Goal: Task Accomplishment & Management: Use online tool/utility

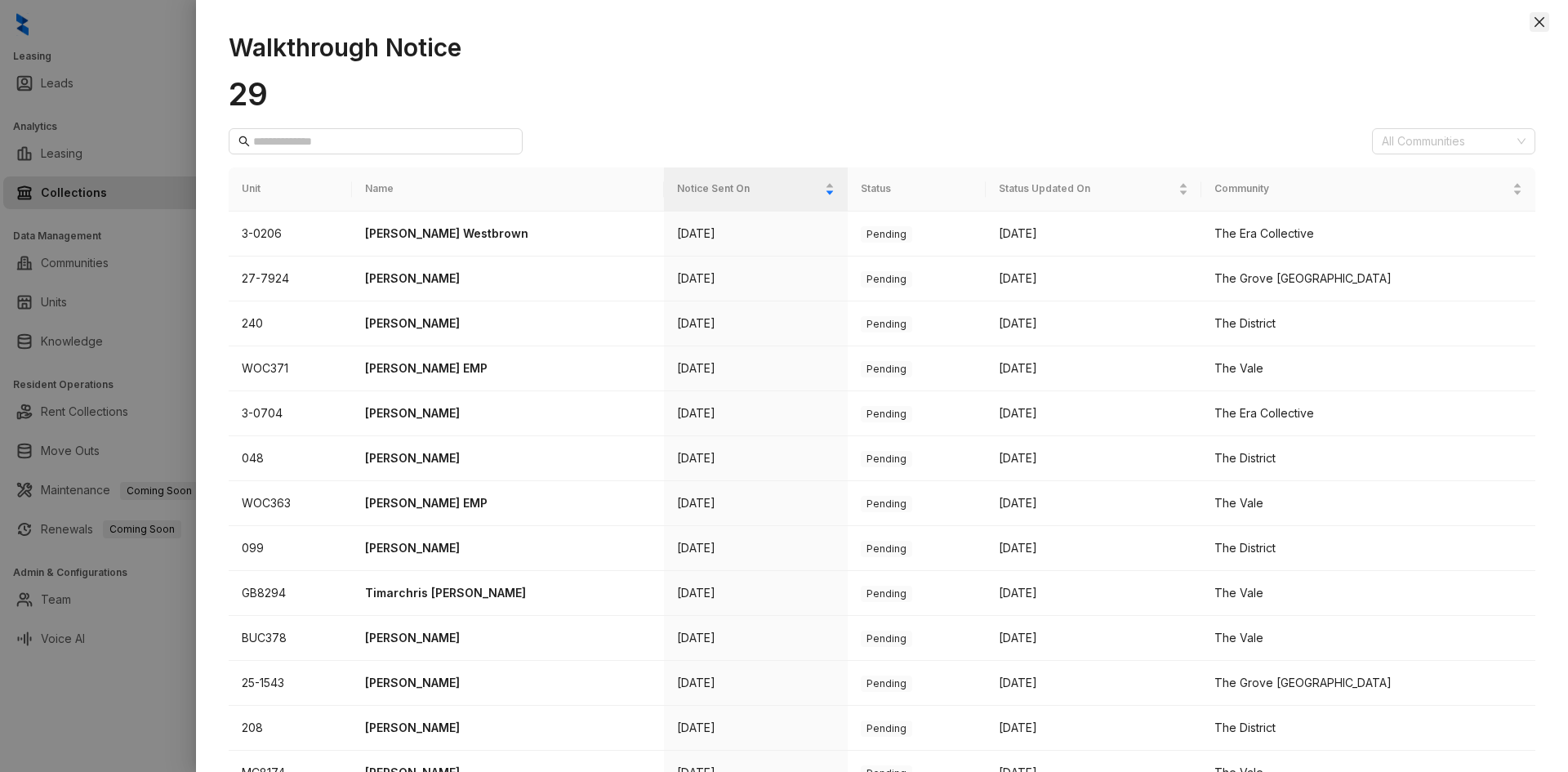
click at [1543, 25] on icon "close" at bounding box center [1540, 22] width 9 height 9
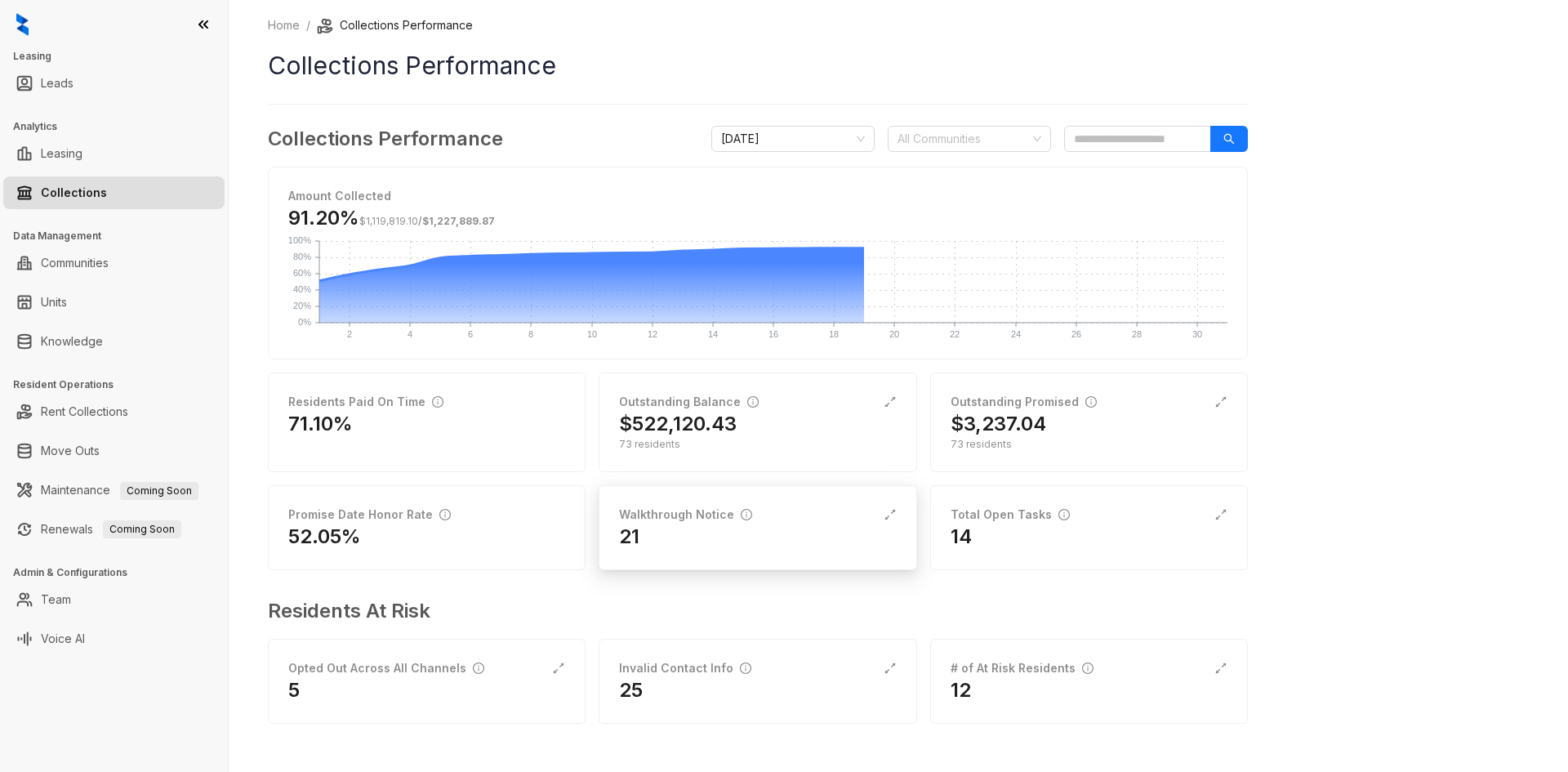
click at [798, 532] on div "21" at bounding box center [757, 537] width 277 height 26
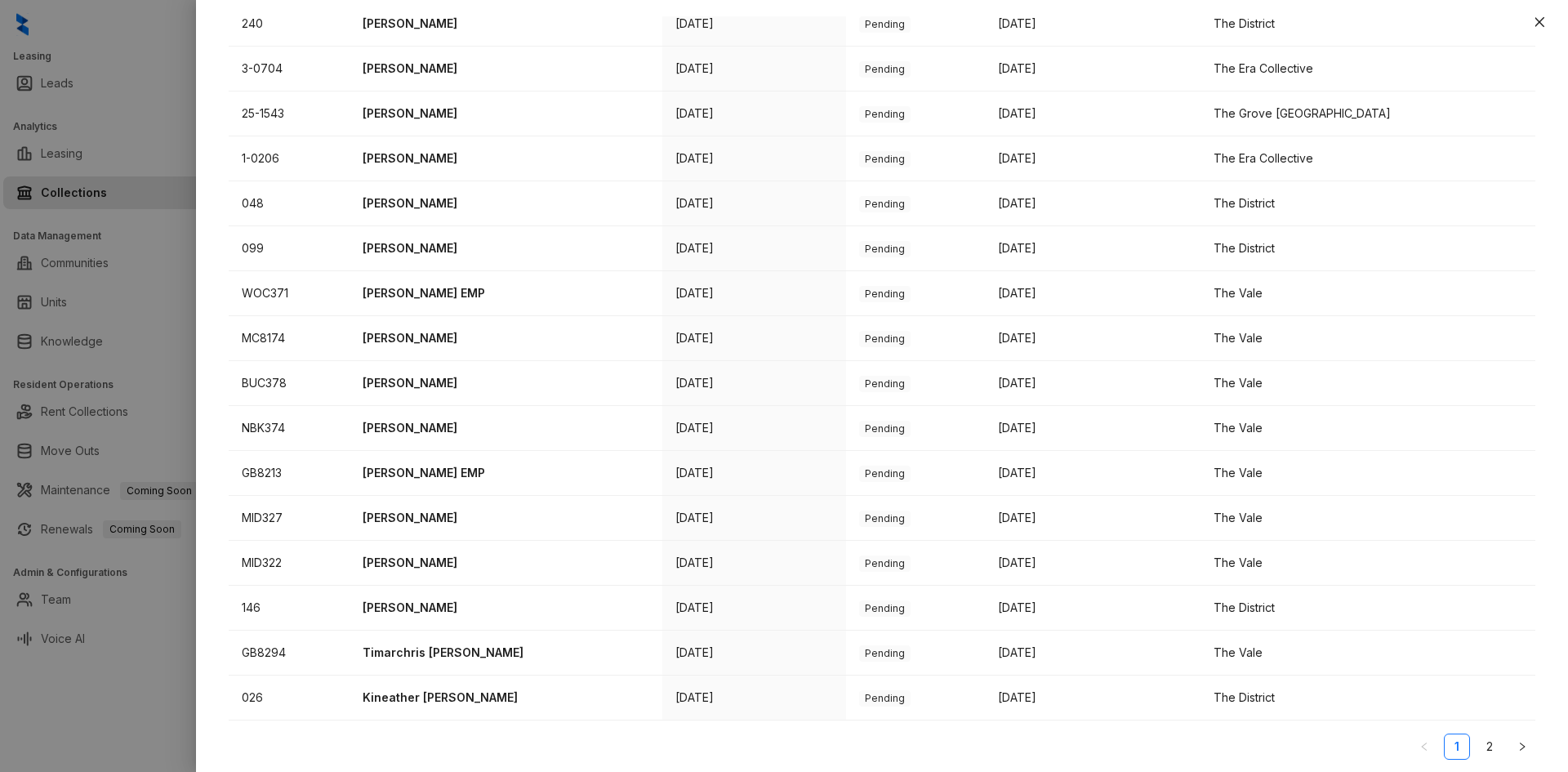
scroll to position [394, 0]
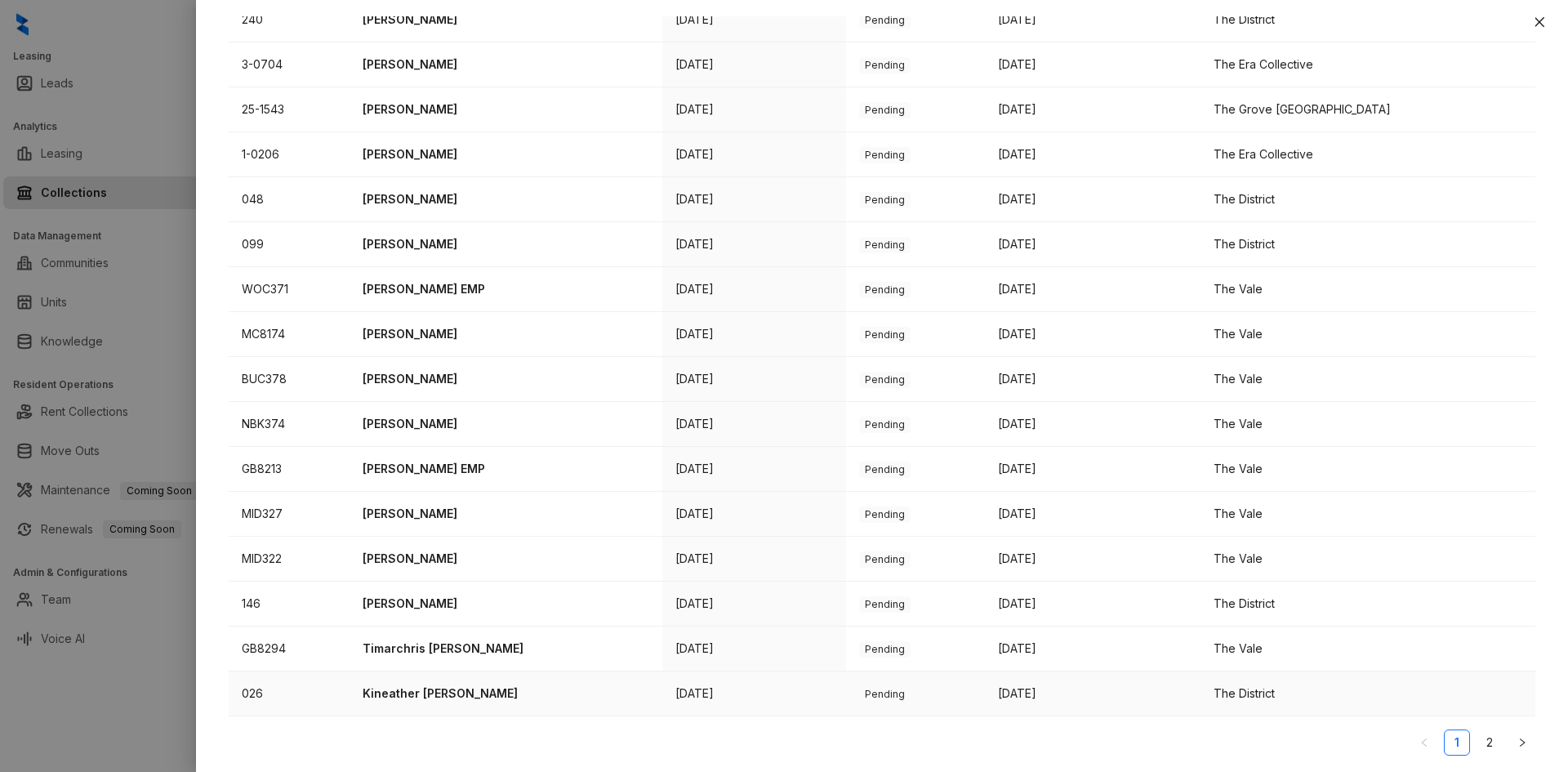
click at [462, 696] on p "Kineather [PERSON_NAME]" at bounding box center [505, 693] width 286 height 18
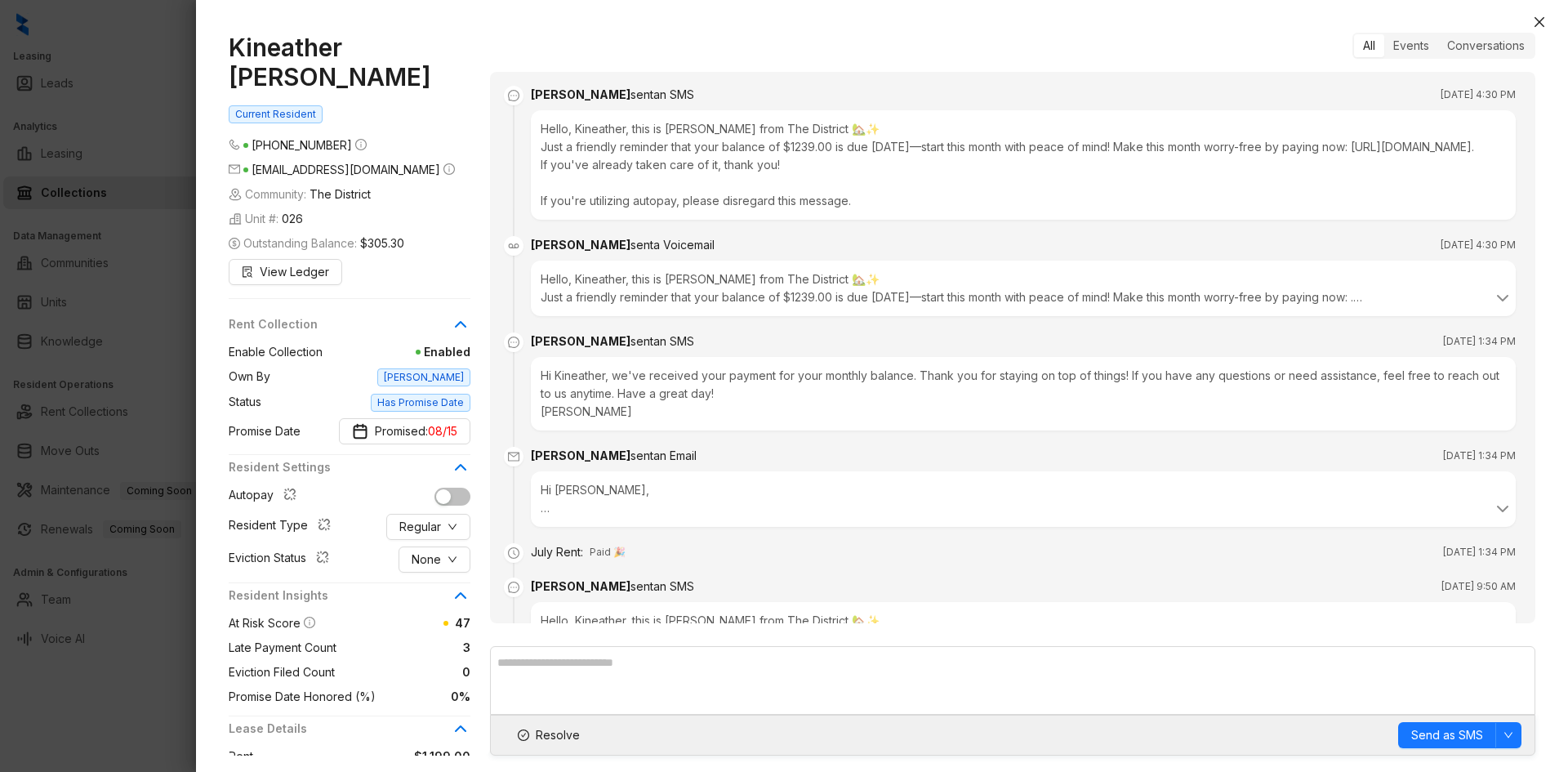
scroll to position [1915, 0]
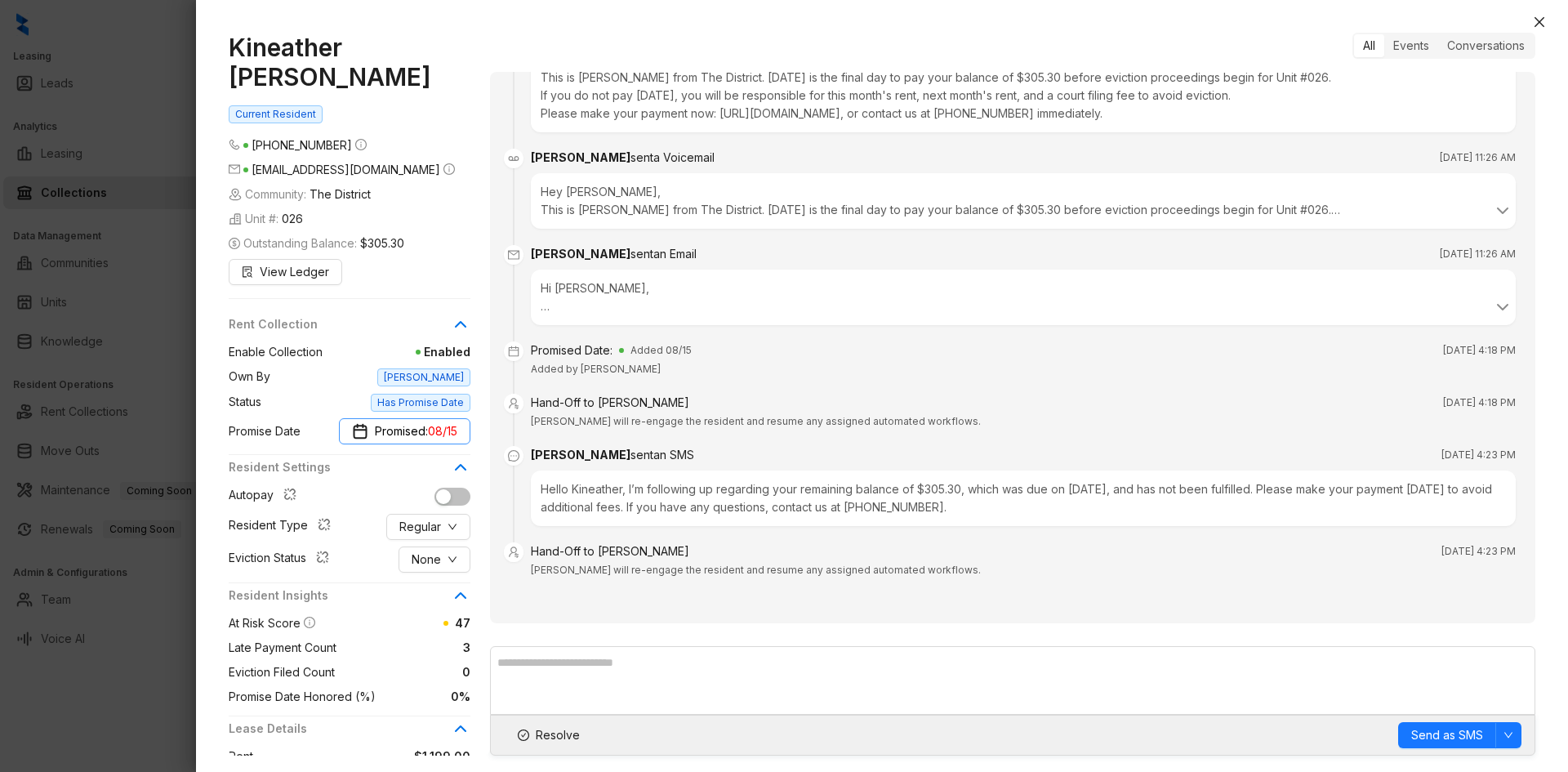
click at [427, 422] on span "Promised: 08/15" at bounding box center [415, 430] width 82 height 18
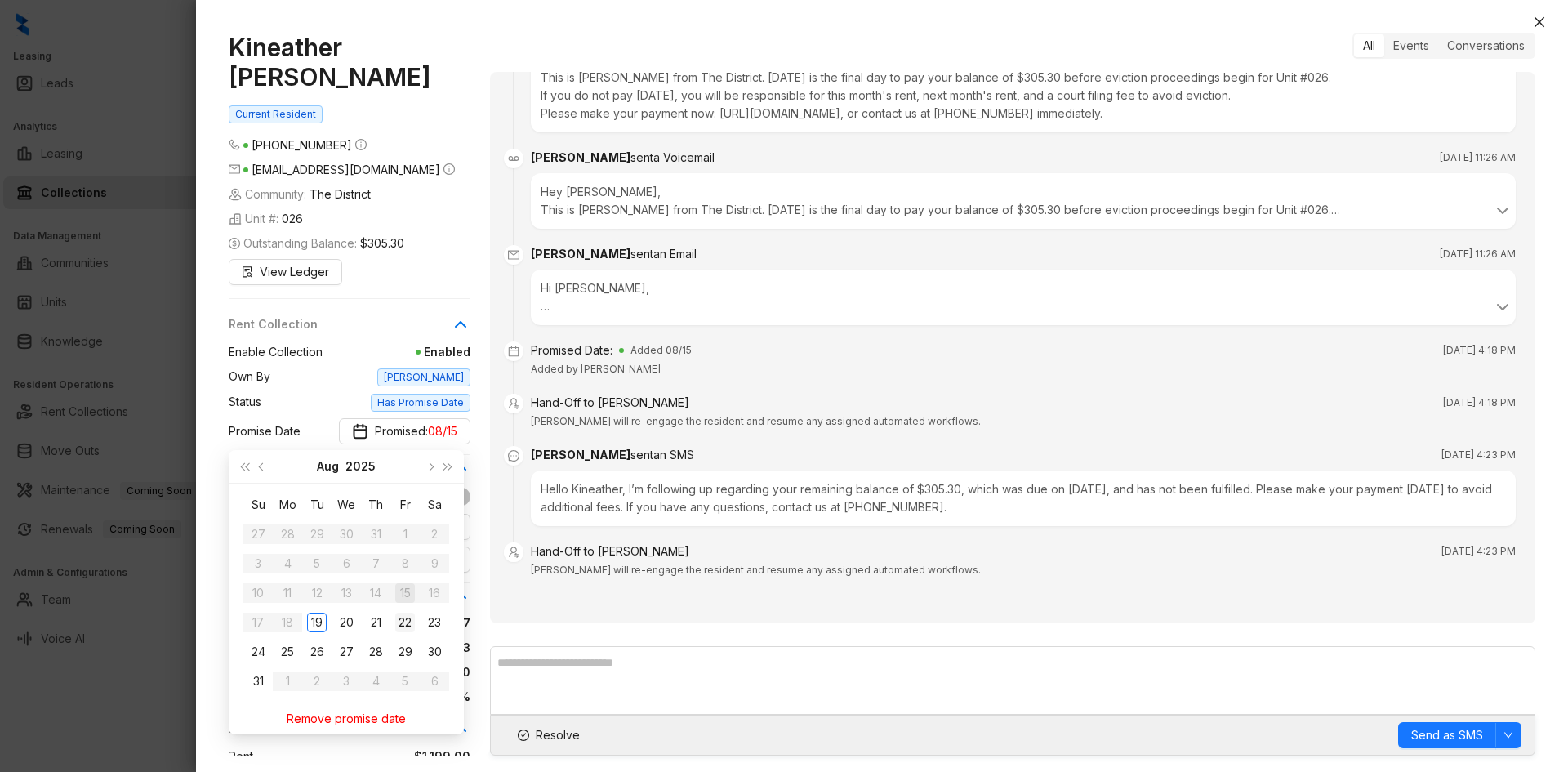
type input "**********"
click at [409, 620] on div "22" at bounding box center [405, 622] width 20 height 20
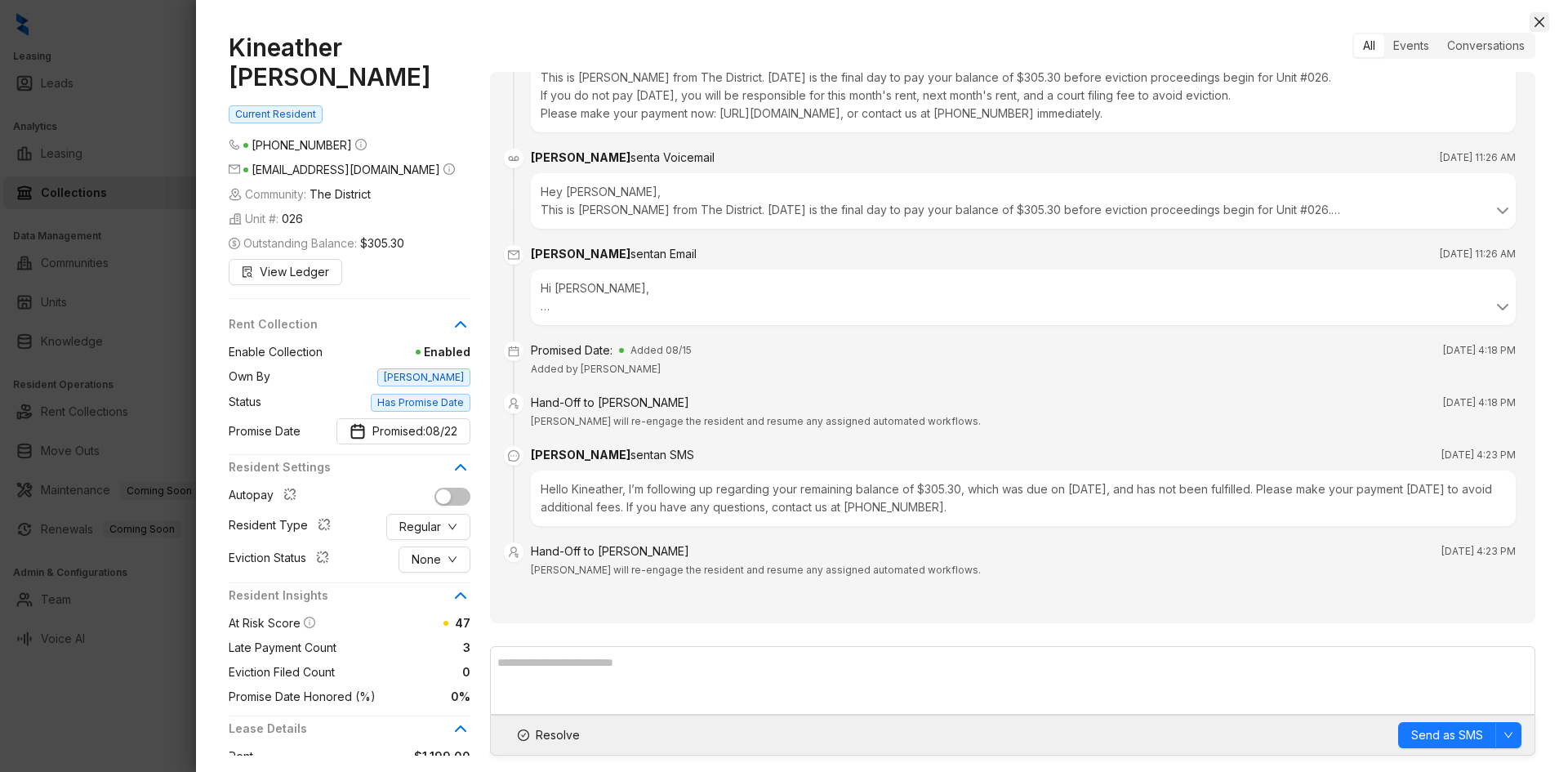
click at [1540, 21] on icon "close" at bounding box center [1540, 22] width 9 height 9
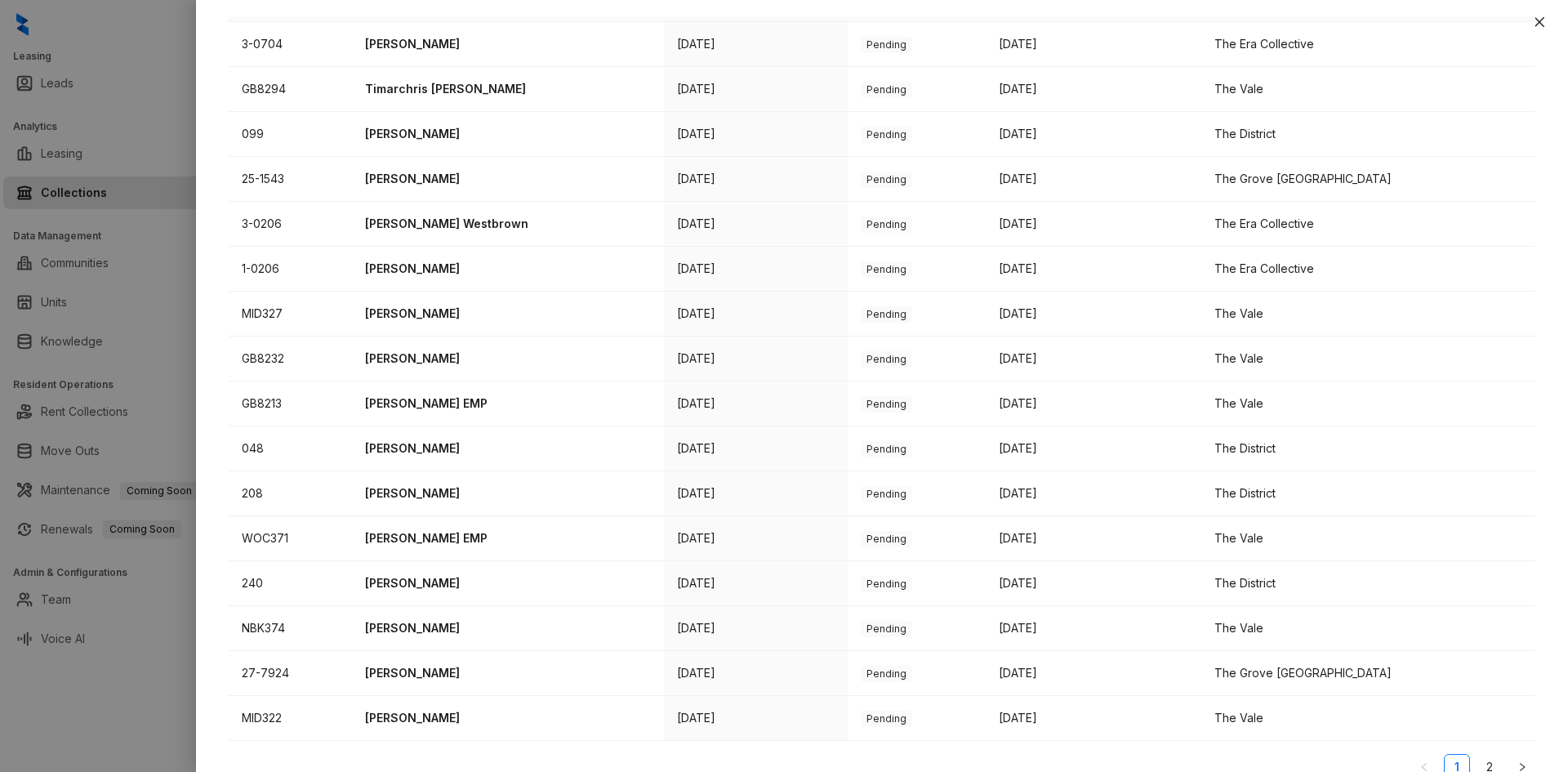
scroll to position [394, 0]
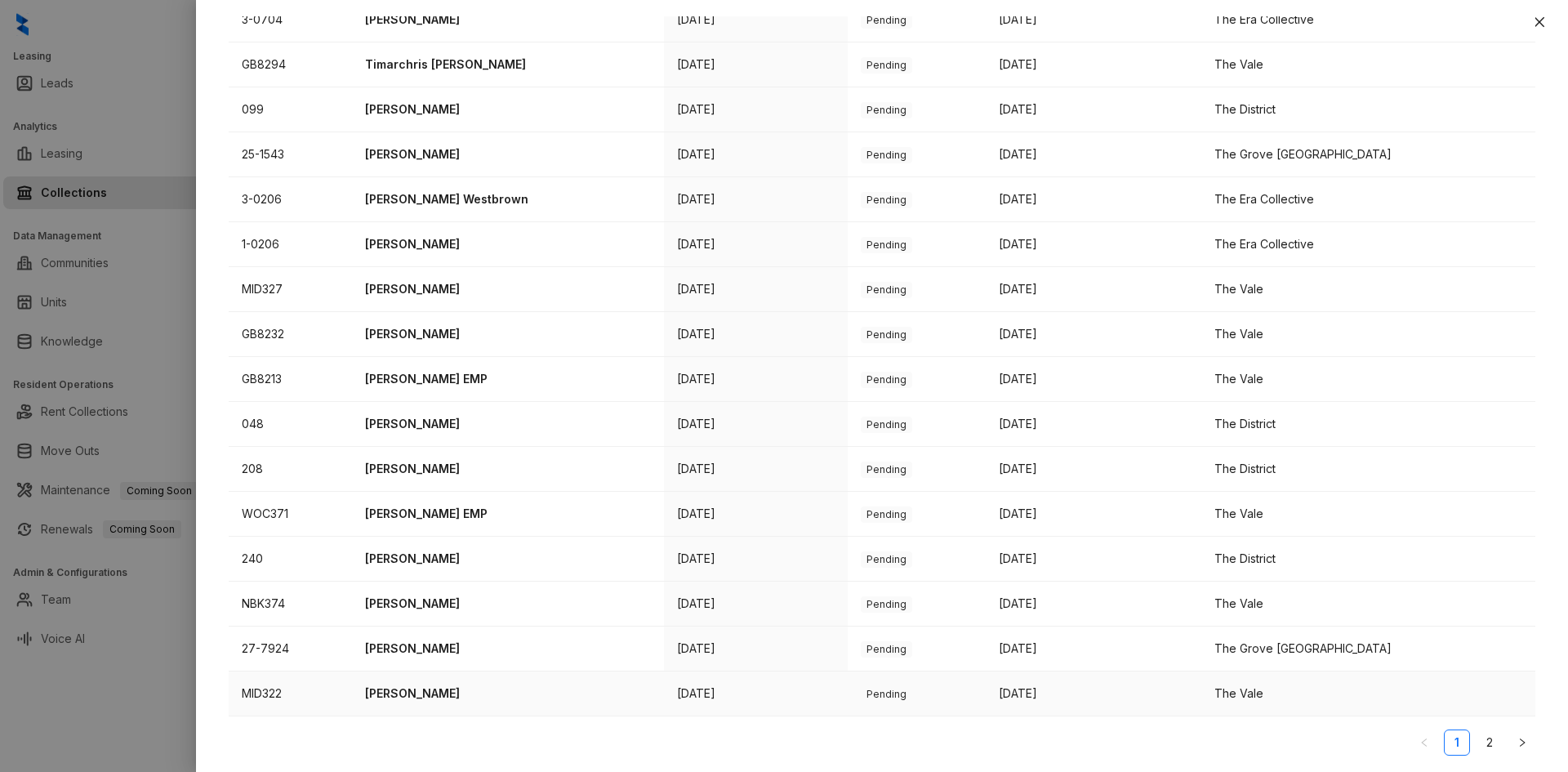
click at [387, 696] on p "[PERSON_NAME]" at bounding box center [508, 693] width 286 height 18
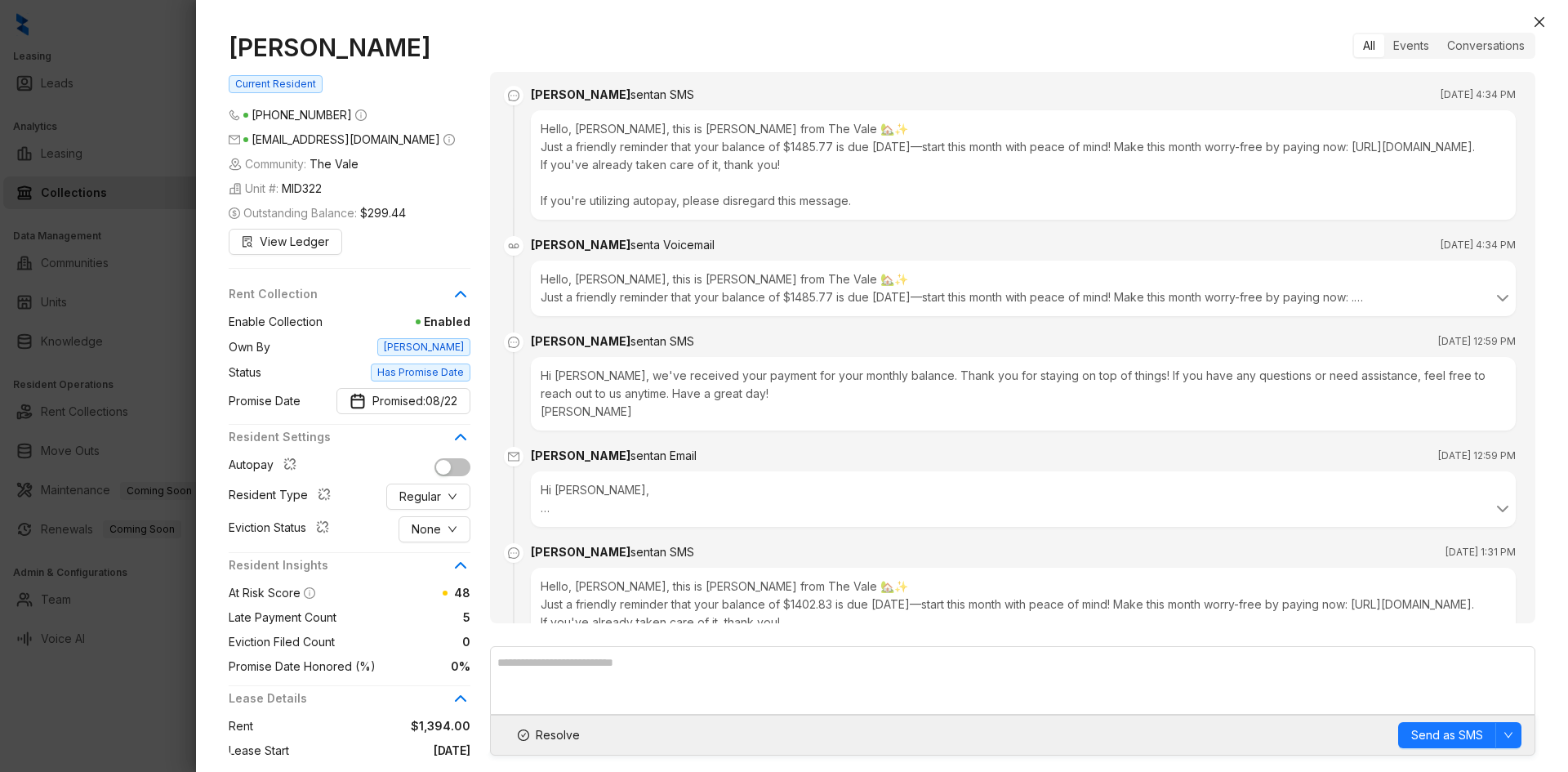
scroll to position [1571, 0]
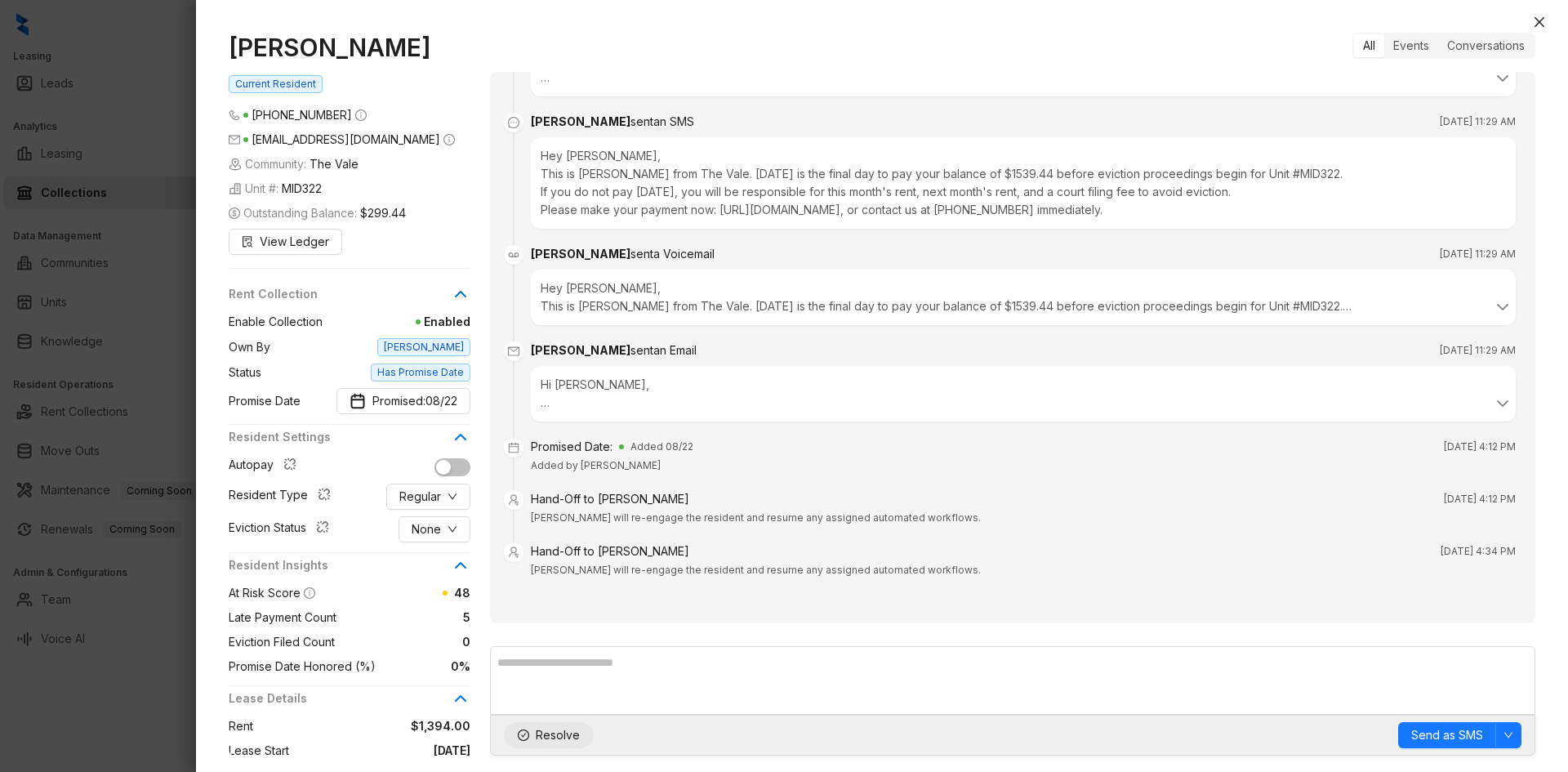
click at [530, 734] on button "Resolve" at bounding box center [548, 735] width 90 height 26
click at [1537, 16] on icon "close" at bounding box center [1540, 22] width 13 height 13
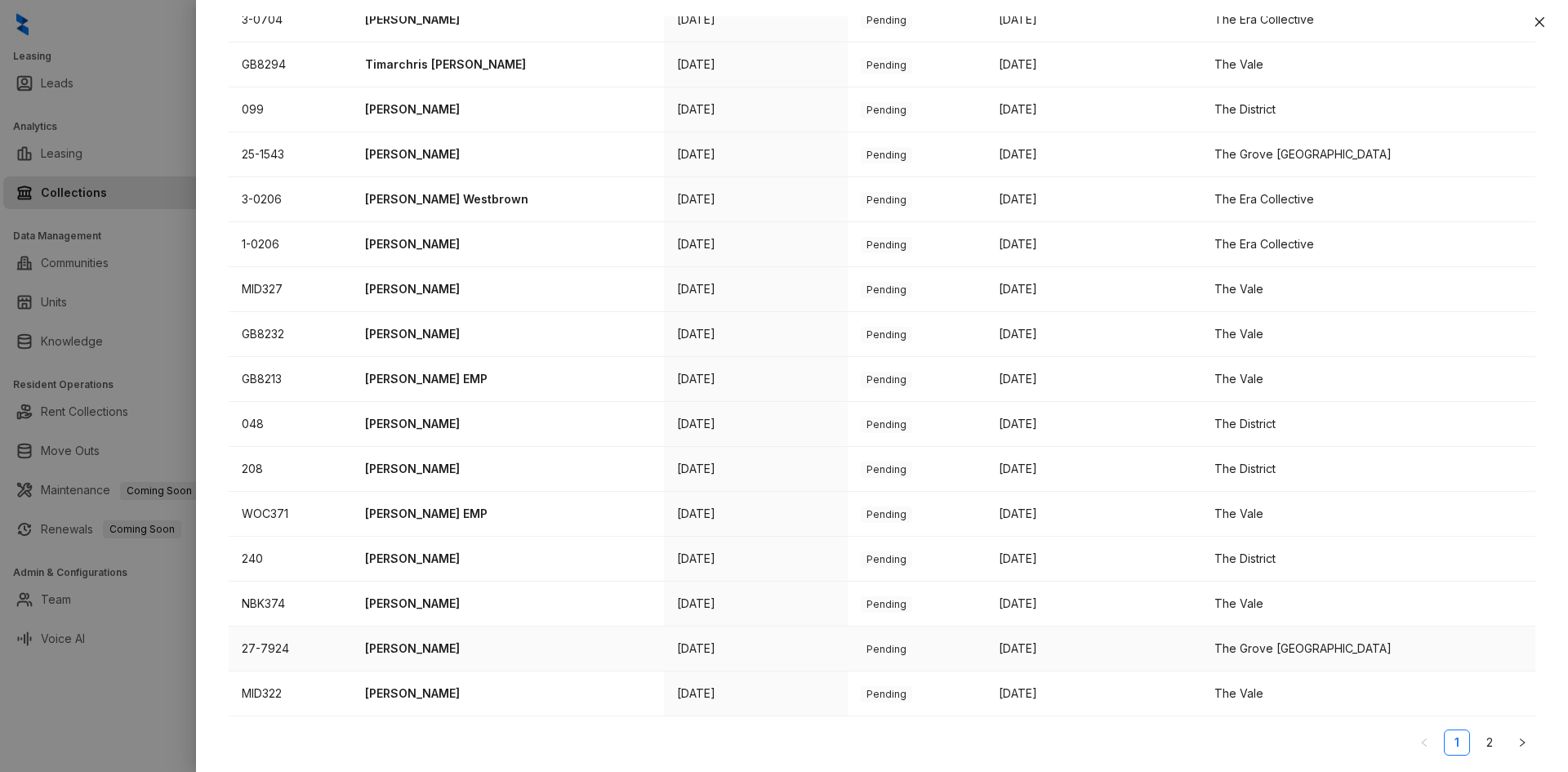
click at [413, 651] on p "[PERSON_NAME]" at bounding box center [508, 647] width 286 height 18
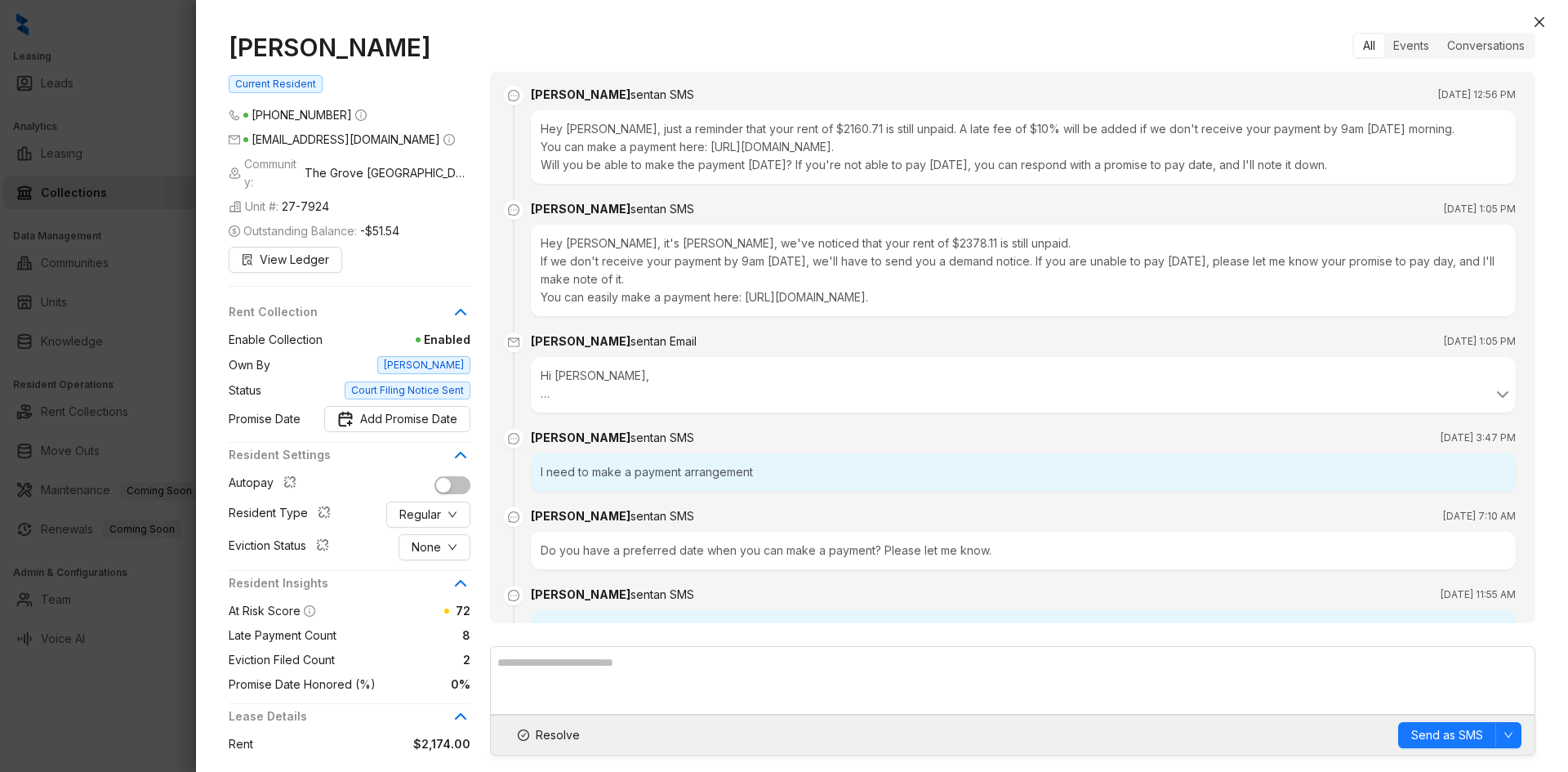
scroll to position [3192, 0]
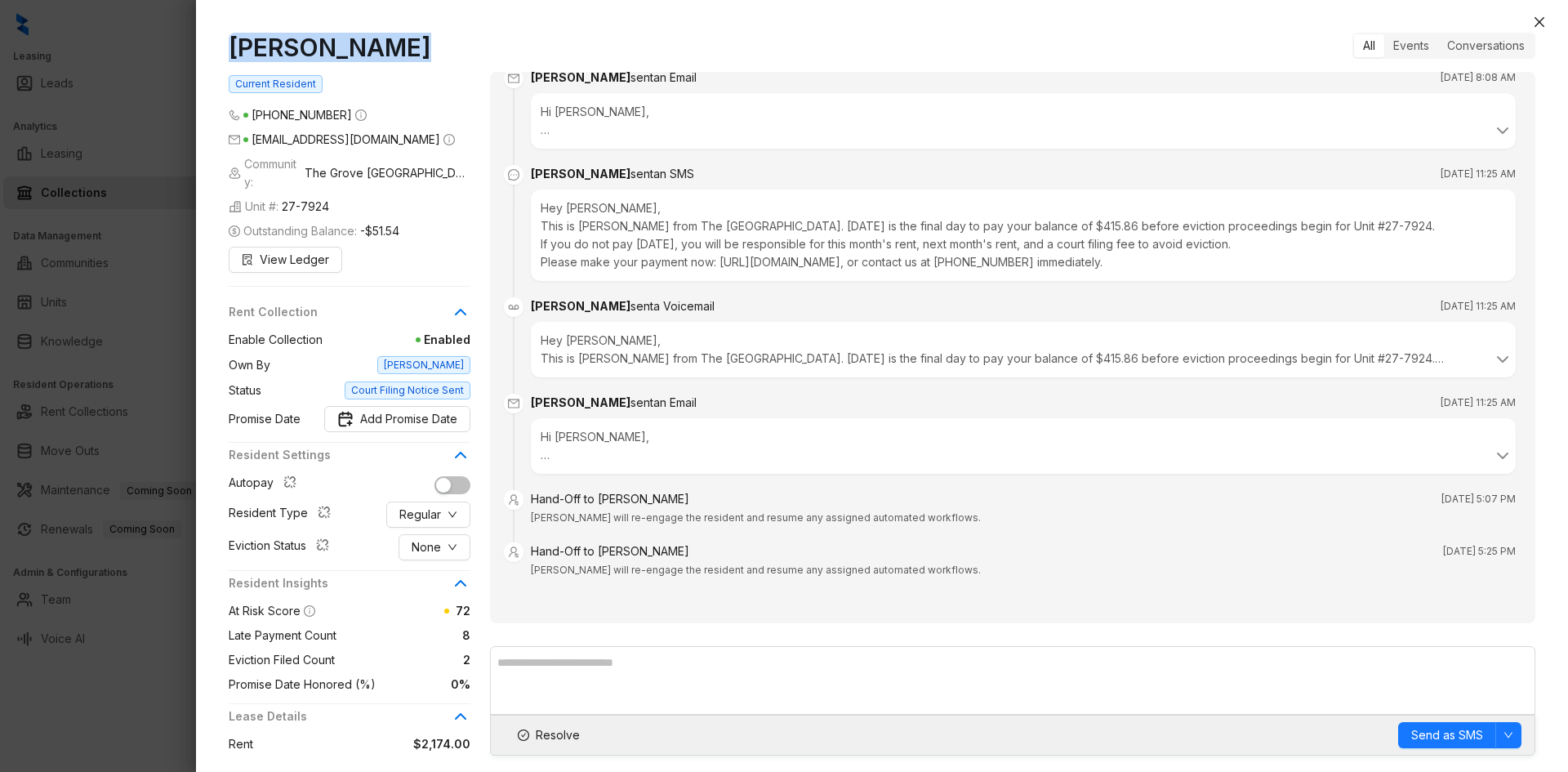
drag, startPoint x: 396, startPoint y: 50, endPoint x: 227, endPoint y: 45, distance: 169.1
click at [225, 45] on div "[PERSON_NAME] Current Resident [PHONE_NUMBER] [EMAIL_ADDRESS][DOMAIN_NAME] Comm…" at bounding box center [882, 394] width 1372 height 755
copy h1 "[PERSON_NAME]"
drag, startPoint x: 554, startPoint y: 734, endPoint x: 767, endPoint y: 687, distance: 218.1
click at [555, 734] on span "Resolve" at bounding box center [558, 734] width 44 height 18
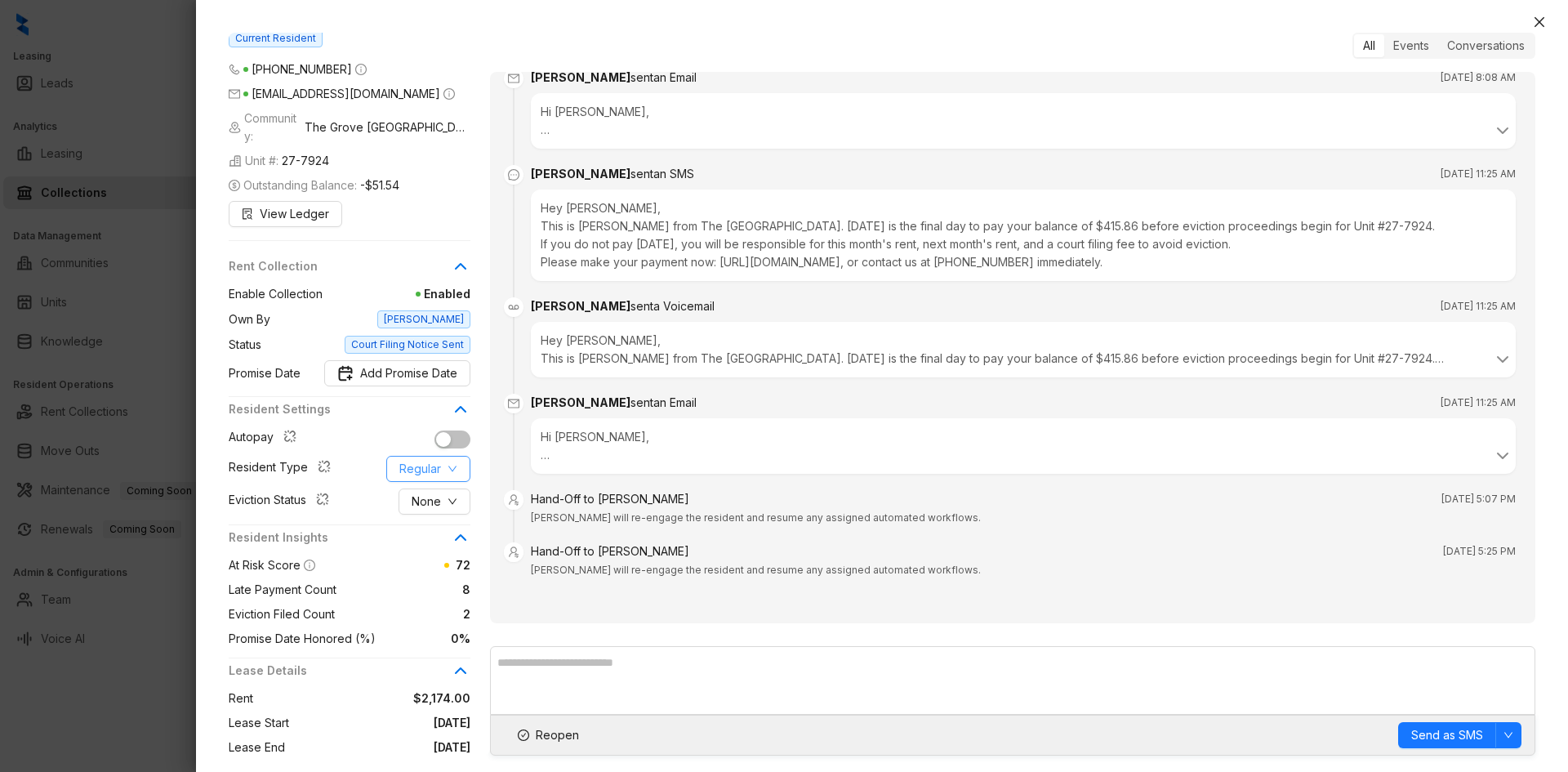
scroll to position [224, 0]
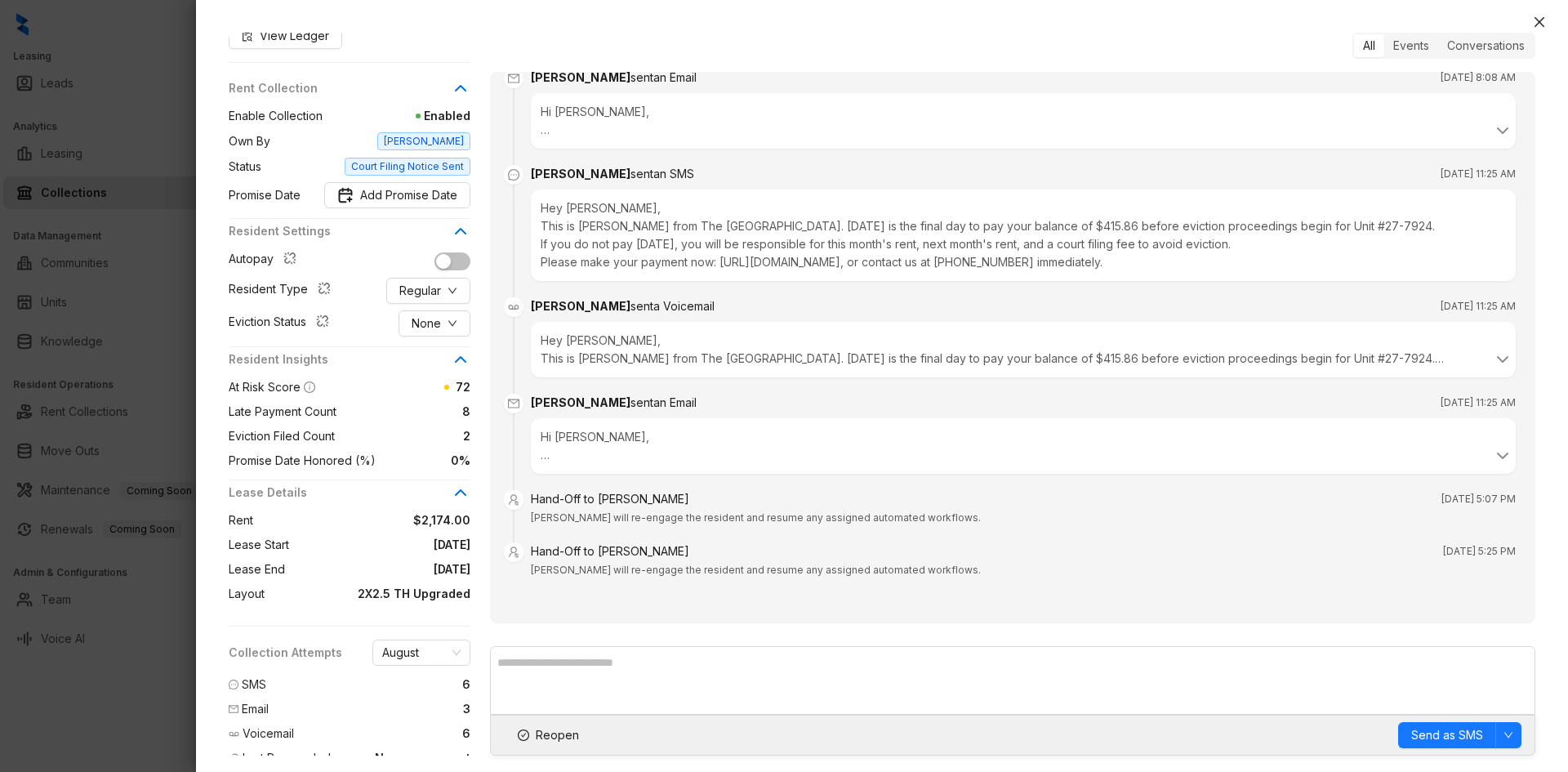
click at [449, 158] on span "Court Filing Notice Sent" at bounding box center [407, 166] width 126 height 18
click at [453, 132] on span "[PERSON_NAME]" at bounding box center [424, 141] width 93 height 18
click at [448, 158] on span "Court Filing Notice Sent" at bounding box center [407, 166] width 126 height 18
click at [1541, 21] on icon "close" at bounding box center [1540, 22] width 9 height 9
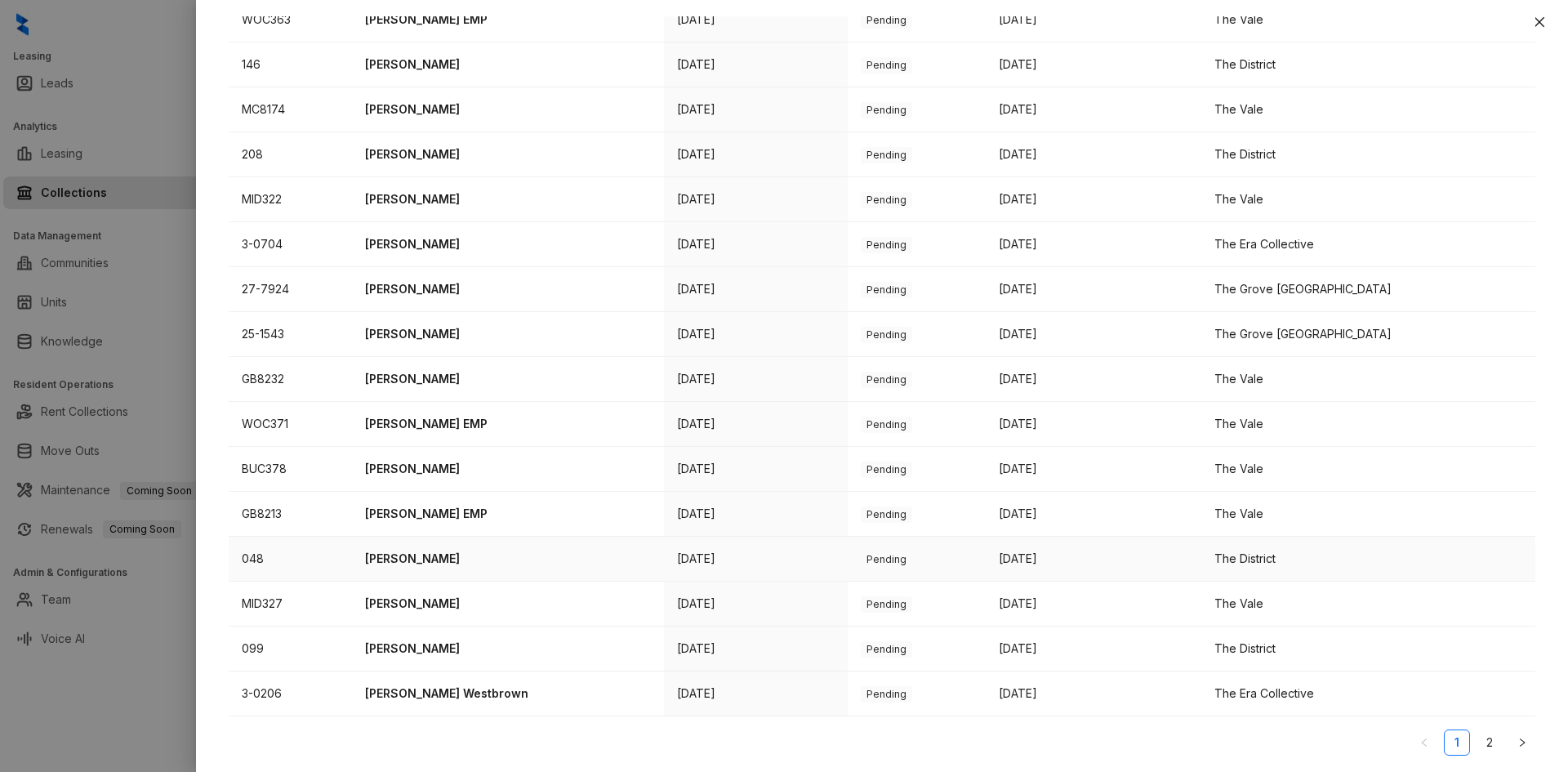
click at [439, 557] on p "[PERSON_NAME]" at bounding box center [508, 558] width 286 height 18
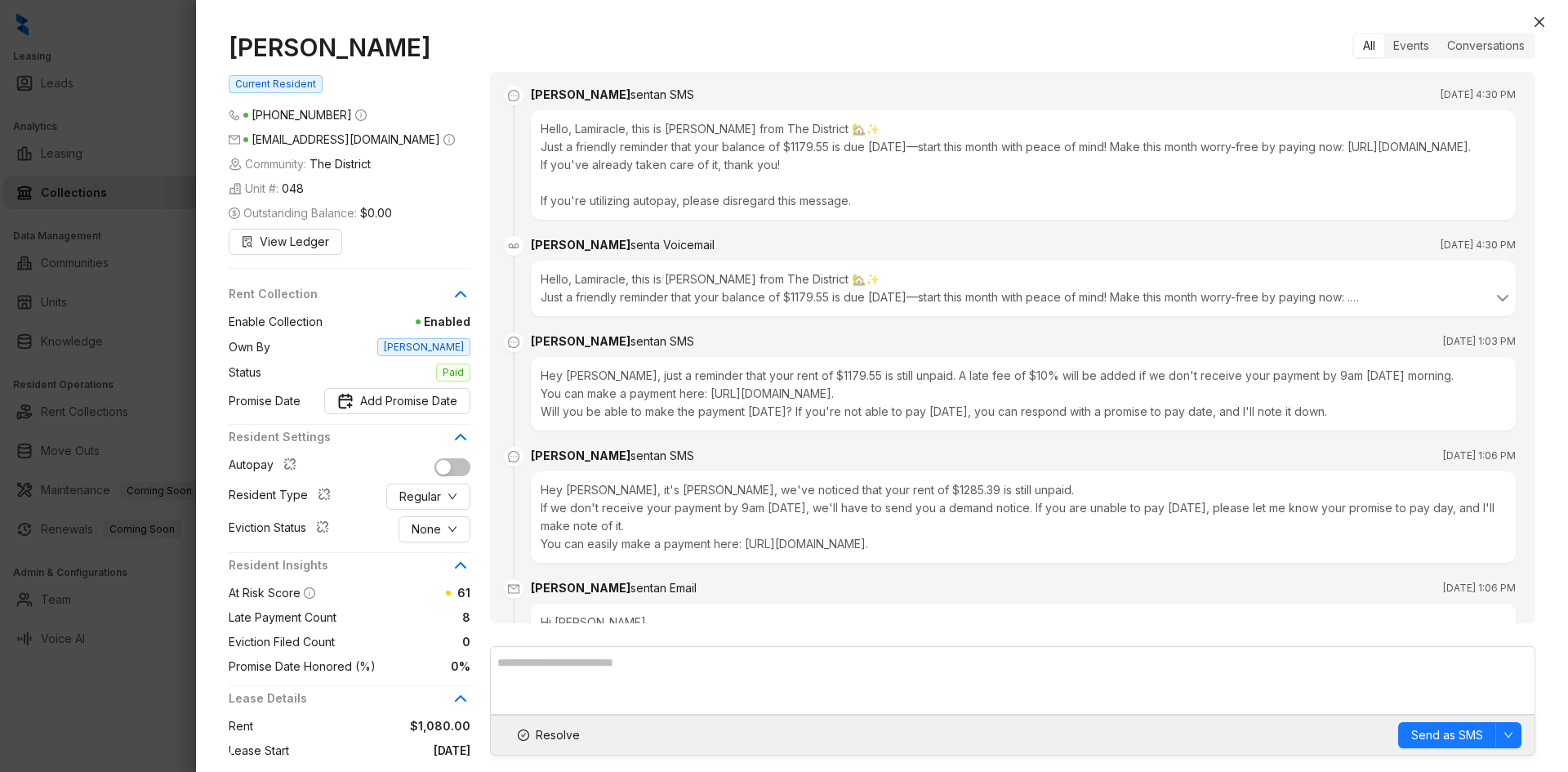
scroll to position [3706, 0]
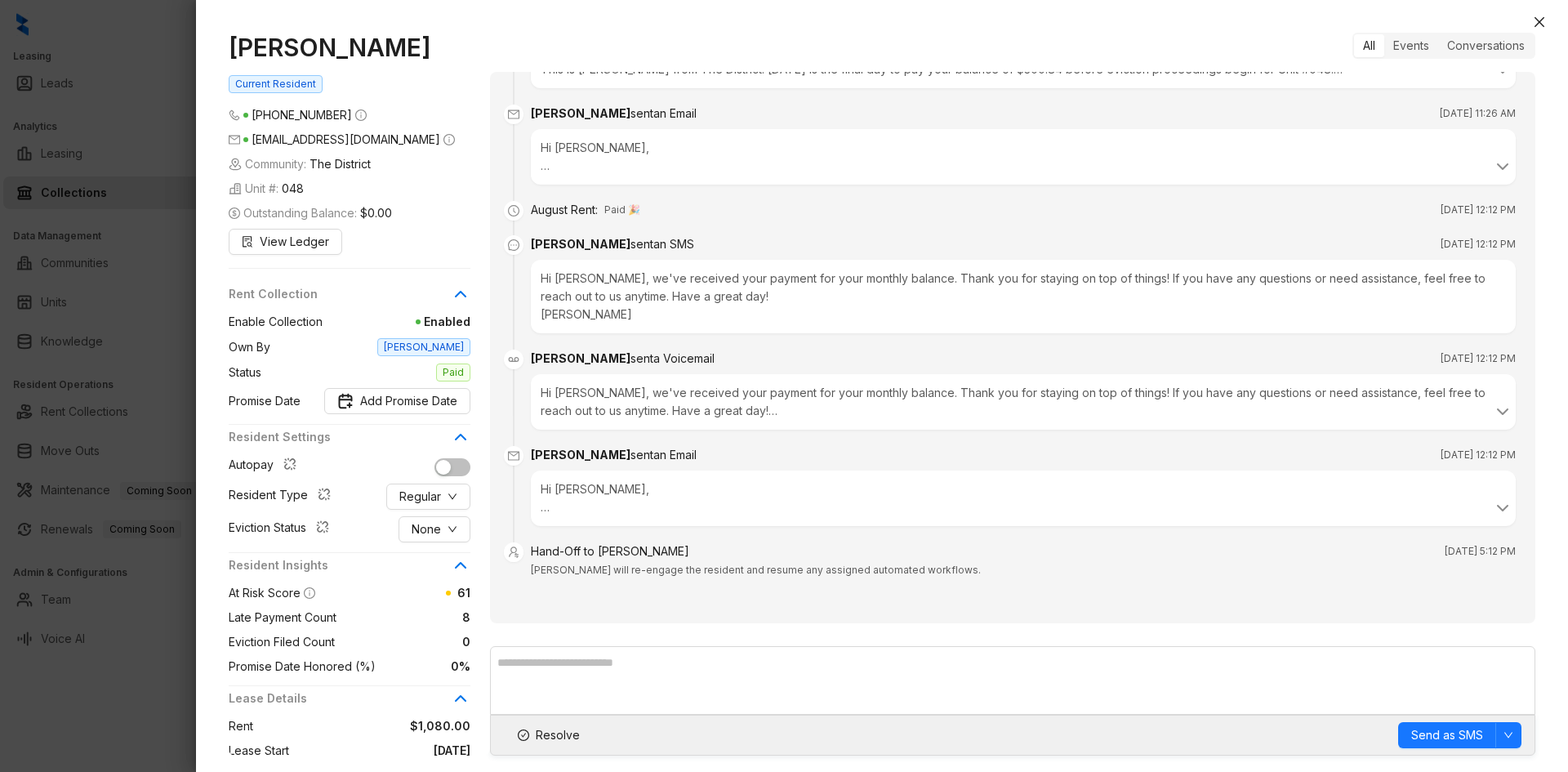
click at [1498, 412] on icon at bounding box center [1503, 411] width 9 height 5
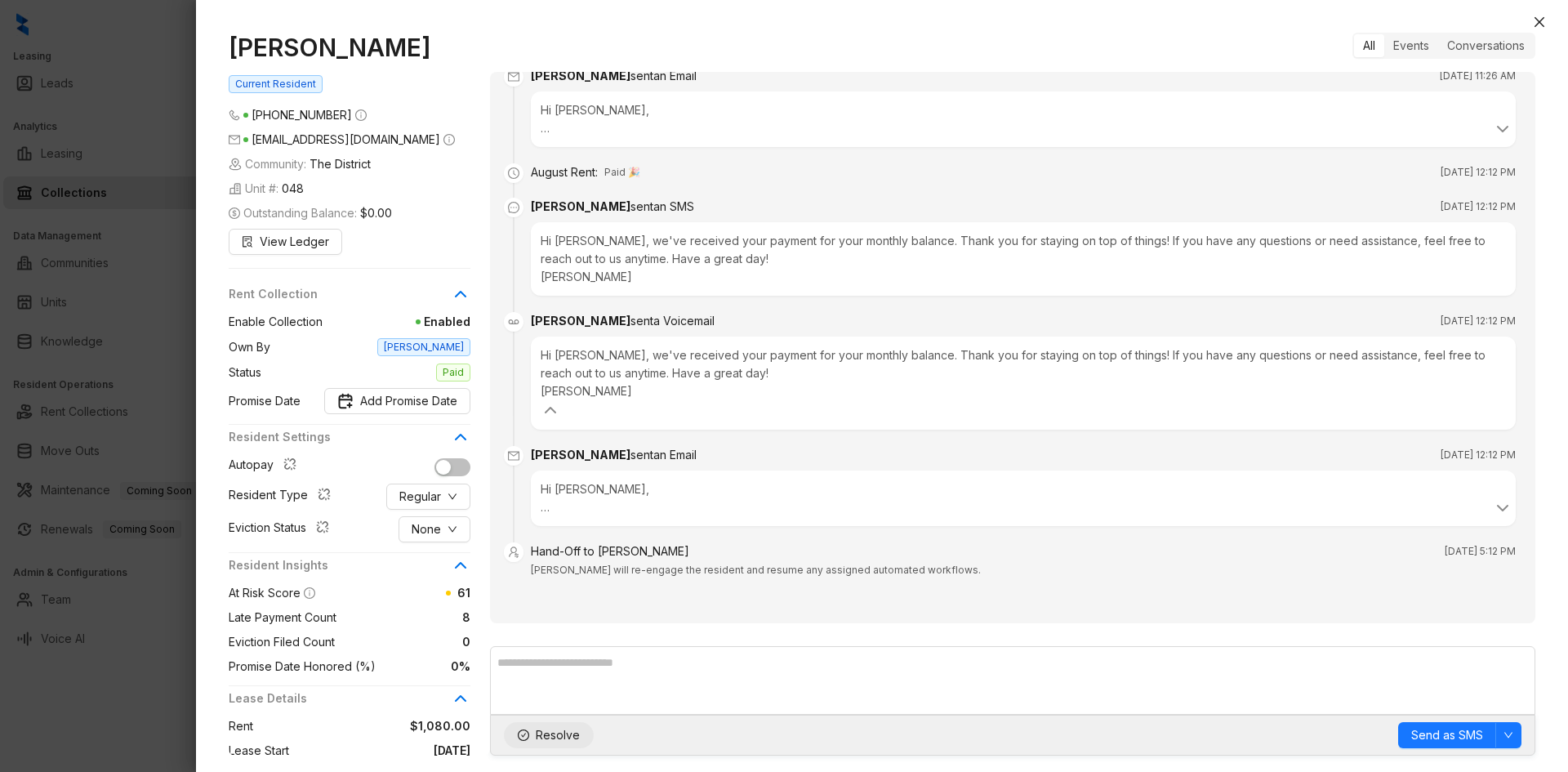
click at [554, 731] on span "Resolve" at bounding box center [558, 734] width 44 height 18
click at [1547, 16] on button "Close" at bounding box center [1539, 22] width 20 height 20
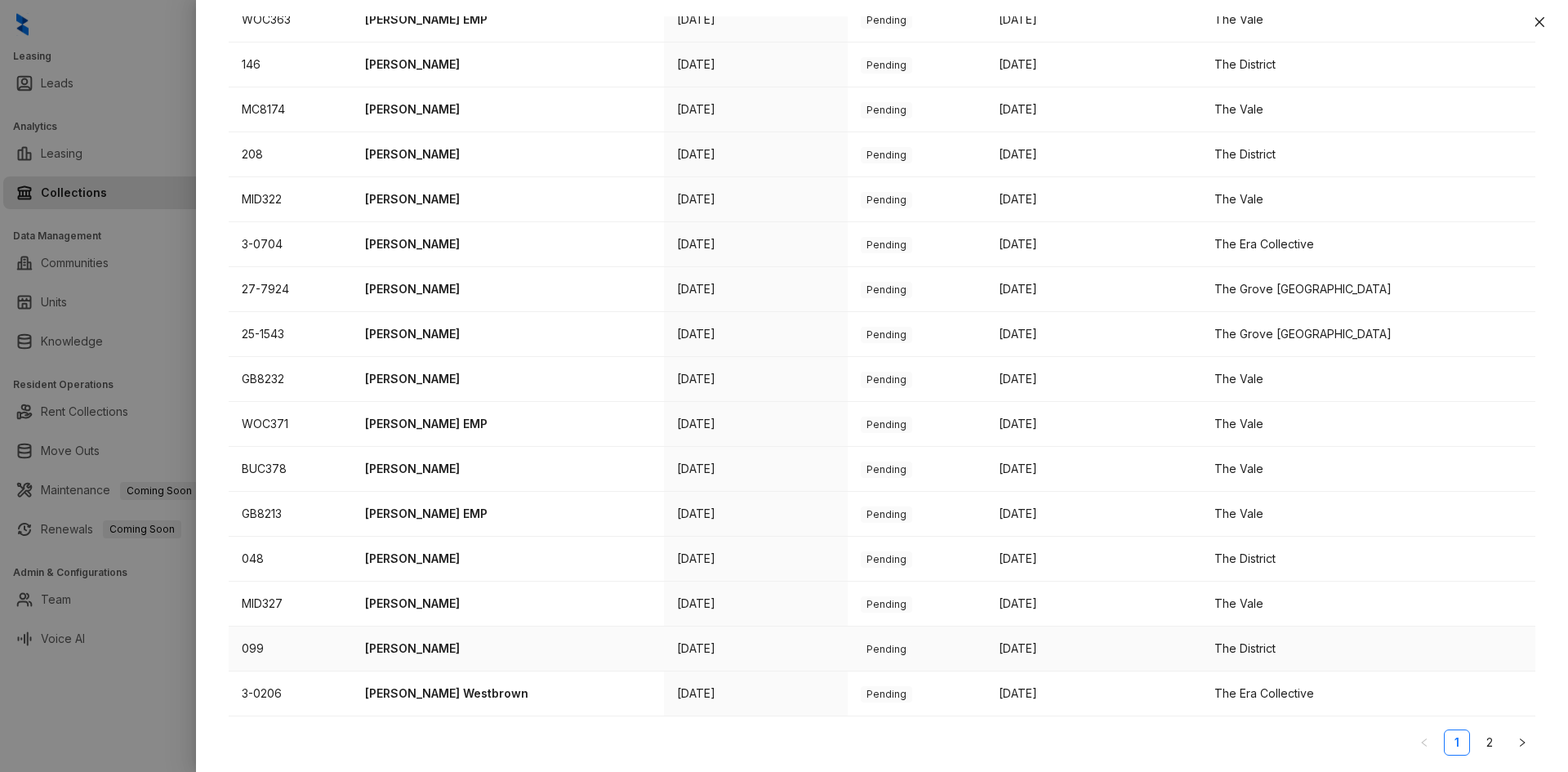
click at [415, 650] on p "[PERSON_NAME]" at bounding box center [508, 647] width 286 height 18
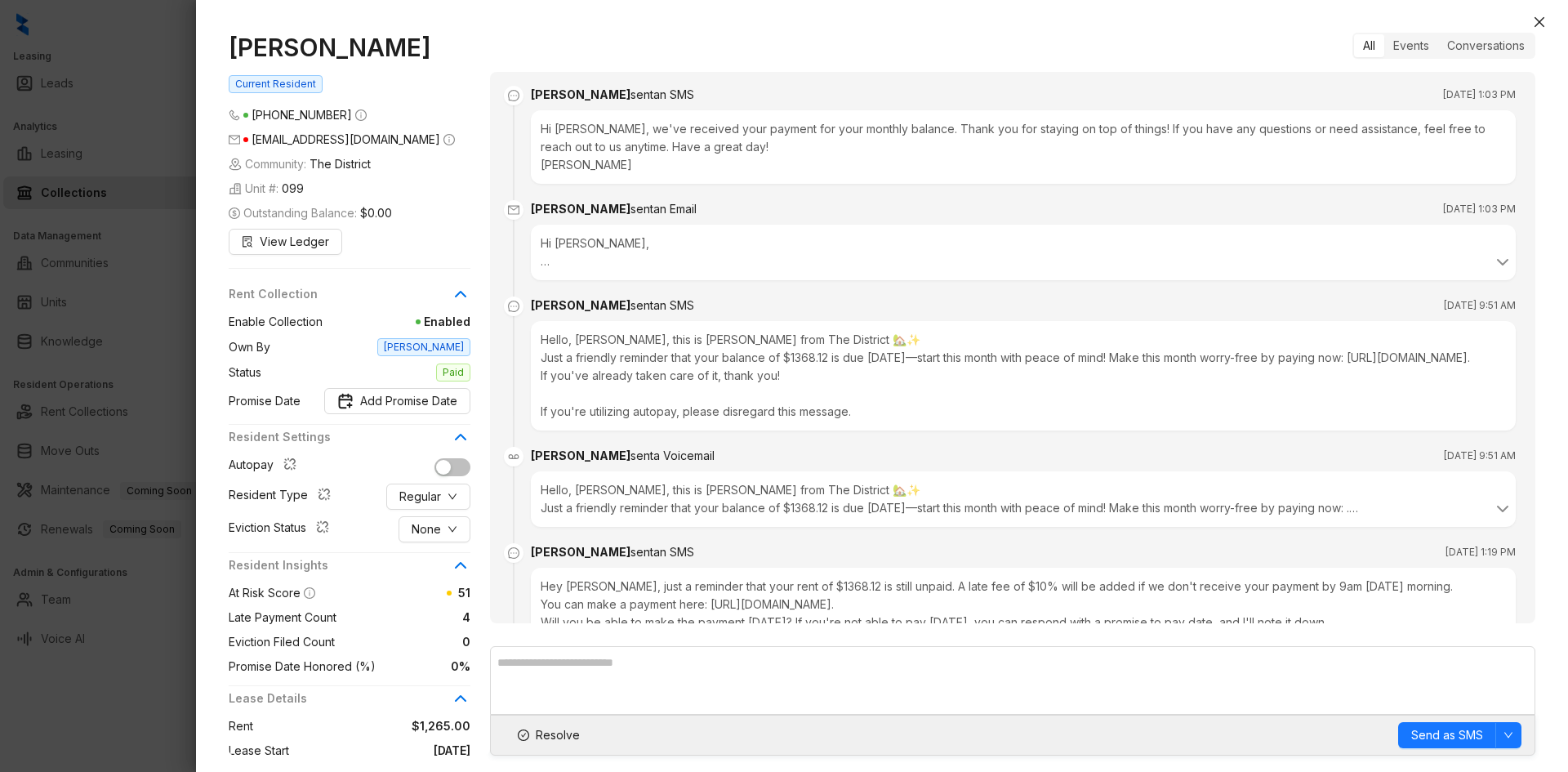
scroll to position [1756, 0]
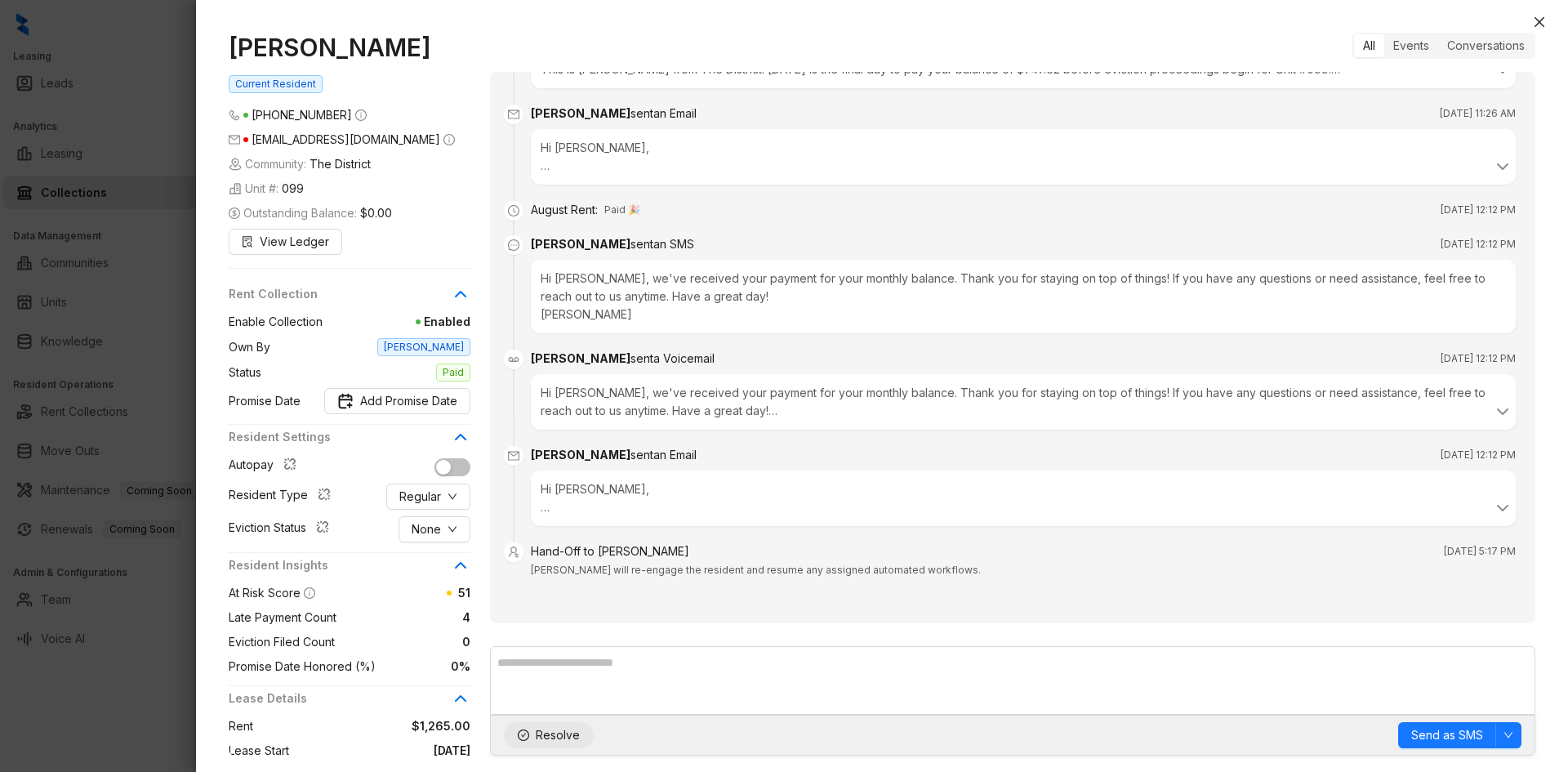
click at [546, 734] on span "Resolve" at bounding box center [558, 734] width 44 height 18
click at [1548, 25] on button "Close" at bounding box center [1539, 22] width 20 height 20
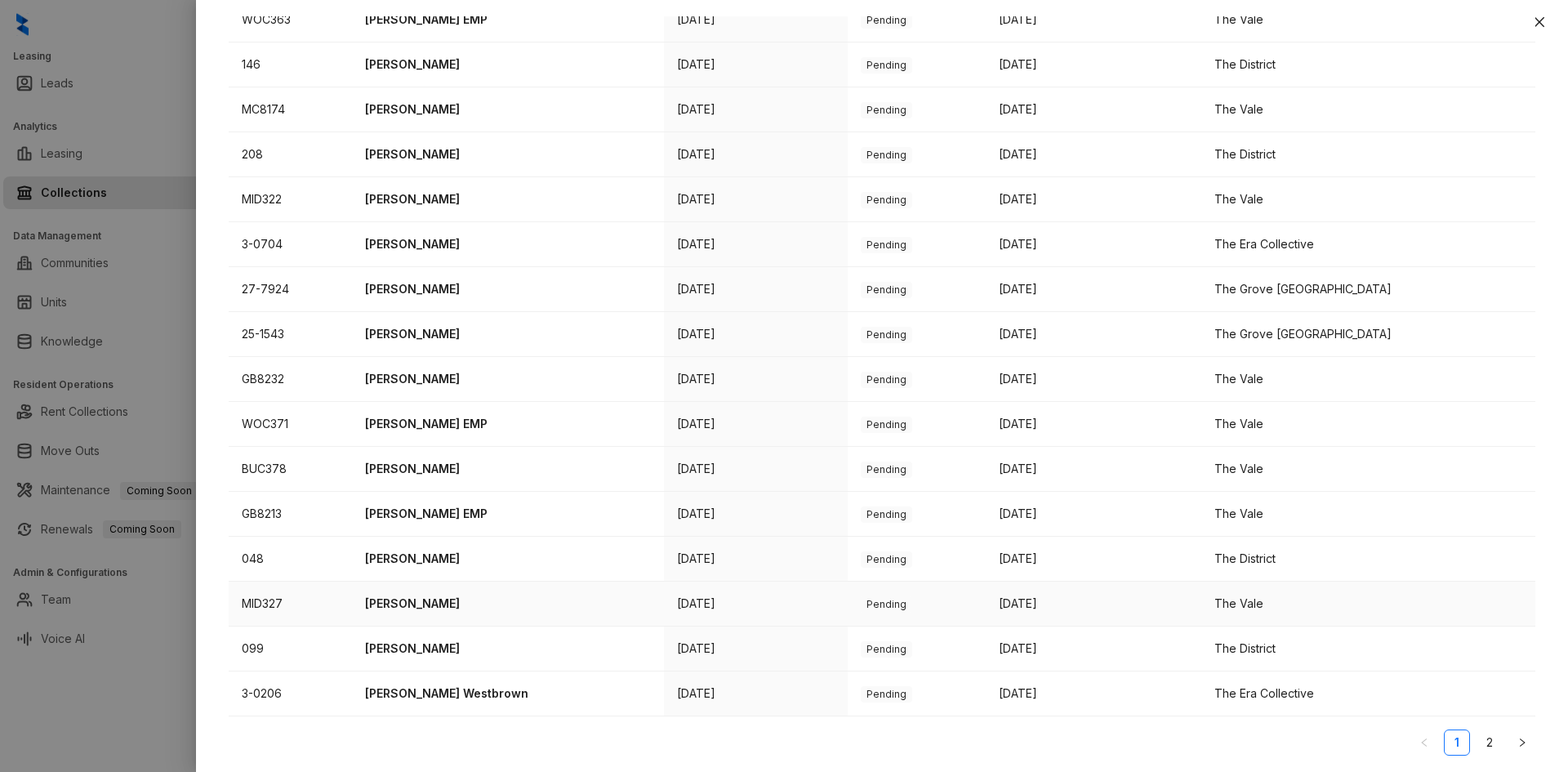
click at [426, 602] on p "[PERSON_NAME]" at bounding box center [508, 603] width 286 height 18
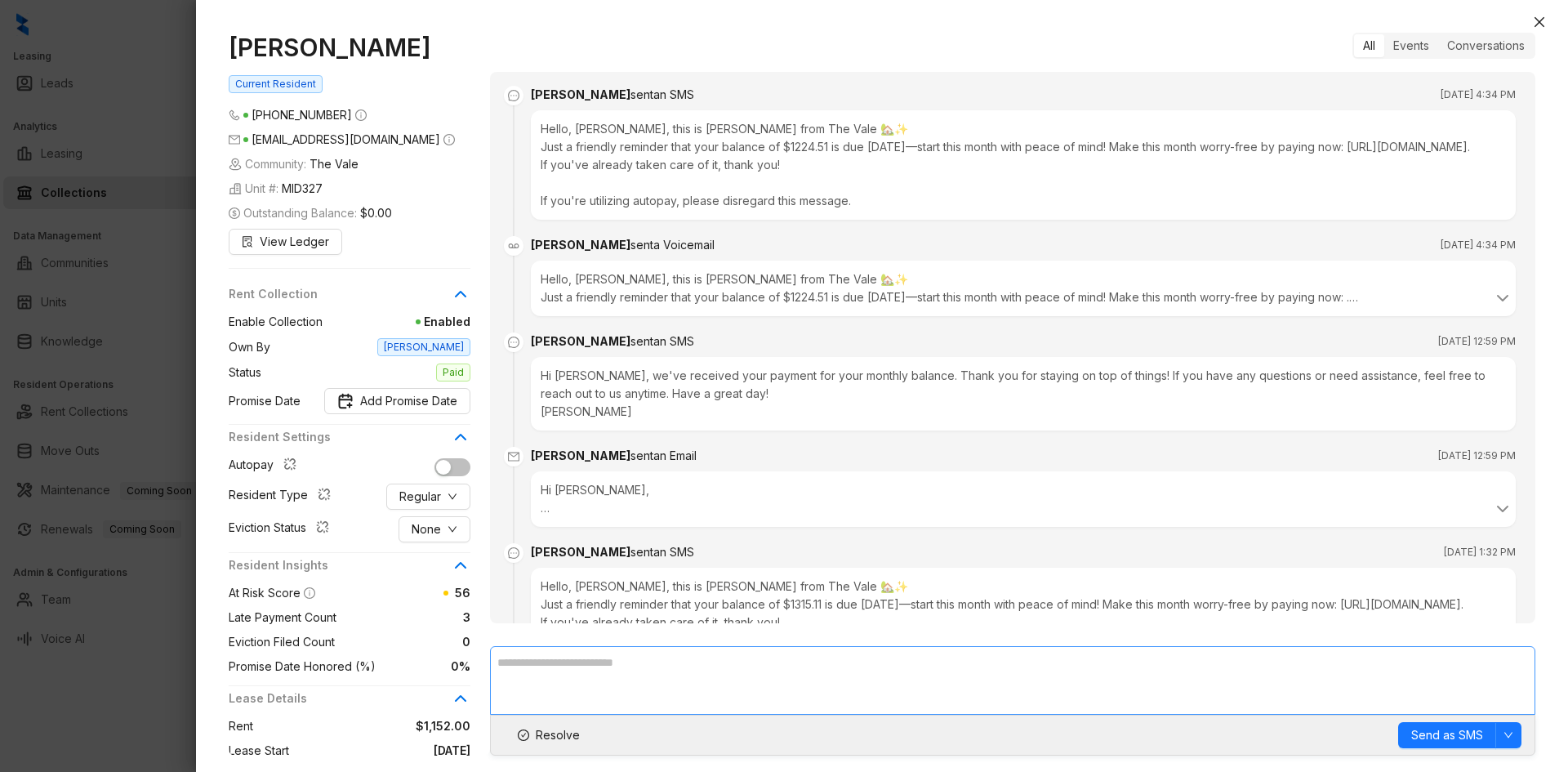
scroll to position [1696, 0]
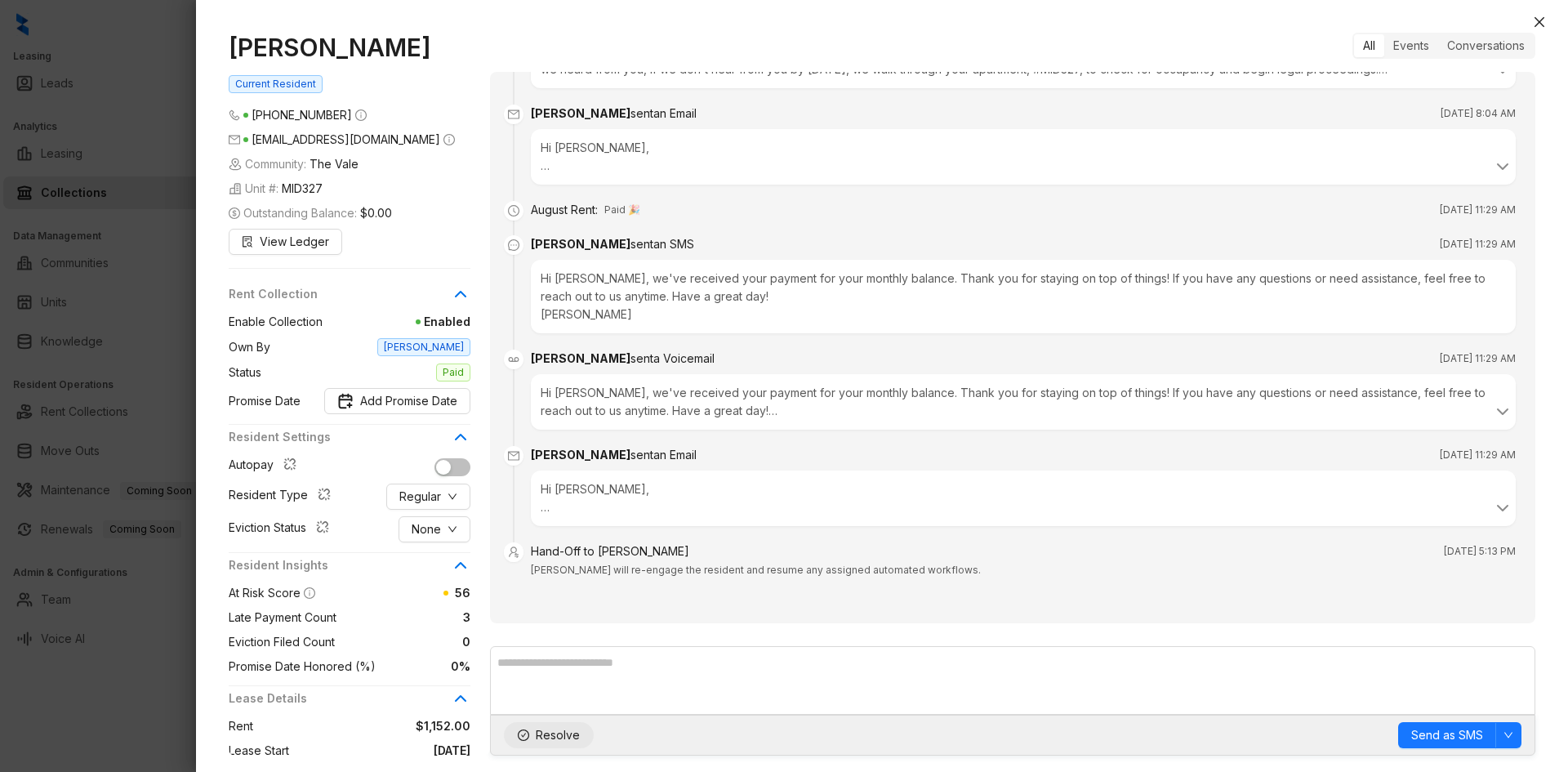
click at [590, 729] on button "Resolve" at bounding box center [548, 735] width 90 height 26
click at [1541, 22] on icon "close" at bounding box center [1540, 22] width 13 height 13
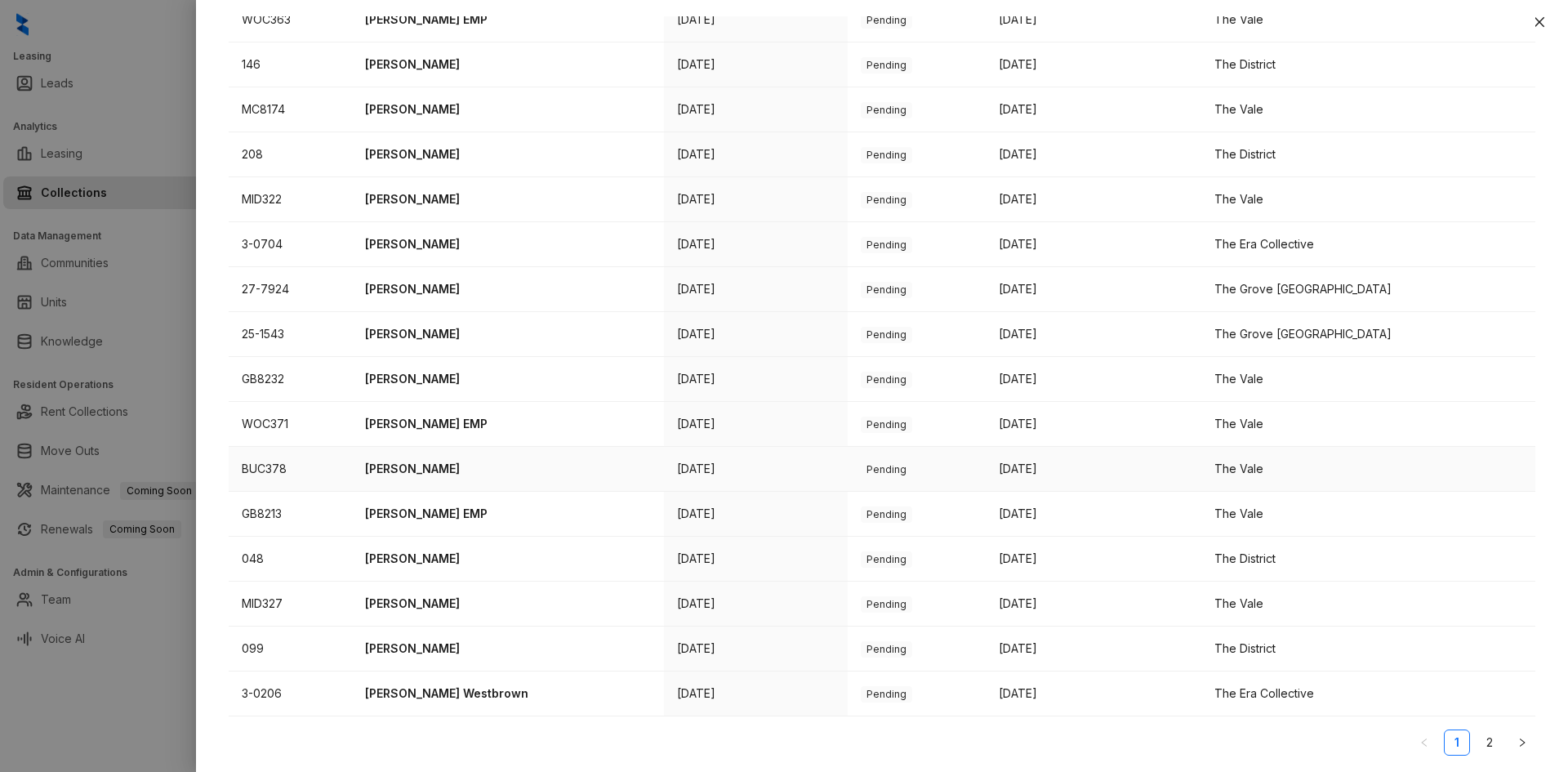
click at [438, 460] on p "[PERSON_NAME]" at bounding box center [508, 468] width 286 height 18
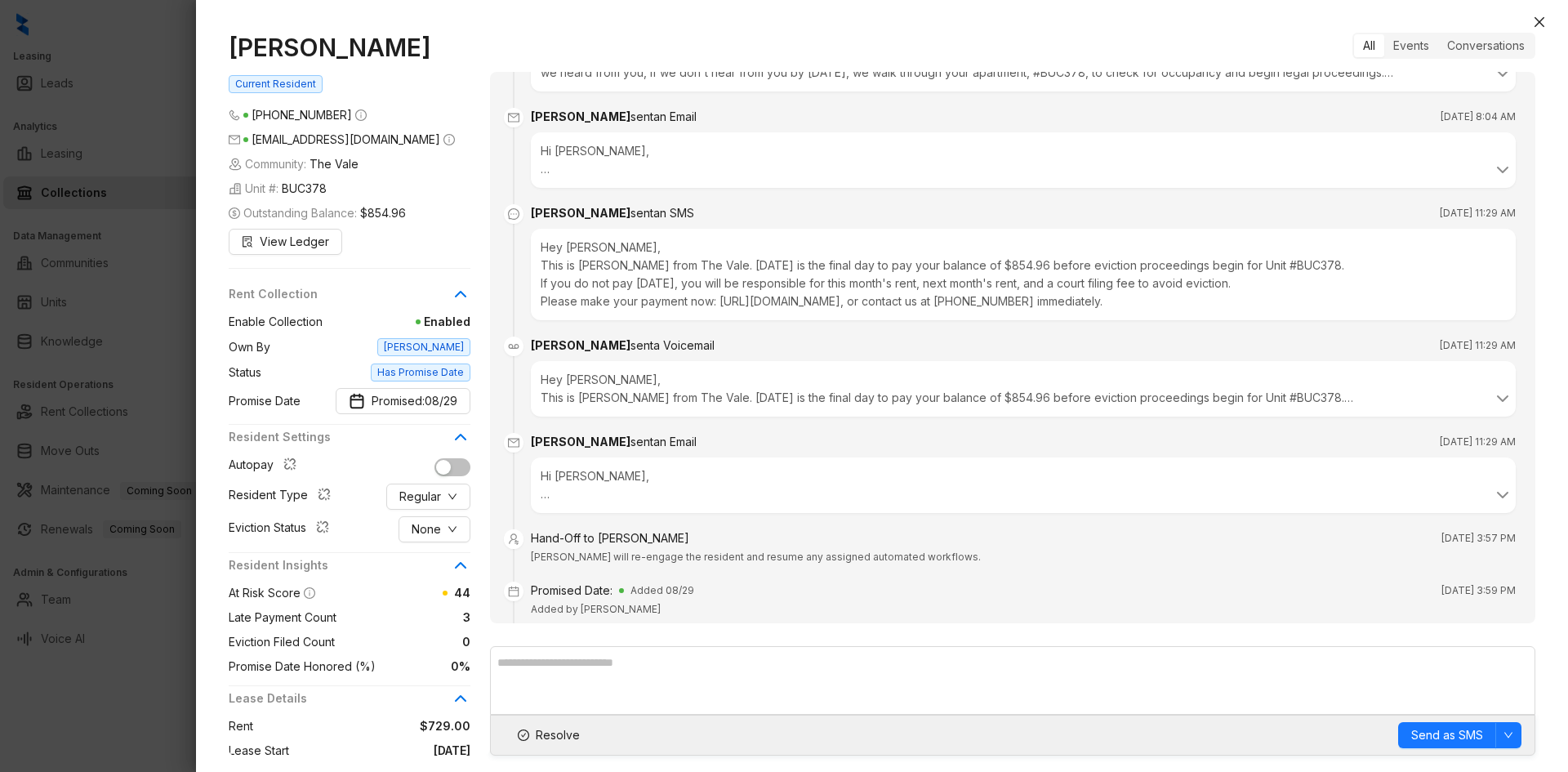
scroll to position [2891, 0]
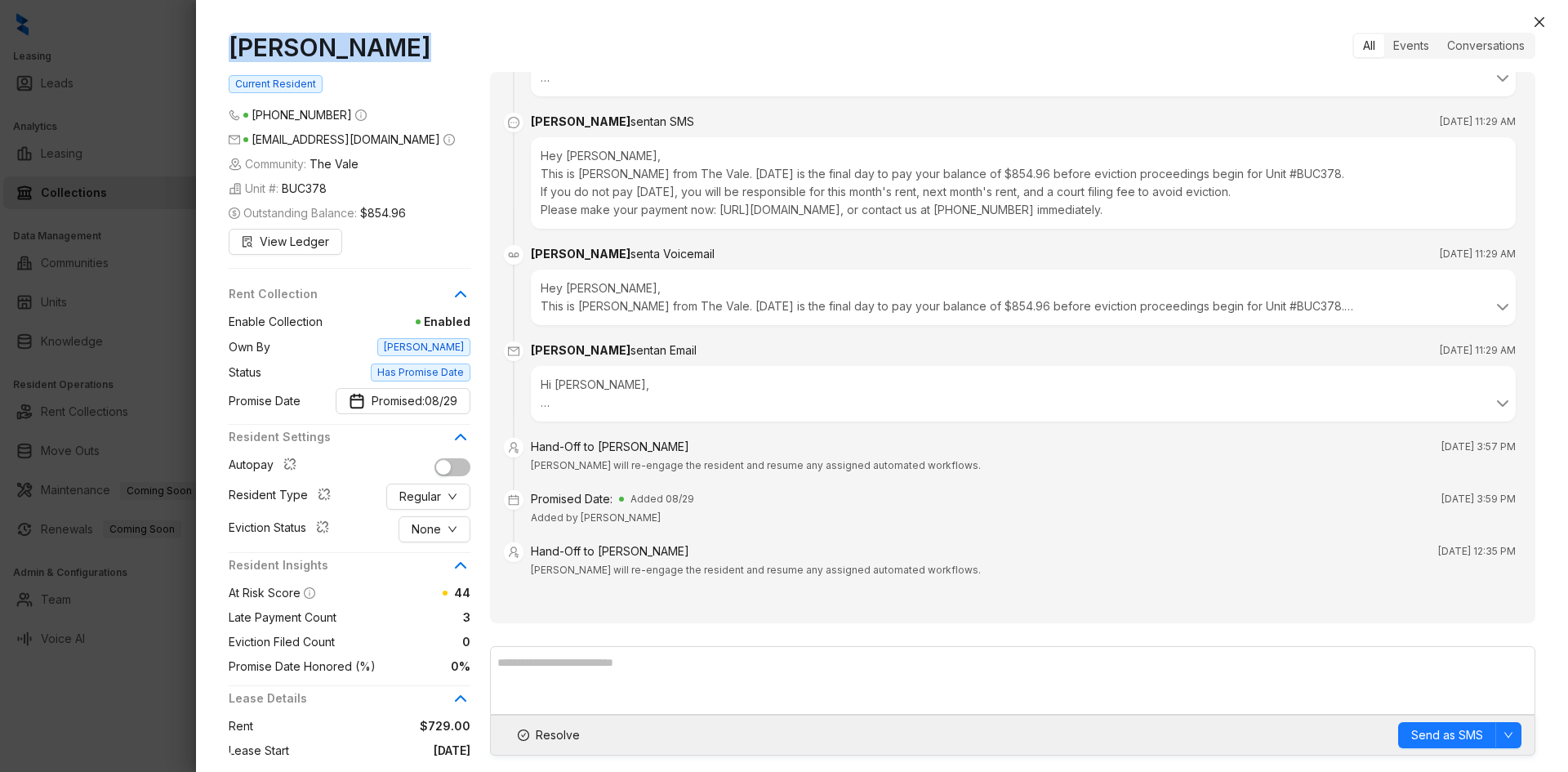
drag, startPoint x: 406, startPoint y: 51, endPoint x: 231, endPoint y: 42, distance: 175.2
click at [231, 42] on h1 "[PERSON_NAME]" at bounding box center [349, 47] width 242 height 29
copy h1 "[PERSON_NAME]"
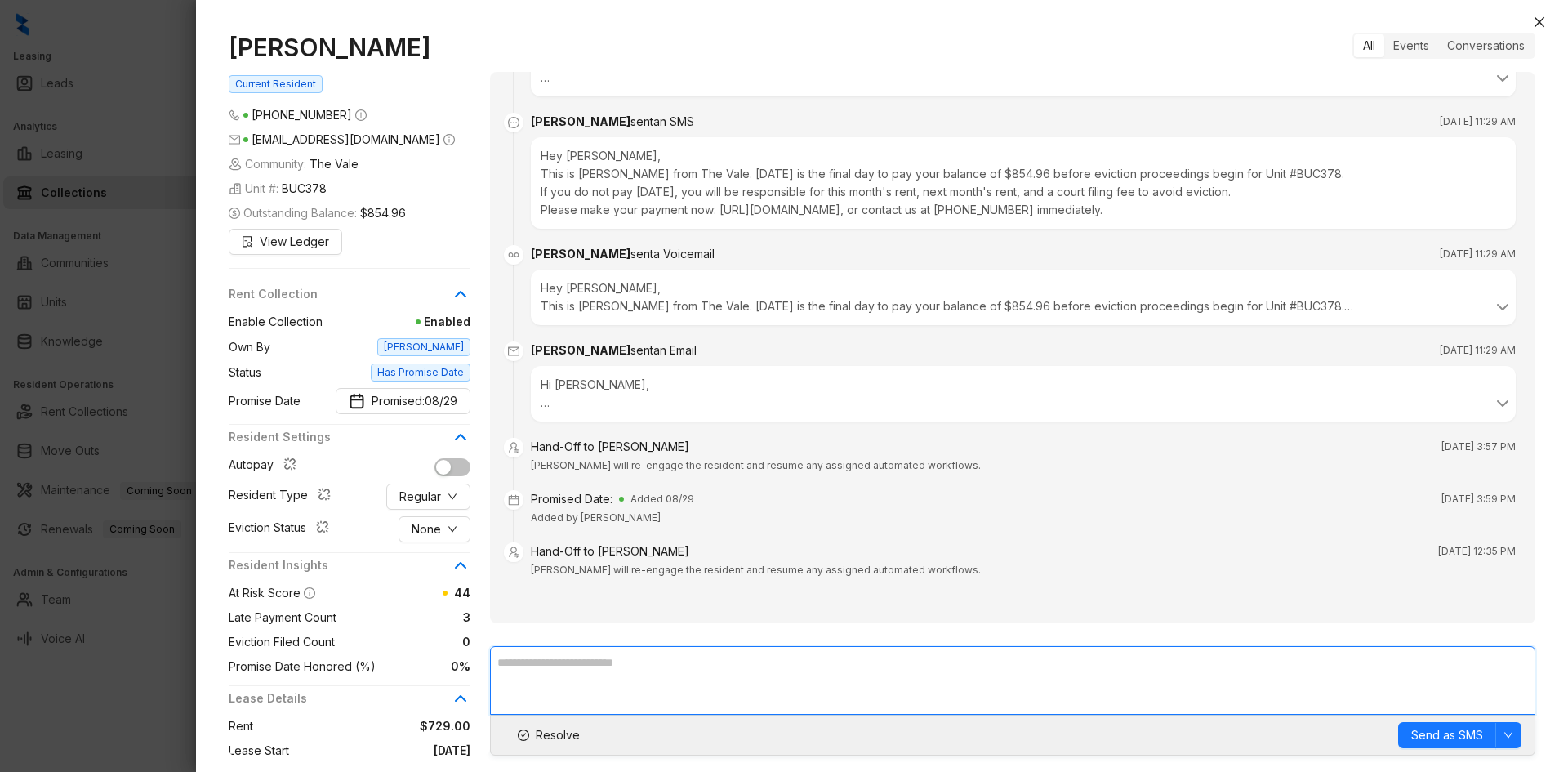
click at [625, 669] on textarea at bounding box center [1012, 680] width 1045 height 69
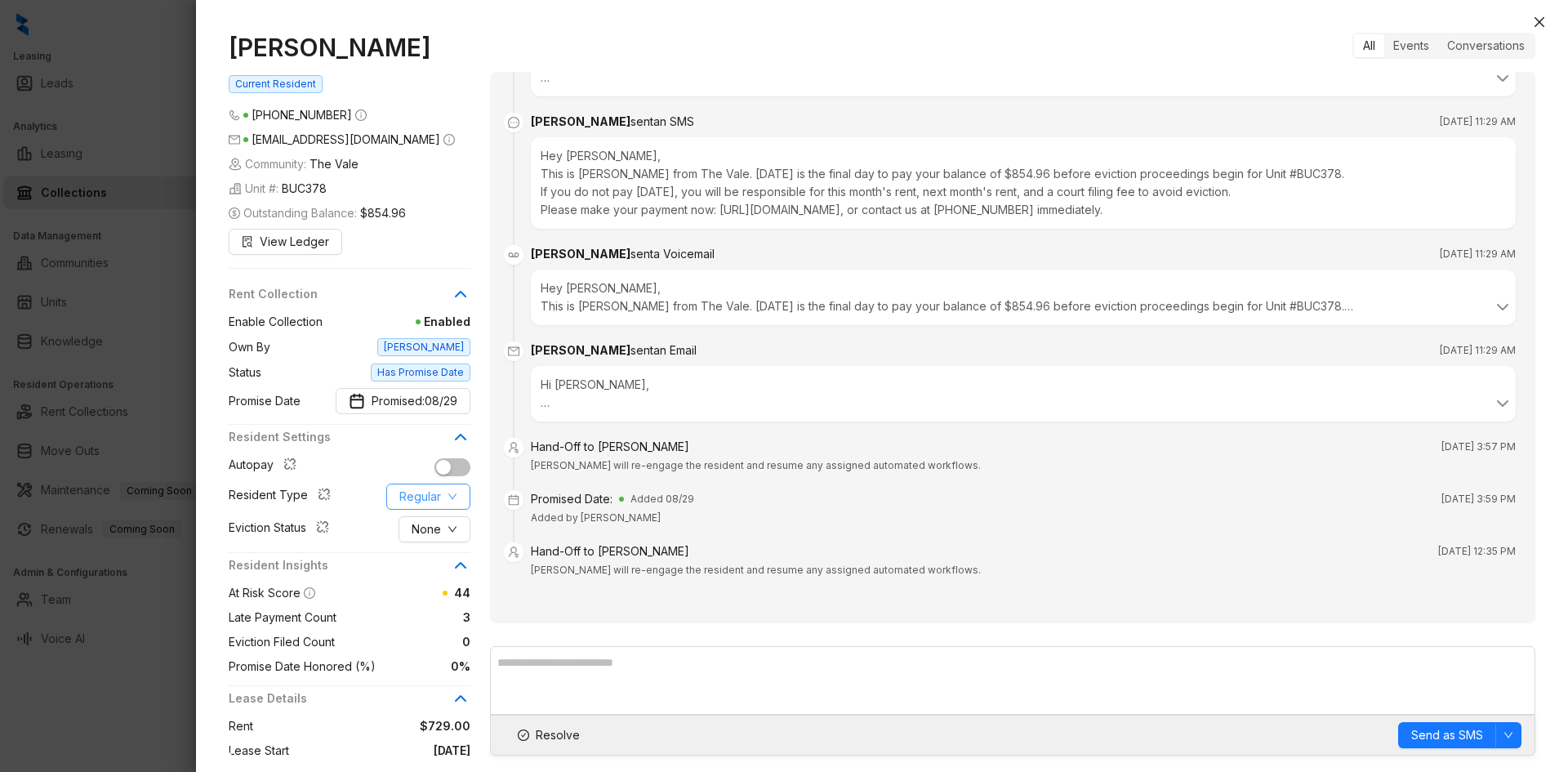
click at [442, 499] on button "Regular" at bounding box center [428, 496] width 84 height 26
click at [444, 608] on span "HUD/Section 8" at bounding box center [440, 607] width 79 height 18
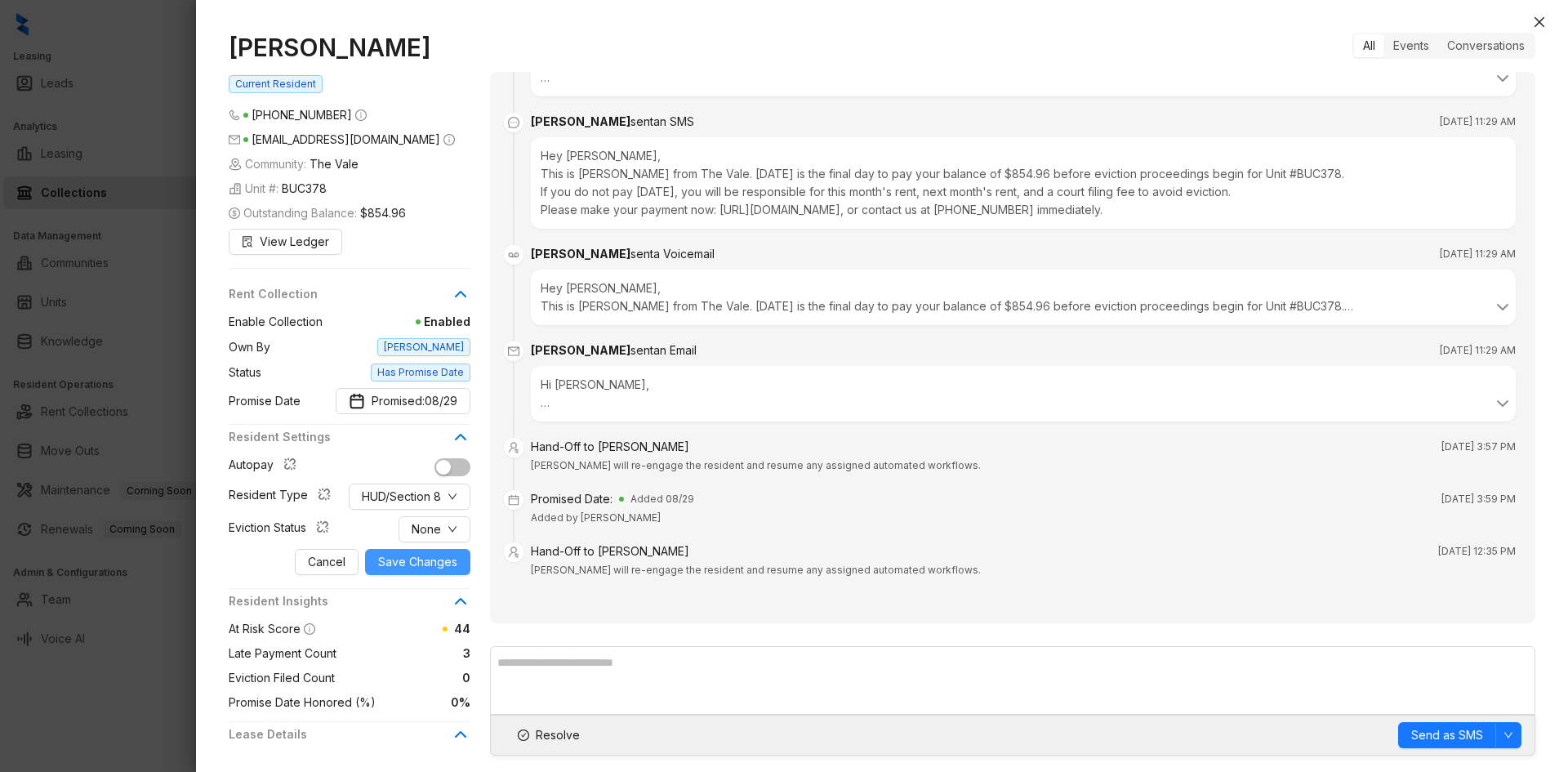
click at [413, 560] on span "Save Changes" at bounding box center [418, 562] width 79 height 18
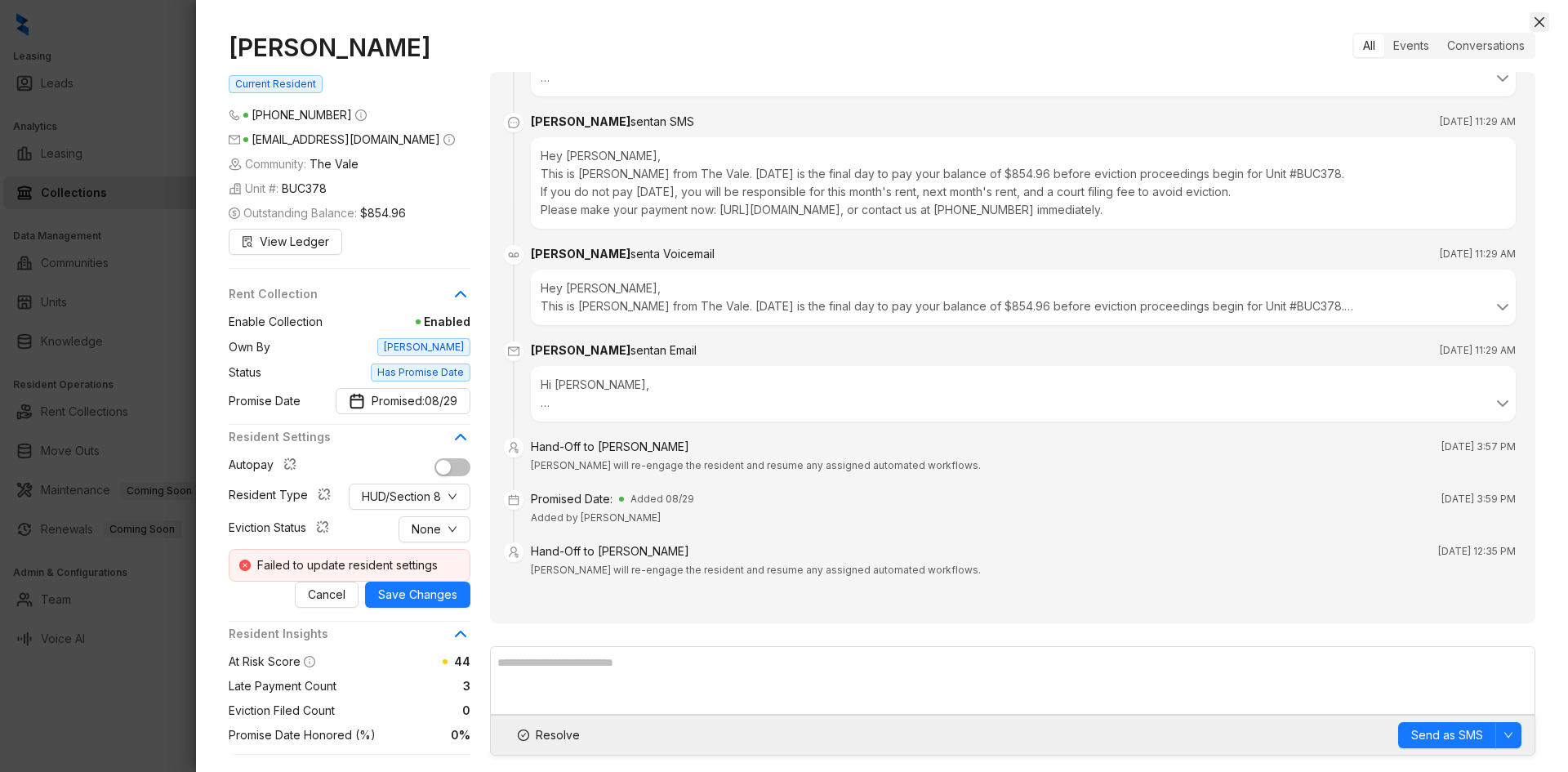
click at [1539, 17] on icon "close" at bounding box center [1540, 22] width 13 height 13
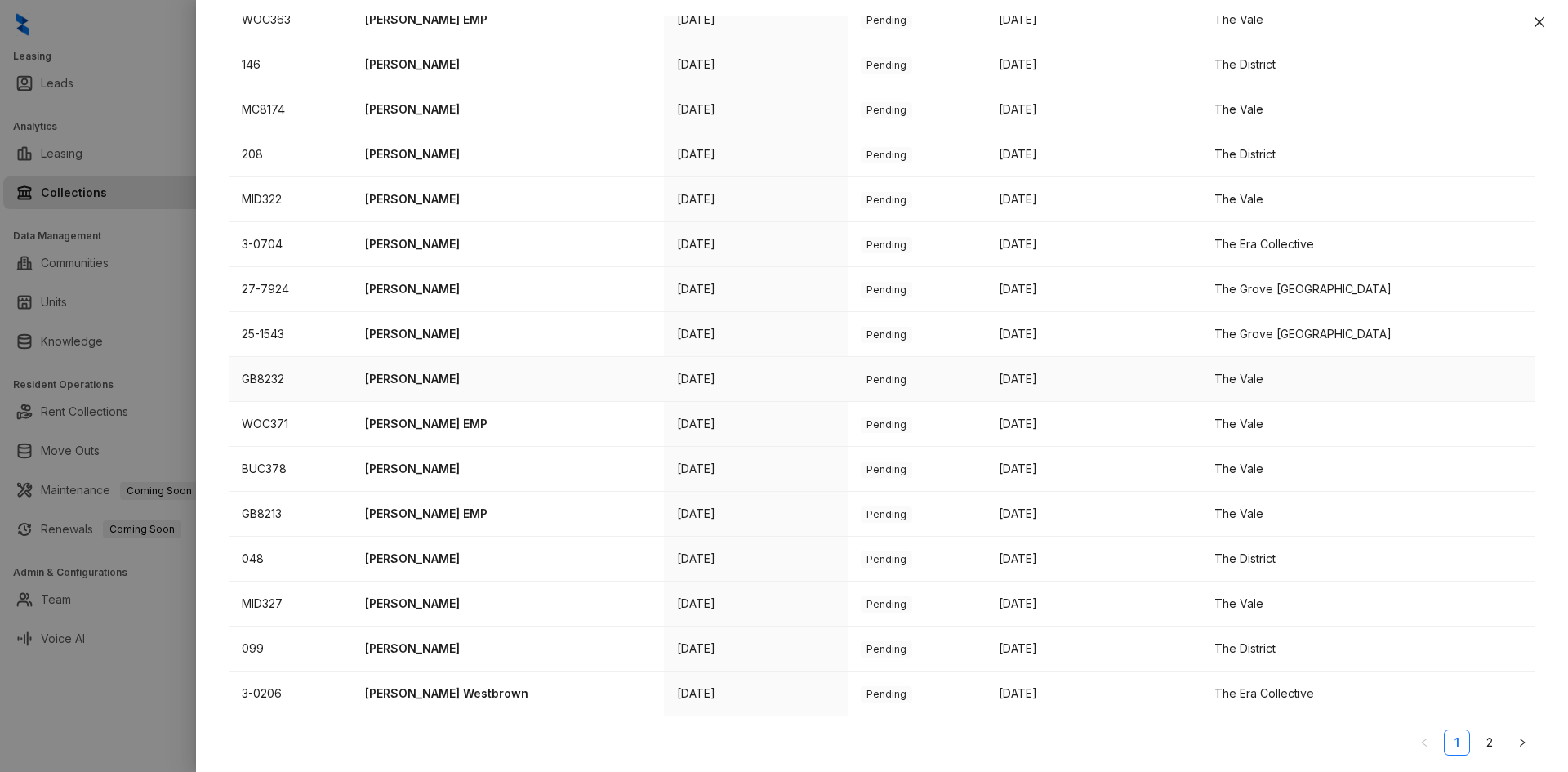
click at [433, 376] on p "[PERSON_NAME]" at bounding box center [508, 378] width 286 height 18
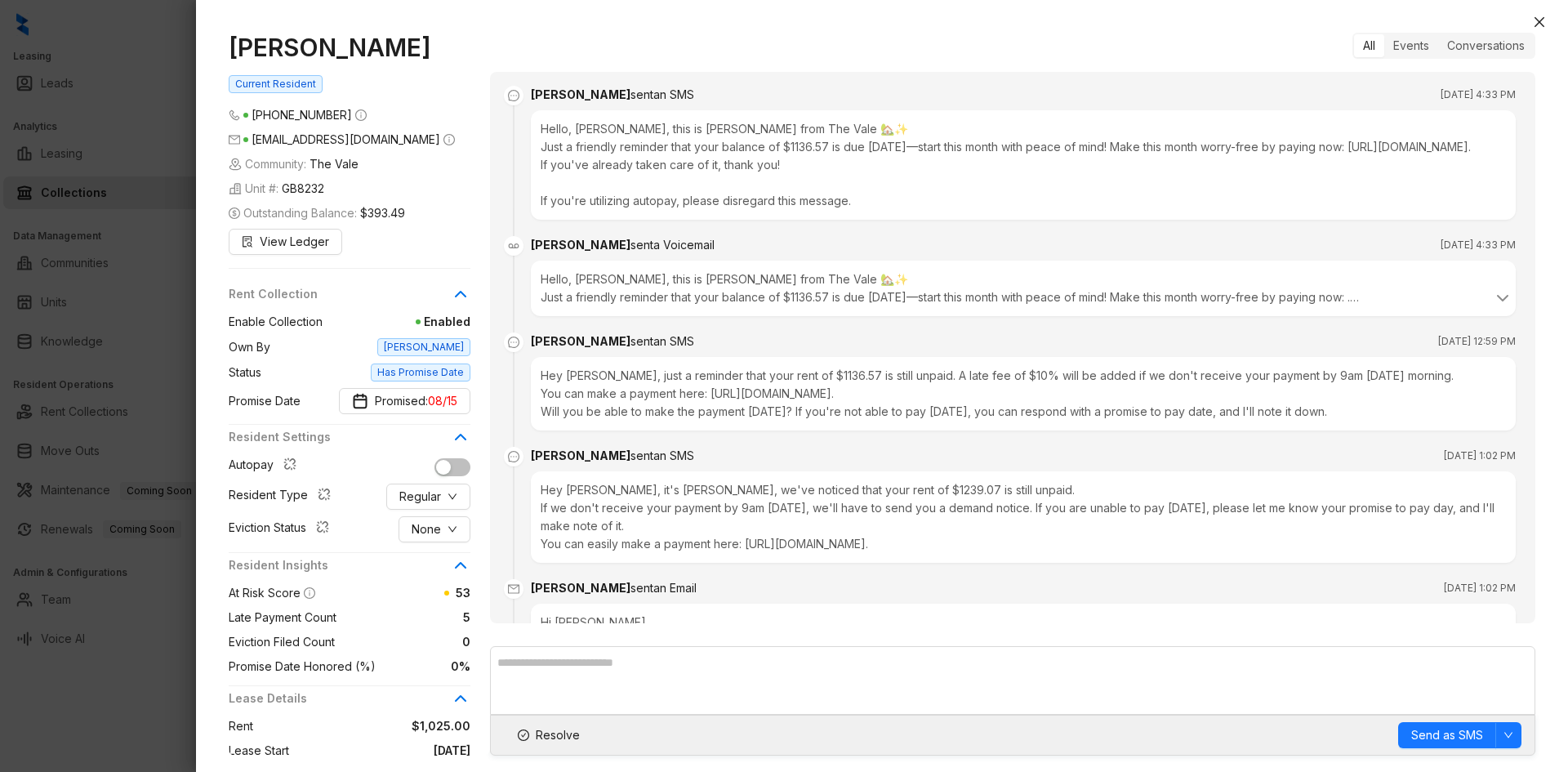
scroll to position [3199, 0]
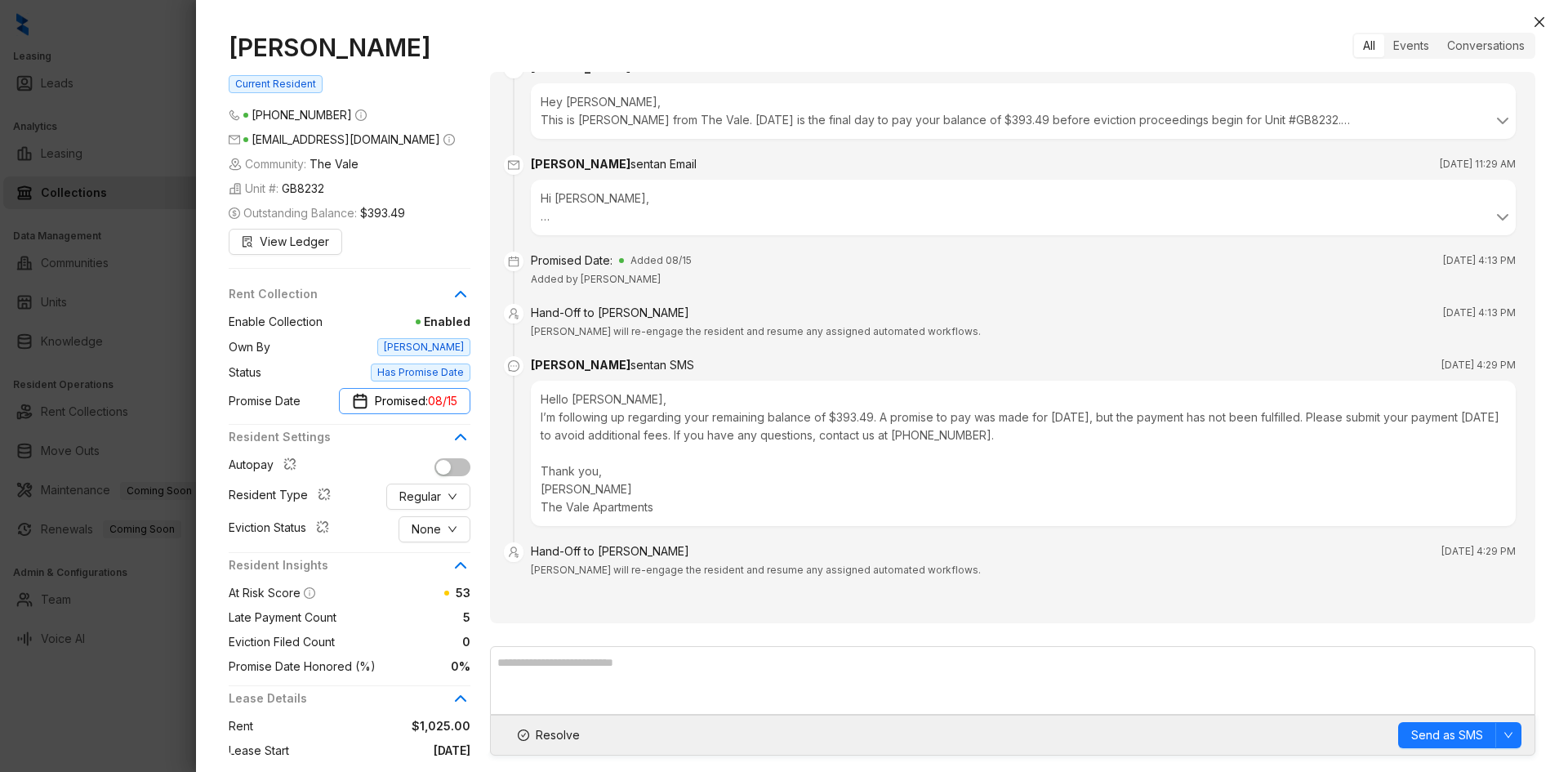
click at [442, 397] on span "08/15" at bounding box center [442, 400] width 29 height 18
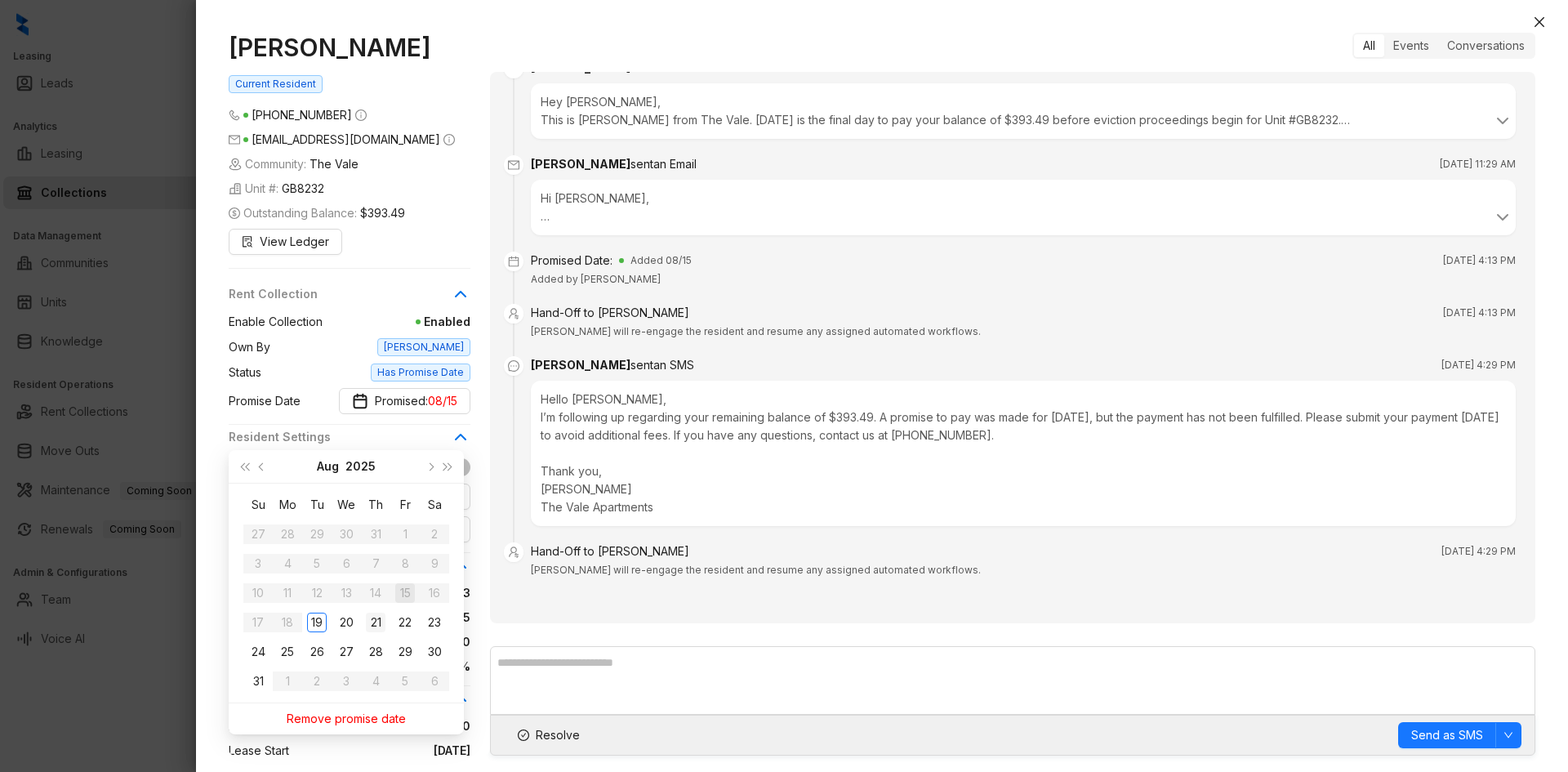
type input "**********"
click at [378, 625] on div "21" at bounding box center [376, 622] width 20 height 20
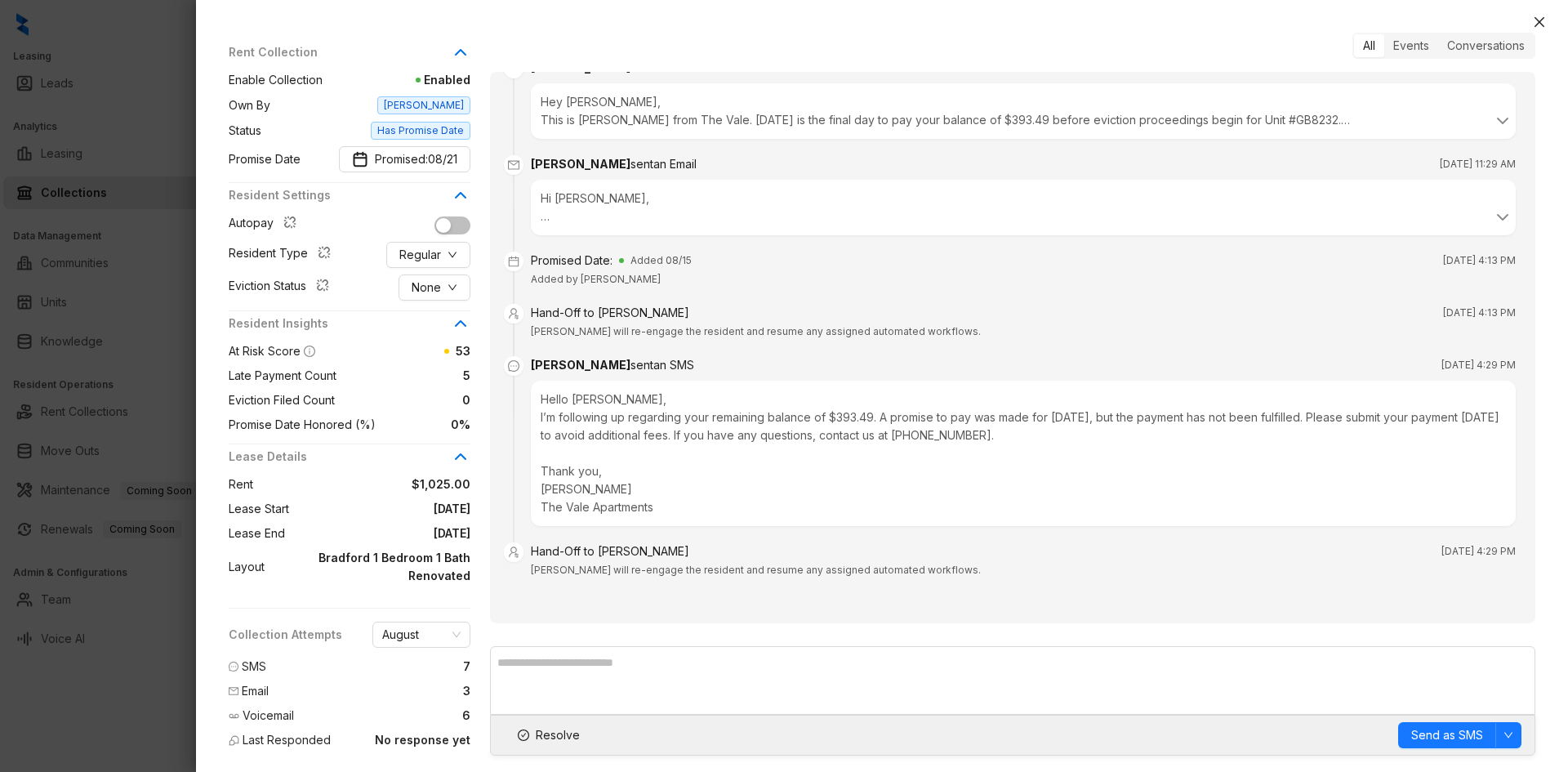
scroll to position [0, 0]
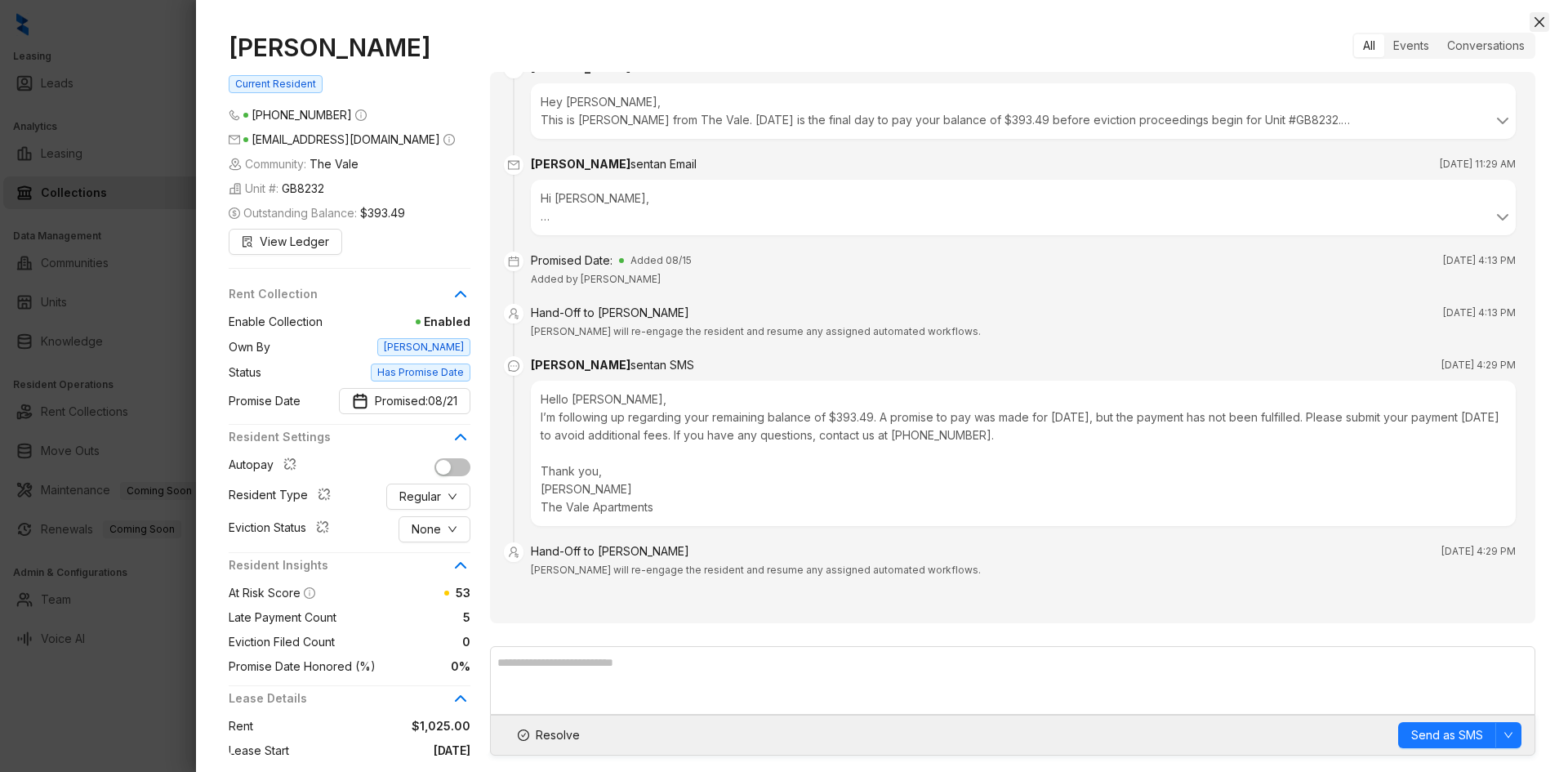
click at [1542, 18] on icon "close" at bounding box center [1540, 22] width 13 height 13
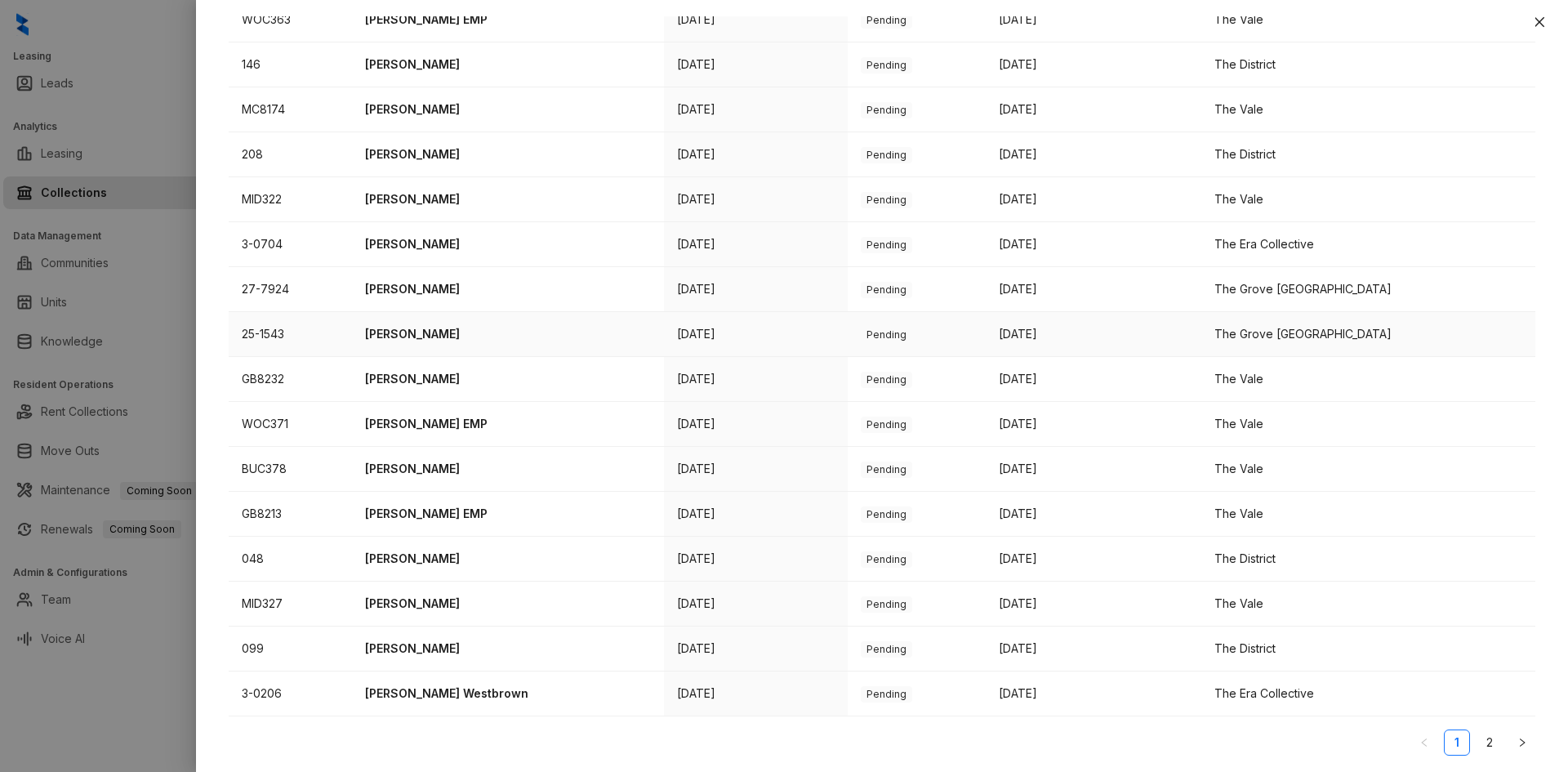
click at [415, 331] on p "[PERSON_NAME]" at bounding box center [508, 333] width 286 height 18
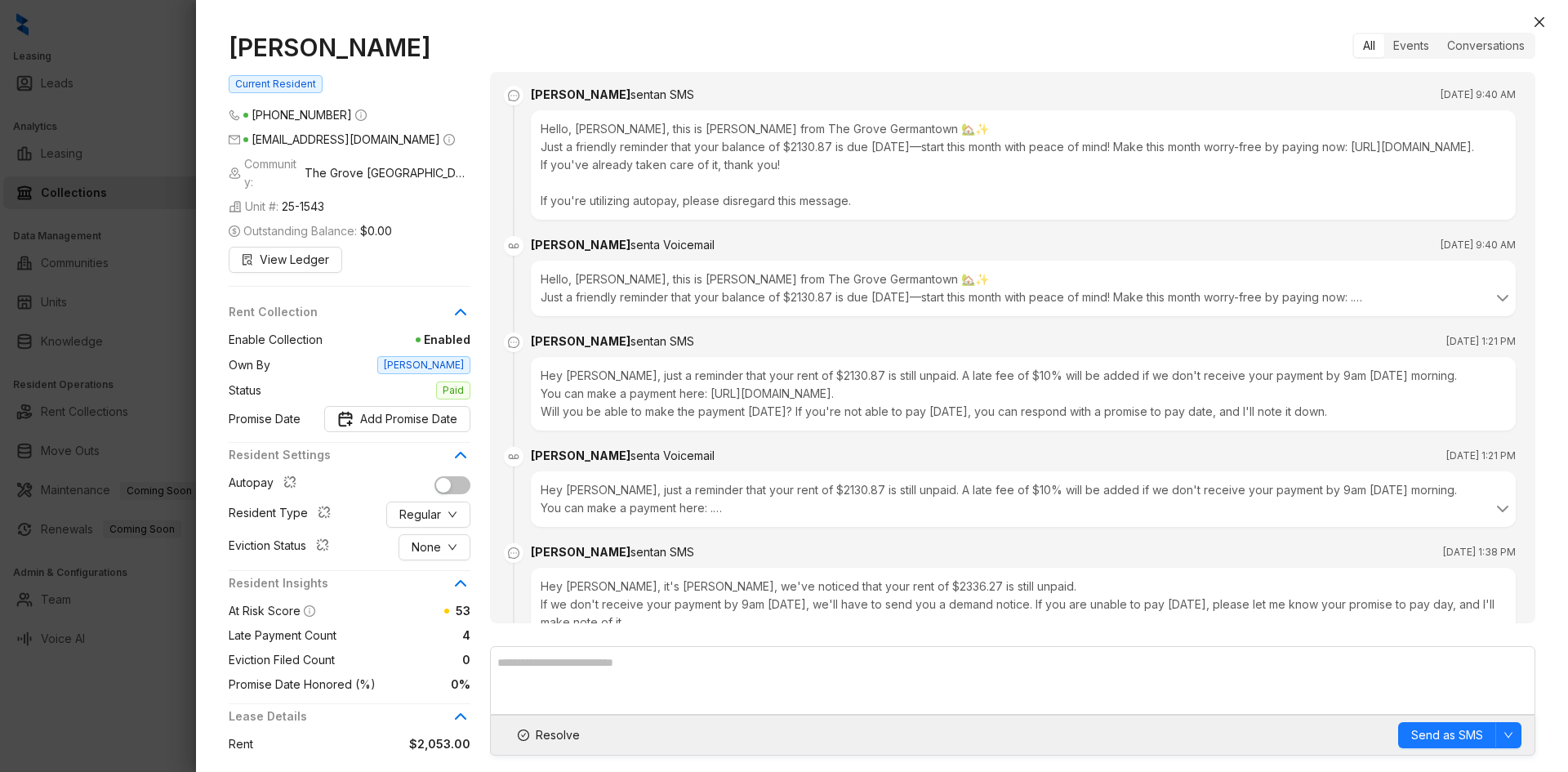
scroll to position [1955, 0]
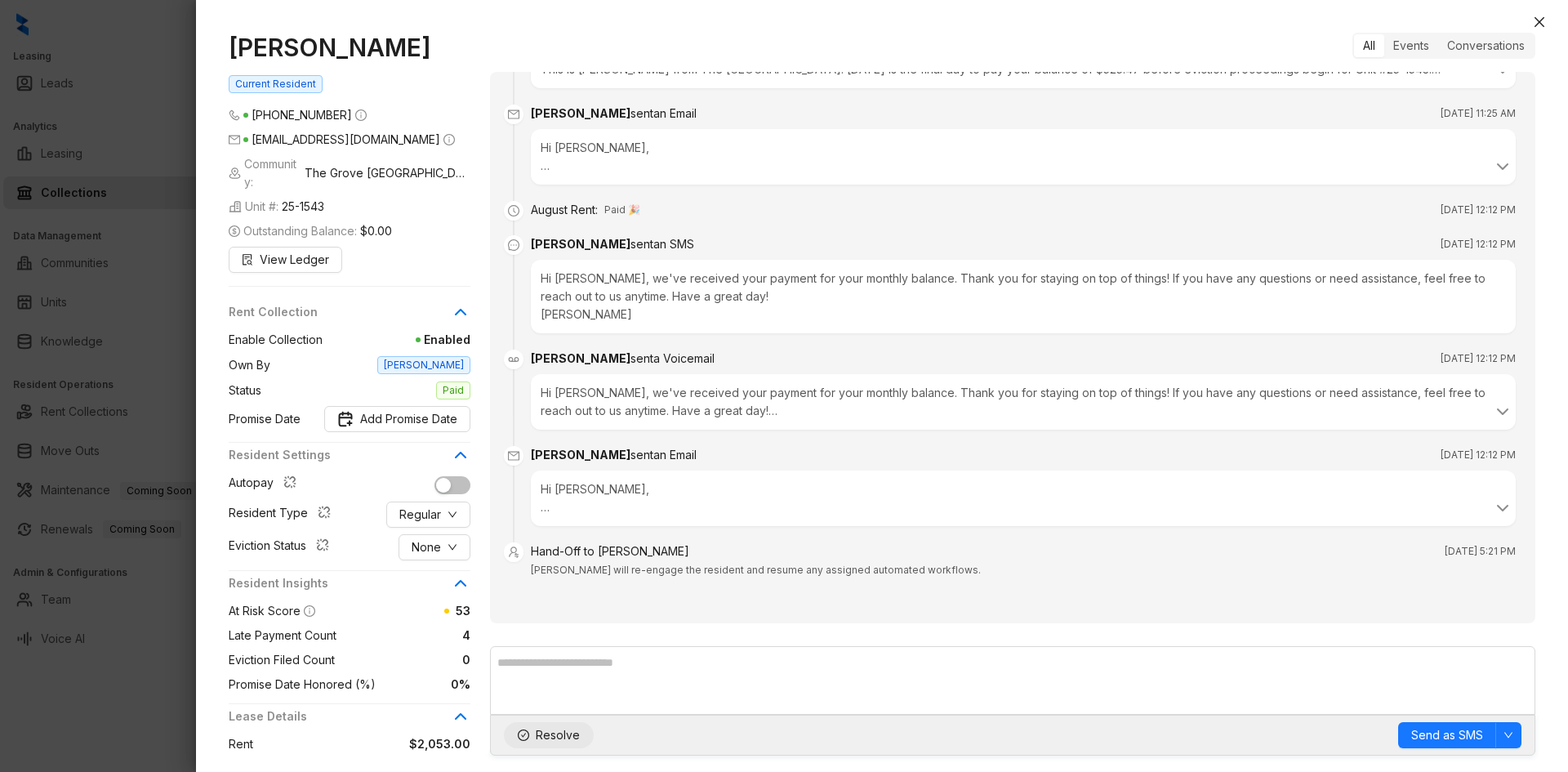
click at [539, 735] on span "Resolve" at bounding box center [558, 734] width 44 height 18
click at [1541, 24] on icon "close" at bounding box center [1540, 22] width 9 height 9
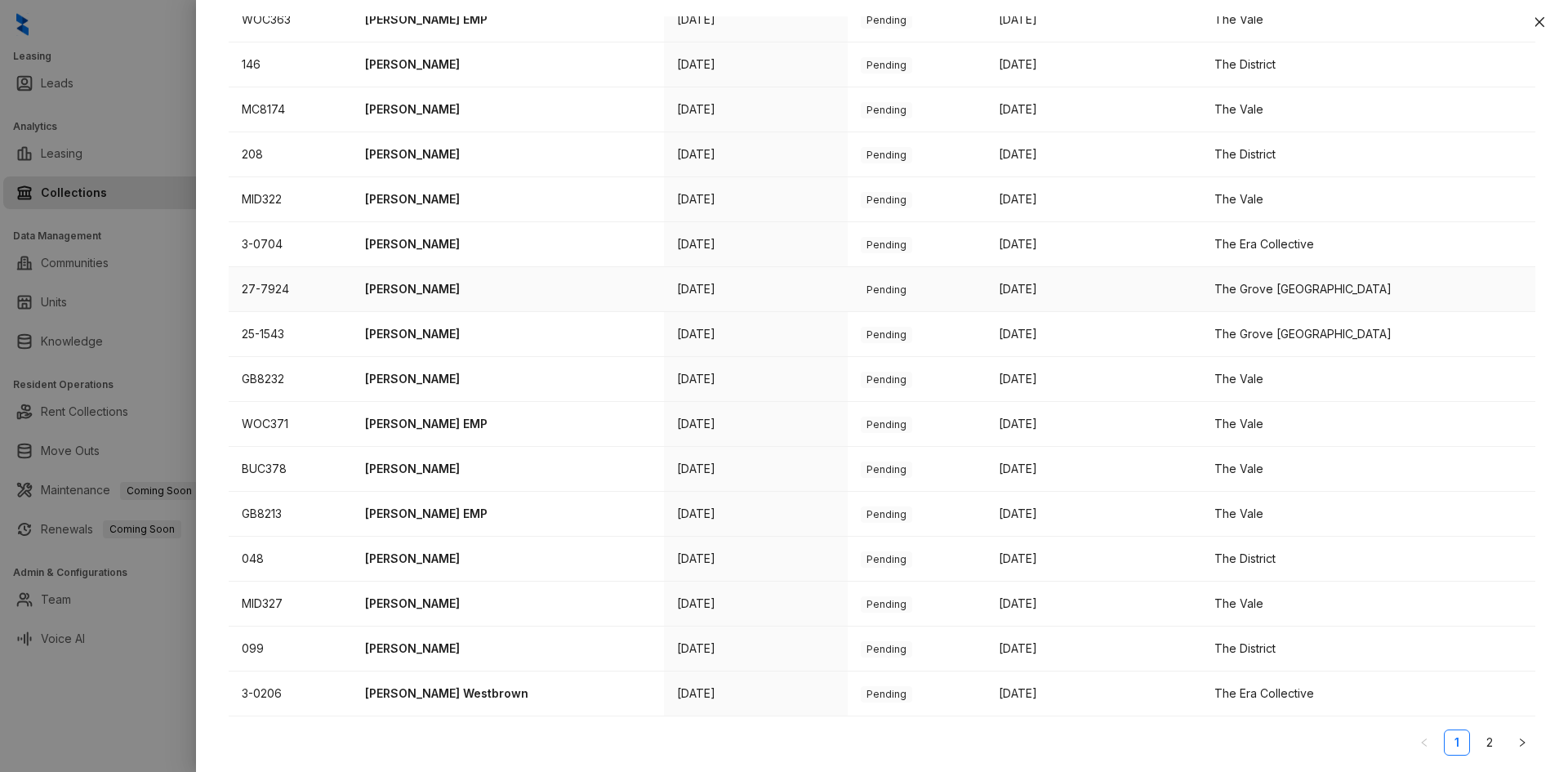
click at [430, 294] on p "[PERSON_NAME]" at bounding box center [508, 289] width 286 height 18
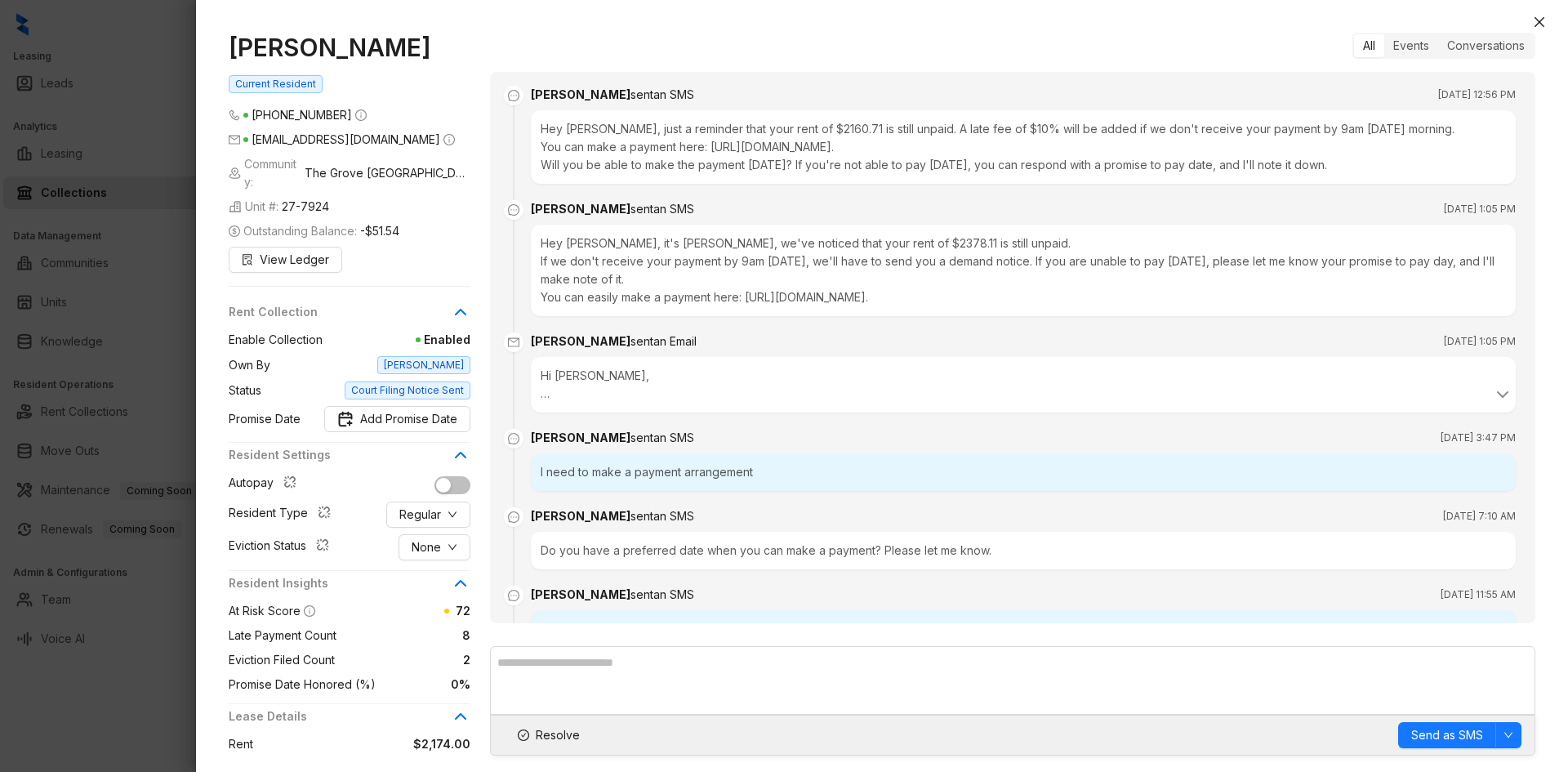
scroll to position [3244, 0]
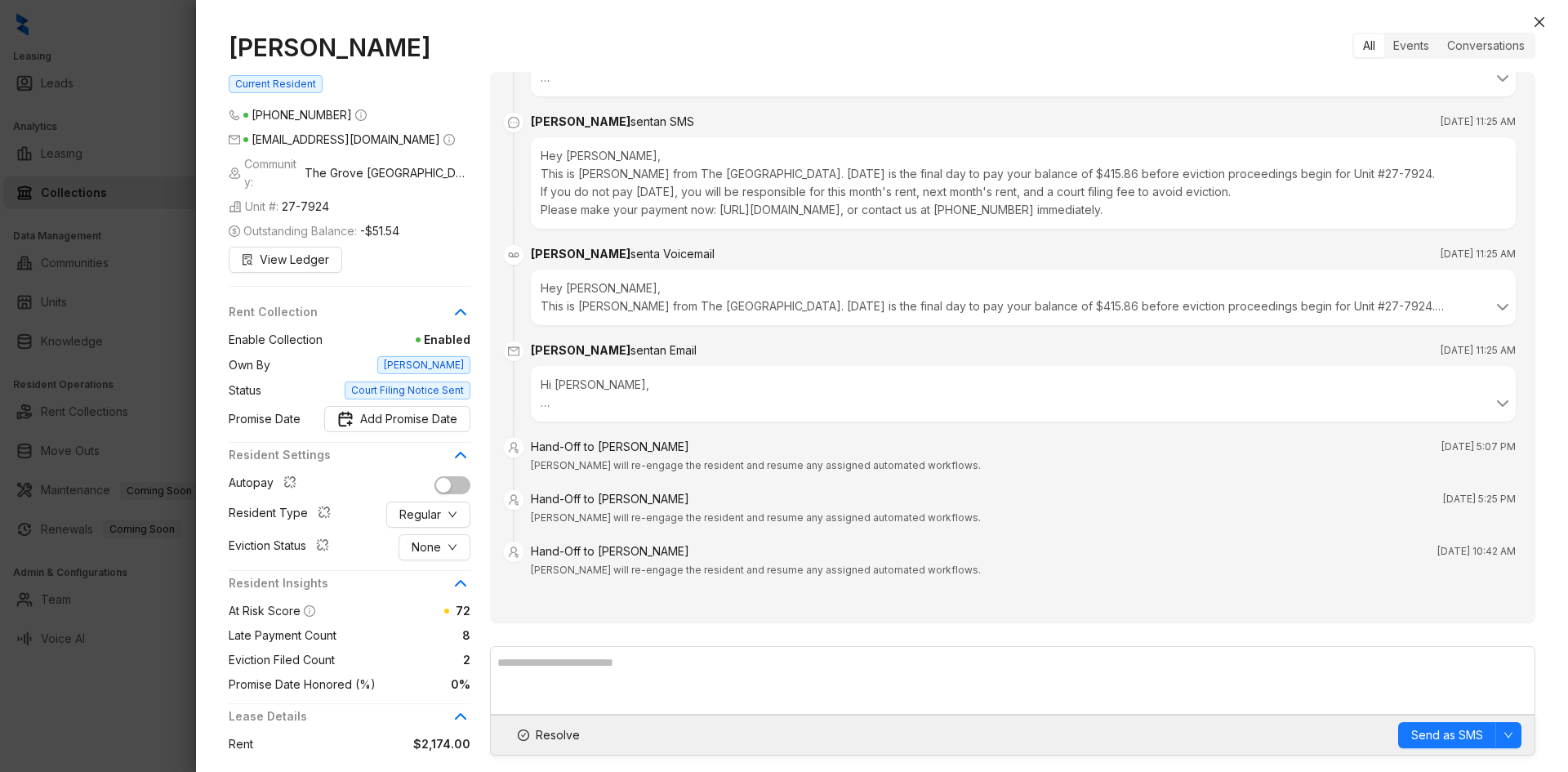
click at [1550, 18] on div "[PERSON_NAME] Current Resident [PHONE_NUMBER] [EMAIL_ADDRESS][DOMAIN_NAME] Comm…" at bounding box center [882, 394] width 1372 height 755
click at [1547, 25] on button "Close" at bounding box center [1539, 22] width 20 height 20
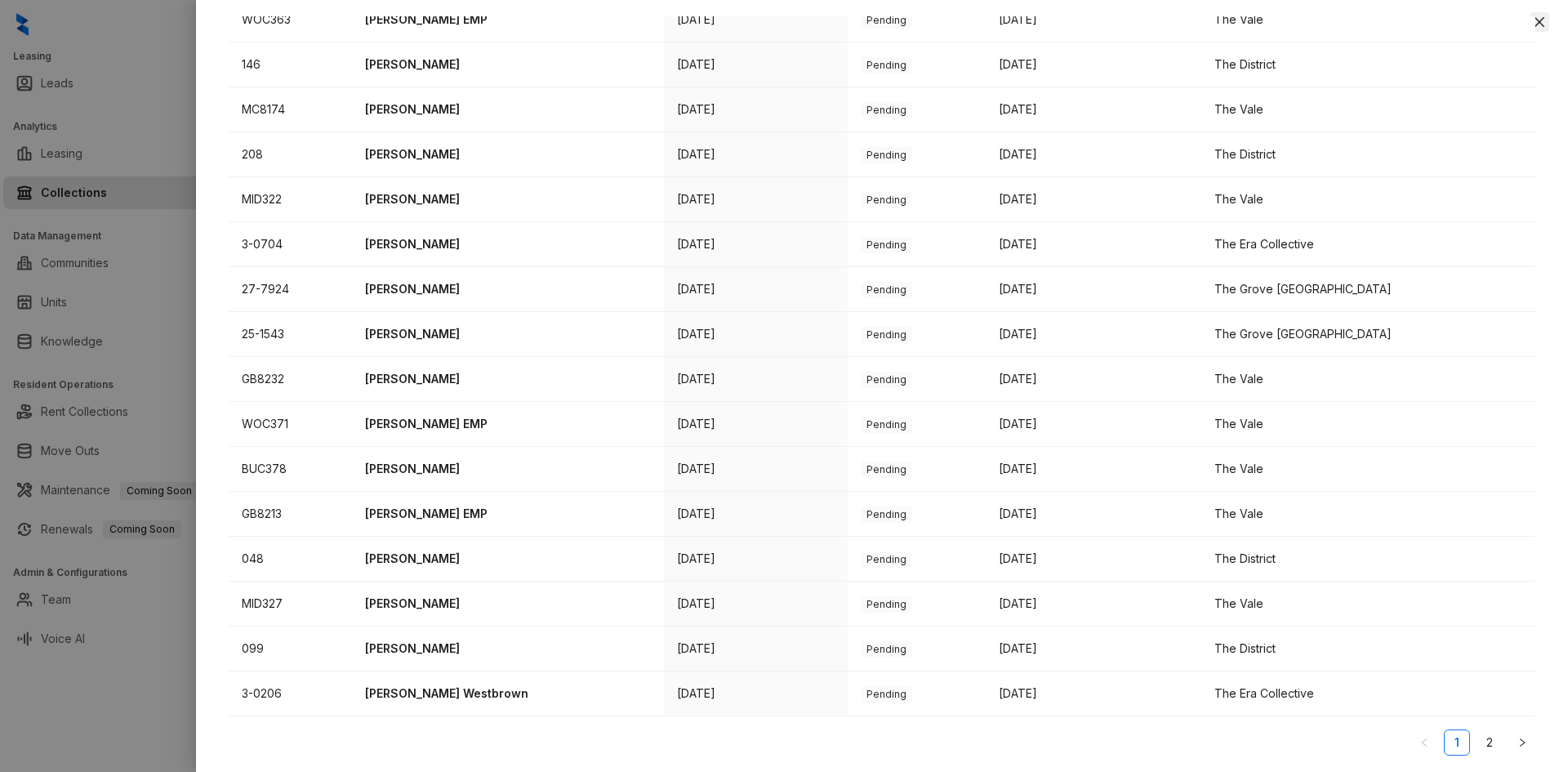
click at [1542, 19] on icon "close" at bounding box center [1540, 22] width 9 height 9
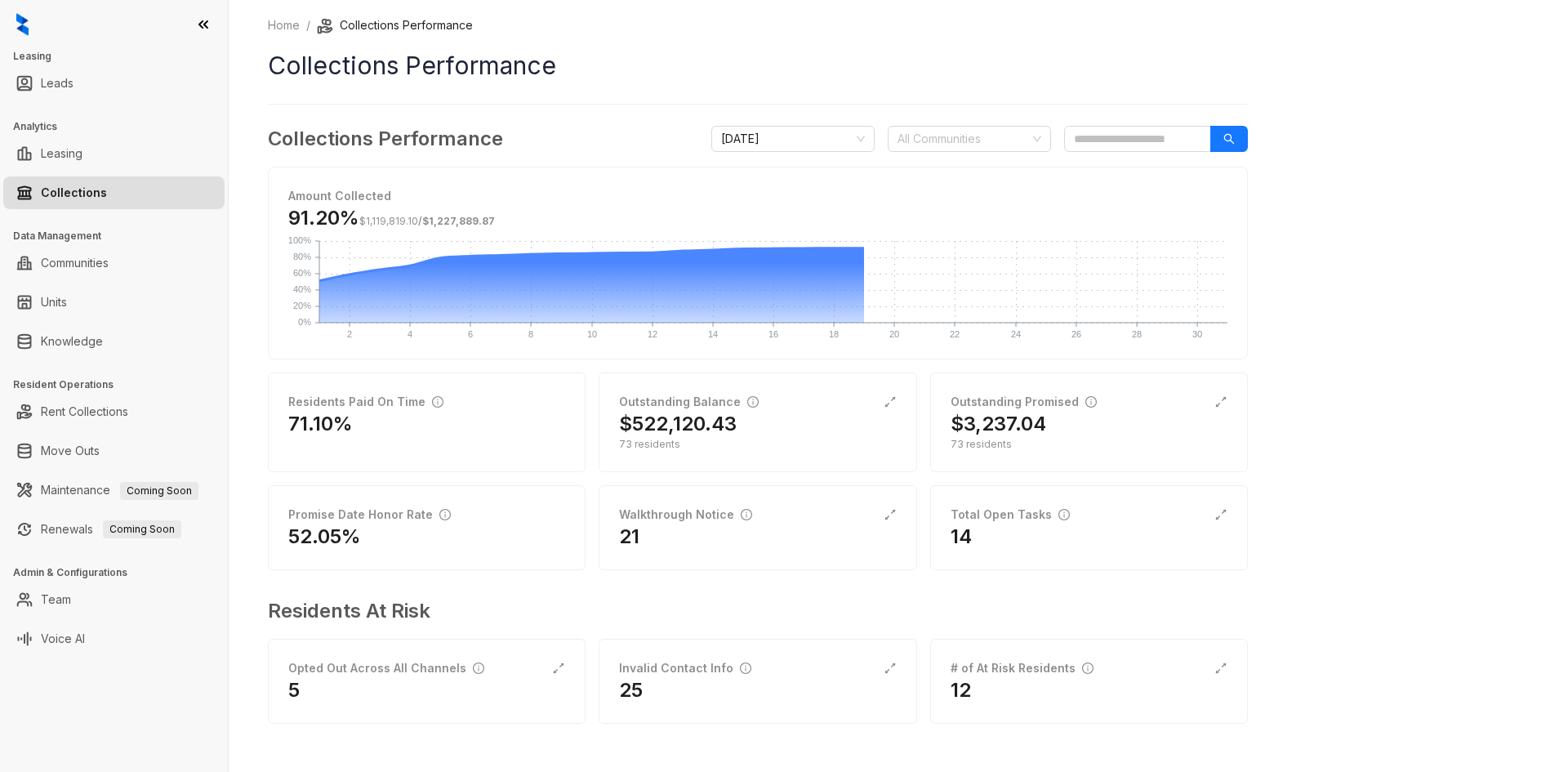
click at [68, 187] on link "Collections" at bounding box center [74, 193] width 66 height 33
click at [810, 542] on div "21" at bounding box center [757, 537] width 277 height 26
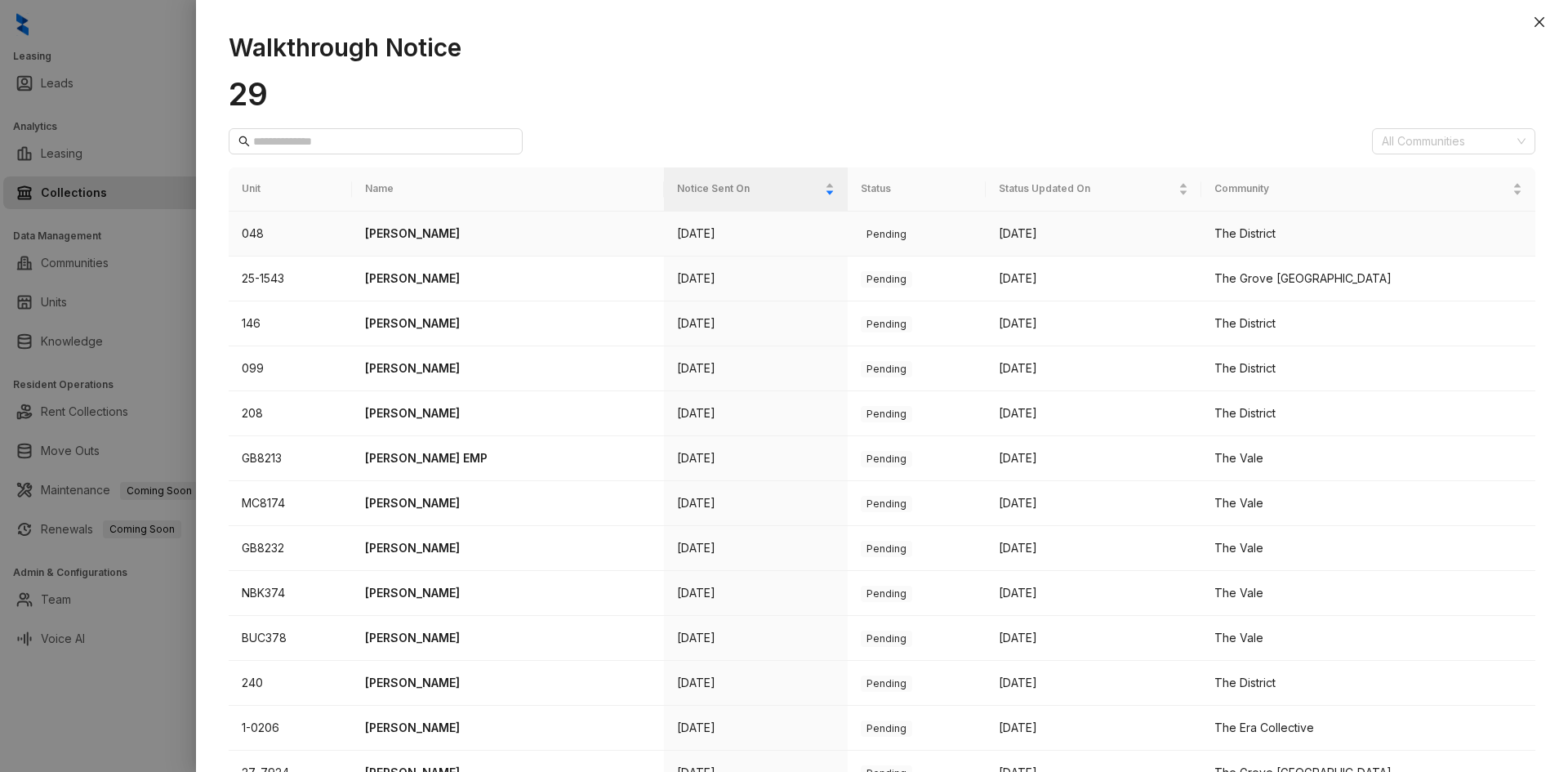
click at [437, 226] on p "[PERSON_NAME]" at bounding box center [508, 233] width 286 height 18
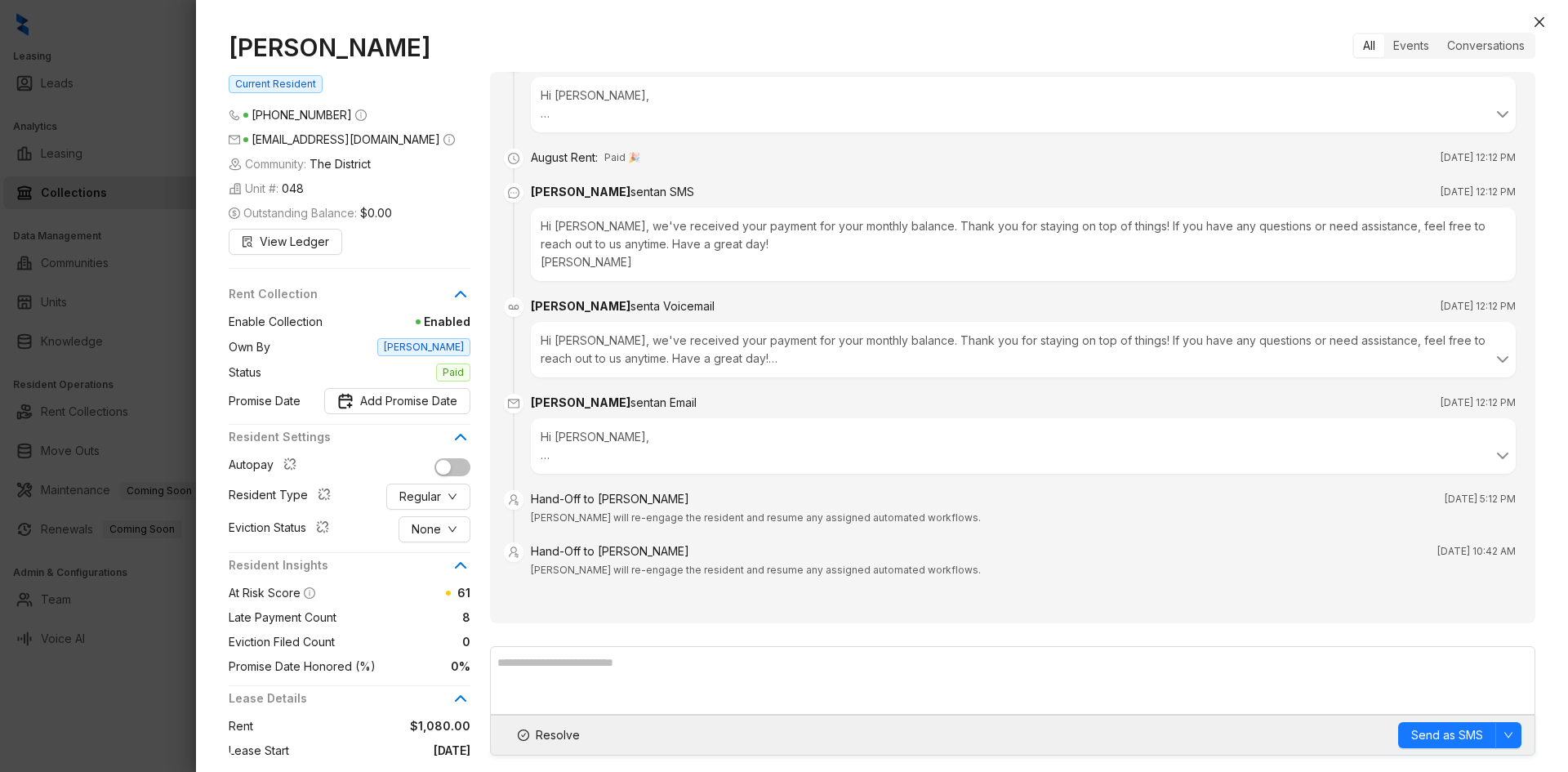
scroll to position [3677, 0]
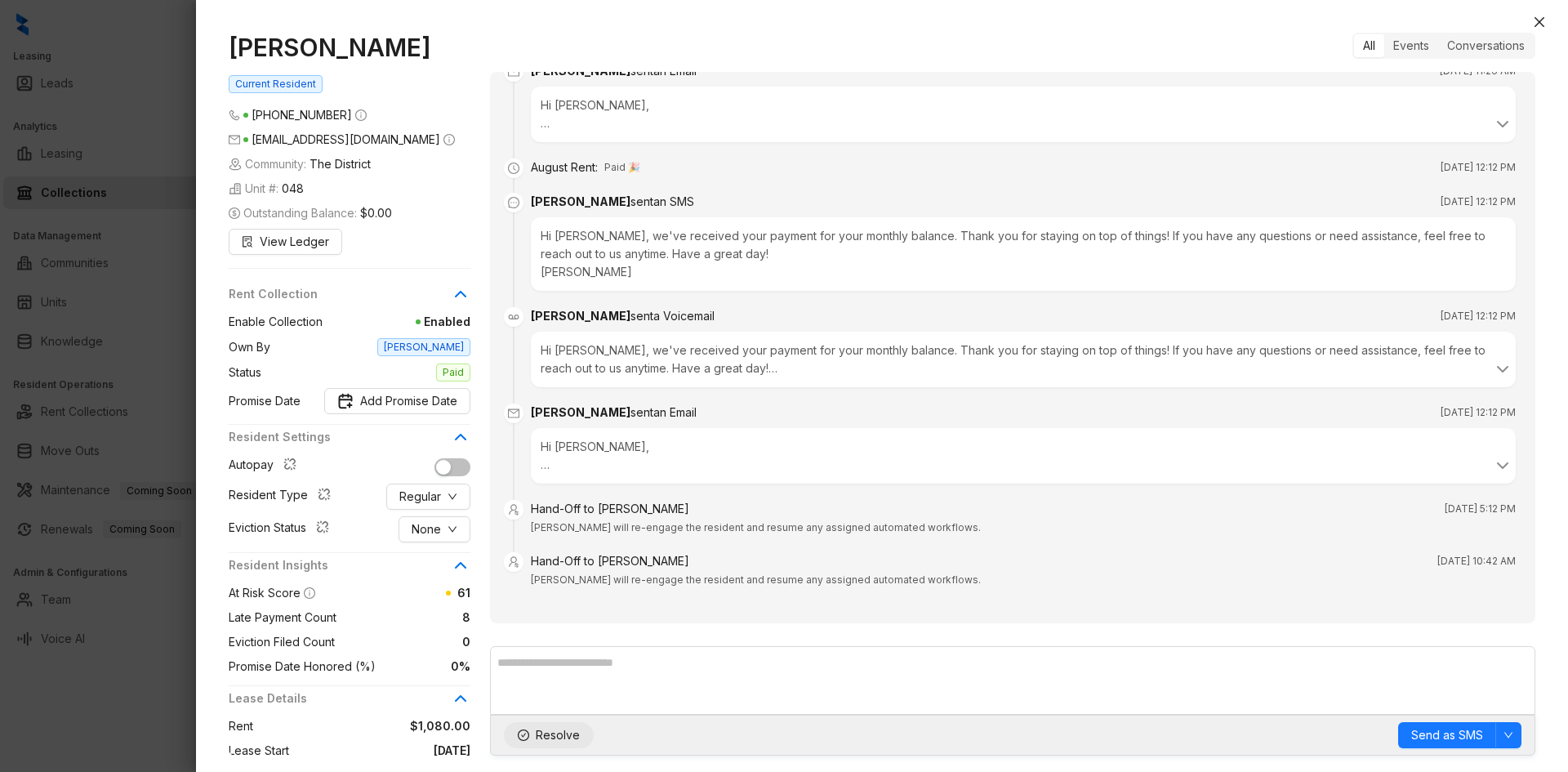
click at [558, 736] on span "Resolve" at bounding box center [558, 734] width 44 height 18
click at [1541, 21] on icon "close" at bounding box center [1540, 22] width 9 height 9
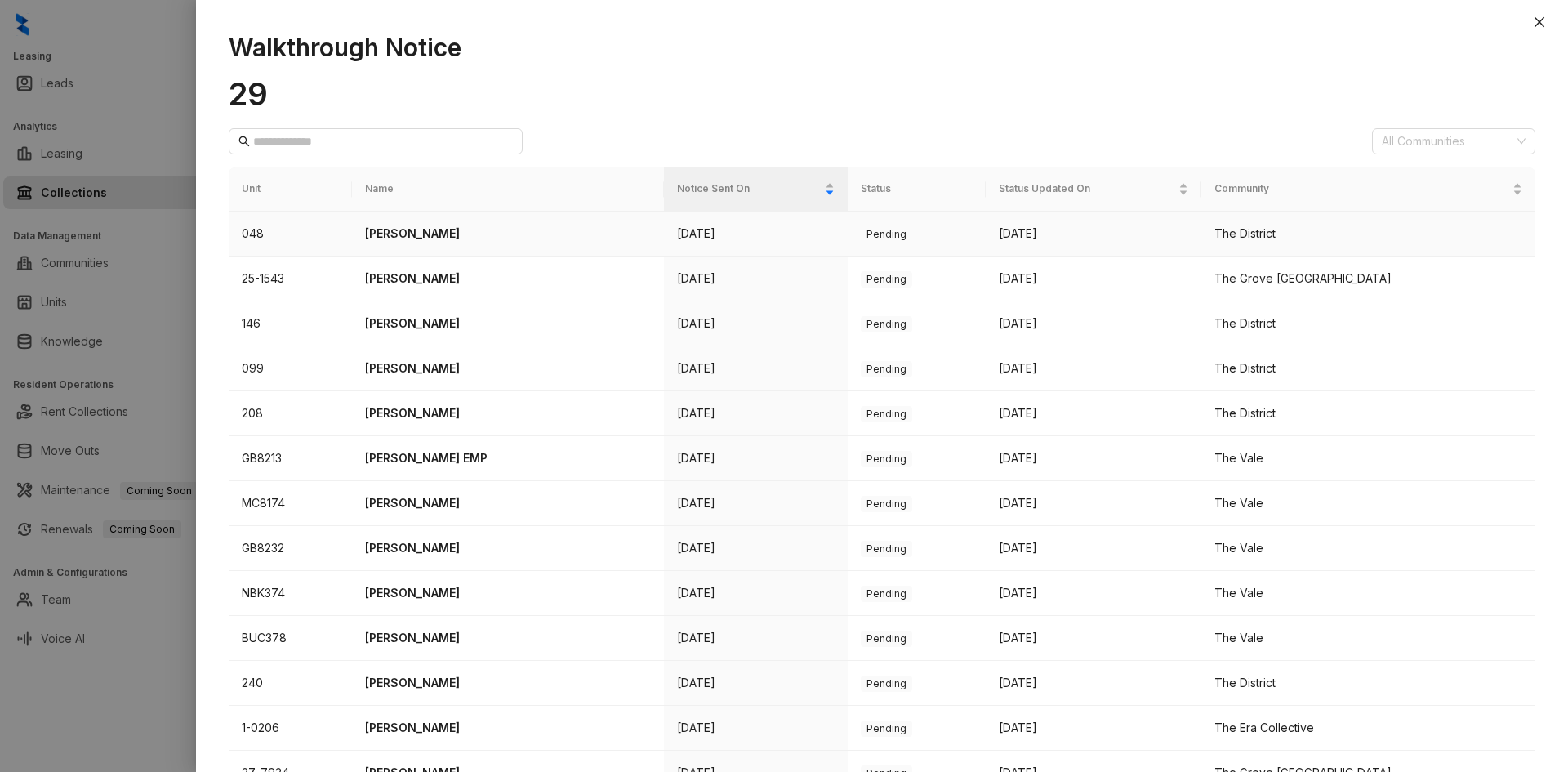
click at [451, 236] on p "[PERSON_NAME]" at bounding box center [508, 233] width 286 height 18
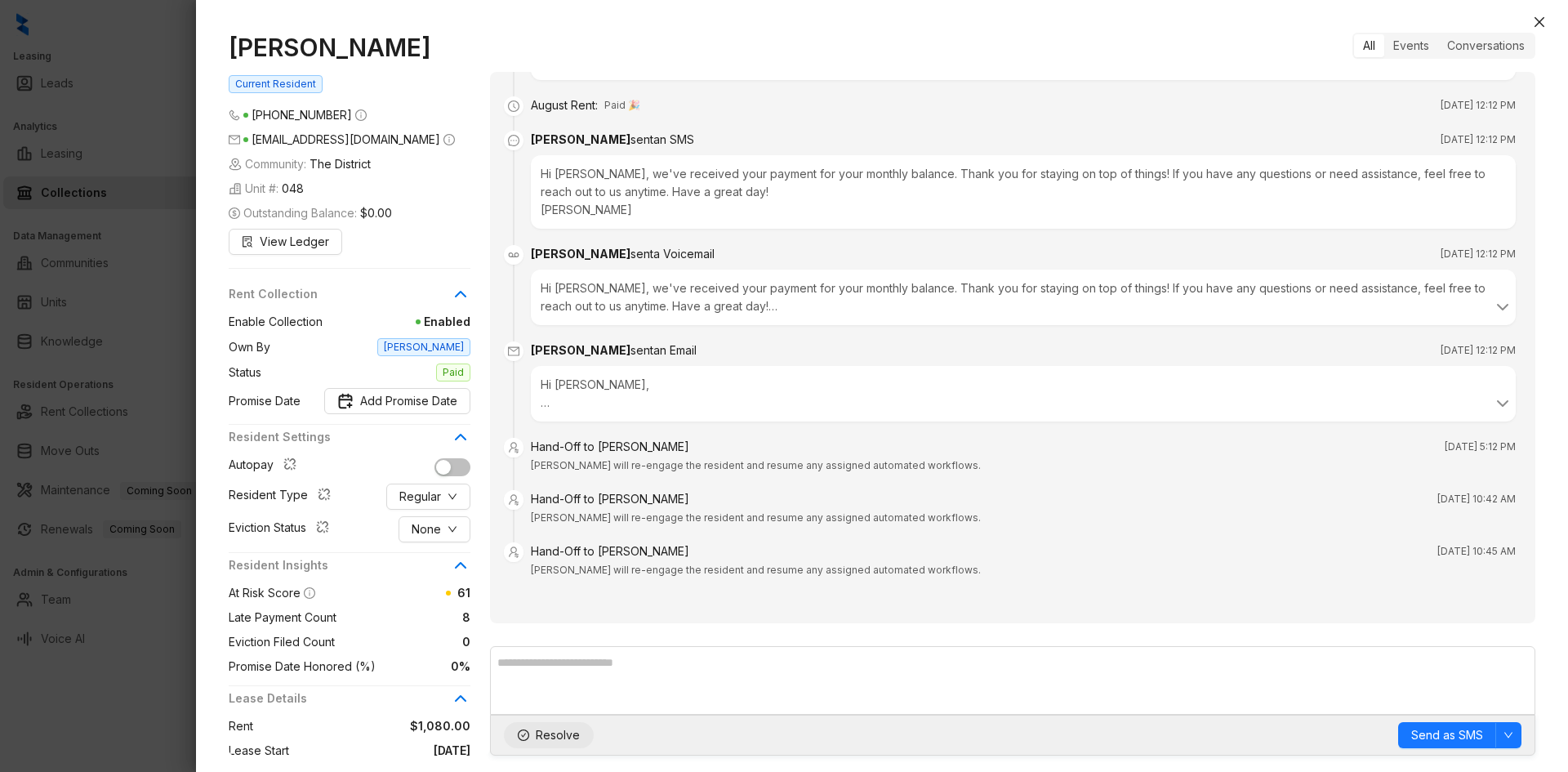
click at [542, 735] on span "Resolve" at bounding box center [558, 734] width 44 height 18
click at [1553, 20] on div "Lamiracle Johnson Current Resident (901) 443 2395 lamiraclejohnson64@gmail.com …" at bounding box center [882, 394] width 1372 height 755
click at [1539, 20] on icon "close" at bounding box center [1540, 22] width 13 height 13
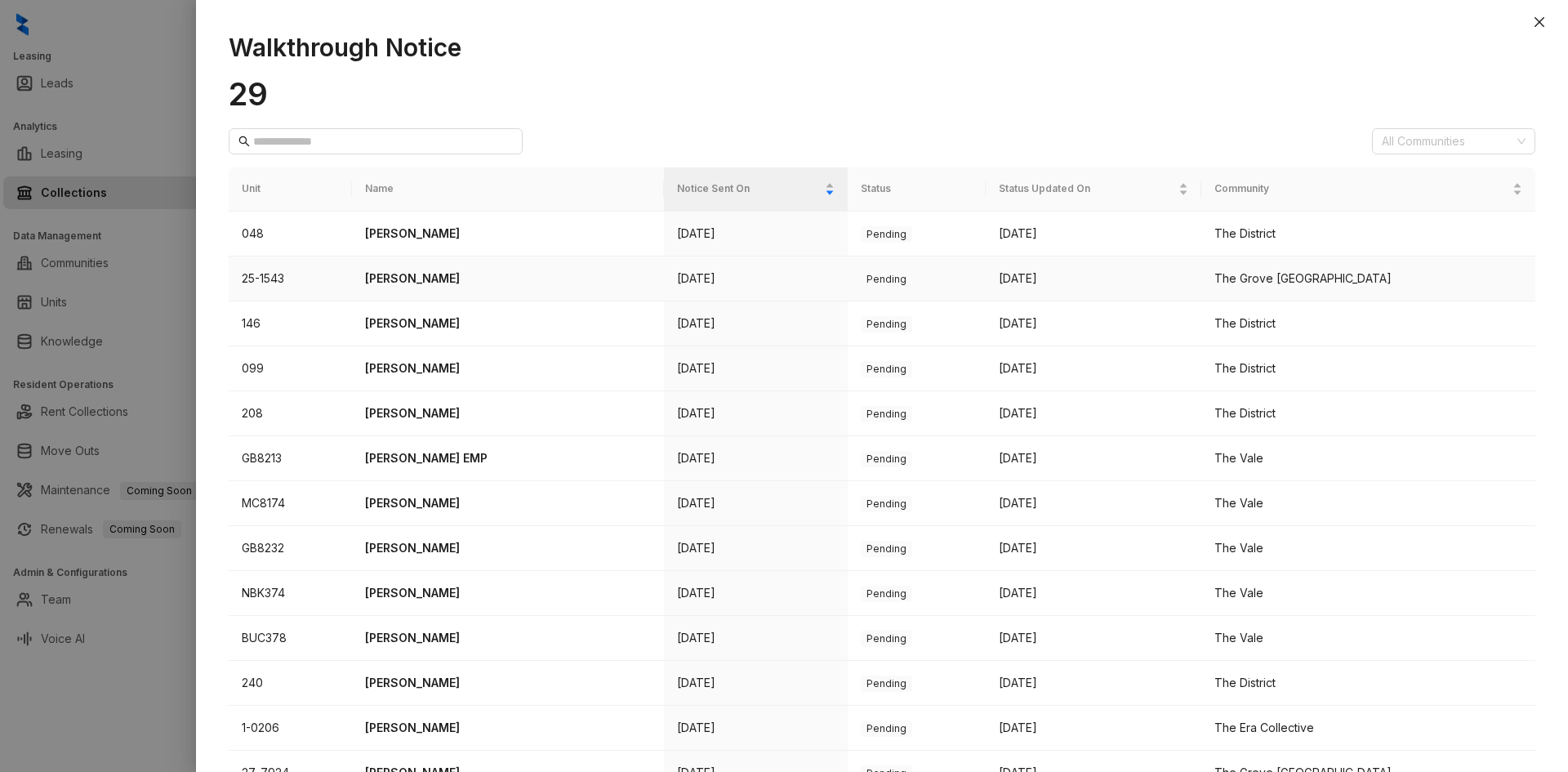
click at [423, 286] on p "[PERSON_NAME]" at bounding box center [508, 277] width 286 height 18
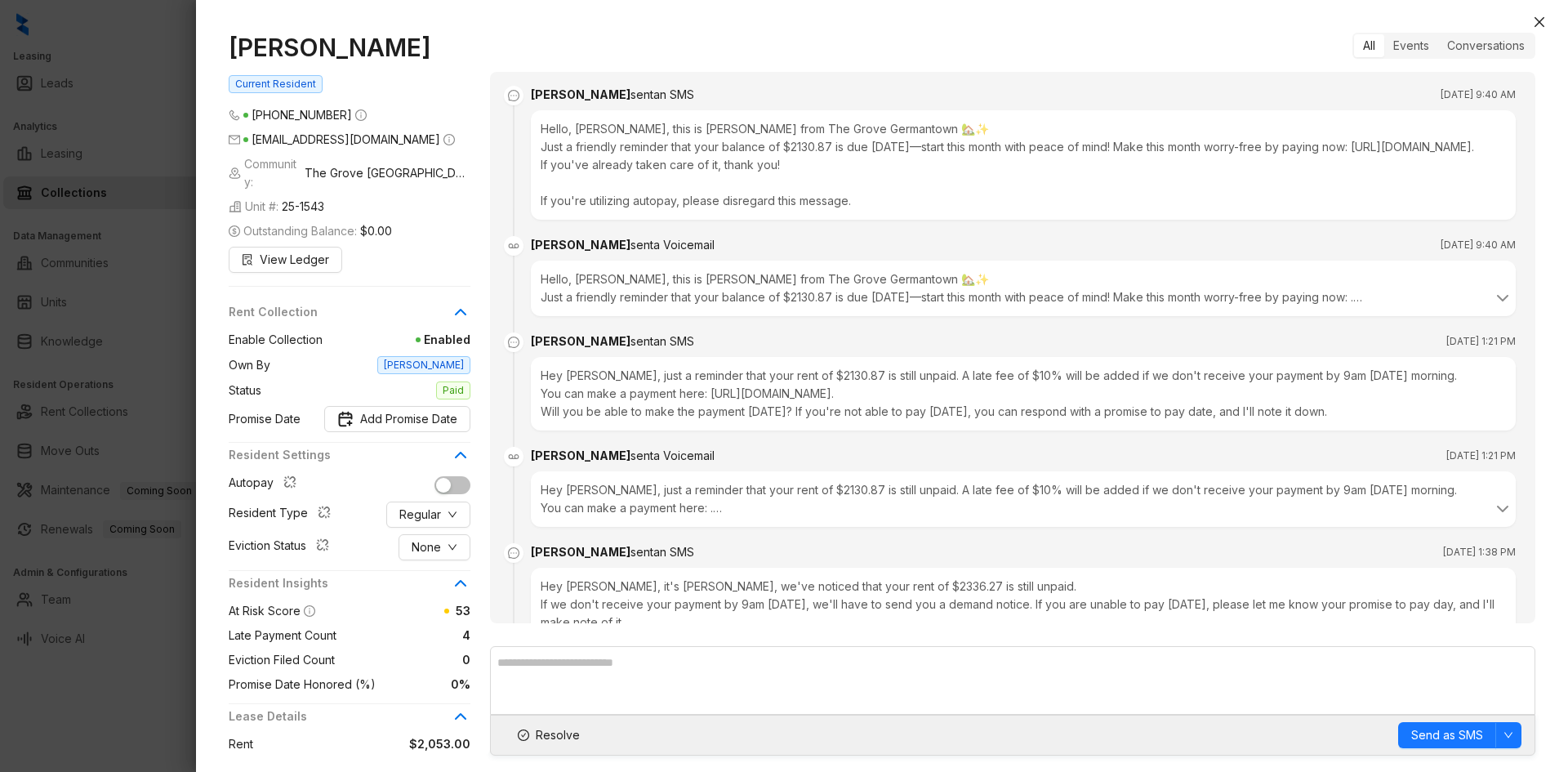
scroll to position [2007, 0]
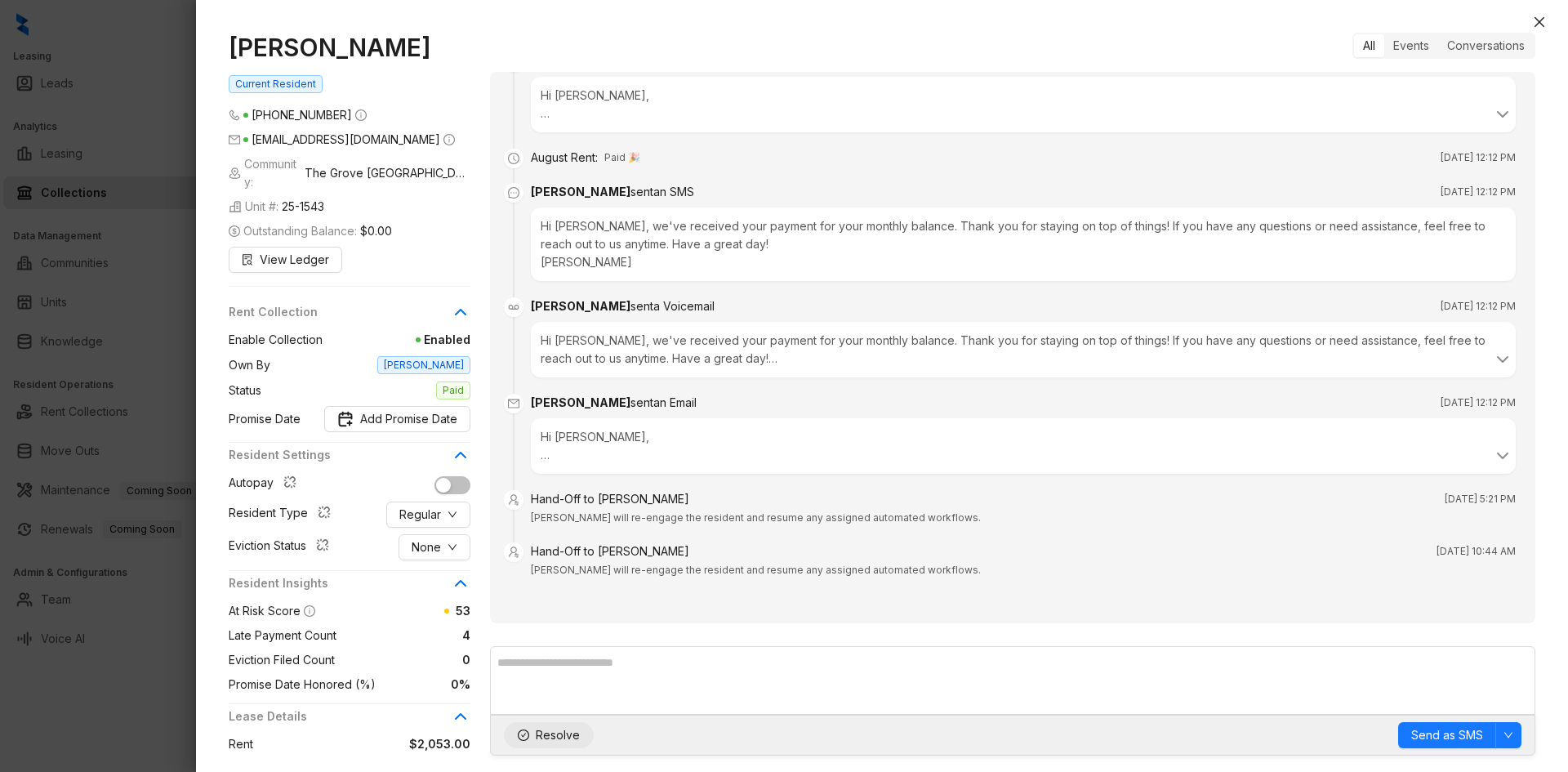
click at [548, 738] on span "Resolve" at bounding box center [558, 734] width 44 height 18
click at [1541, 18] on icon "close" at bounding box center [1540, 22] width 13 height 13
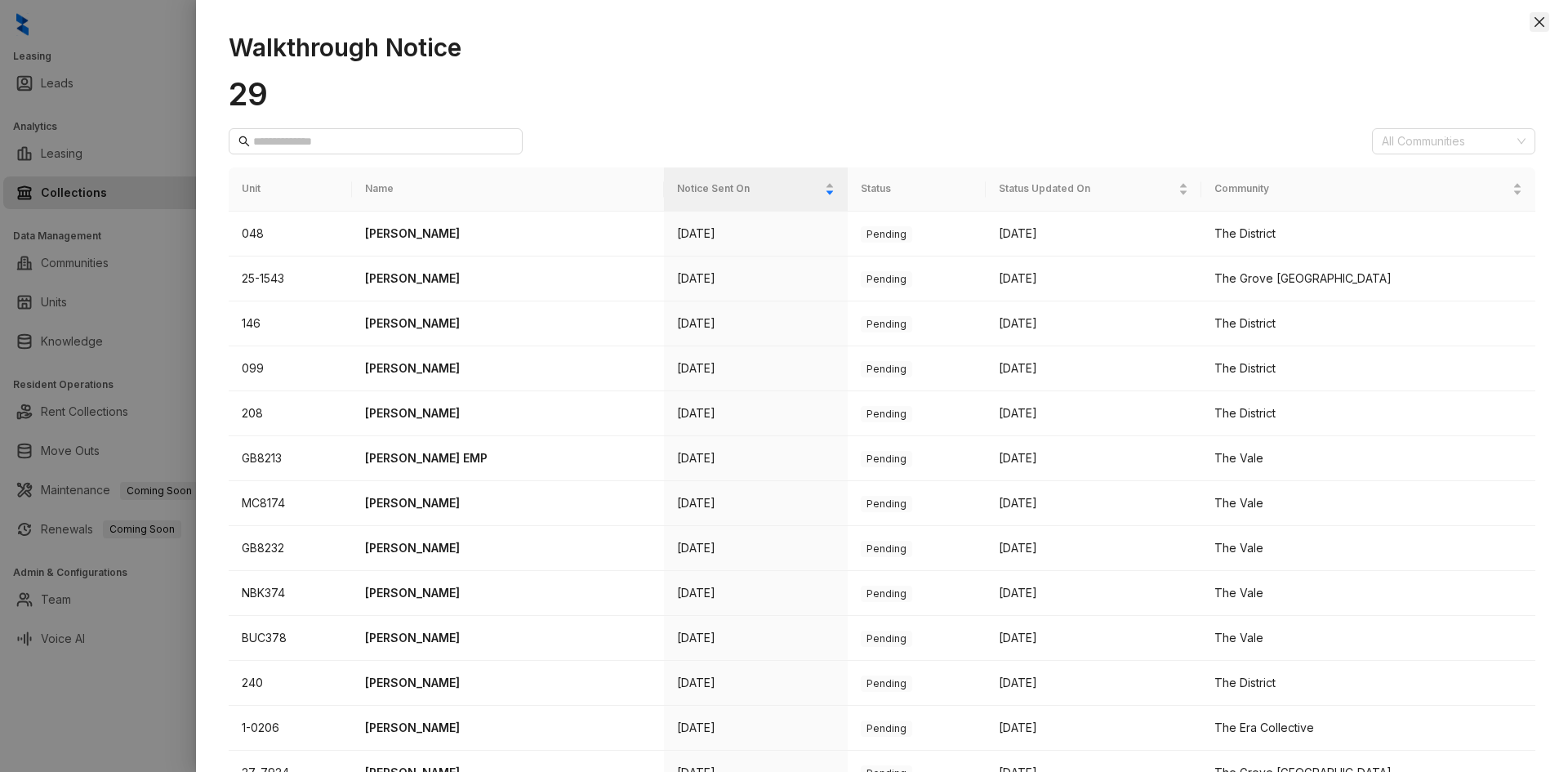
click at [1543, 25] on icon "close" at bounding box center [1540, 22] width 13 height 13
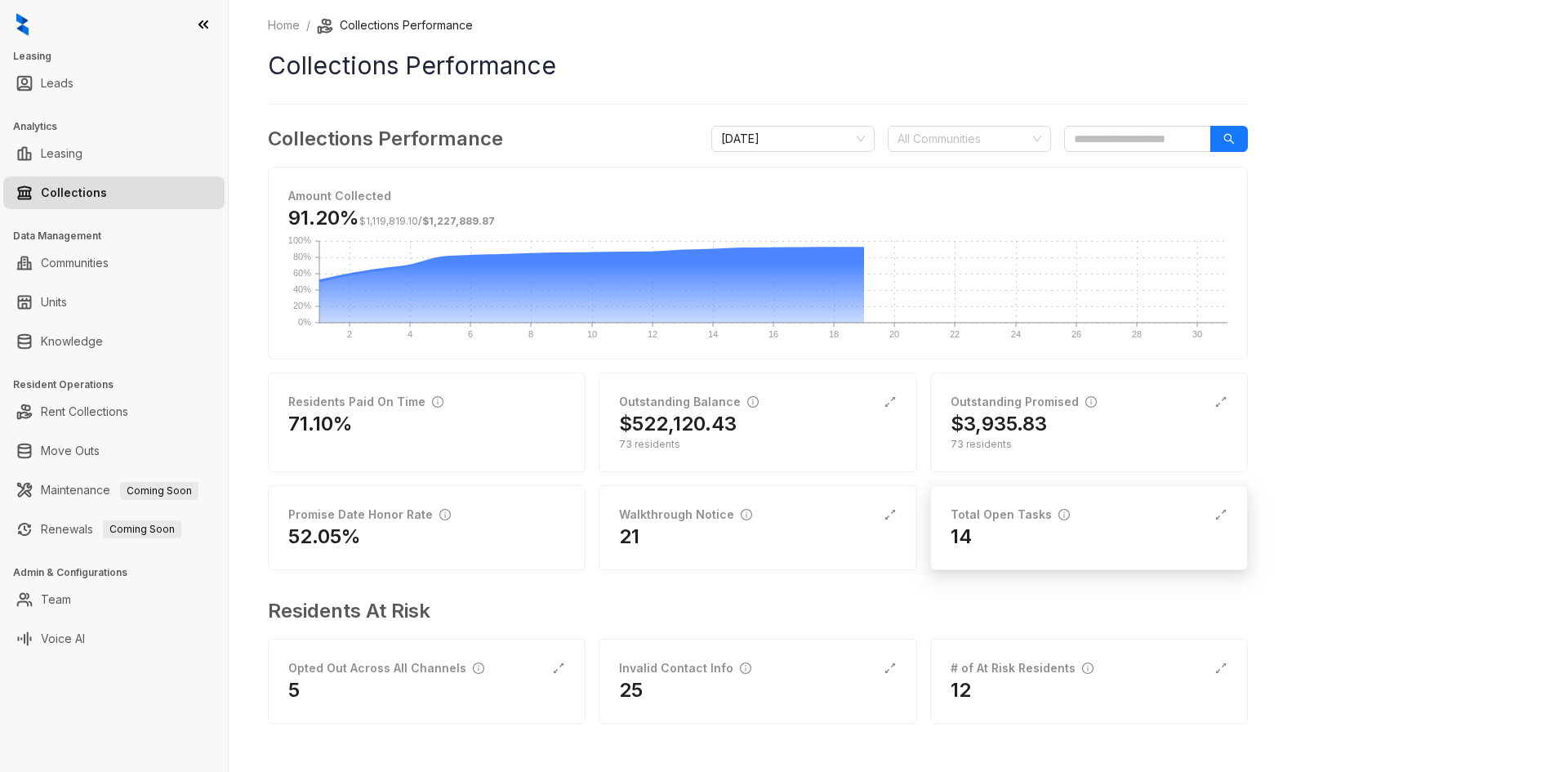
click at [987, 557] on div "Total Open Tasks 14" at bounding box center [1088, 528] width 318 height 85
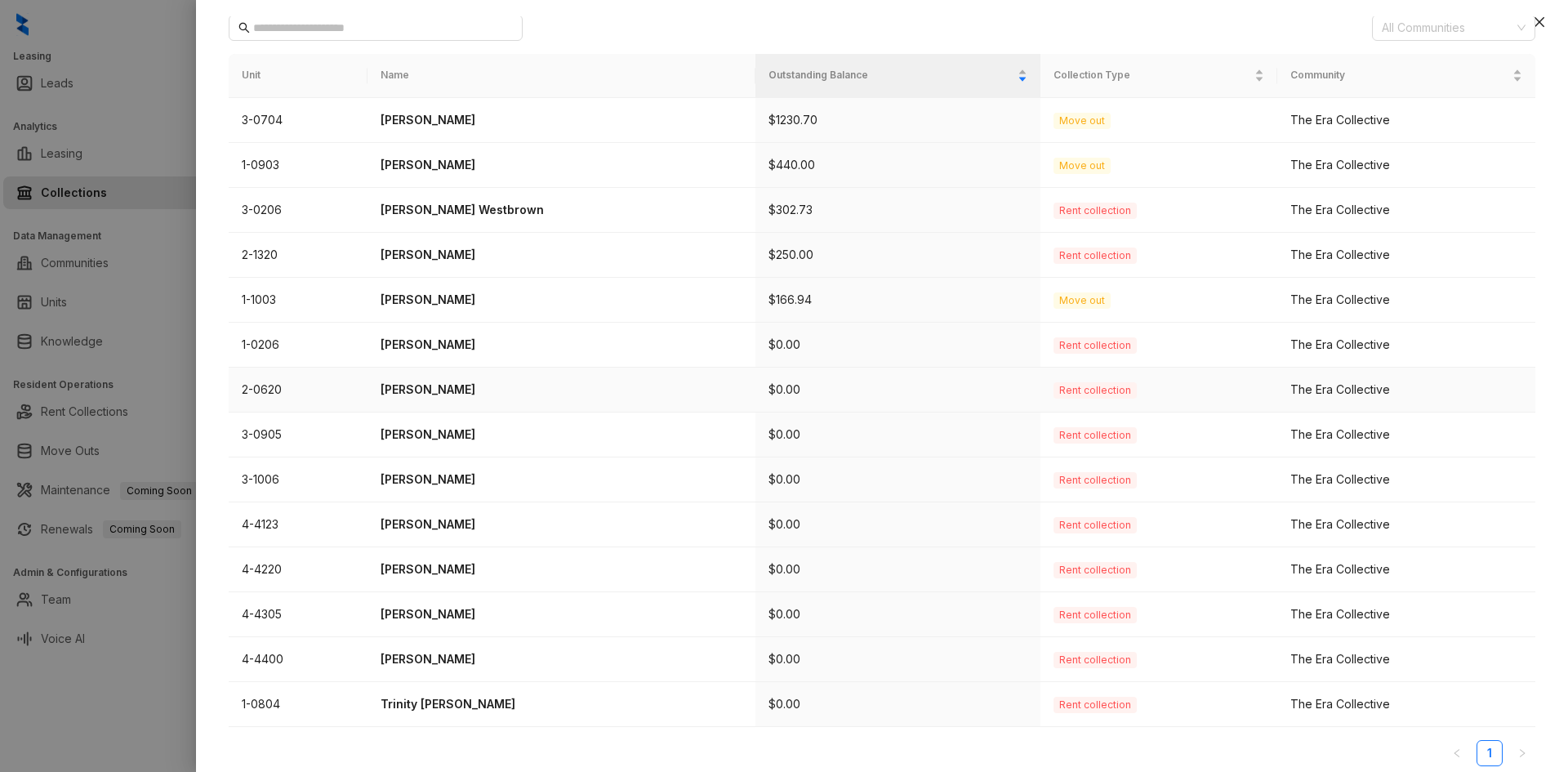
scroll to position [124, 0]
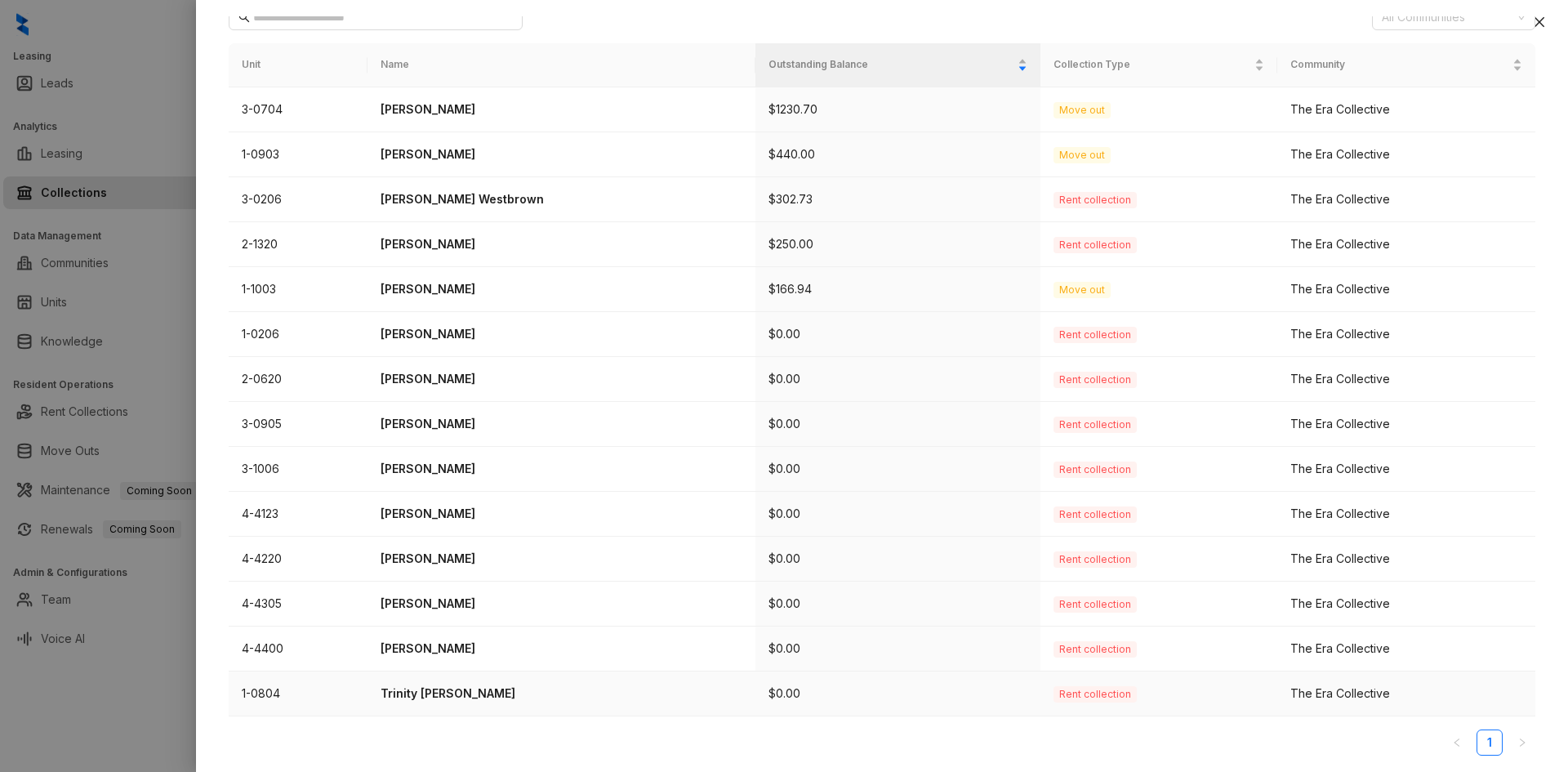
click at [446, 691] on p "Trinity Hileman" at bounding box center [561, 693] width 362 height 18
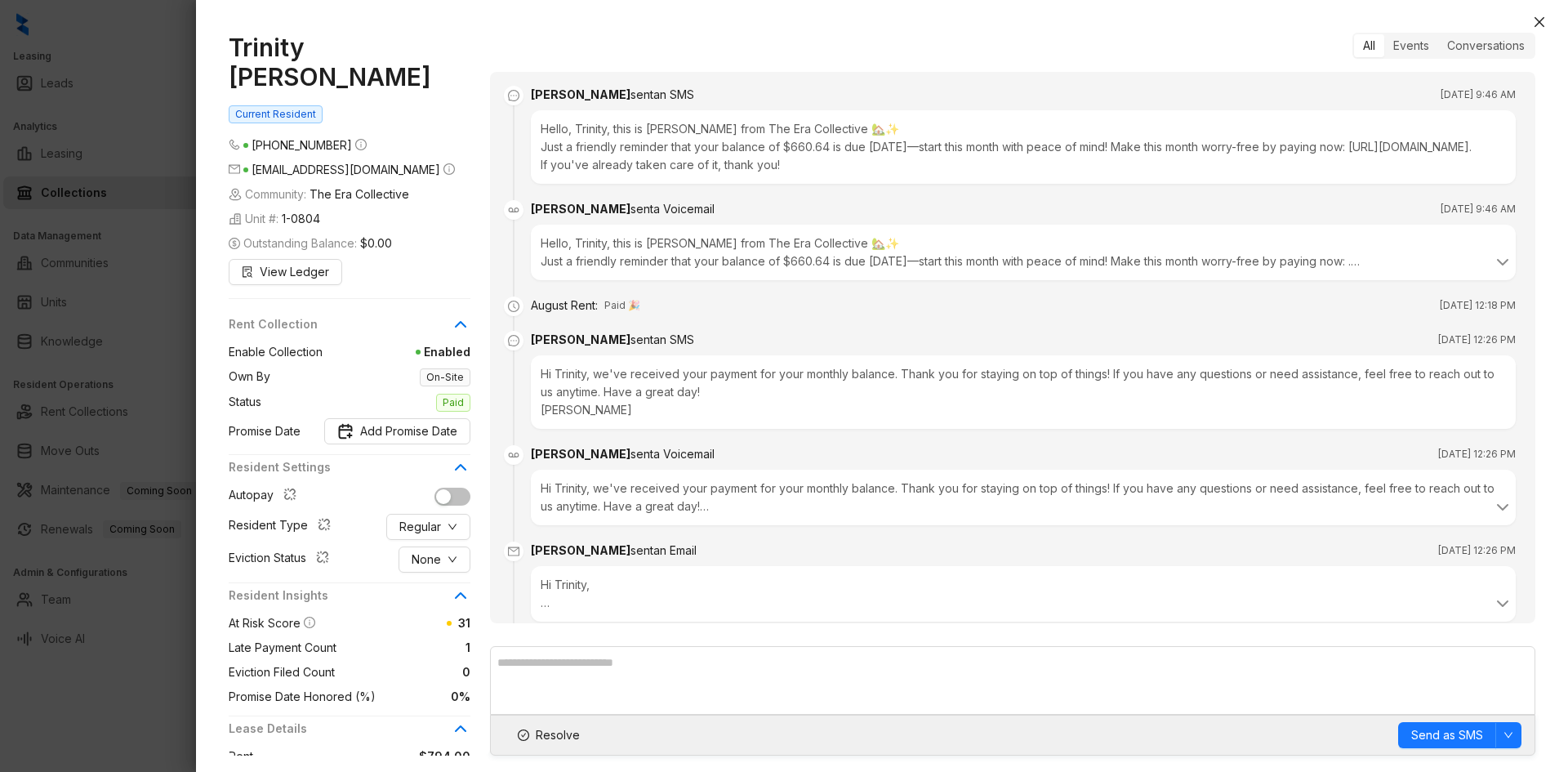
scroll to position [288, 0]
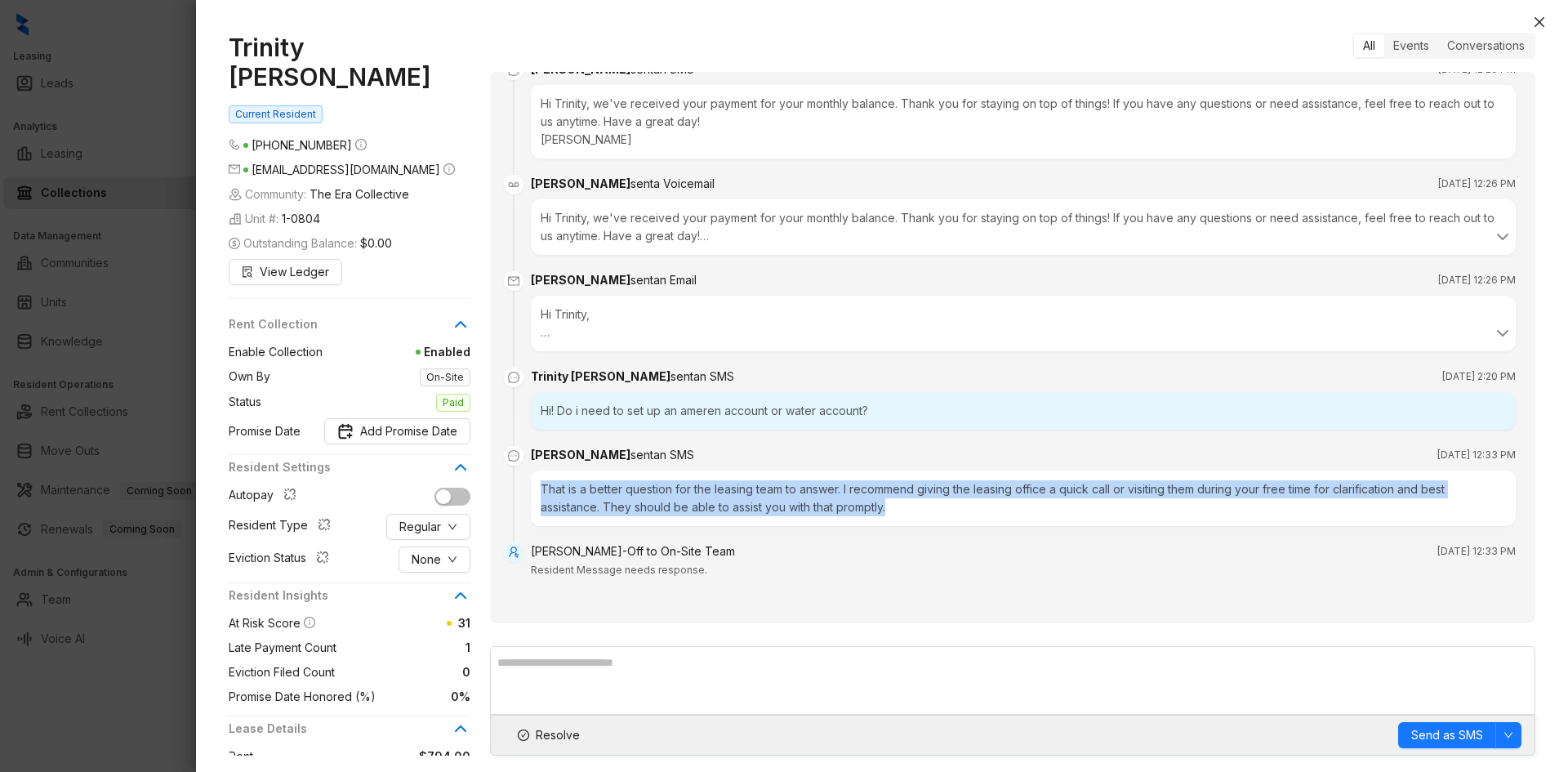
drag, startPoint x: 902, startPoint y: 507, endPoint x: 539, endPoint y: 489, distance: 363.4
click at [539, 489] on div "That is a better question for the leasing team to answer. I recommend giving th…" at bounding box center [1022, 497] width 985 height 56
copy div "That is a better question for the leasing team to answer. I recommend giving th…"
click at [556, 741] on span "Resolve" at bounding box center [558, 734] width 44 height 18
click at [1543, 21] on icon "close" at bounding box center [1540, 22] width 13 height 13
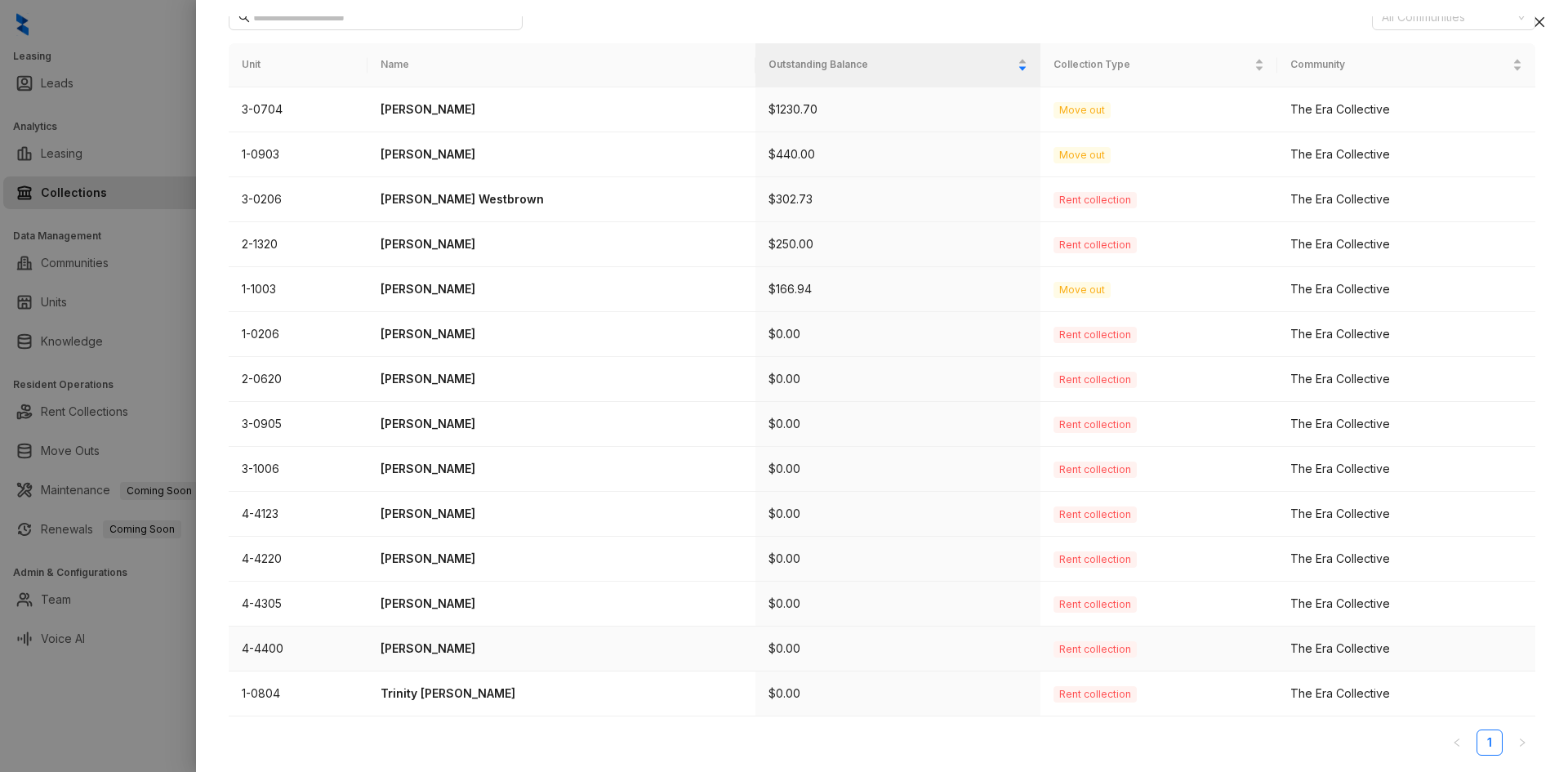
click at [443, 638] on td "Micah Chavers" at bounding box center [561, 649] width 388 height 45
click at [447, 651] on p "Micah Chavers" at bounding box center [561, 647] width 362 height 18
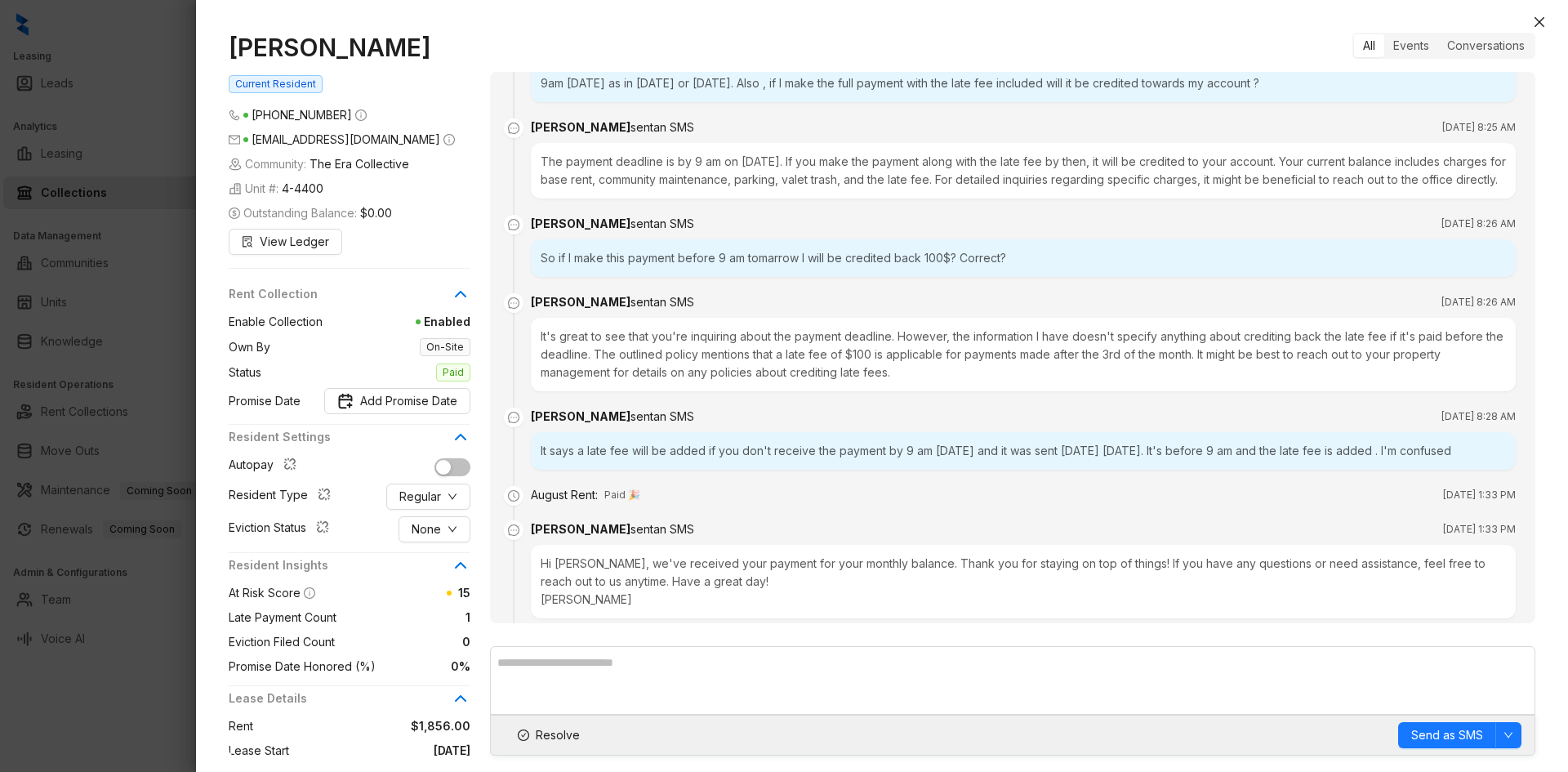
scroll to position [1211, 0]
click at [539, 738] on span "Resolve" at bounding box center [558, 734] width 44 height 18
click at [1547, 25] on button "Close" at bounding box center [1539, 22] width 20 height 20
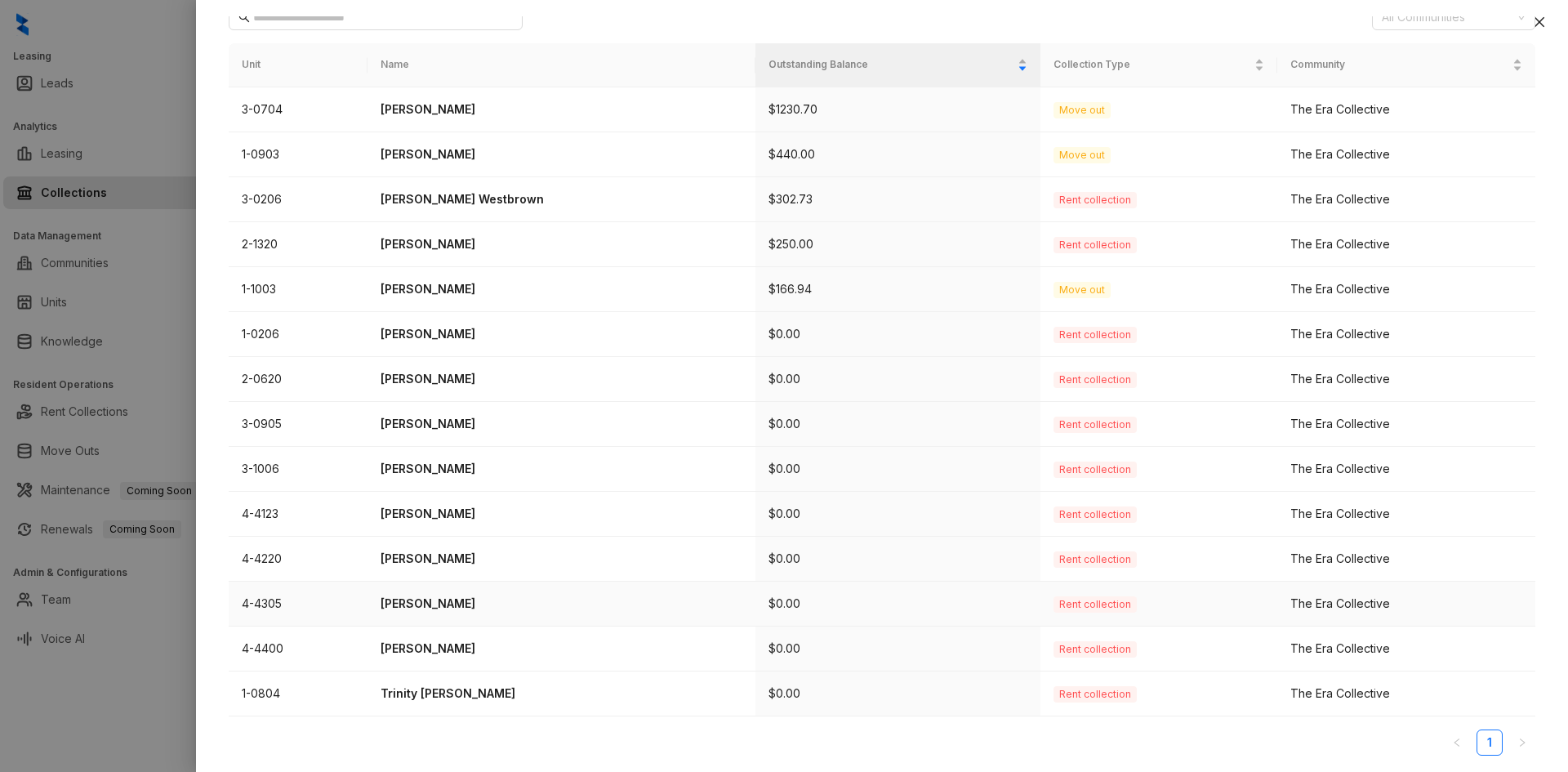
click at [415, 607] on p "Chloe Thomas" at bounding box center [561, 603] width 362 height 18
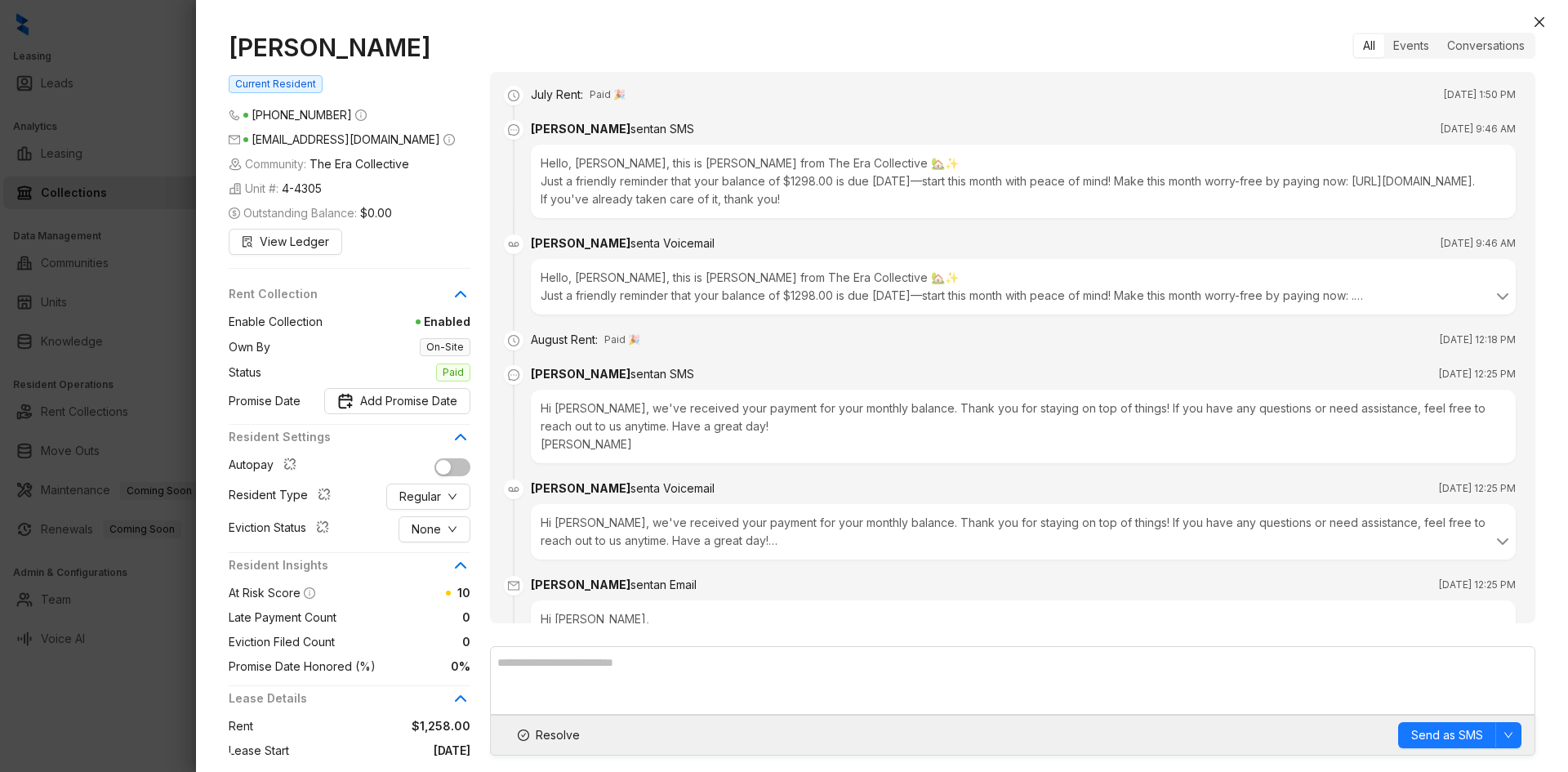
scroll to position [189, 0]
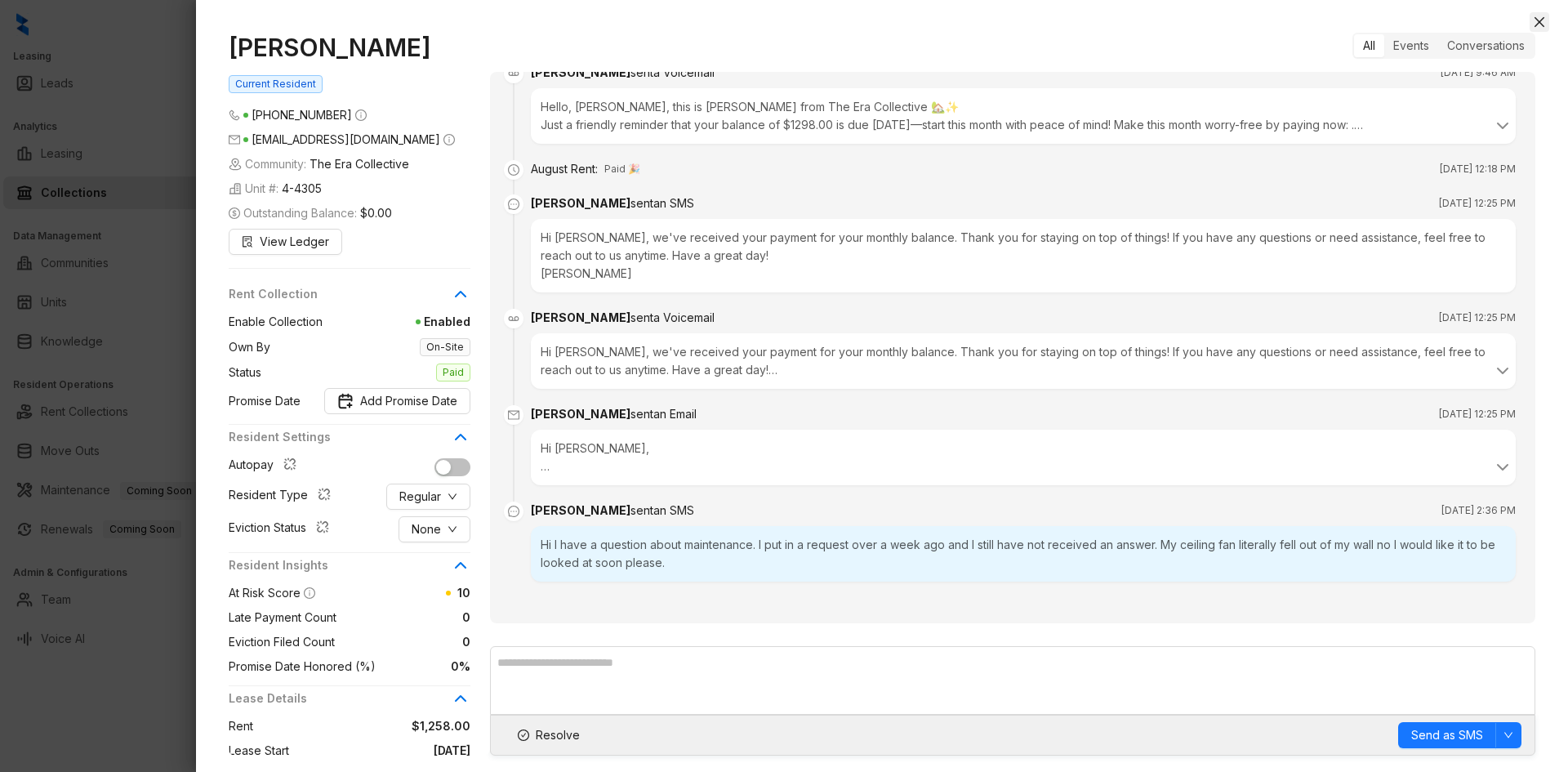
click at [1543, 23] on icon "close" at bounding box center [1540, 22] width 13 height 13
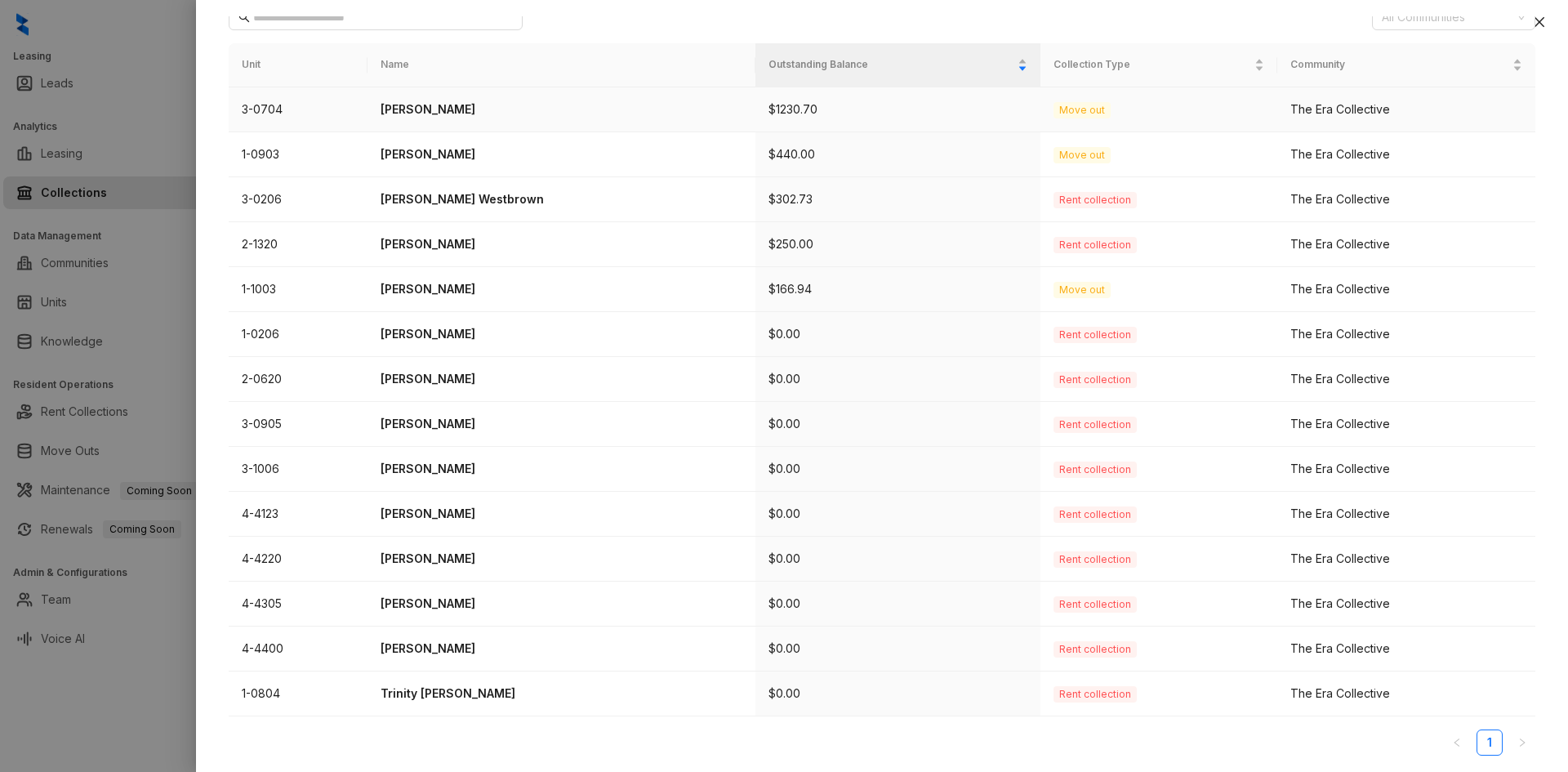
click at [420, 104] on p "[PERSON_NAME]" at bounding box center [561, 109] width 362 height 18
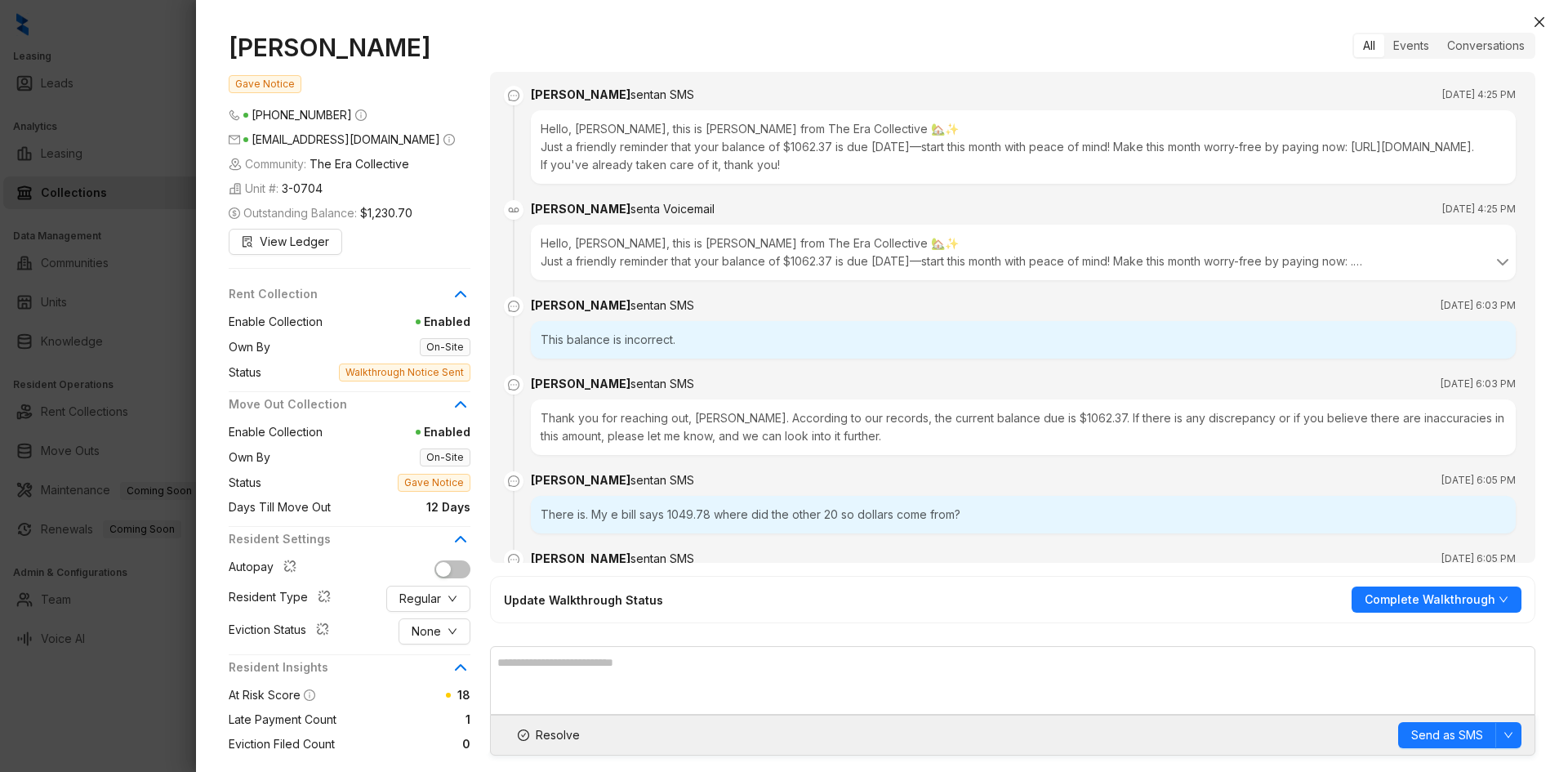
scroll to position [2991, 0]
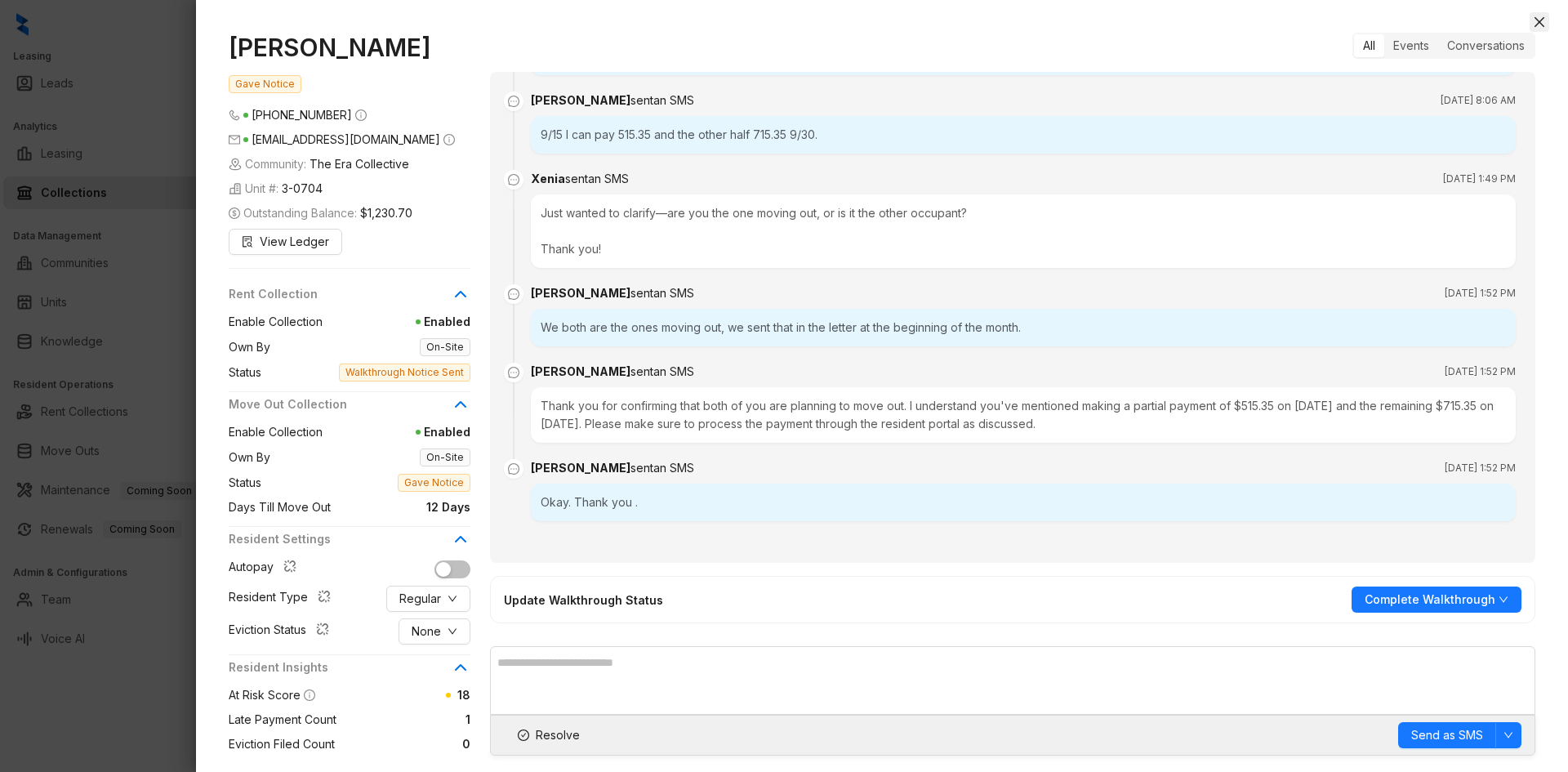
click at [1538, 25] on icon "close" at bounding box center [1540, 22] width 13 height 13
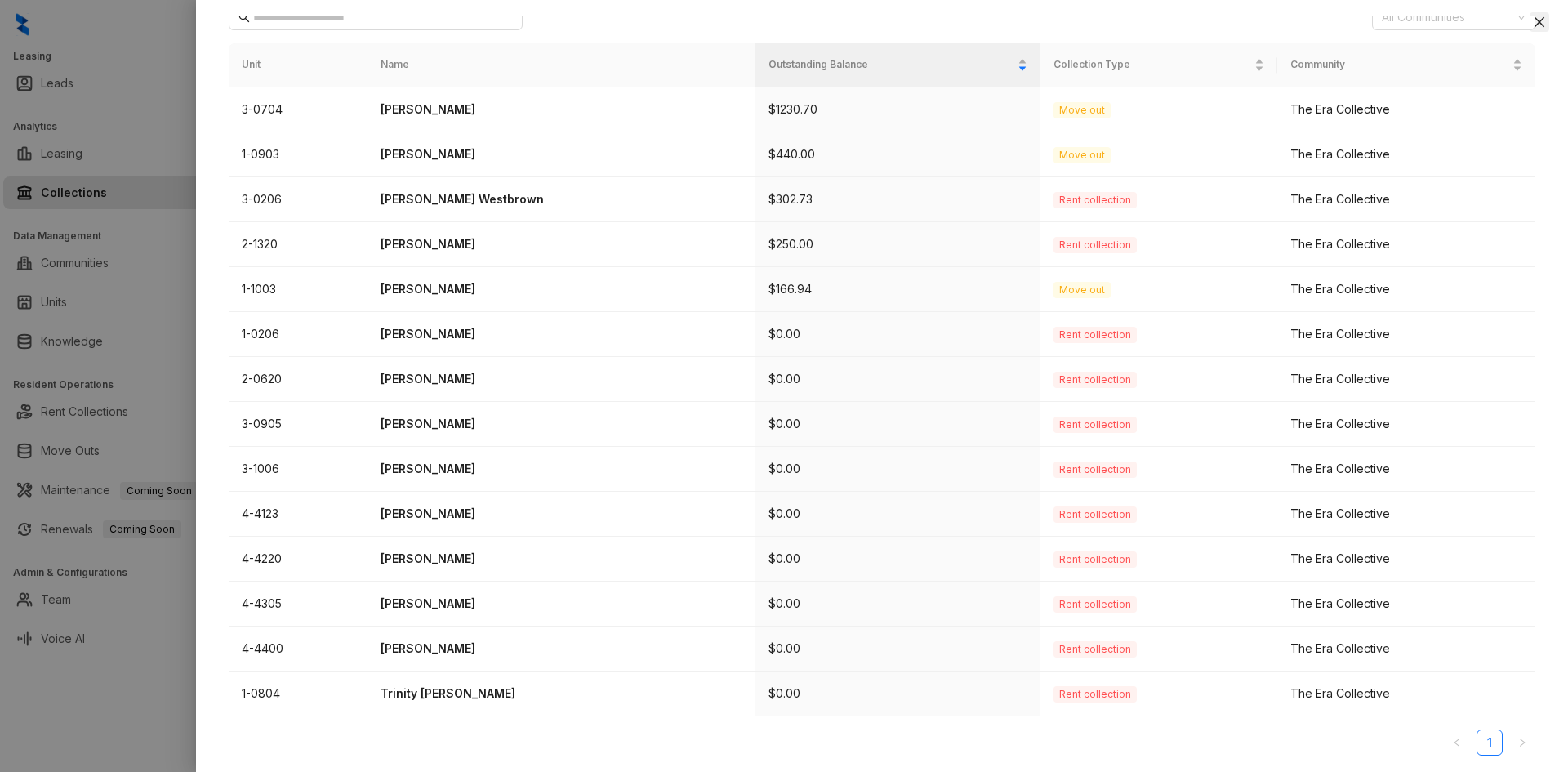
click at [1540, 25] on icon "close" at bounding box center [1540, 22] width 13 height 13
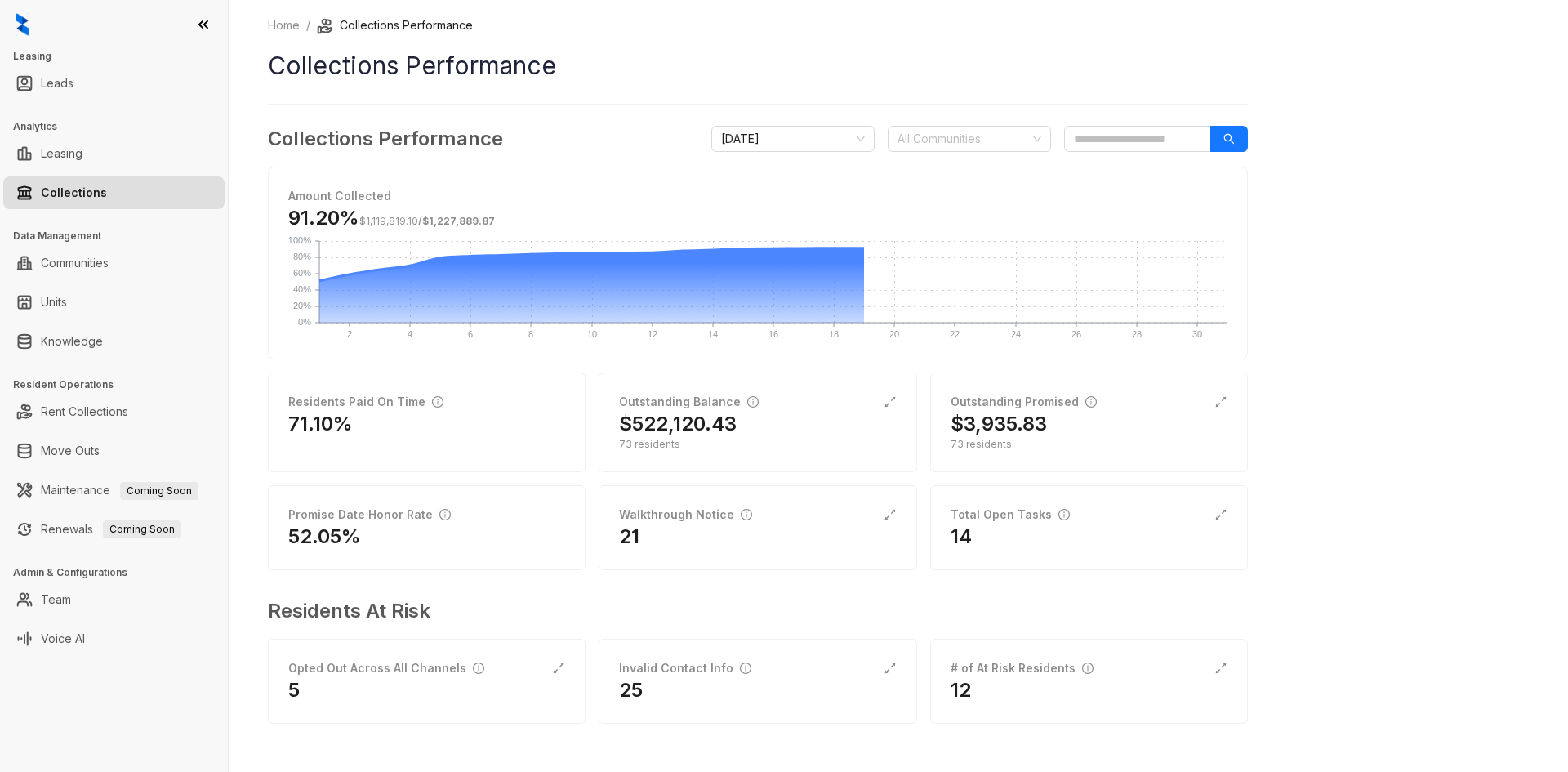
click at [81, 184] on link "Collections" at bounding box center [74, 193] width 66 height 33
click at [721, 544] on div "21" at bounding box center [757, 537] width 277 height 26
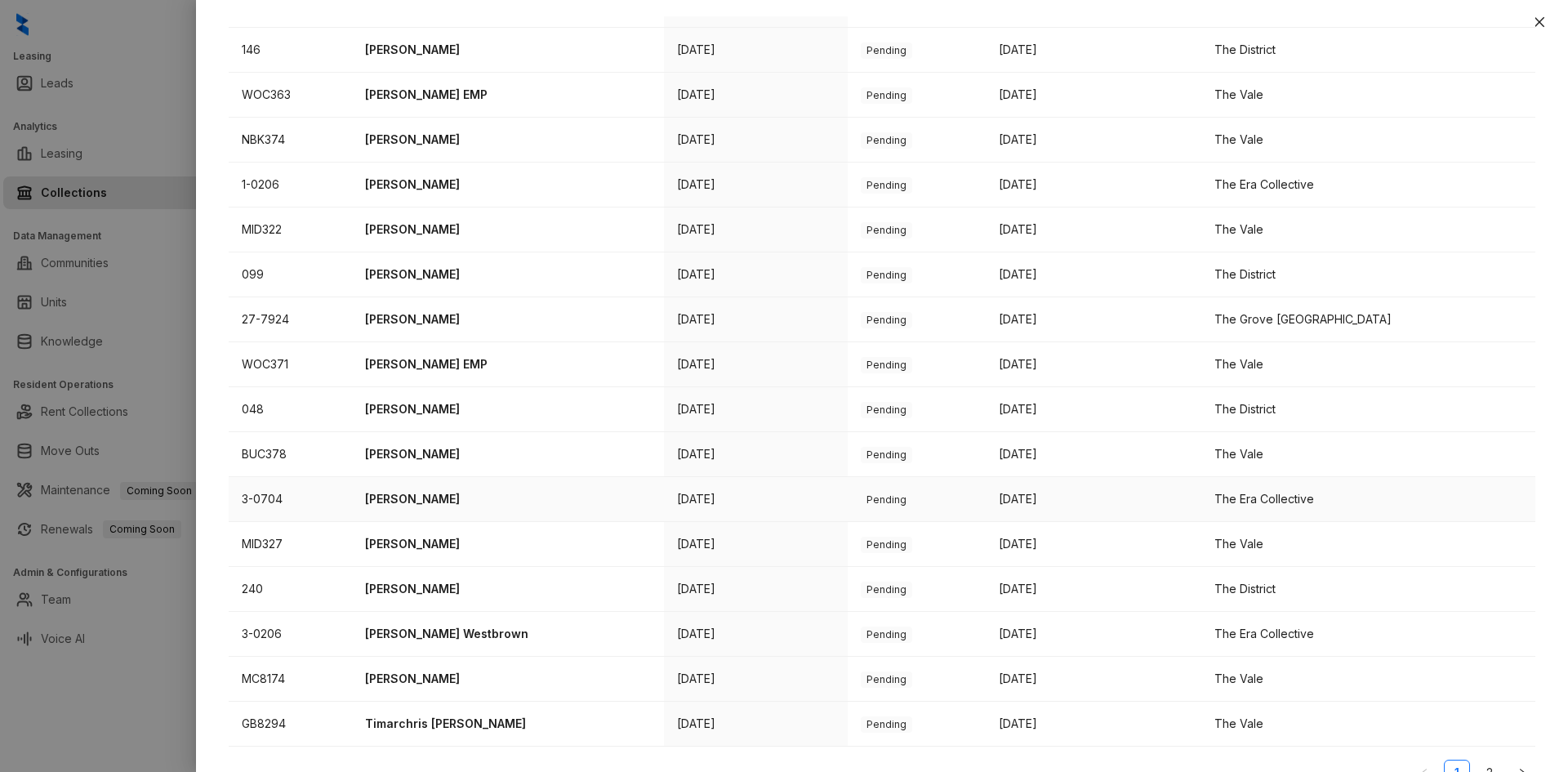
scroll to position [394, 0]
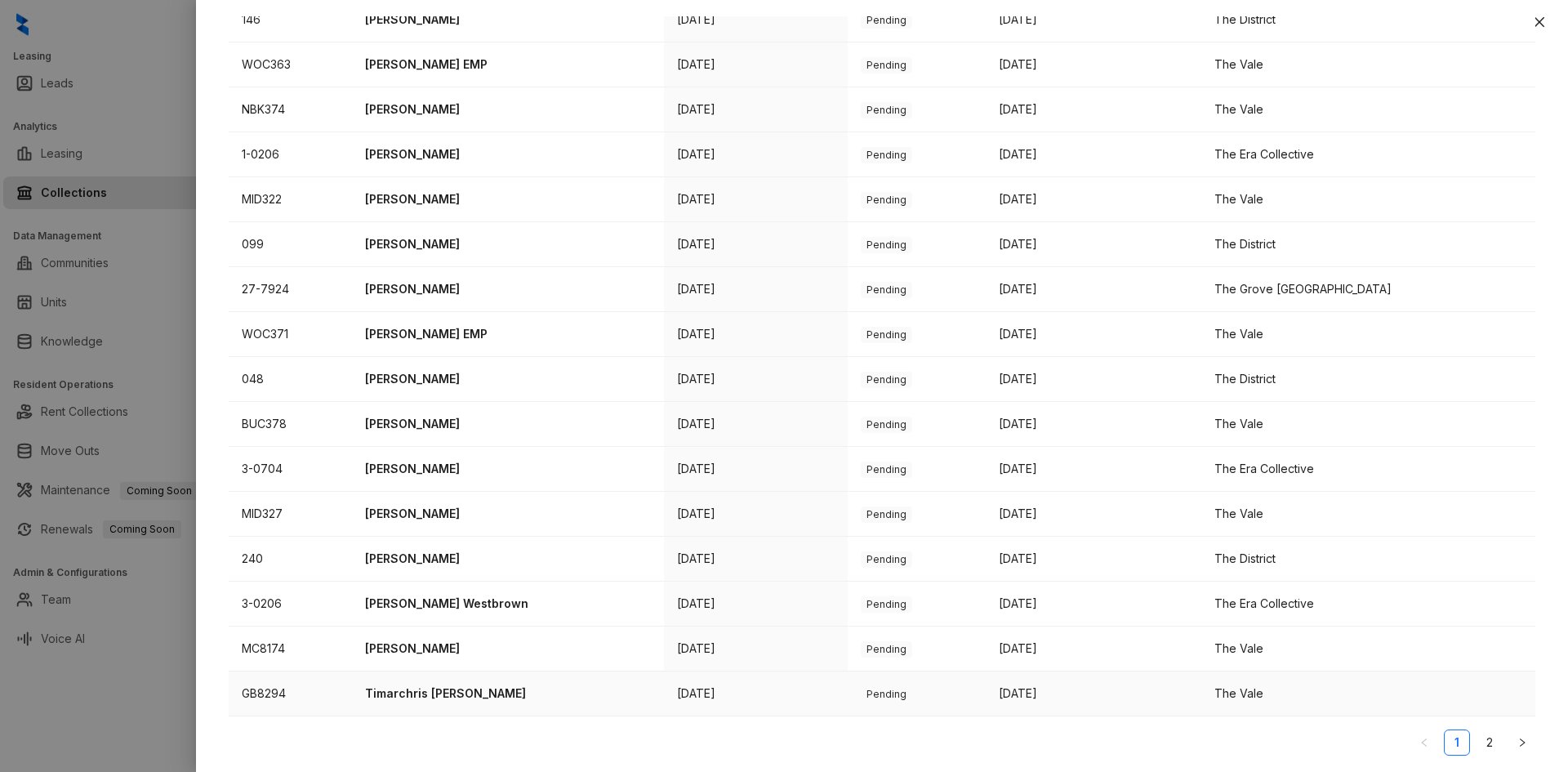
click at [461, 696] on p "Timarchris [PERSON_NAME]" at bounding box center [508, 693] width 286 height 18
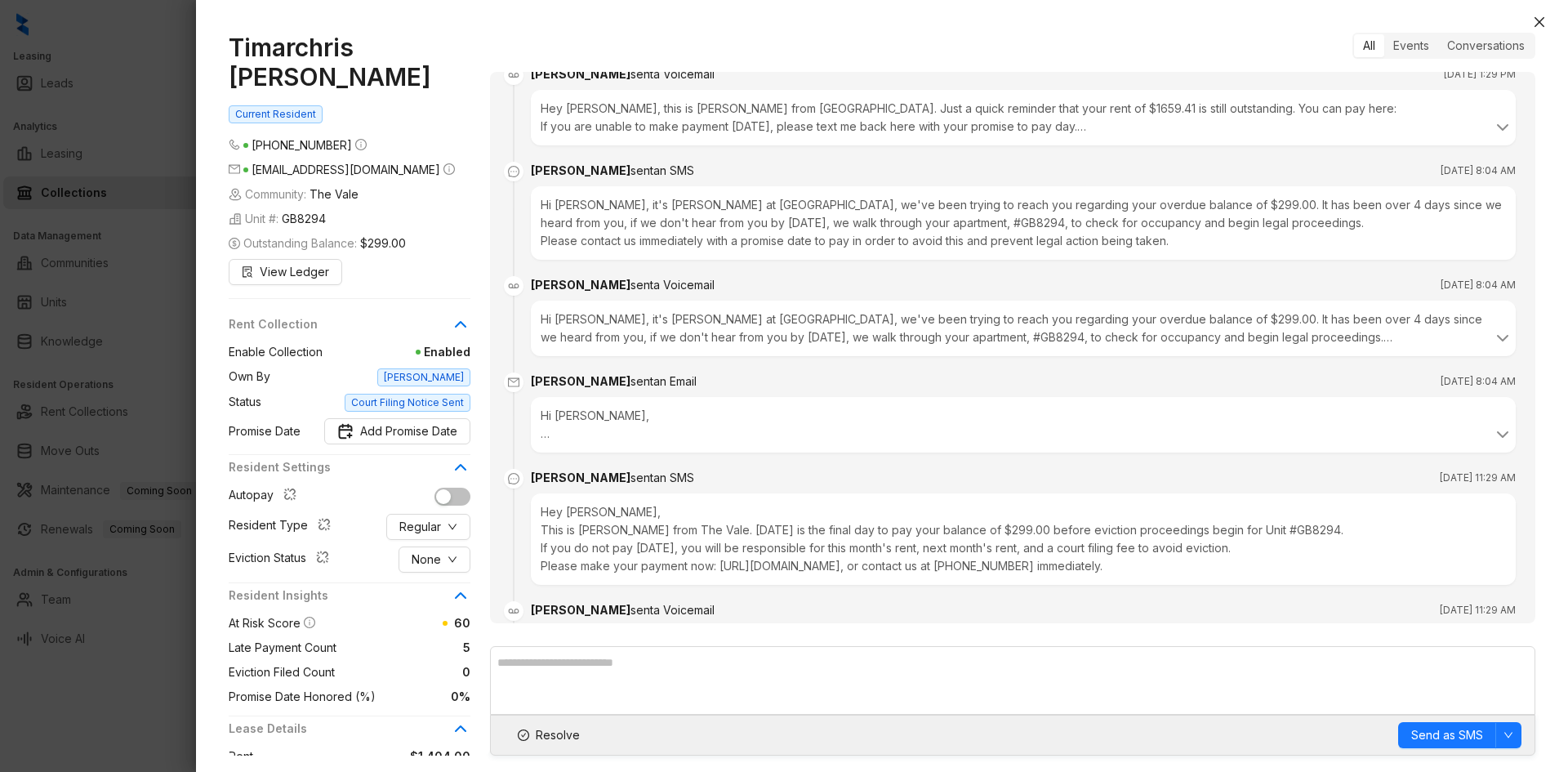
scroll to position [2280, 0]
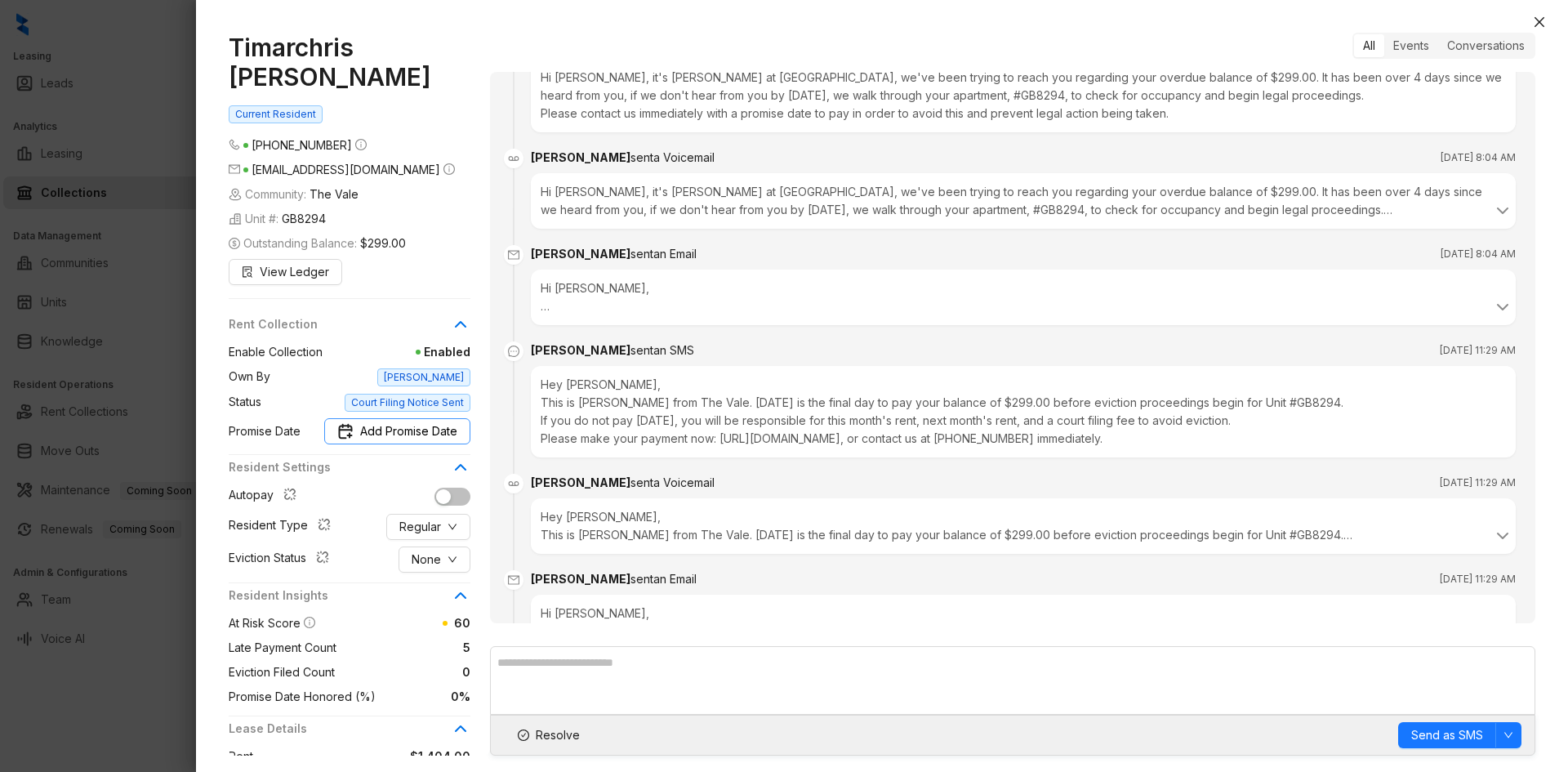
click at [402, 436] on span "Add Promise Date" at bounding box center [409, 430] width 97 height 18
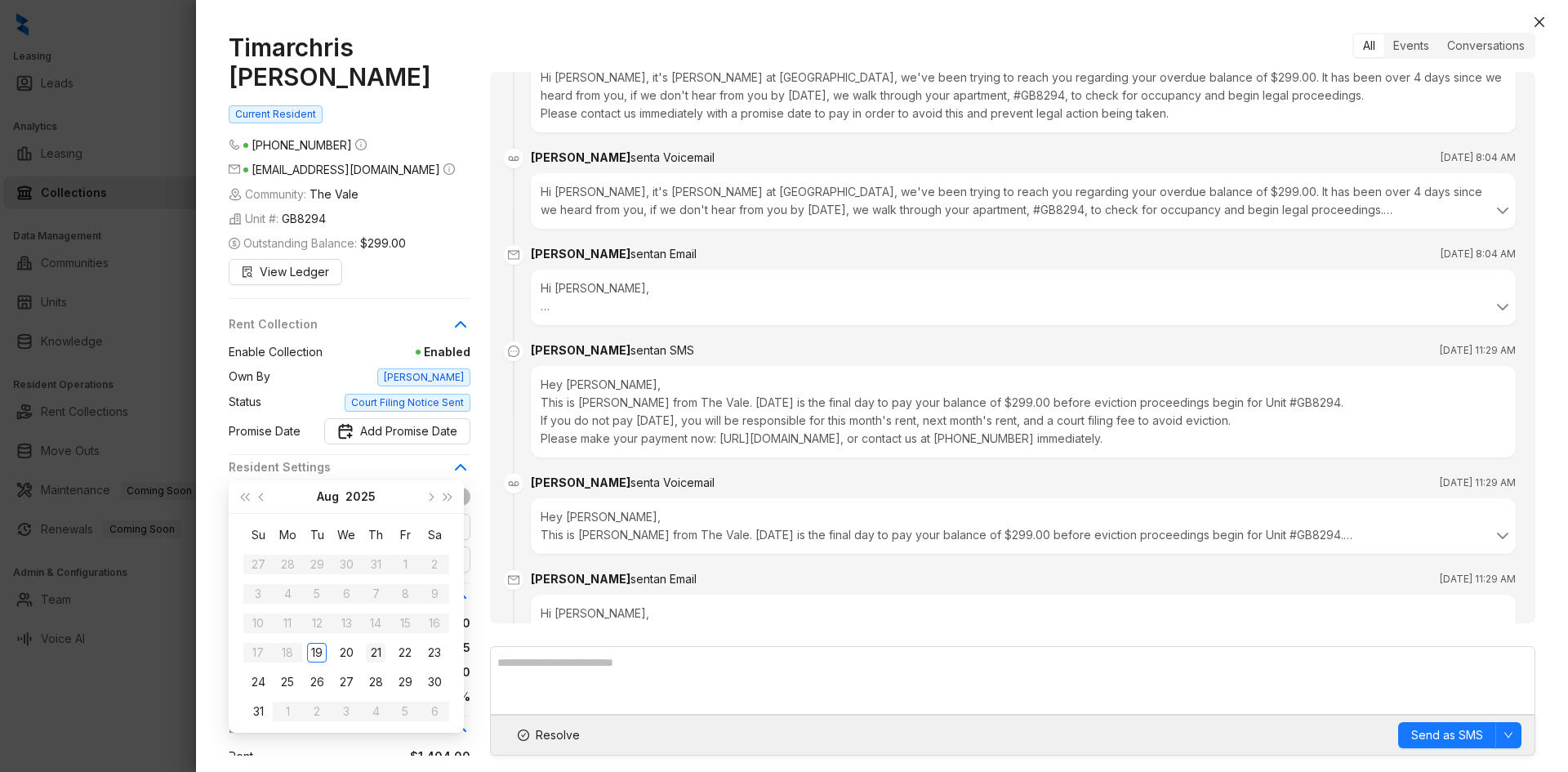
type input "**********"
click at [380, 655] on div "21" at bounding box center [376, 652] width 20 height 20
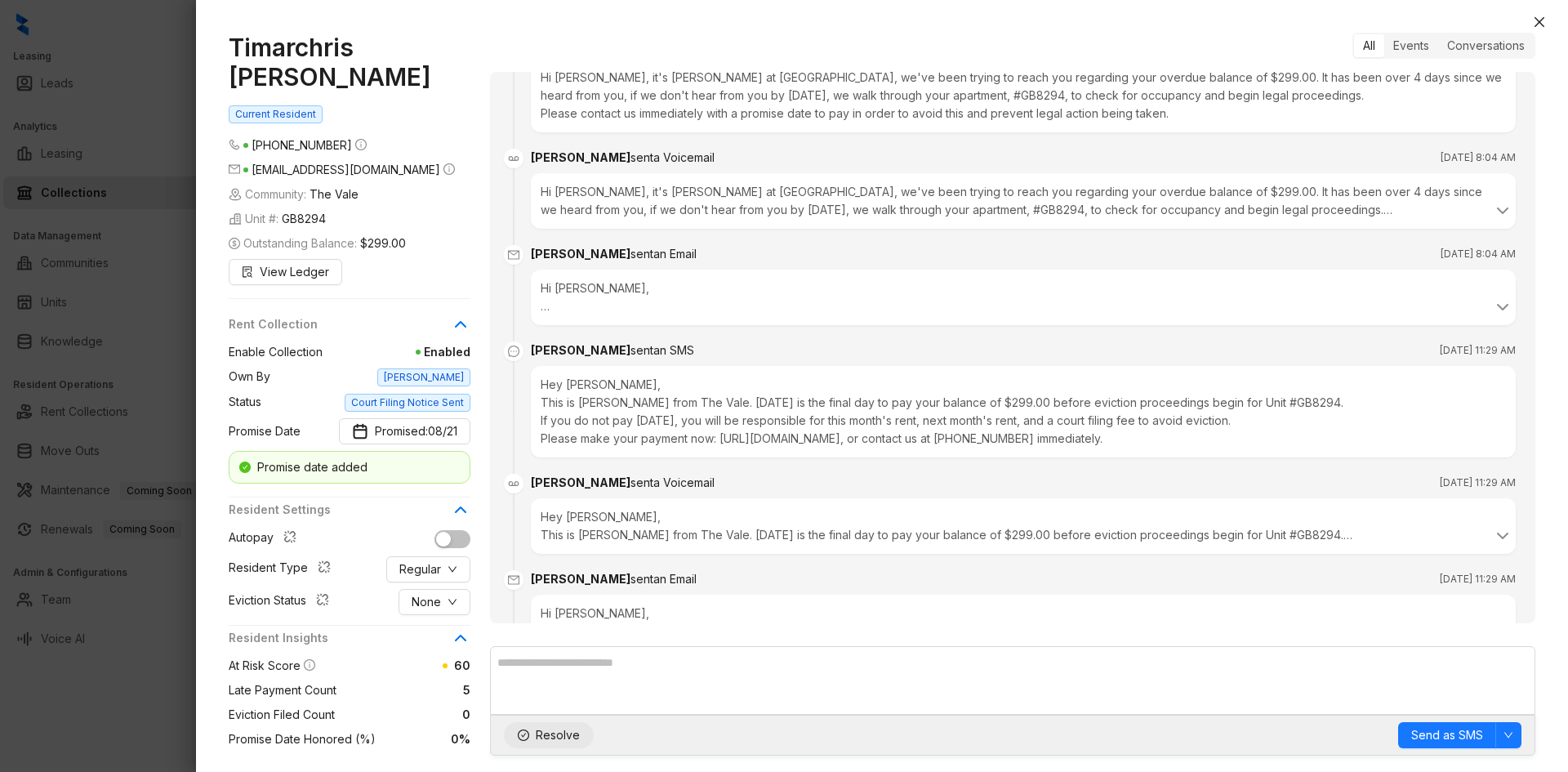
click at [550, 729] on span "Resolve" at bounding box center [558, 734] width 44 height 18
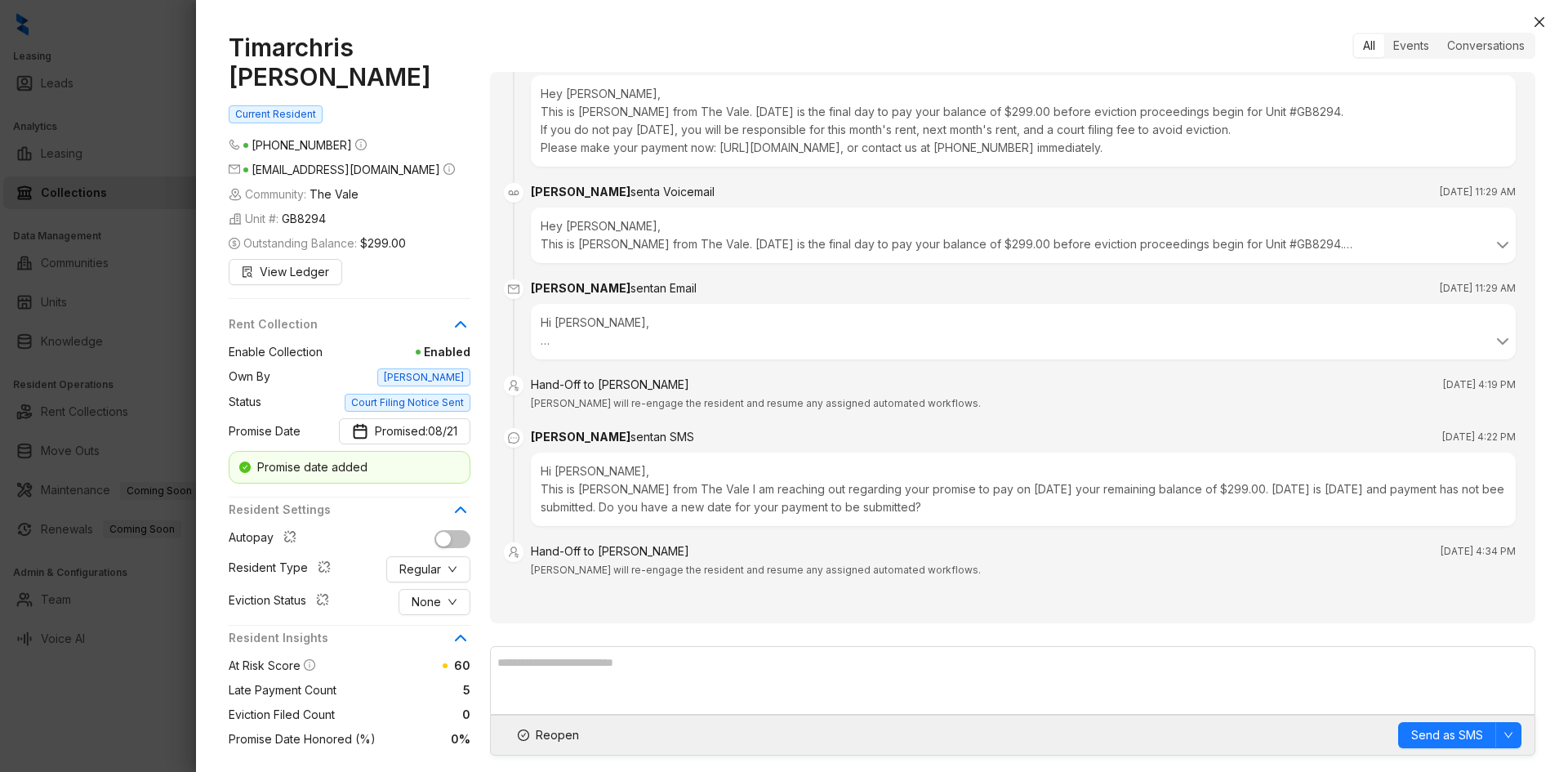
scroll to position [2607, 0]
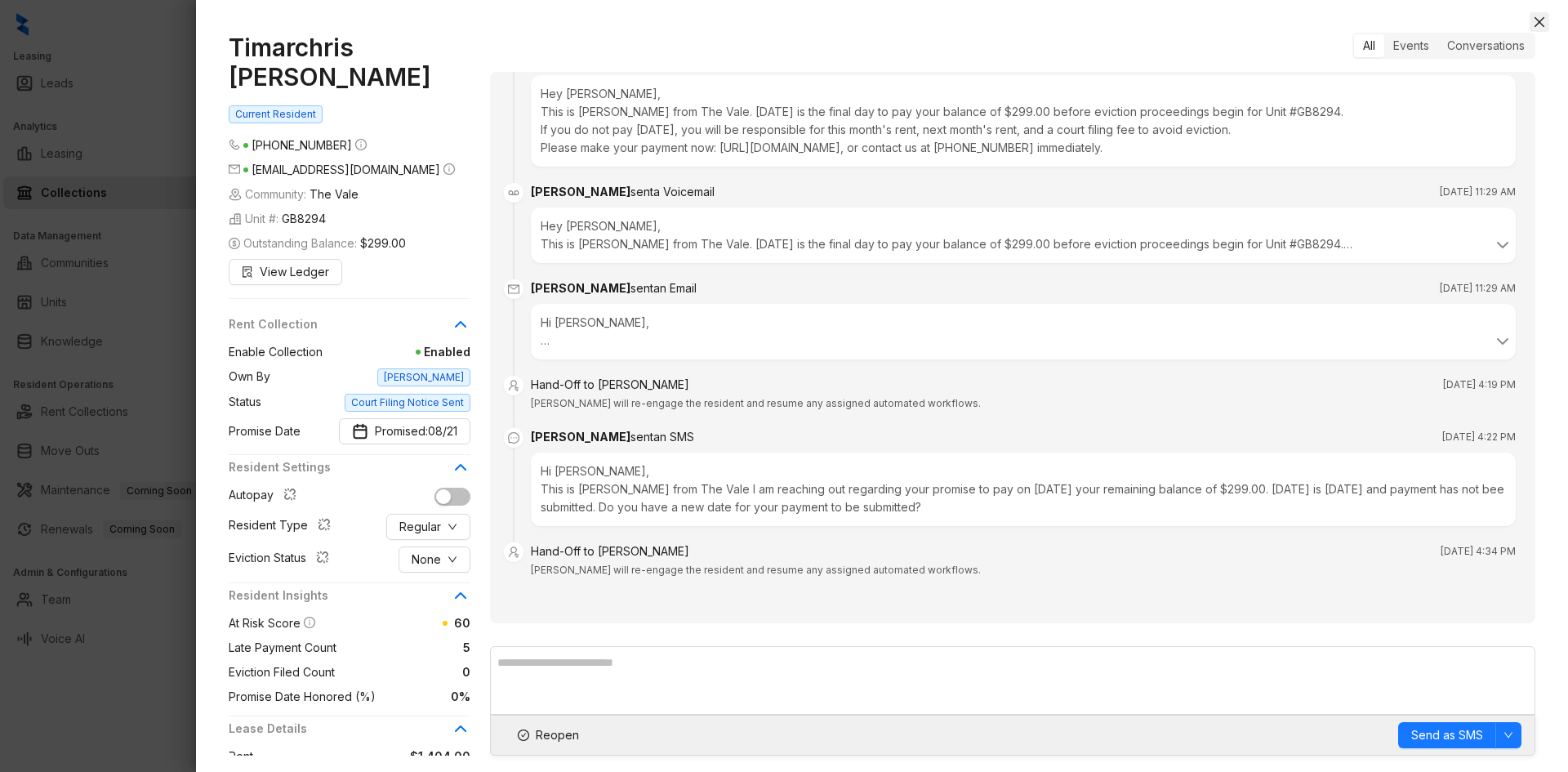
click at [1536, 16] on icon "close" at bounding box center [1540, 22] width 13 height 13
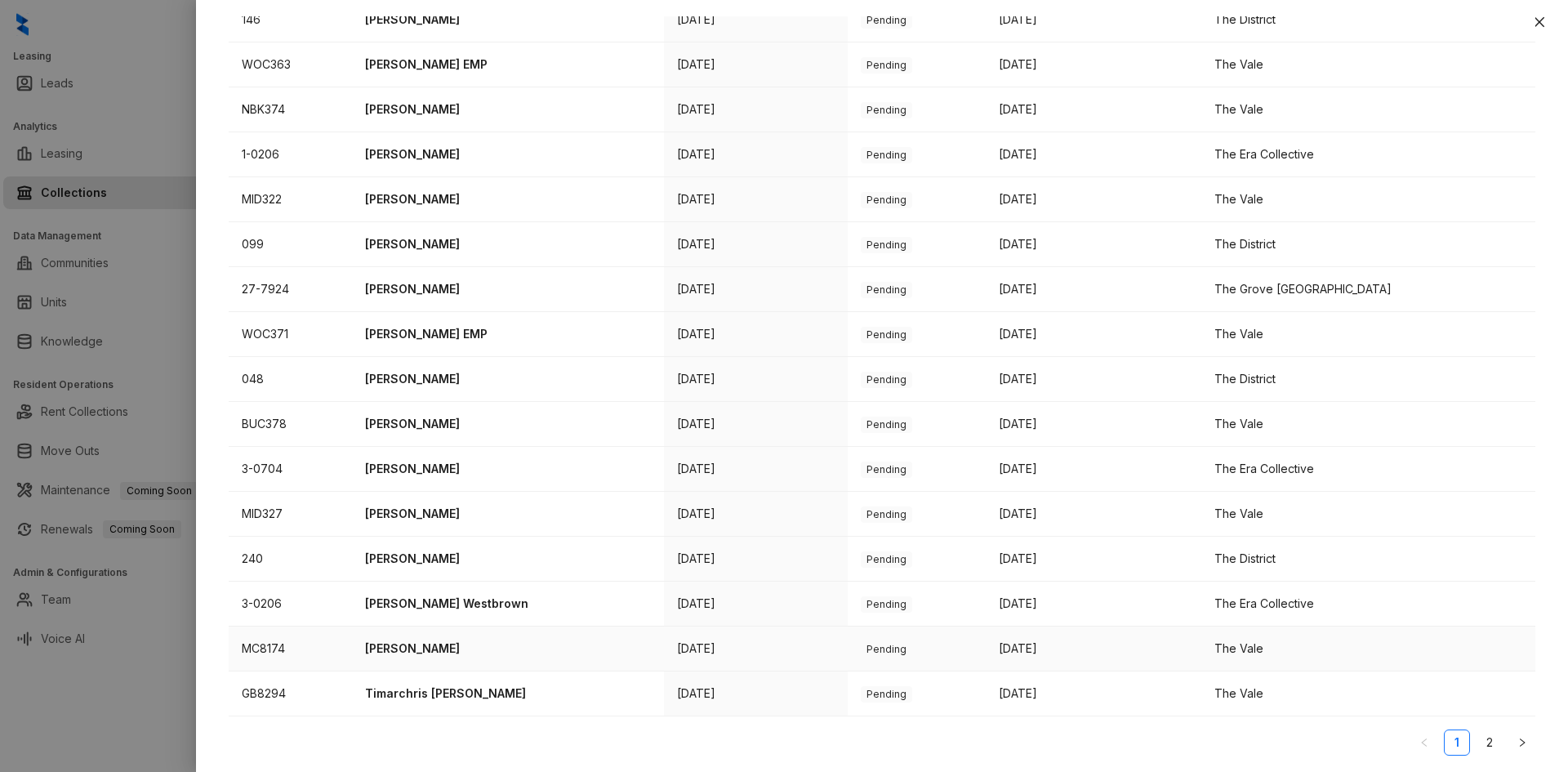
click at [430, 656] on p "[PERSON_NAME]" at bounding box center [508, 647] width 286 height 18
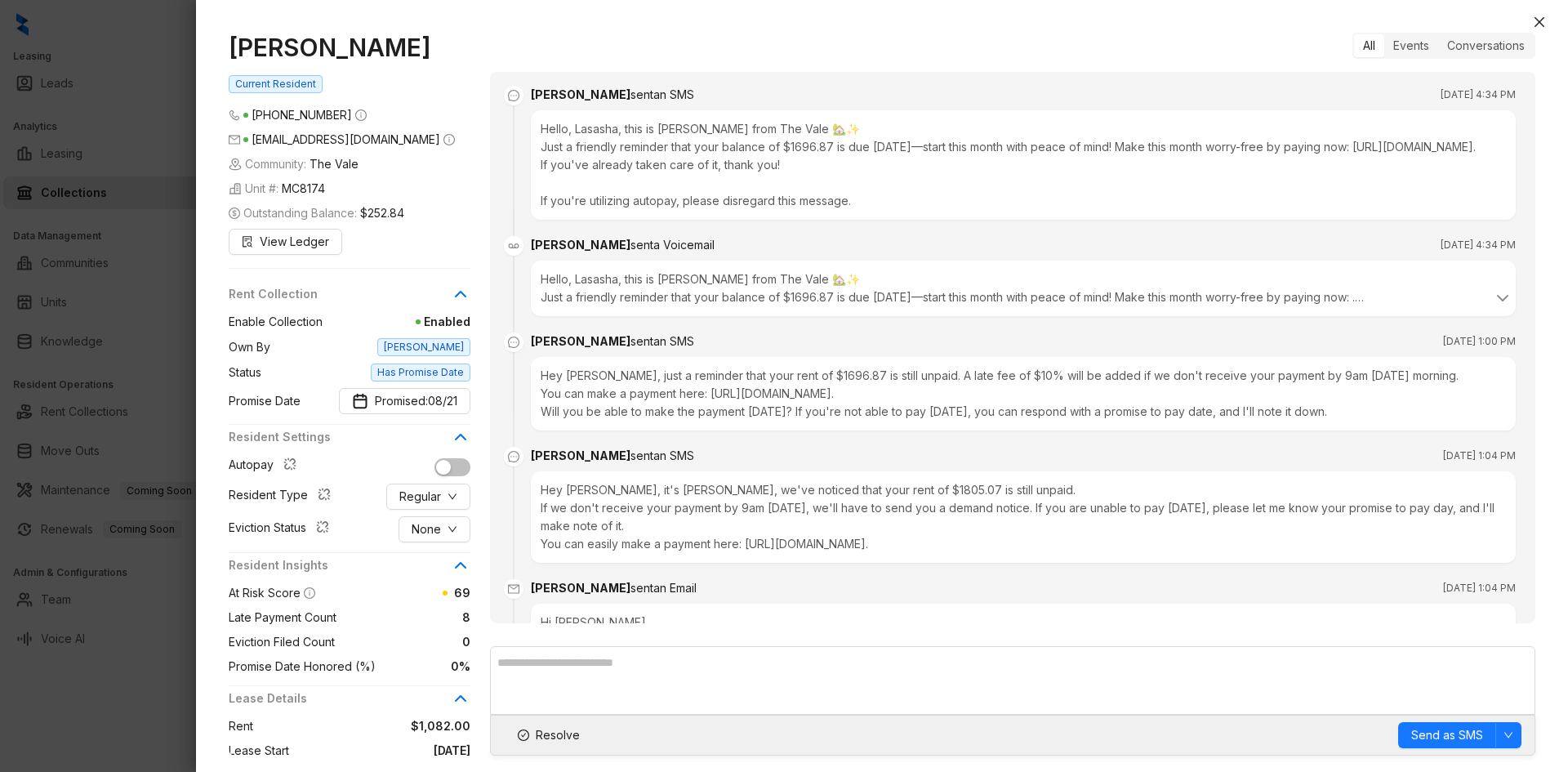
scroll to position [3241, 0]
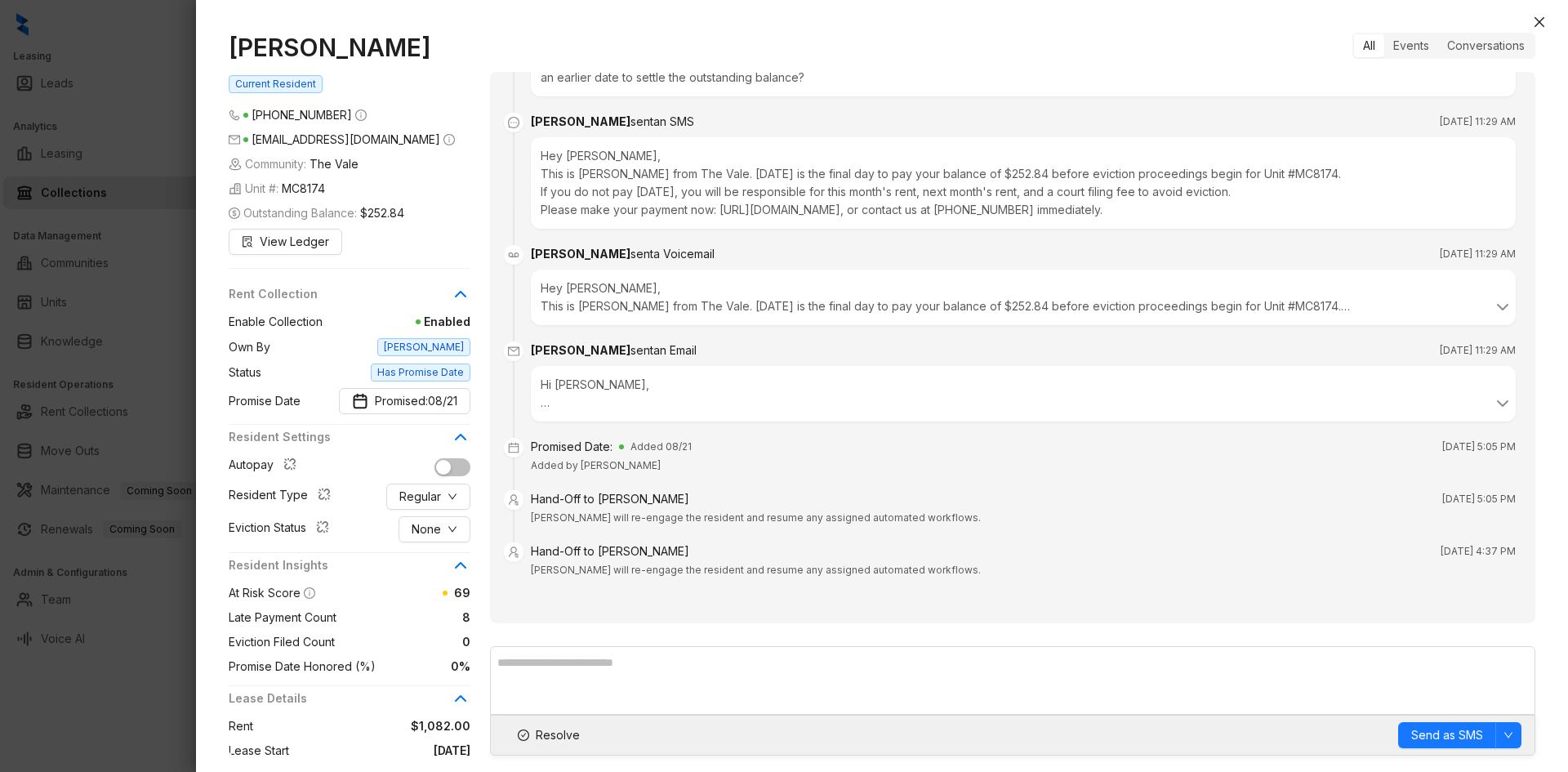
drag, startPoint x: 1539, startPoint y: 21, endPoint x: 1503, endPoint y: 37, distance: 39.4
click at [1539, 21] on icon "close" at bounding box center [1540, 22] width 9 height 9
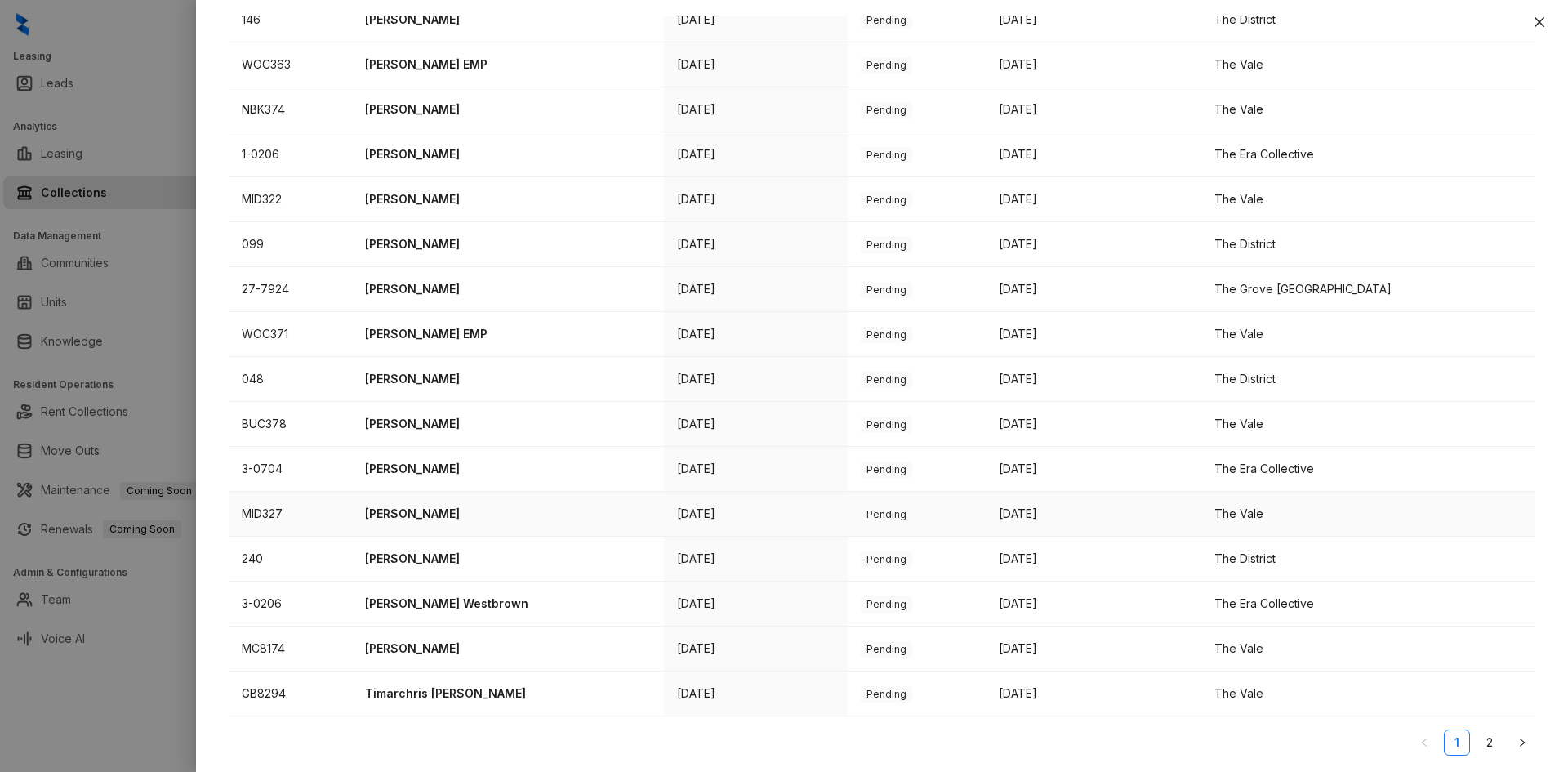
click at [425, 512] on p "[PERSON_NAME]" at bounding box center [508, 513] width 286 height 18
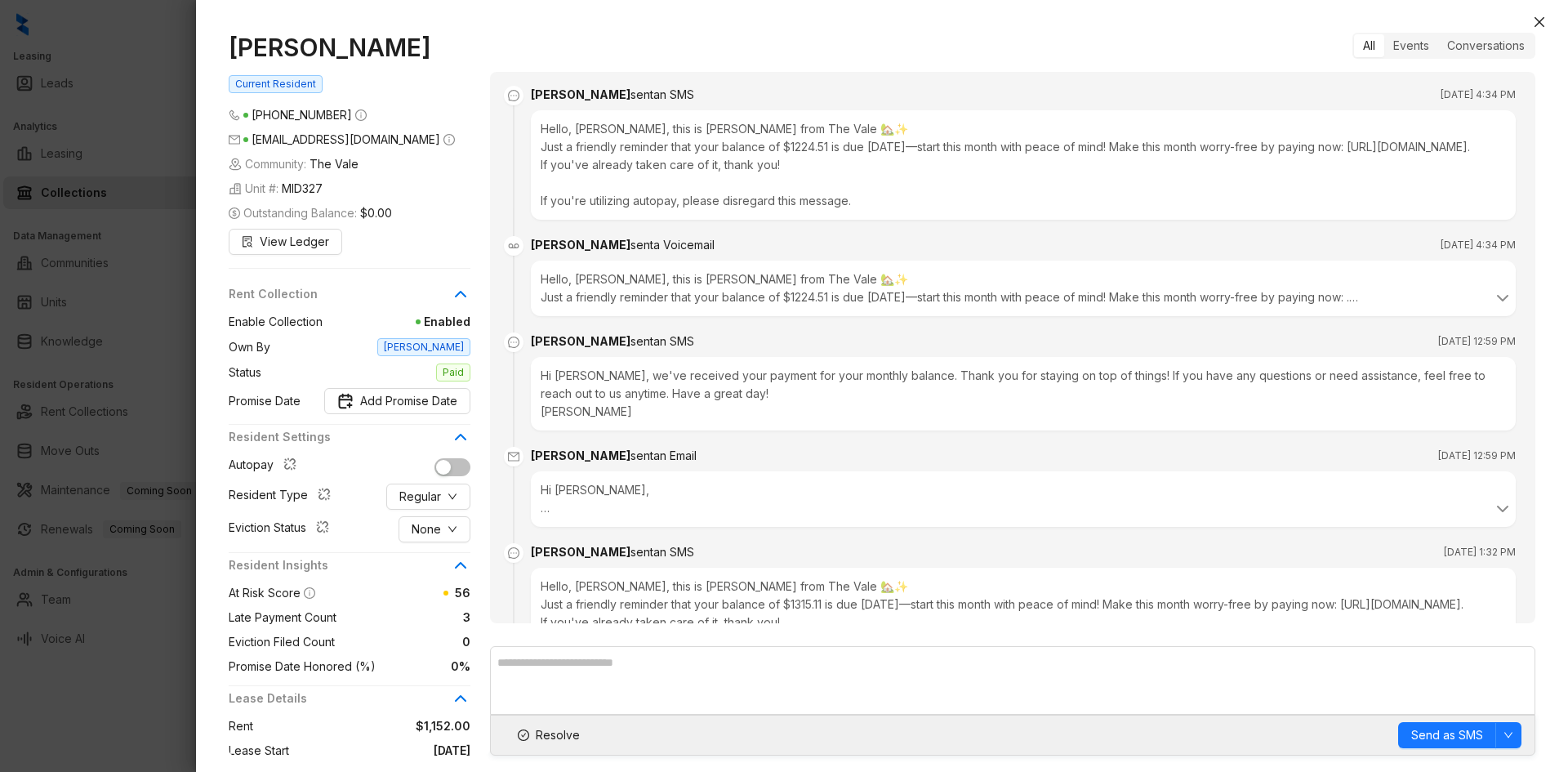
scroll to position [1748, 0]
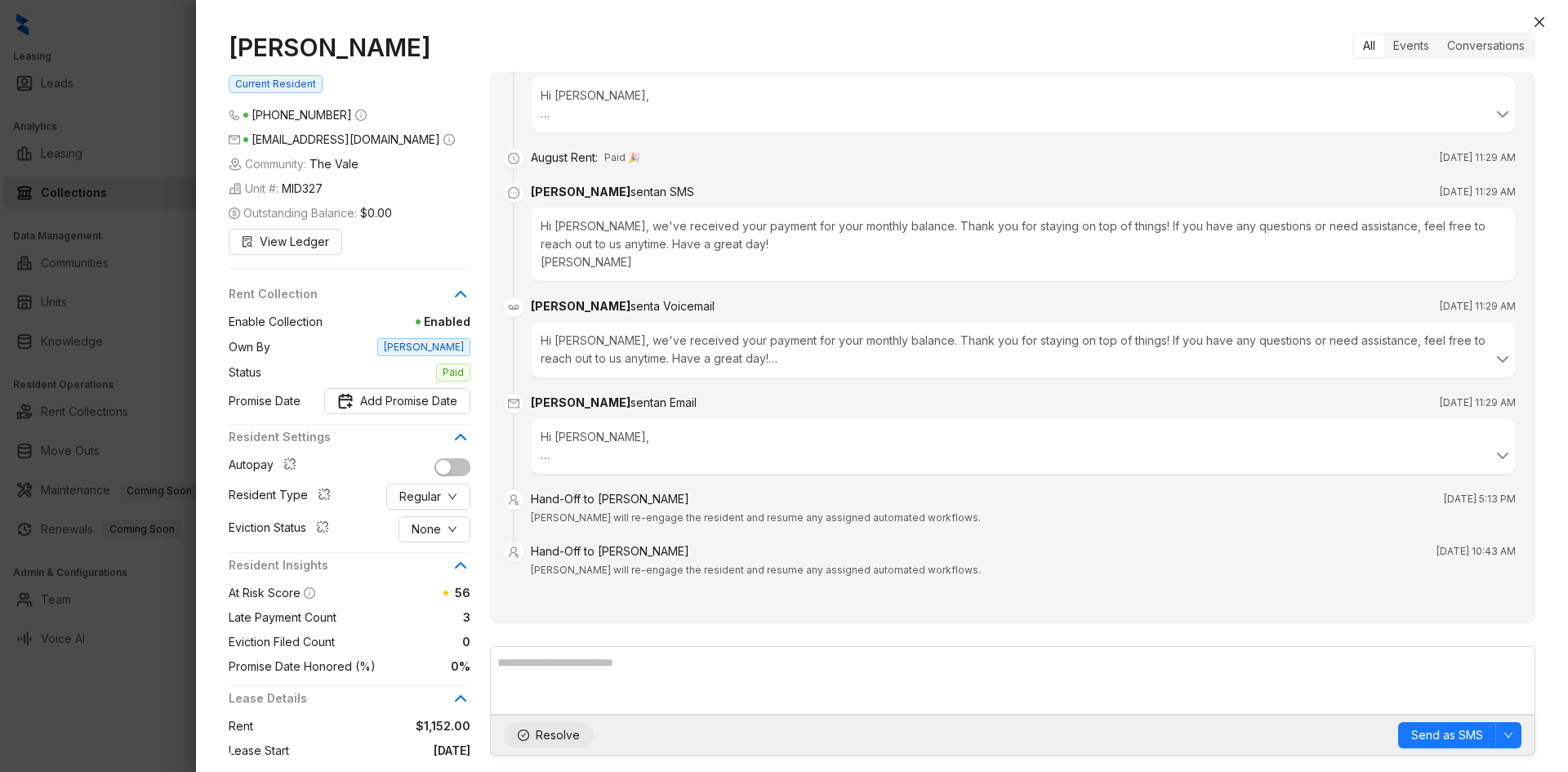
click at [560, 731] on span "Resolve" at bounding box center [558, 734] width 44 height 18
click at [1540, 21] on icon "close" at bounding box center [1540, 22] width 13 height 13
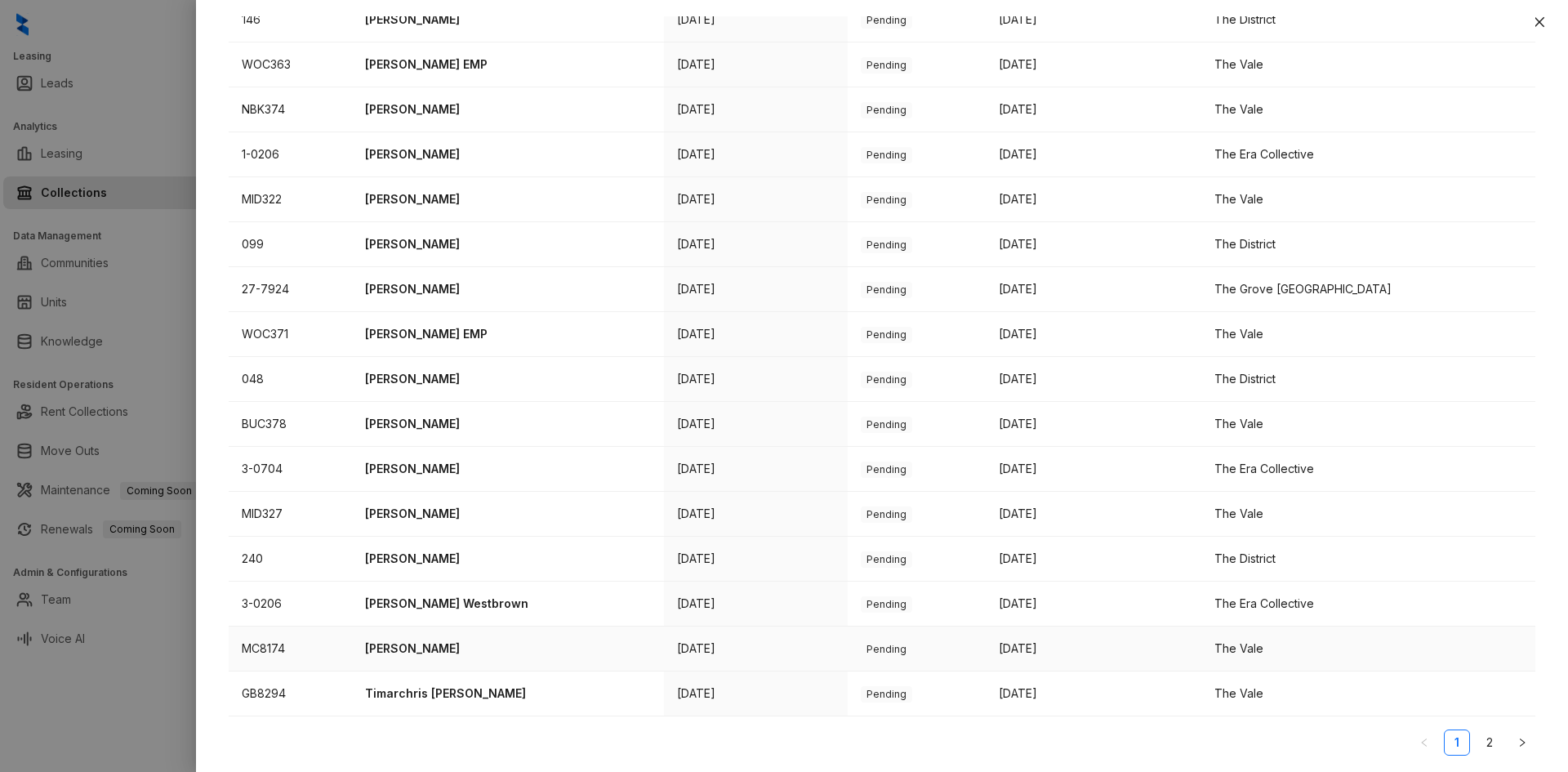
click at [425, 651] on p "[PERSON_NAME]" at bounding box center [508, 647] width 286 height 18
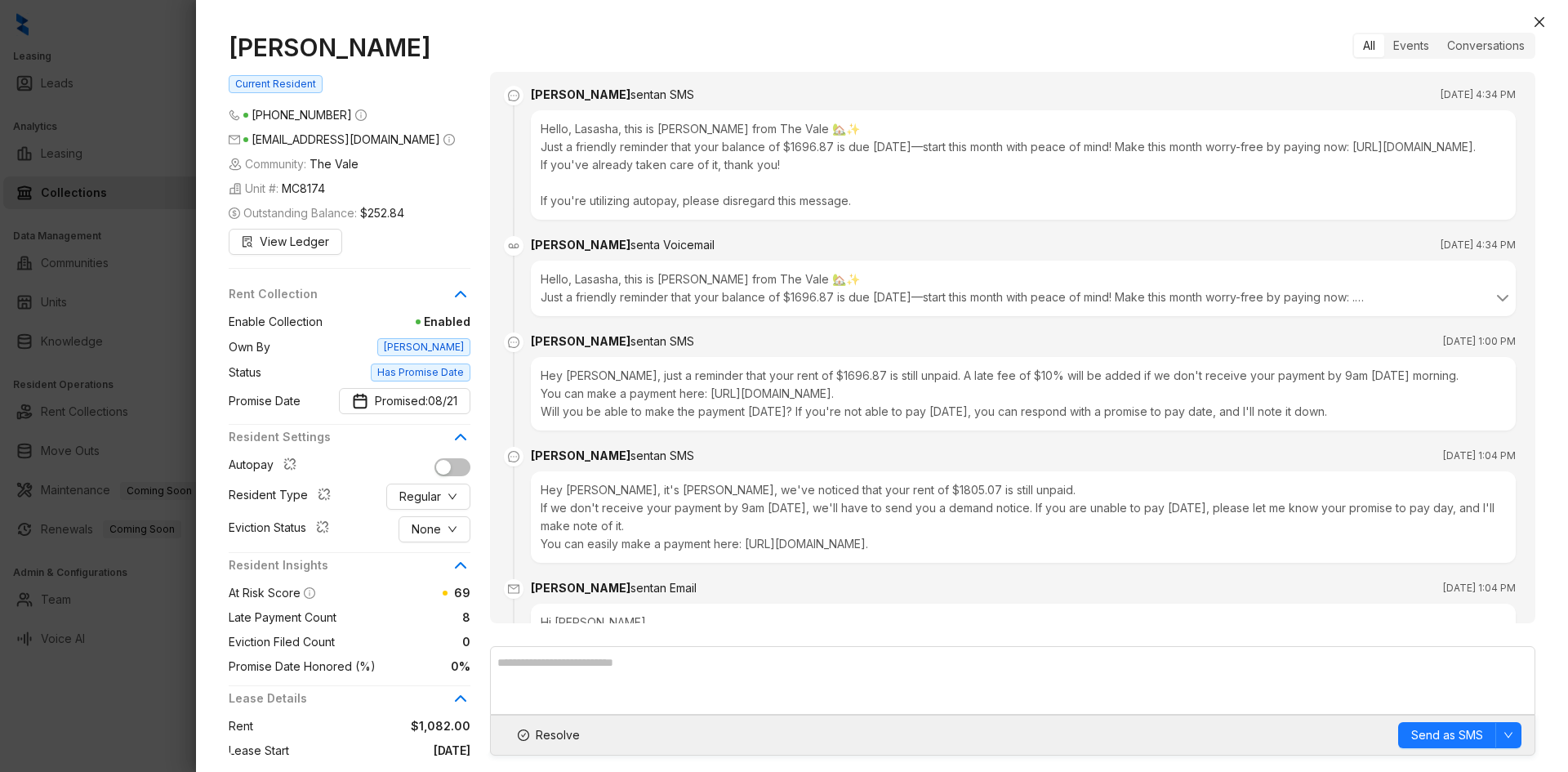
scroll to position [3241, 0]
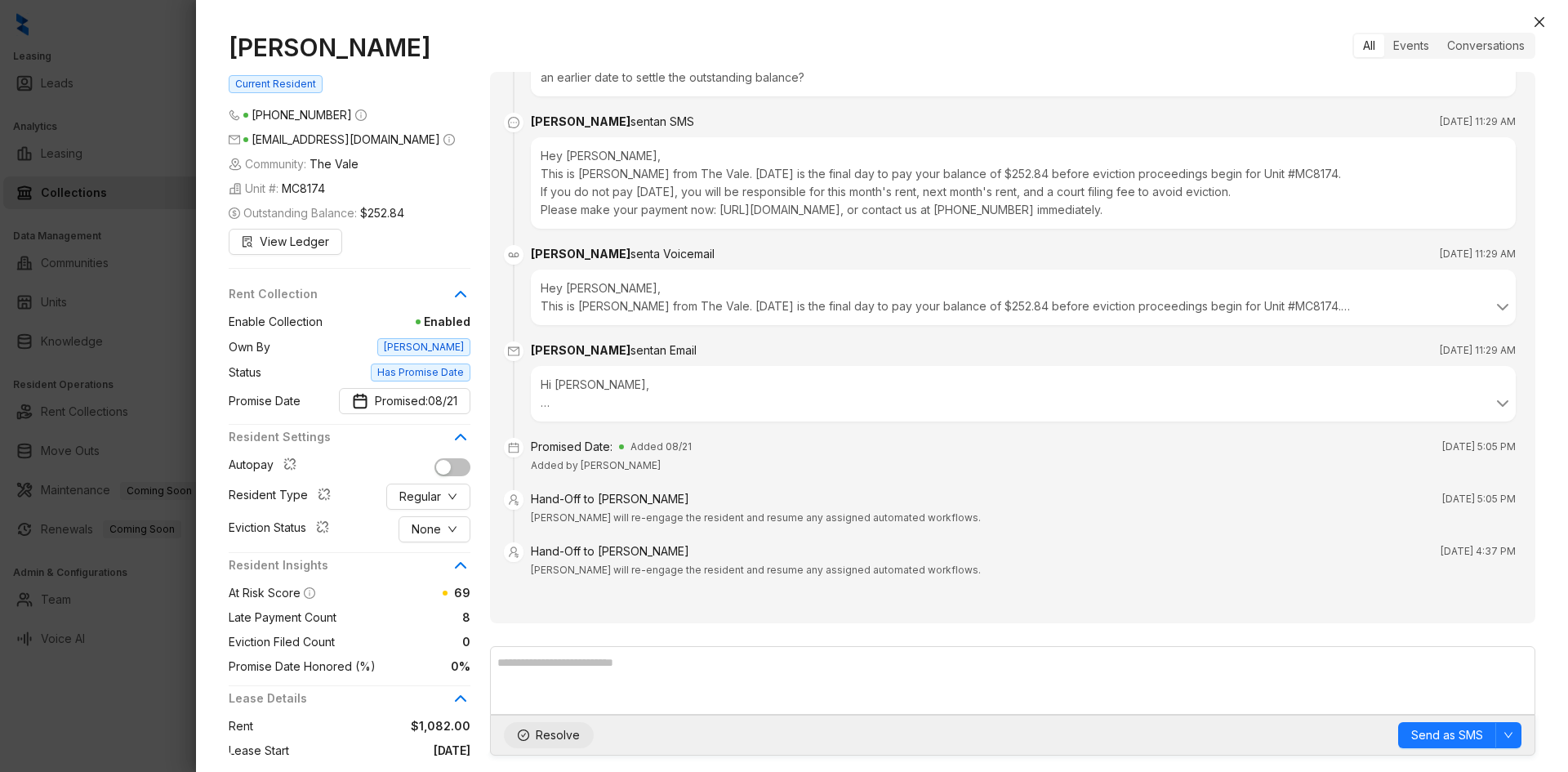
click at [568, 731] on span "Resolve" at bounding box center [558, 734] width 44 height 18
click at [1534, 22] on icon "close" at bounding box center [1540, 22] width 13 height 13
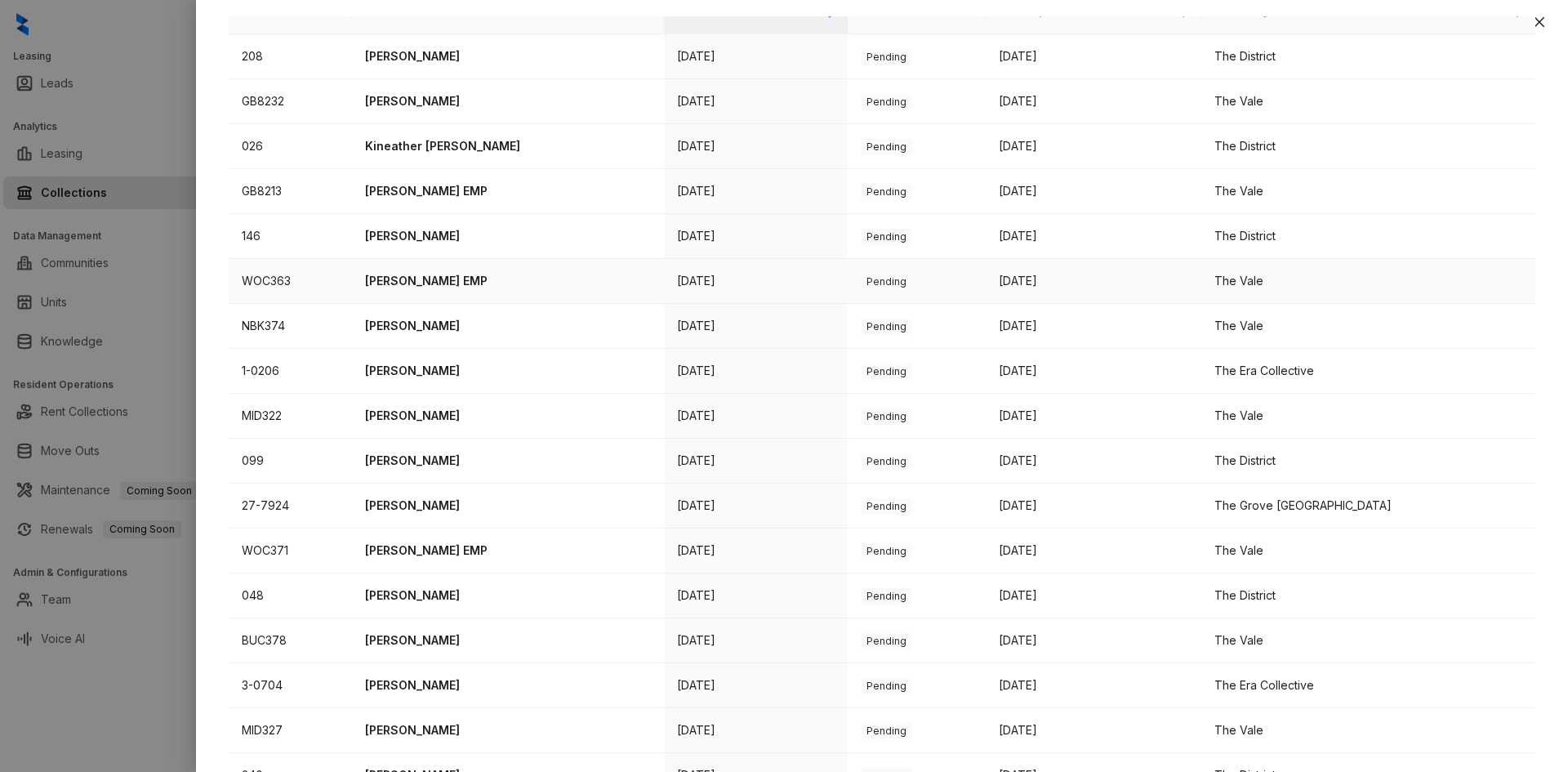
scroll to position [148, 0]
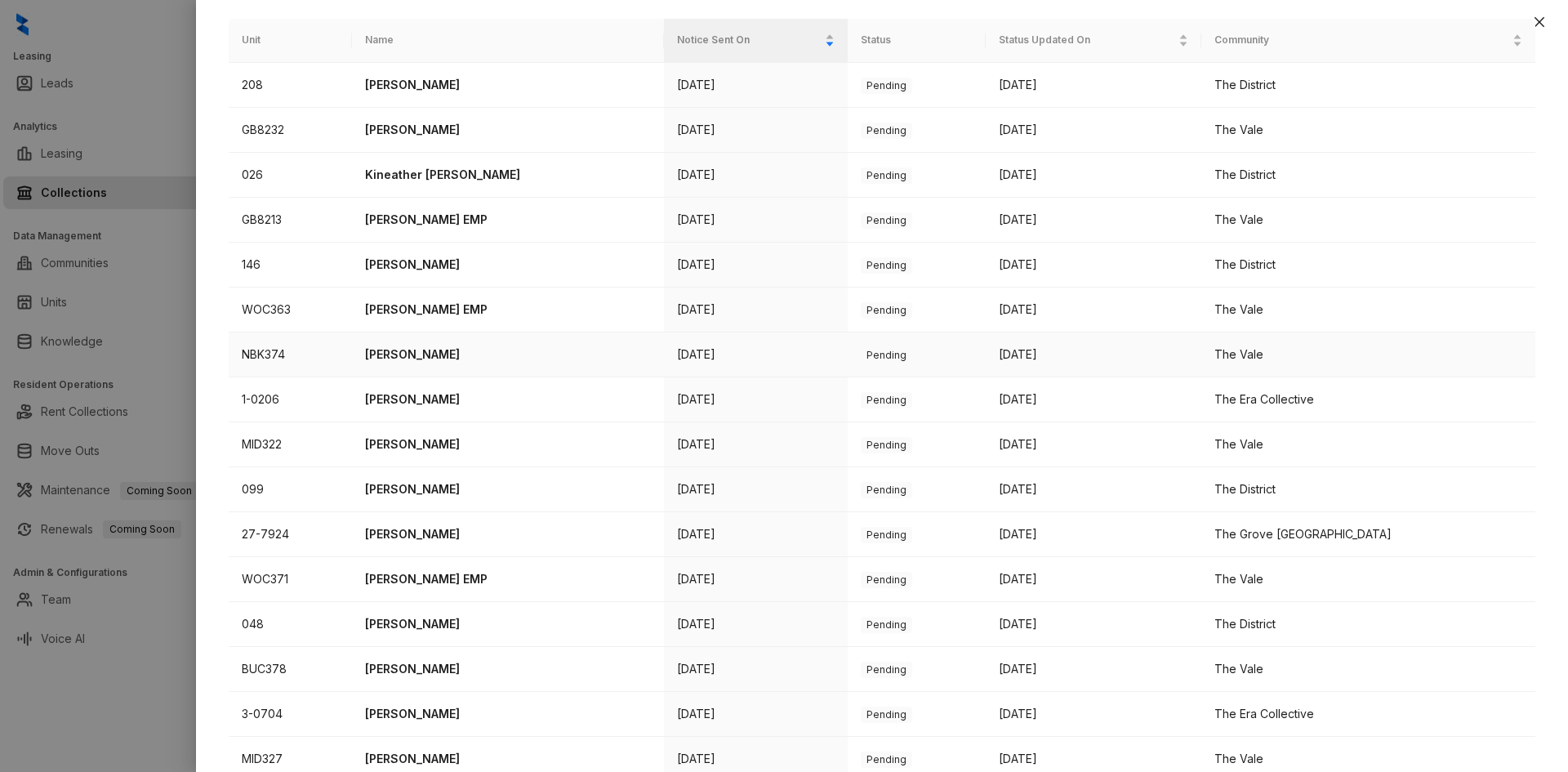
click at [439, 357] on p "[PERSON_NAME]" at bounding box center [508, 354] width 286 height 18
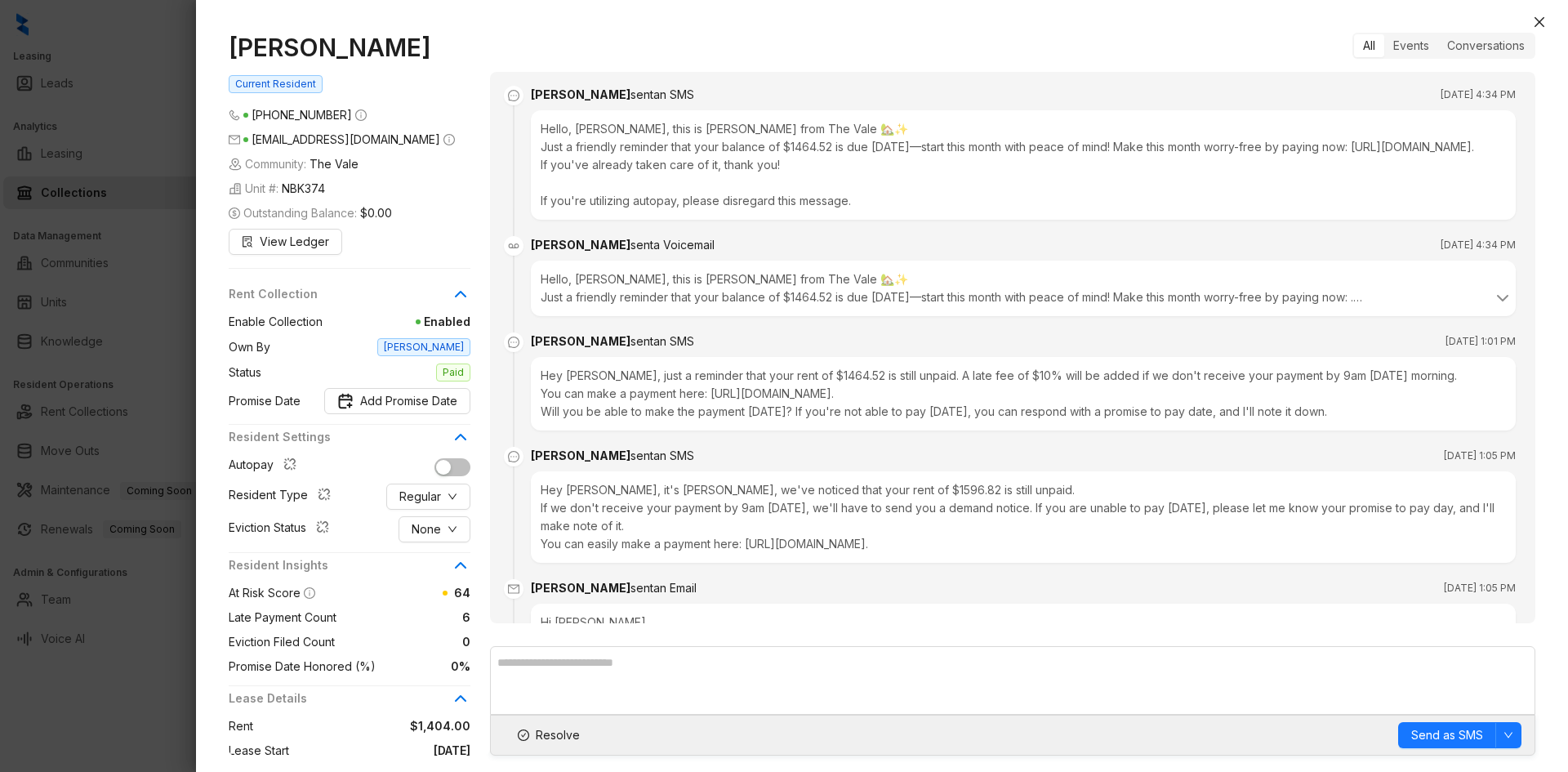
scroll to position [2723, 0]
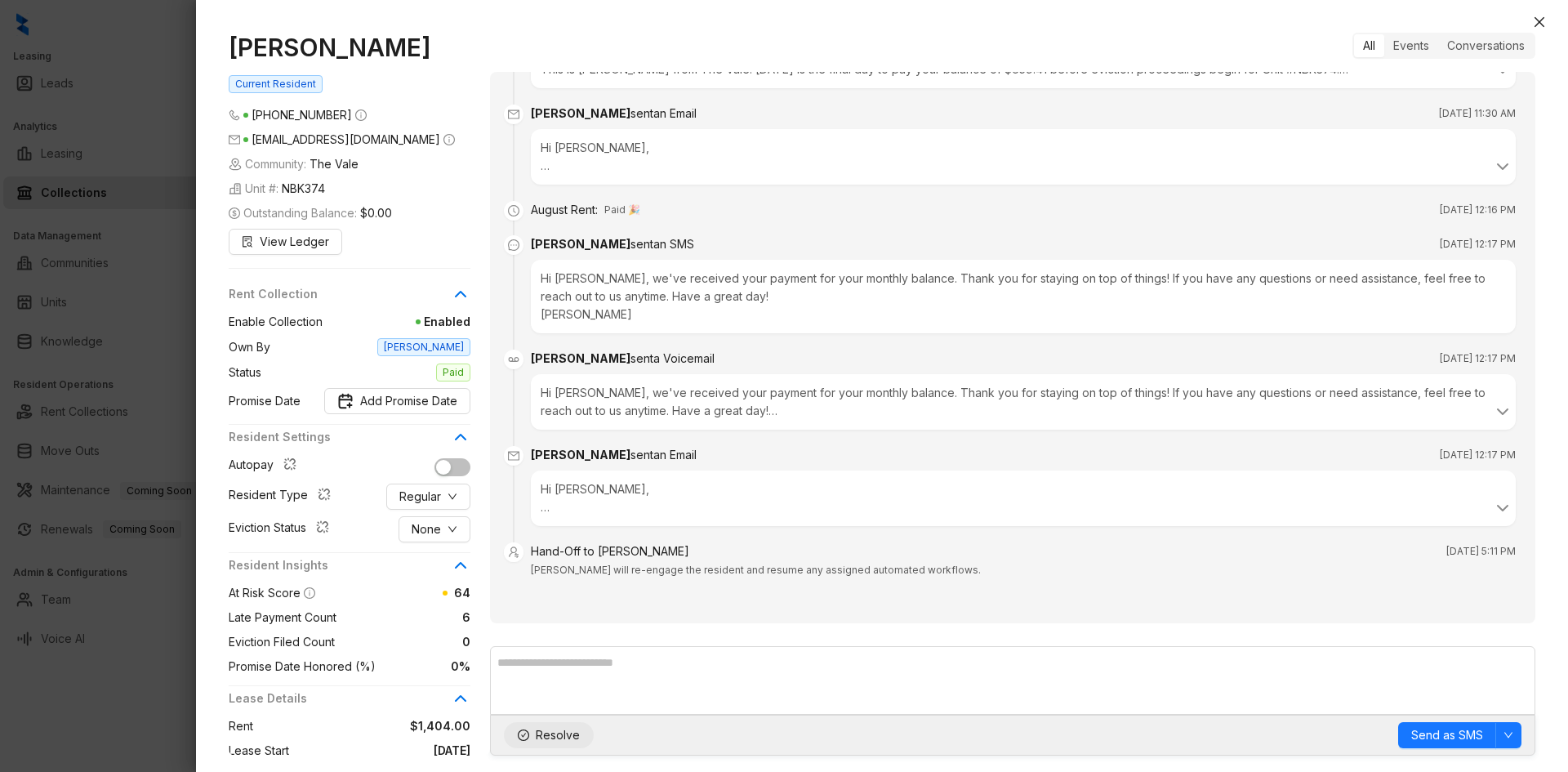
click at [534, 742] on button "Resolve" at bounding box center [548, 735] width 90 height 26
click at [1548, 24] on button "Close" at bounding box center [1539, 22] width 20 height 20
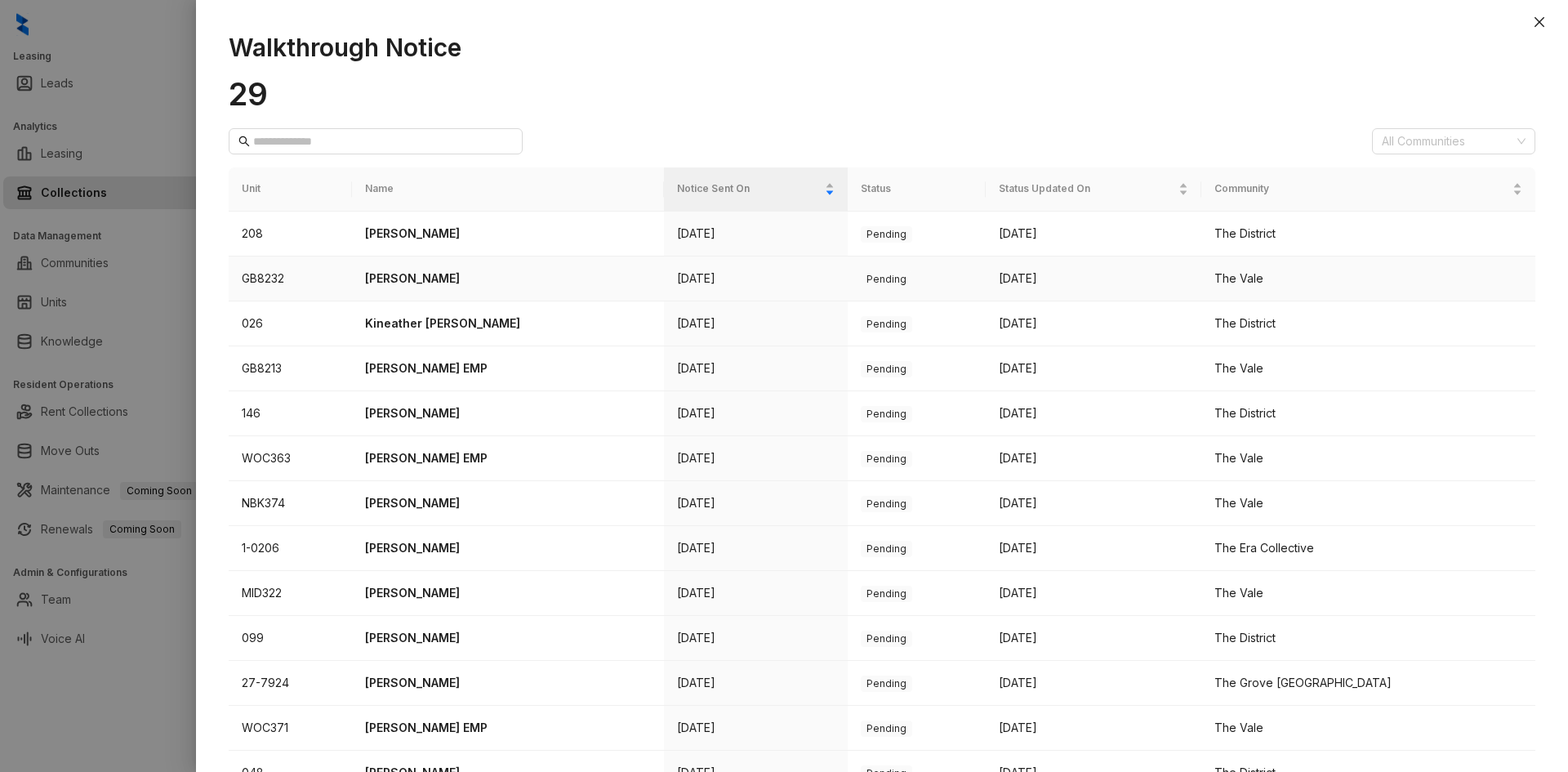
click at [439, 286] on p "[PERSON_NAME]" at bounding box center [508, 277] width 286 height 18
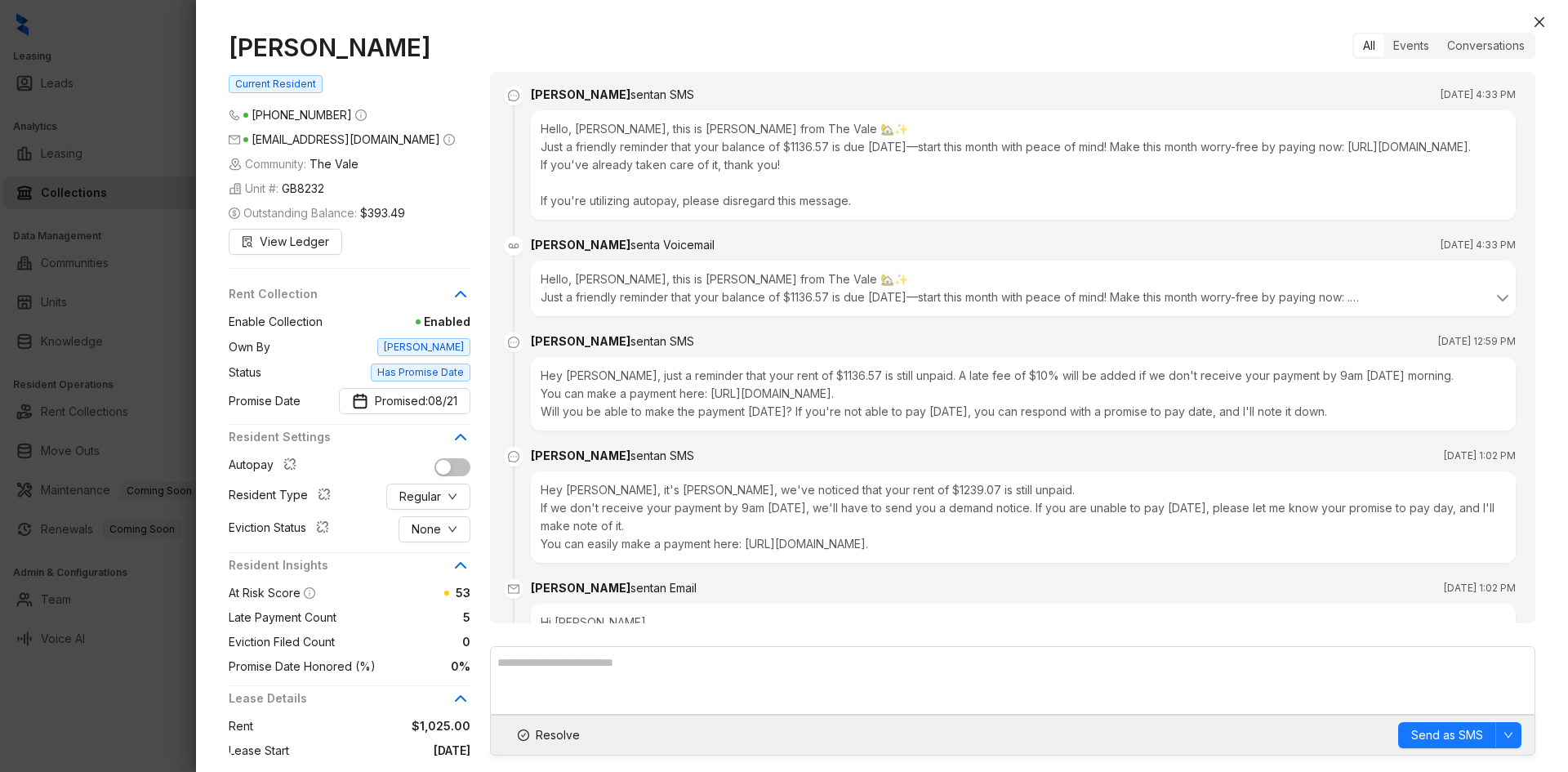
scroll to position [3252, 0]
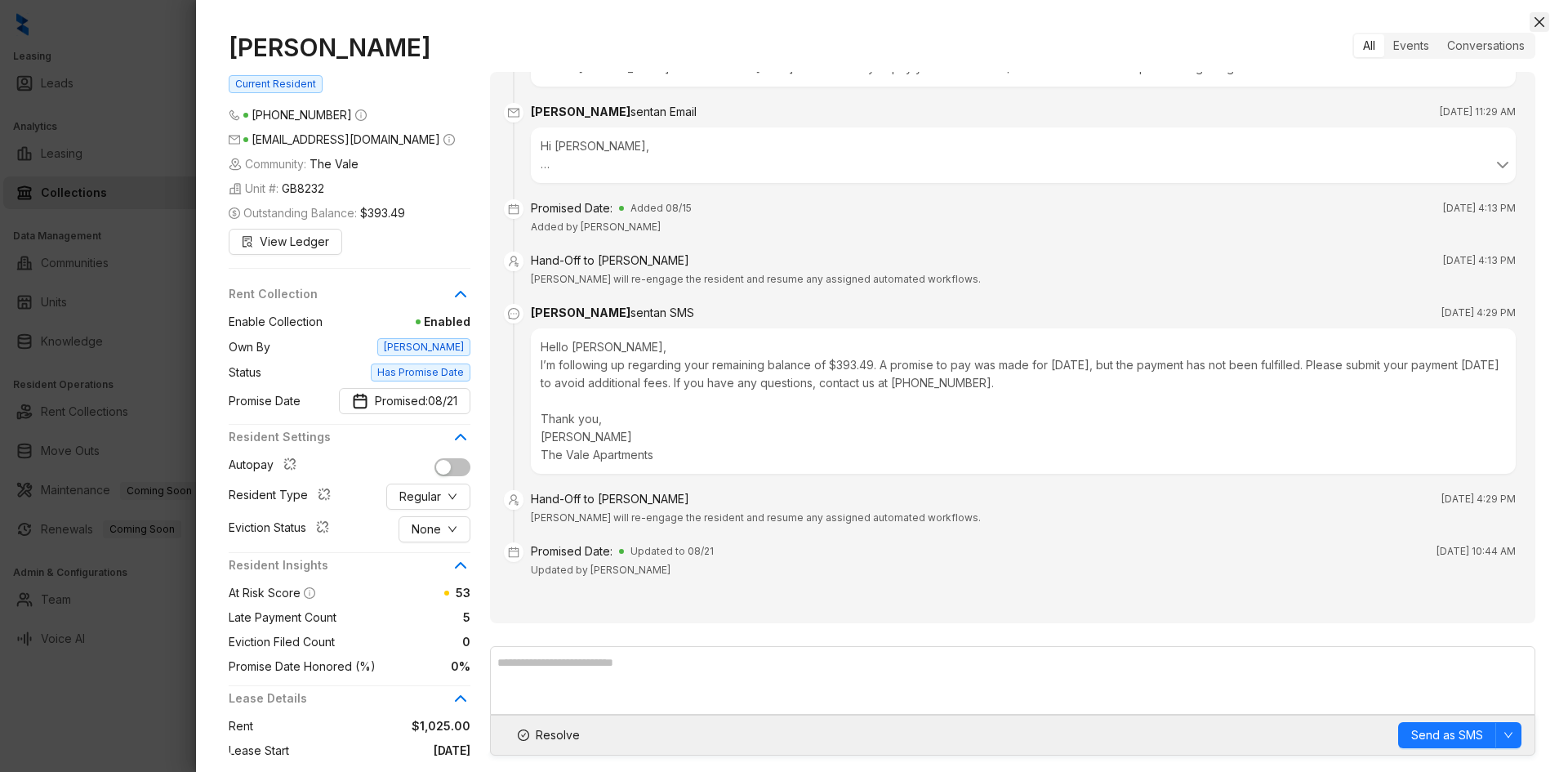
click at [1543, 20] on icon "close" at bounding box center [1540, 22] width 13 height 13
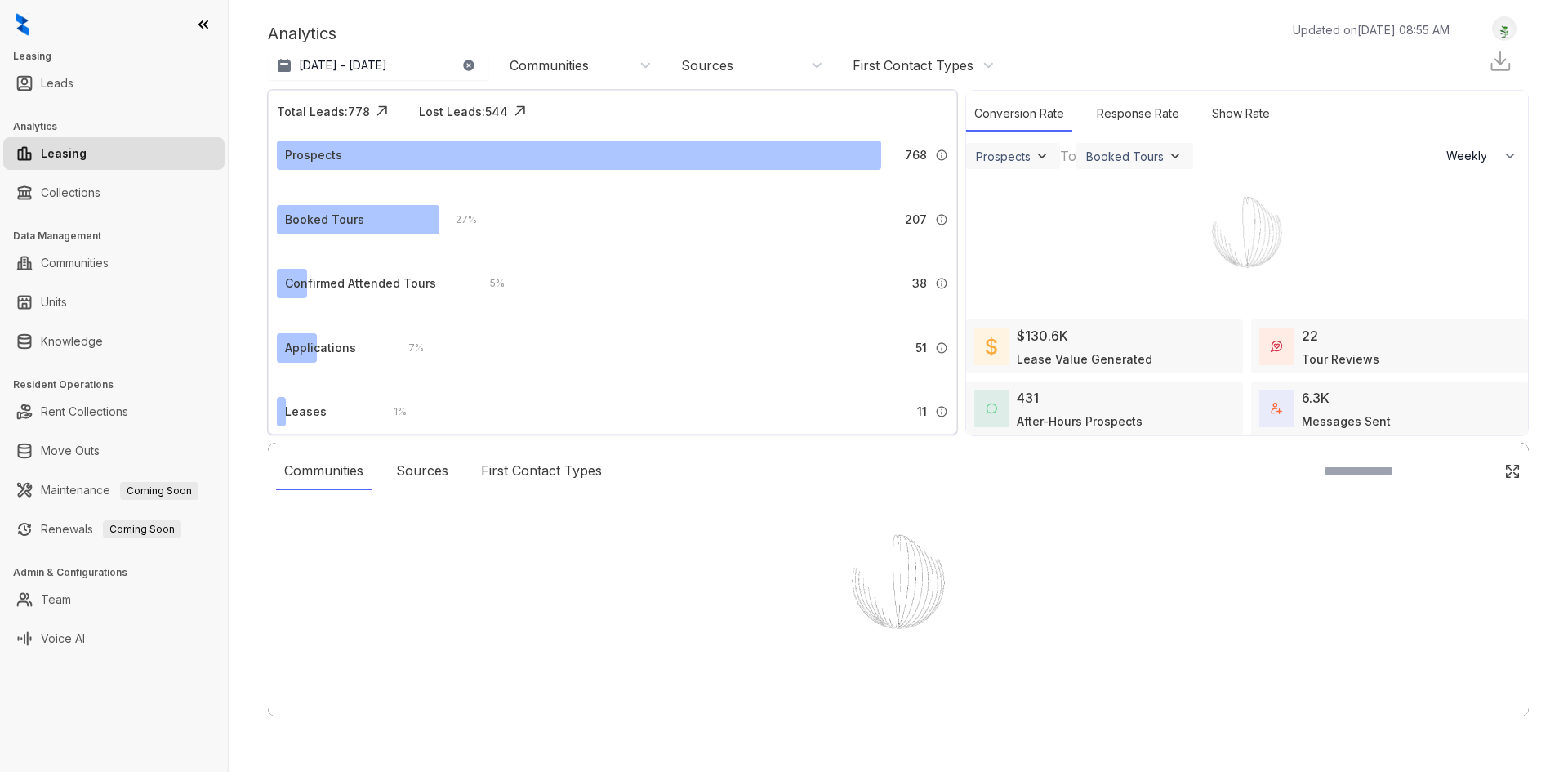
select select "******"
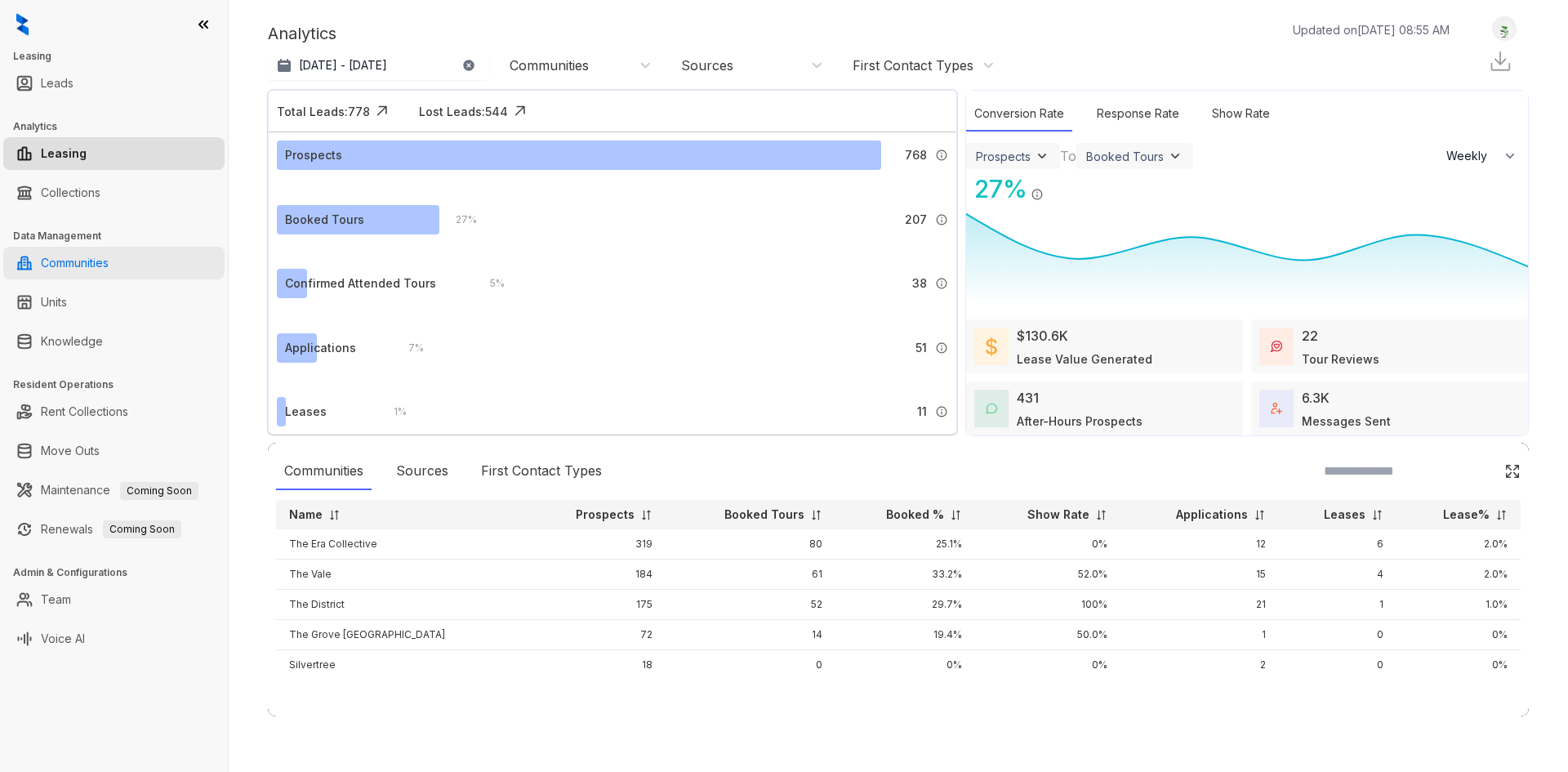
click at [100, 264] on link "Communities" at bounding box center [75, 262] width 68 height 33
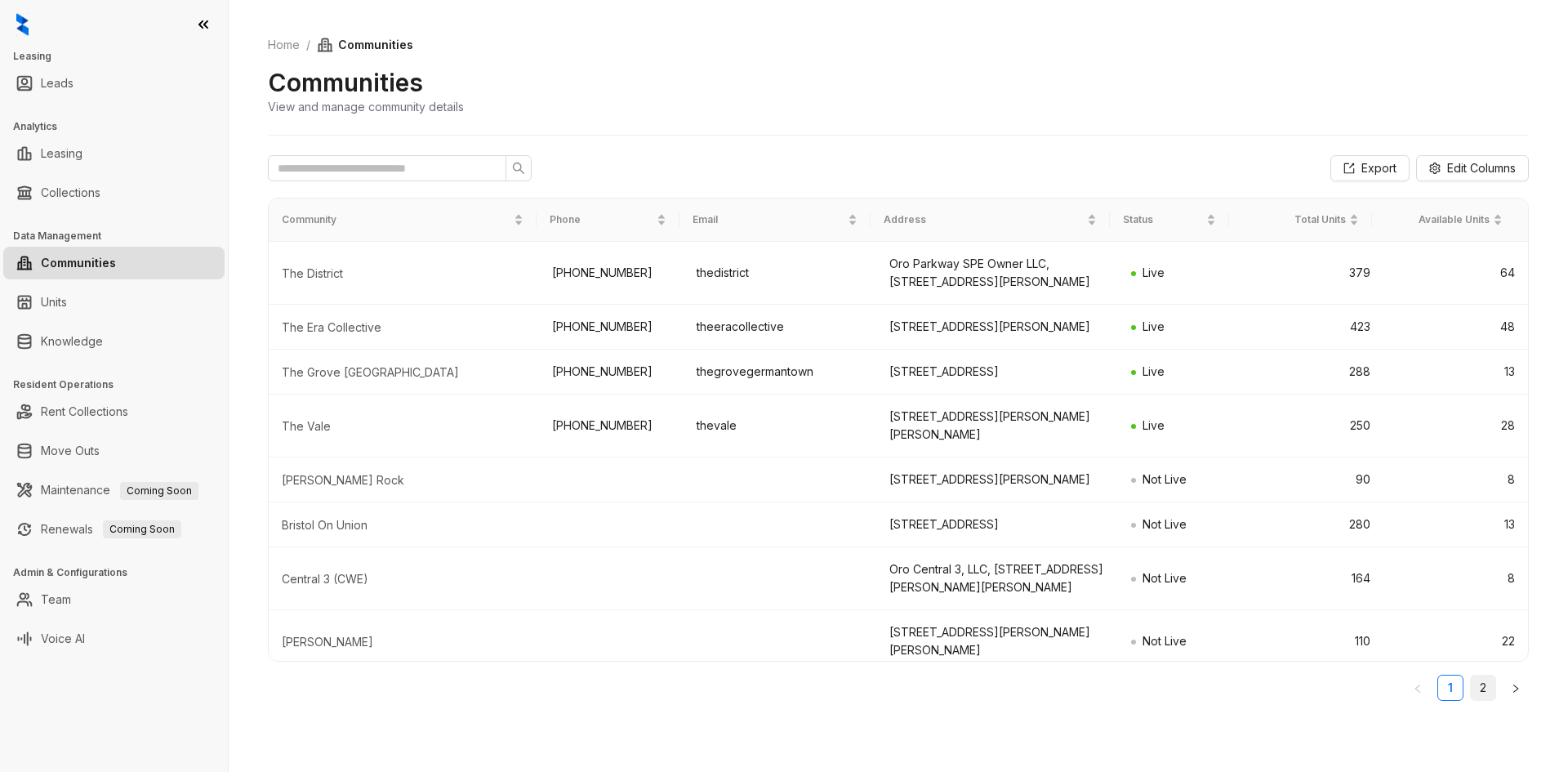
click at [1481, 681] on link "2" at bounding box center [1483, 687] width 25 height 25
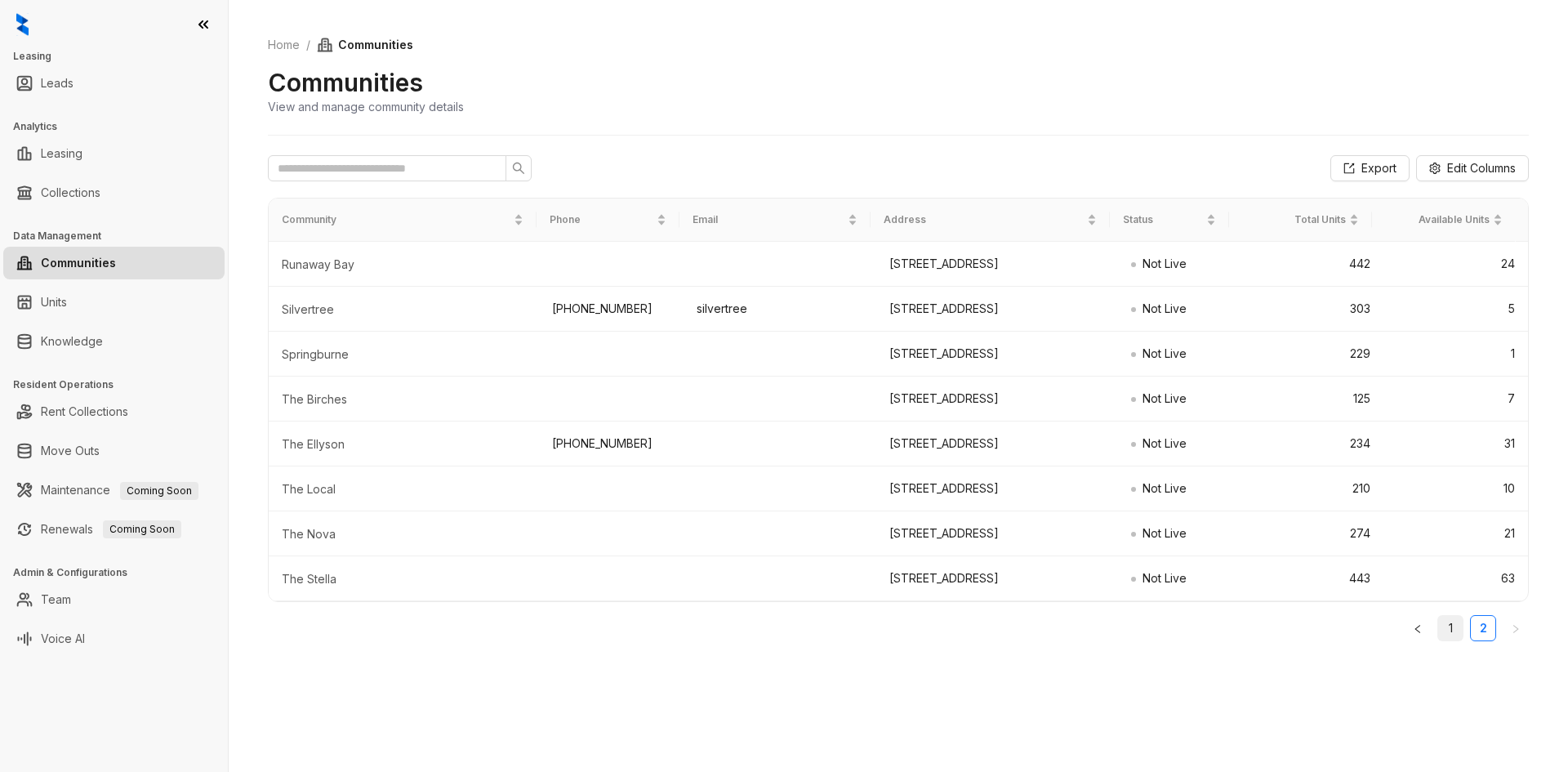
click at [1441, 640] on link "1" at bounding box center [1450, 628] width 25 height 25
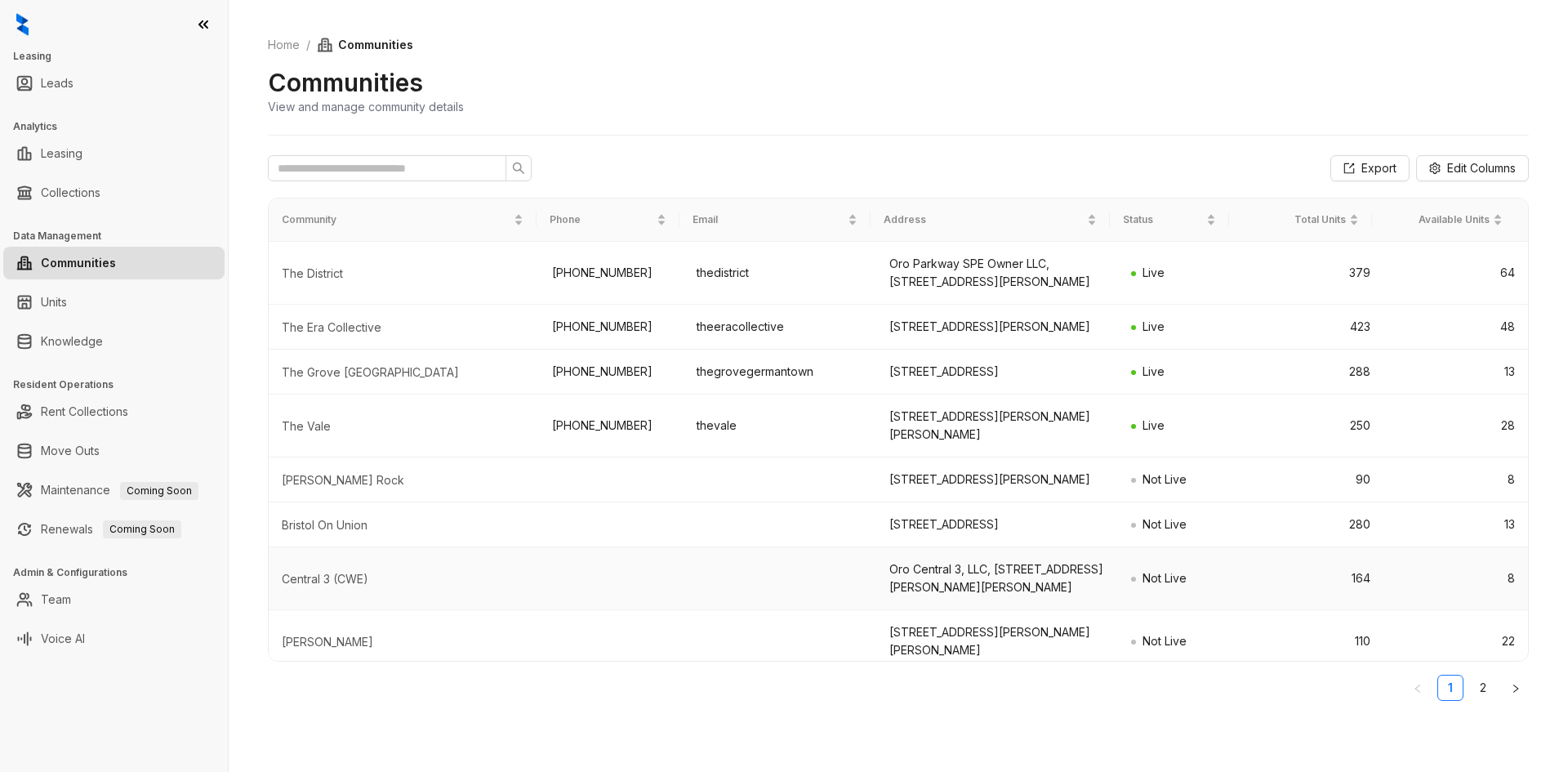
scroll to position [174, 0]
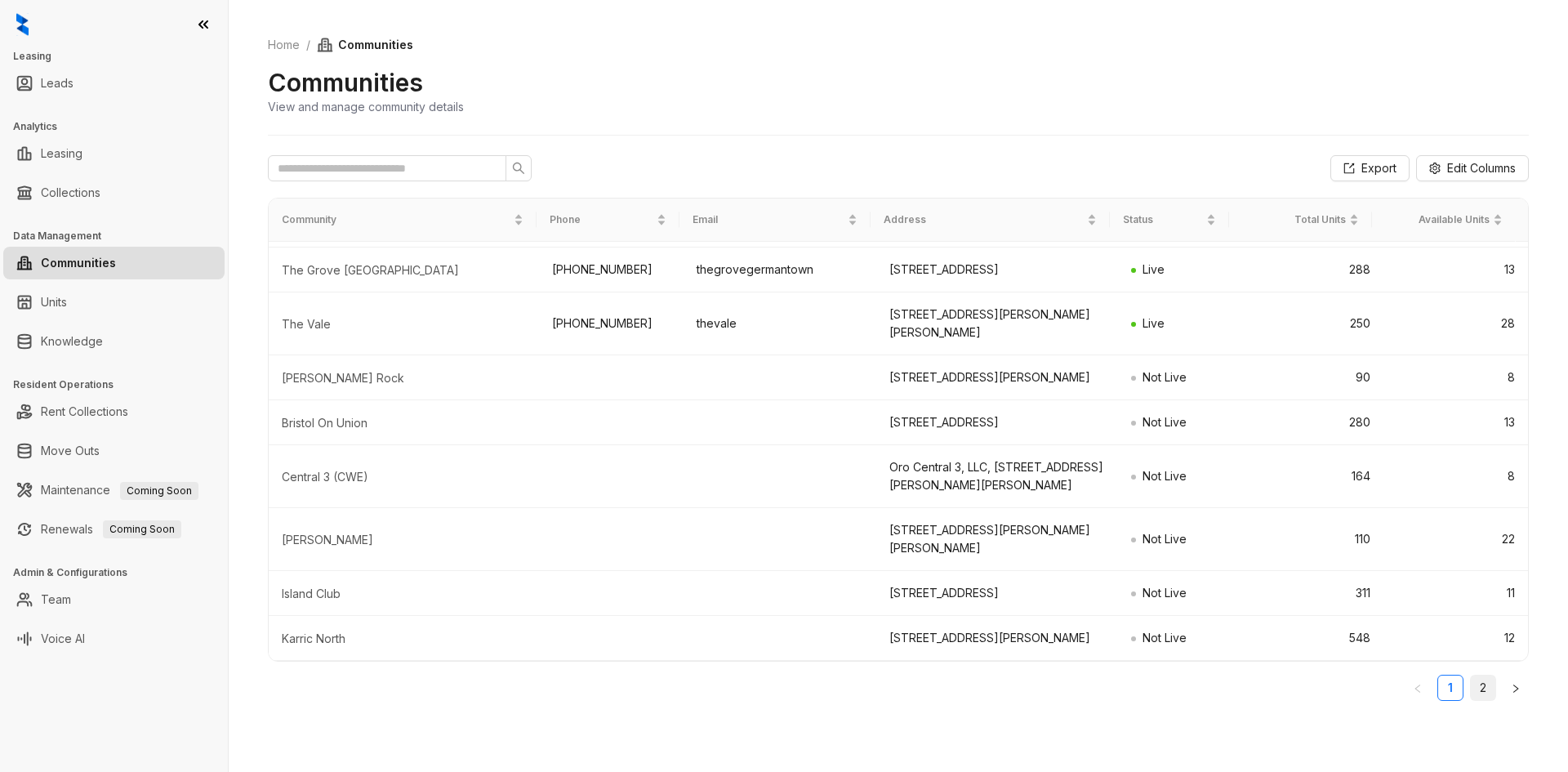
click at [1490, 686] on link "2" at bounding box center [1483, 687] width 25 height 25
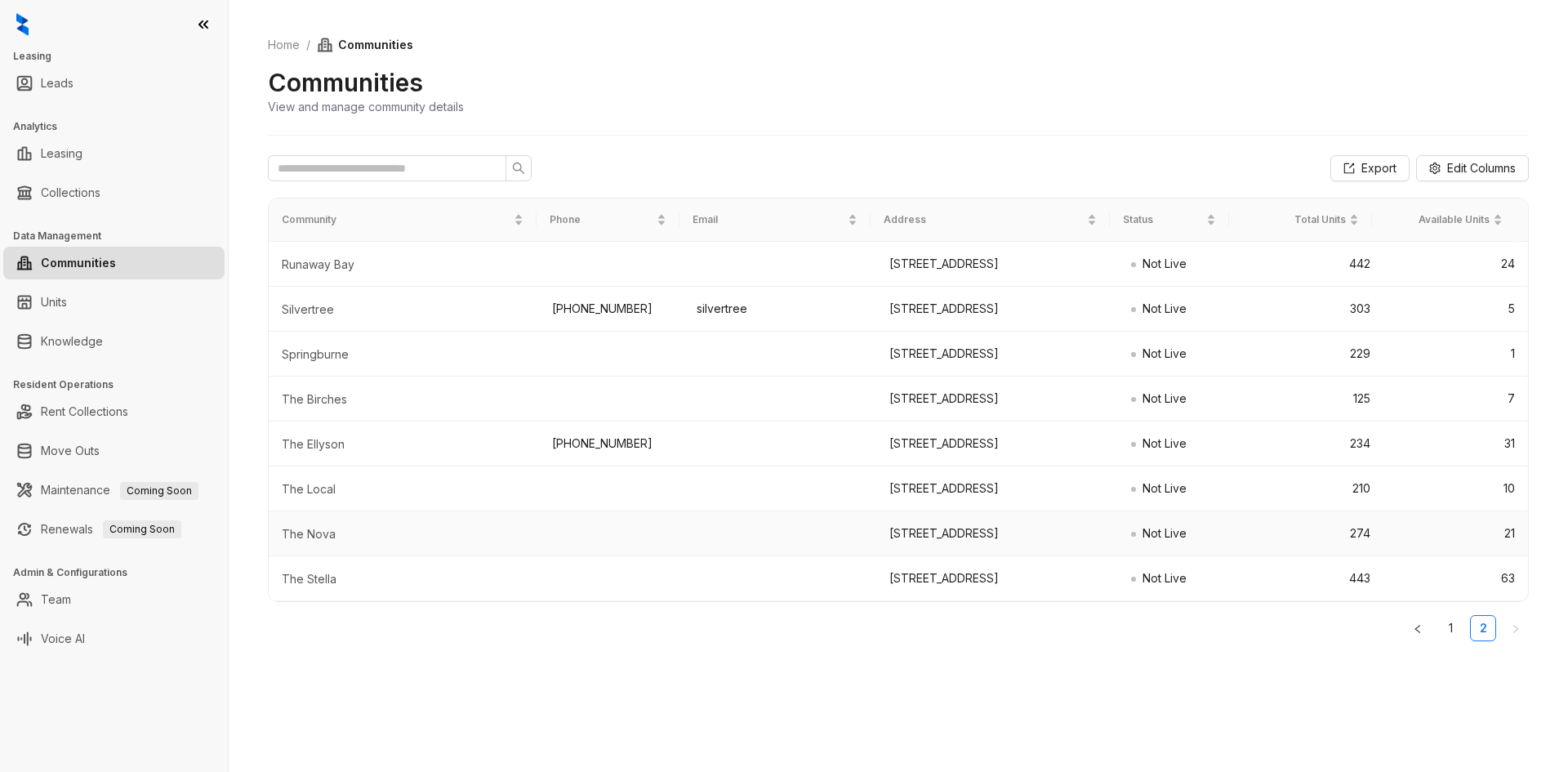
scroll to position [84, 0]
click at [62, 203] on link "Collections" at bounding box center [70, 193] width 59 height 33
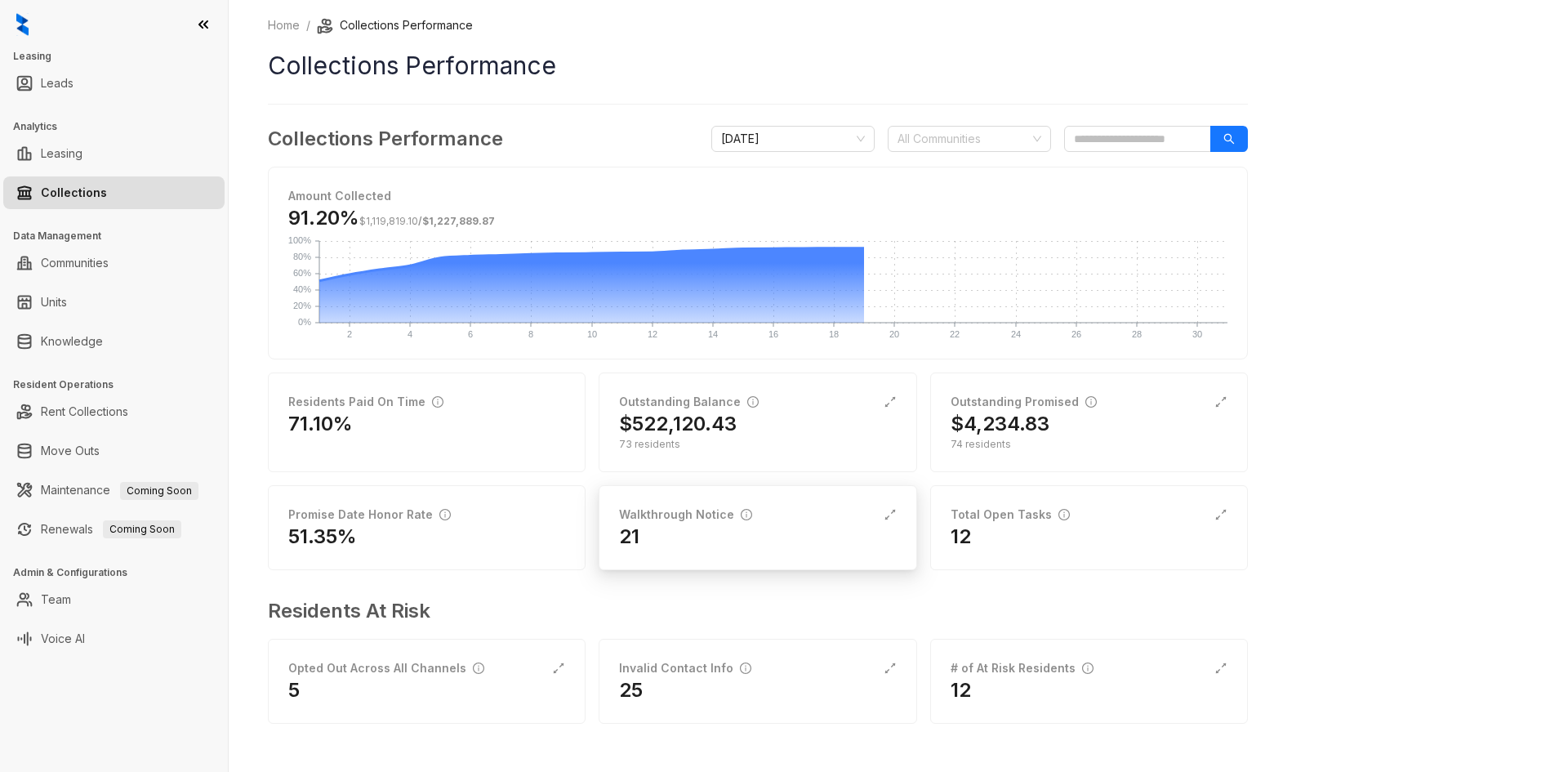
click at [702, 525] on div "21" at bounding box center [757, 537] width 277 height 26
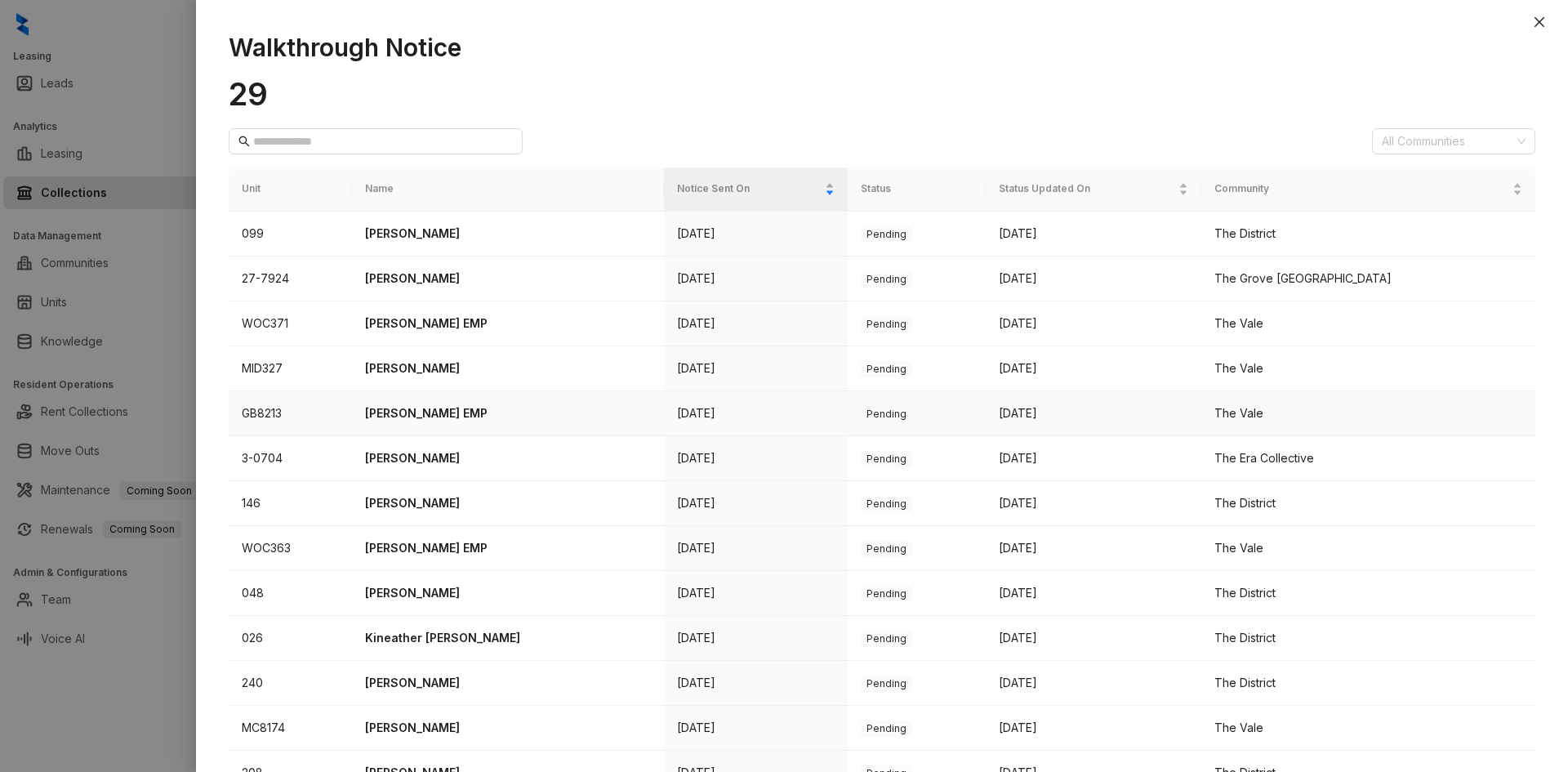
click at [448, 404] on p "[PERSON_NAME] EMP" at bounding box center [508, 412] width 286 height 18
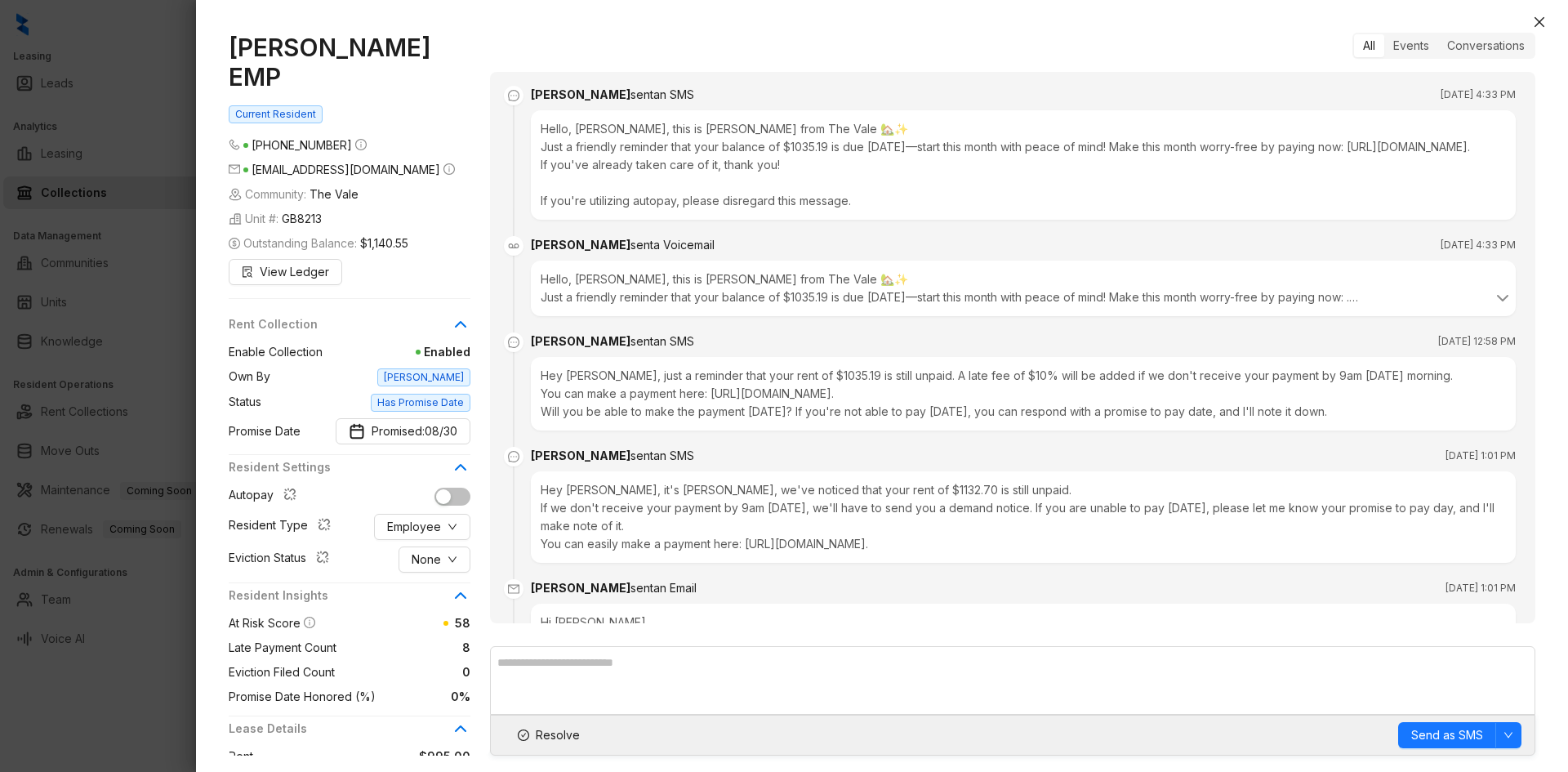
scroll to position [2891, 0]
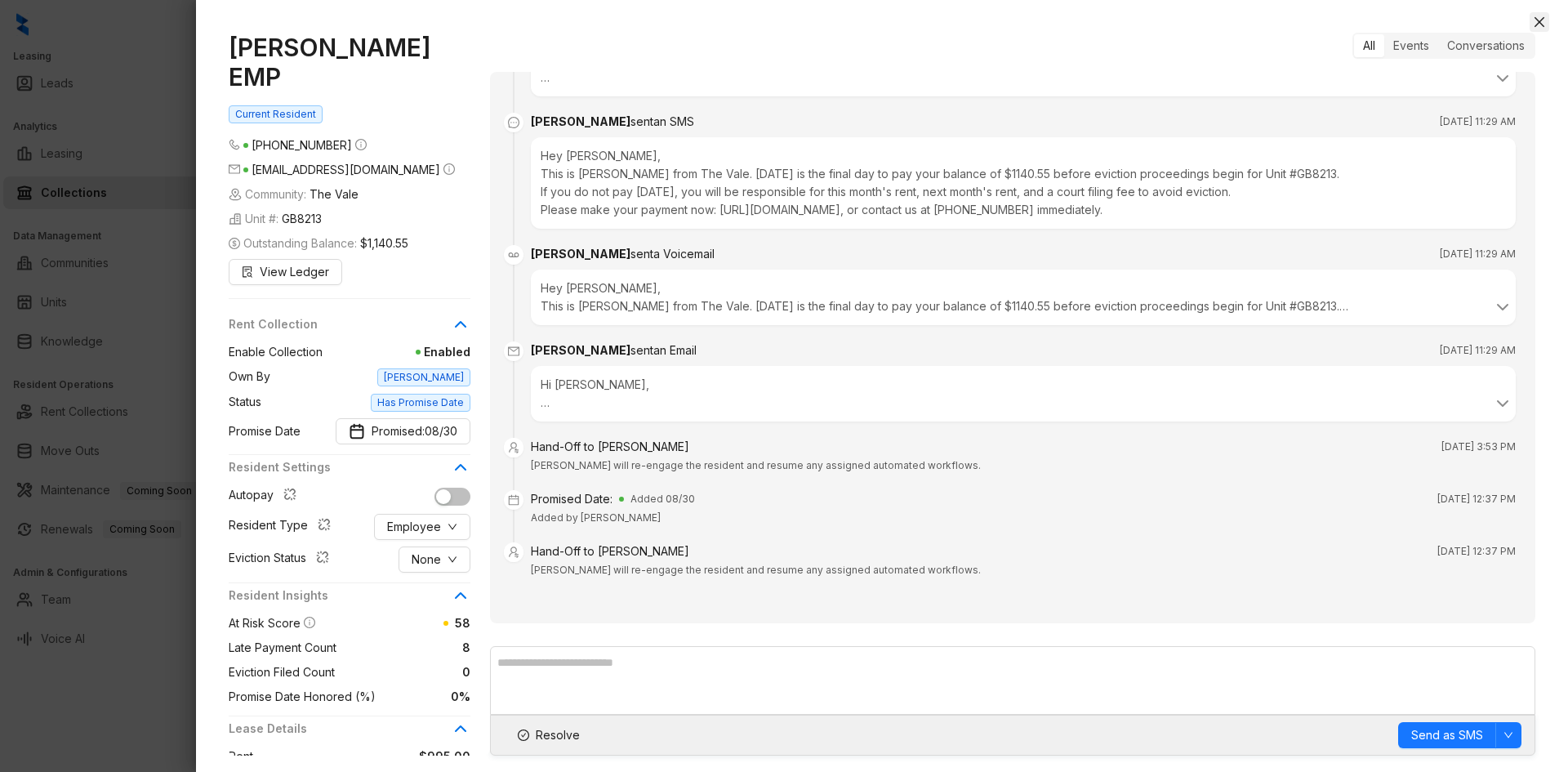
click at [1542, 21] on icon "close" at bounding box center [1540, 22] width 9 height 9
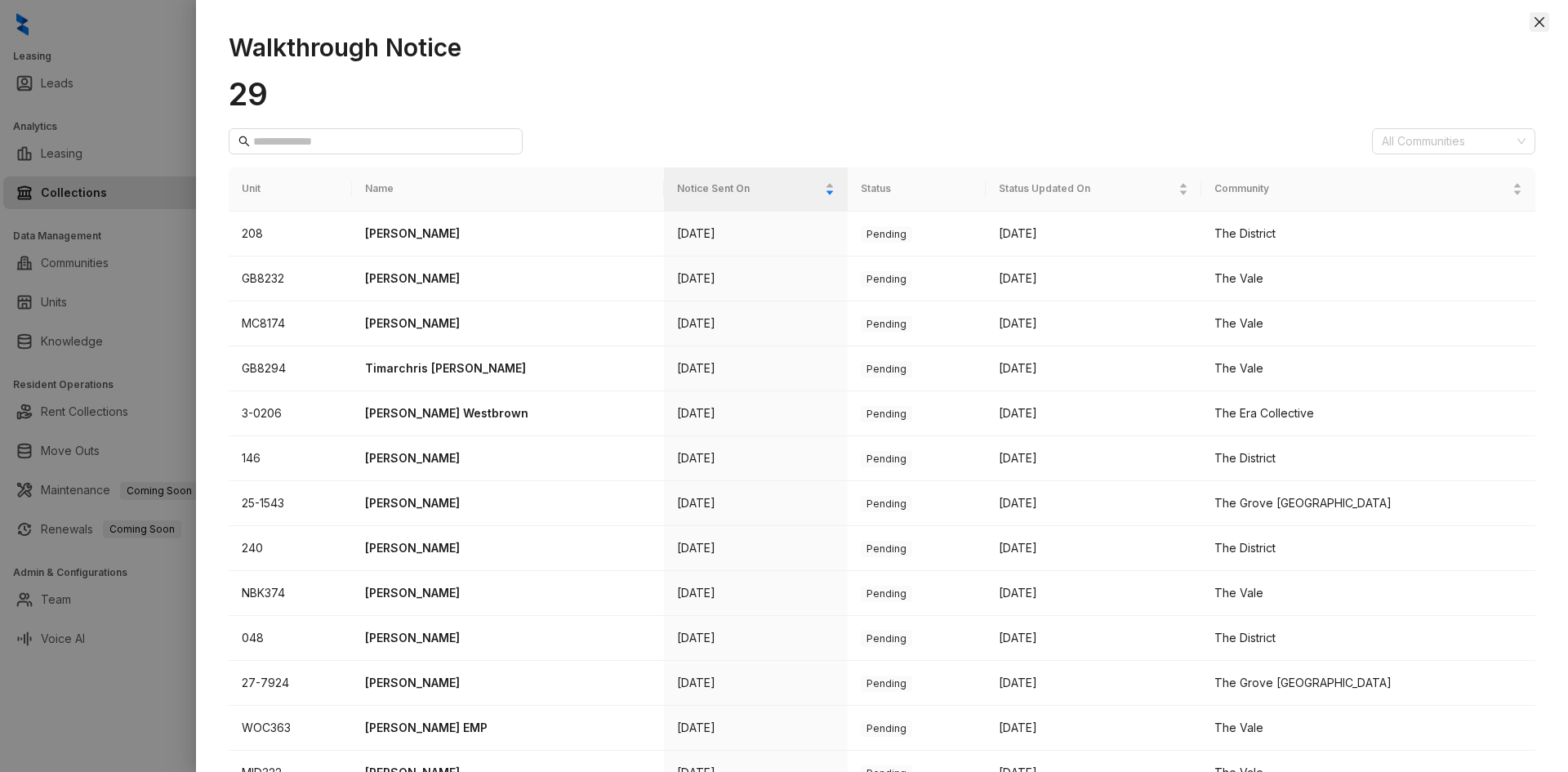
click at [1541, 21] on icon "close" at bounding box center [1540, 22] width 9 height 9
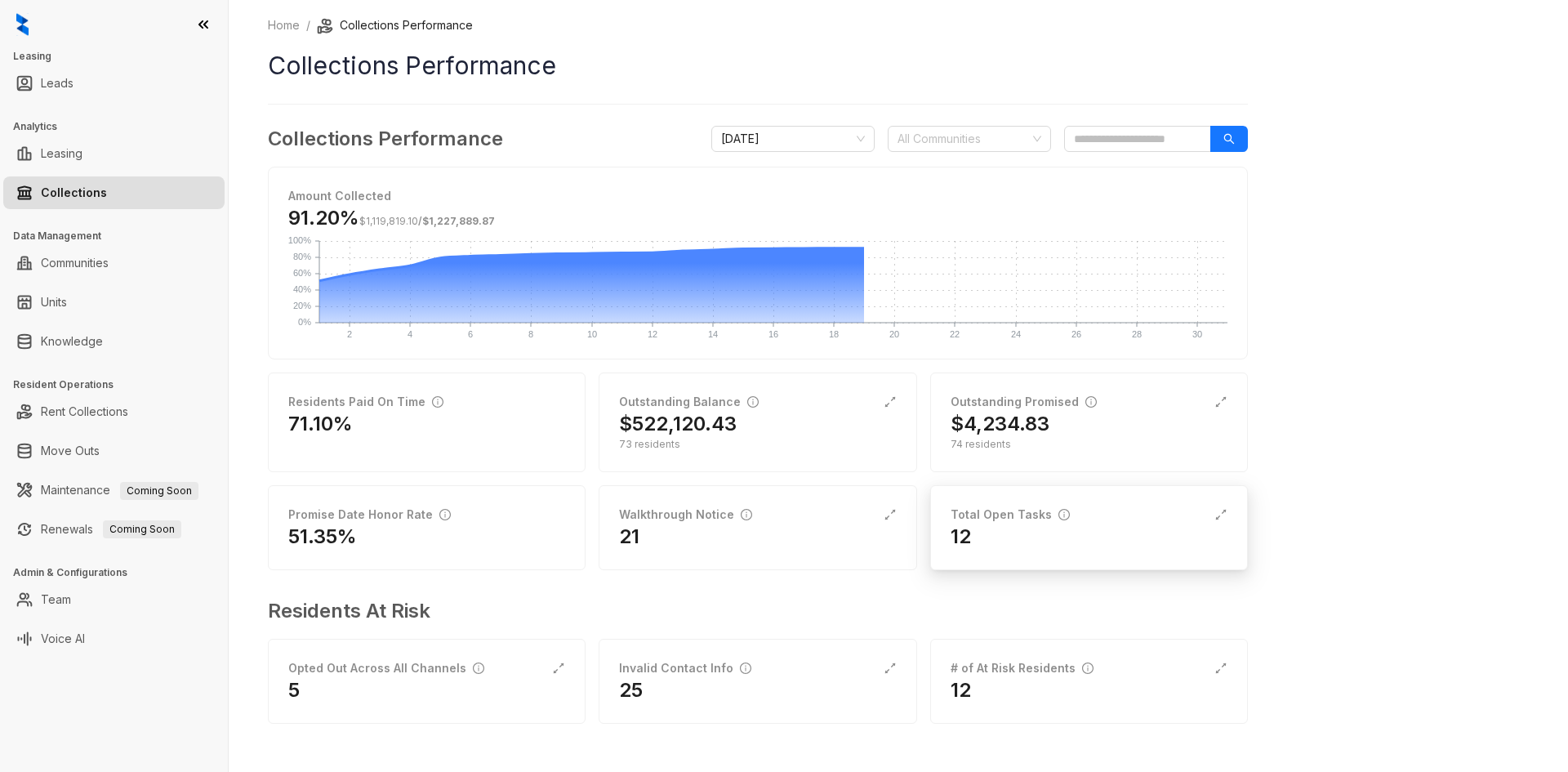
click at [1038, 541] on div "12" at bounding box center [1088, 537] width 277 height 26
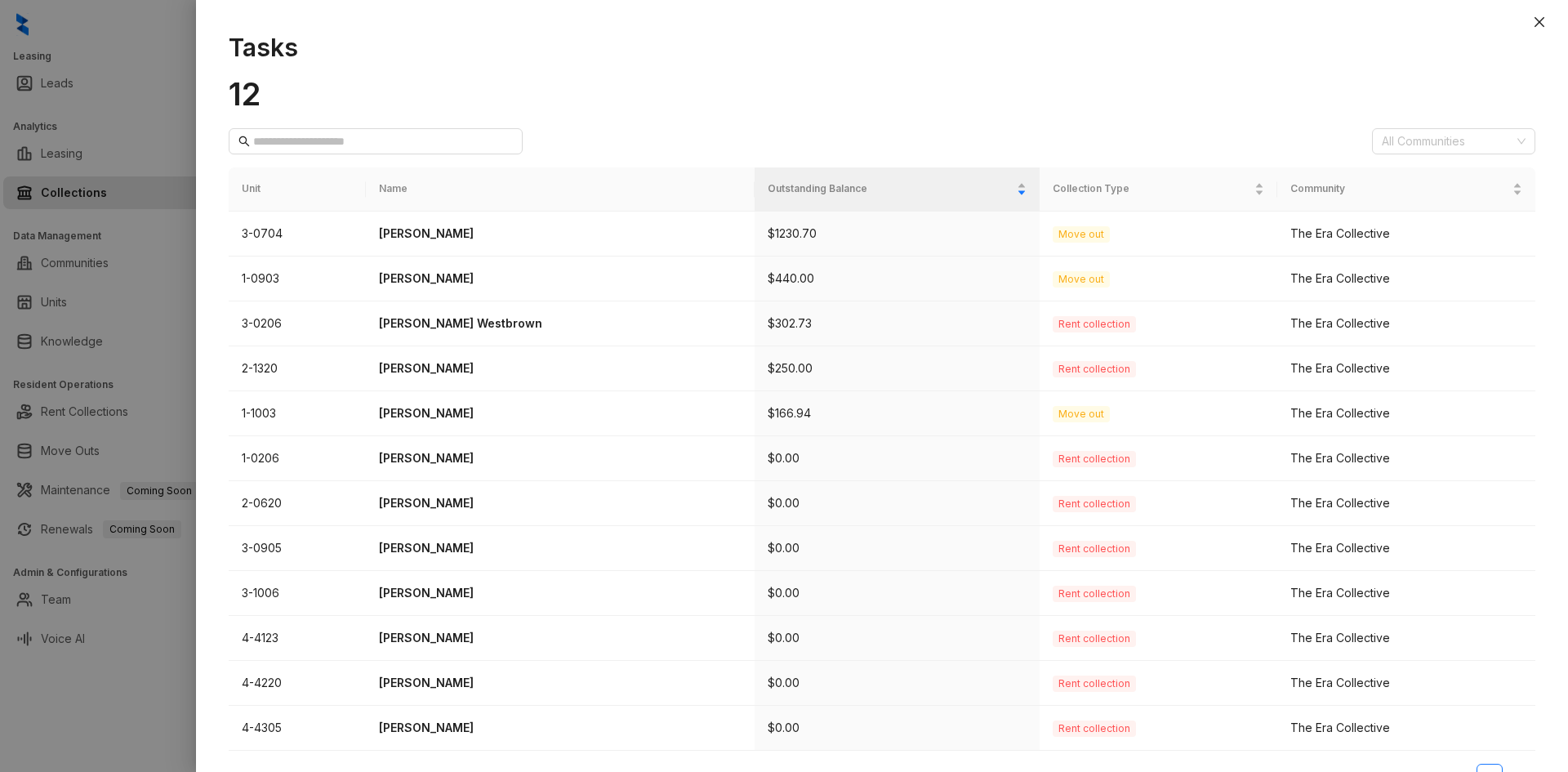
click at [1543, 11] on div at bounding box center [882, 8] width 1372 height 16
click at [1541, 16] on icon "close" at bounding box center [1540, 22] width 13 height 13
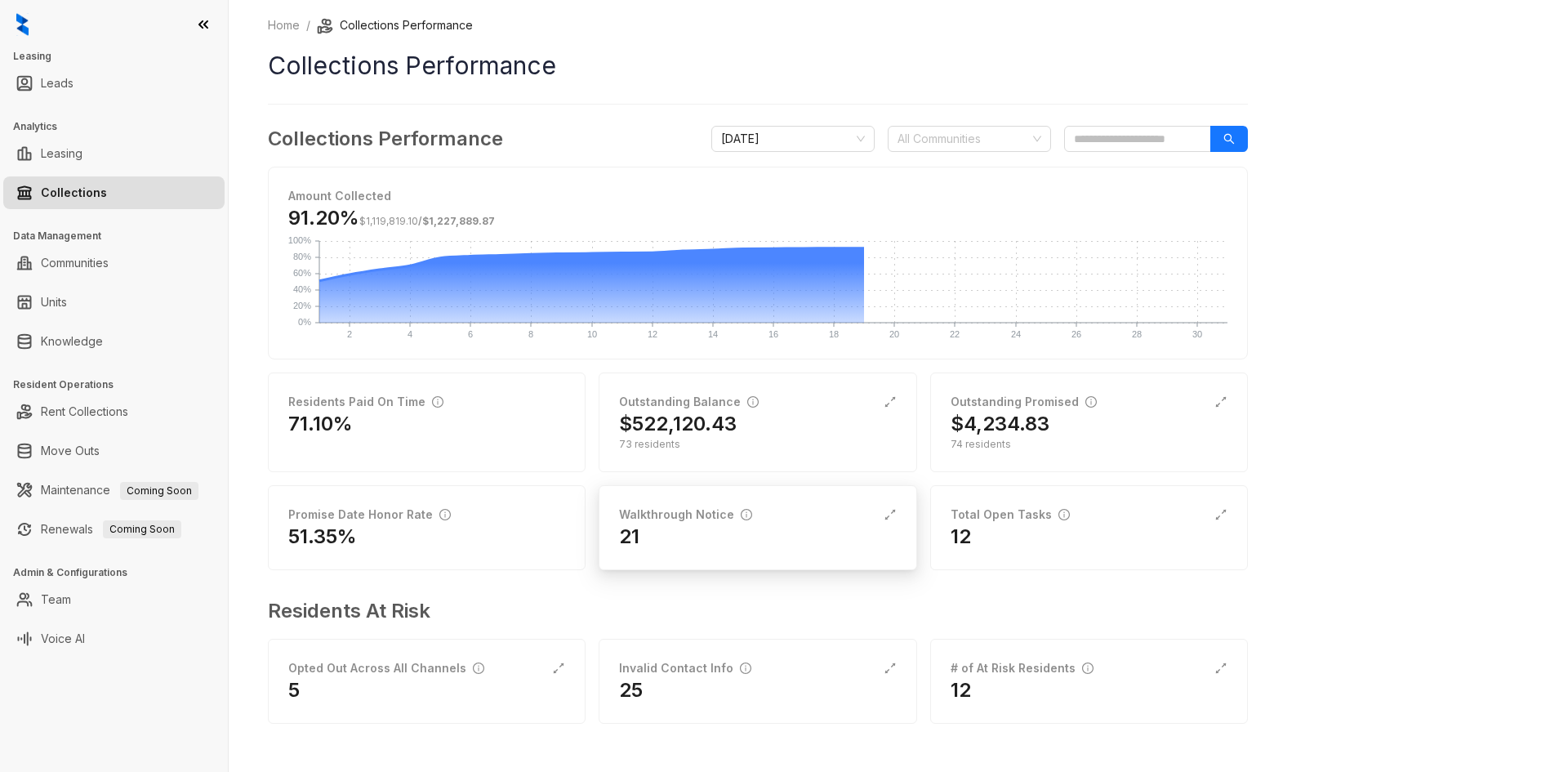
click at [703, 525] on div "21" at bounding box center [757, 537] width 277 height 26
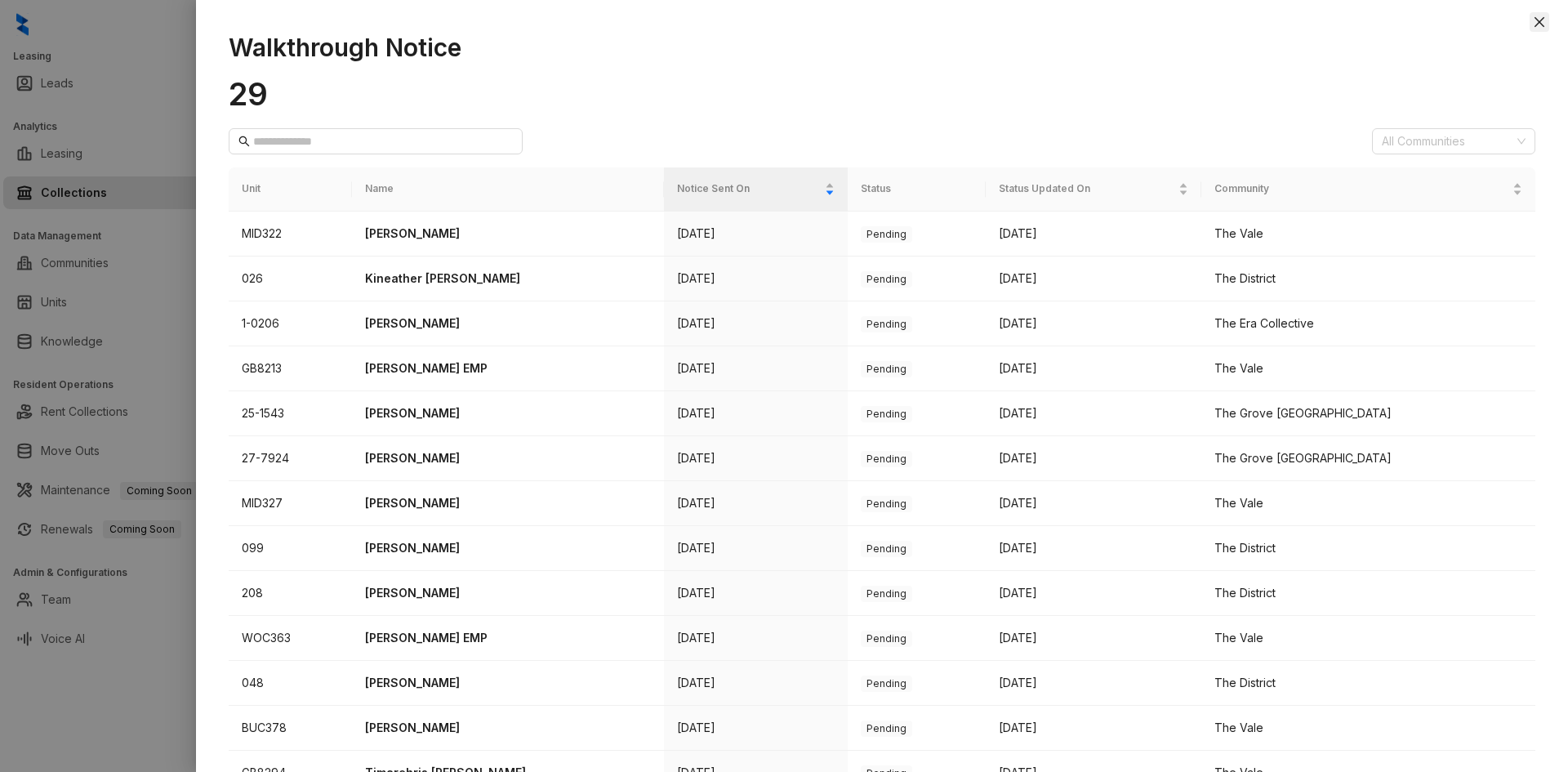
click at [1543, 13] on button "Close" at bounding box center [1539, 22] width 20 height 20
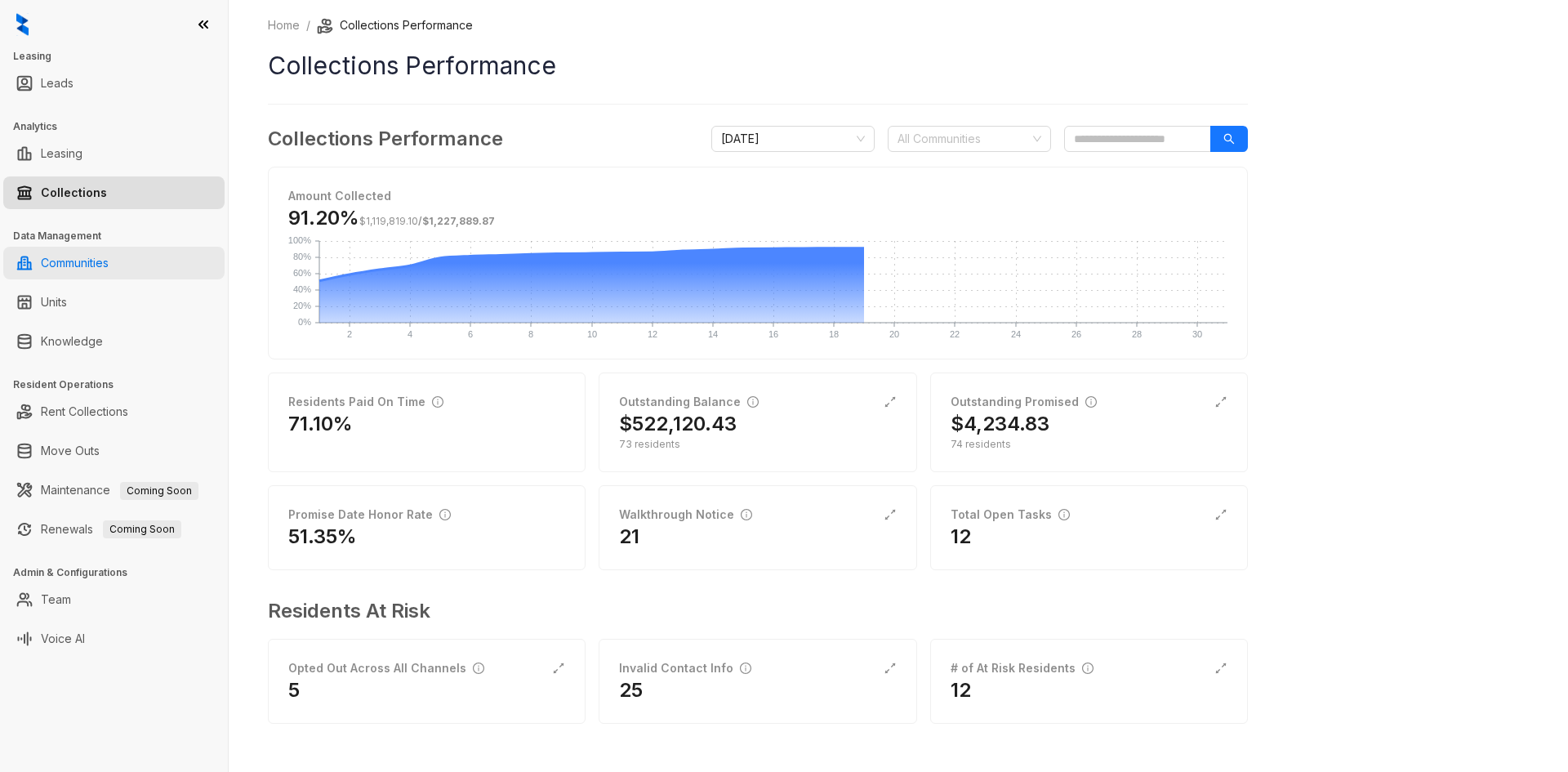
click at [109, 262] on link "Communities" at bounding box center [75, 262] width 68 height 33
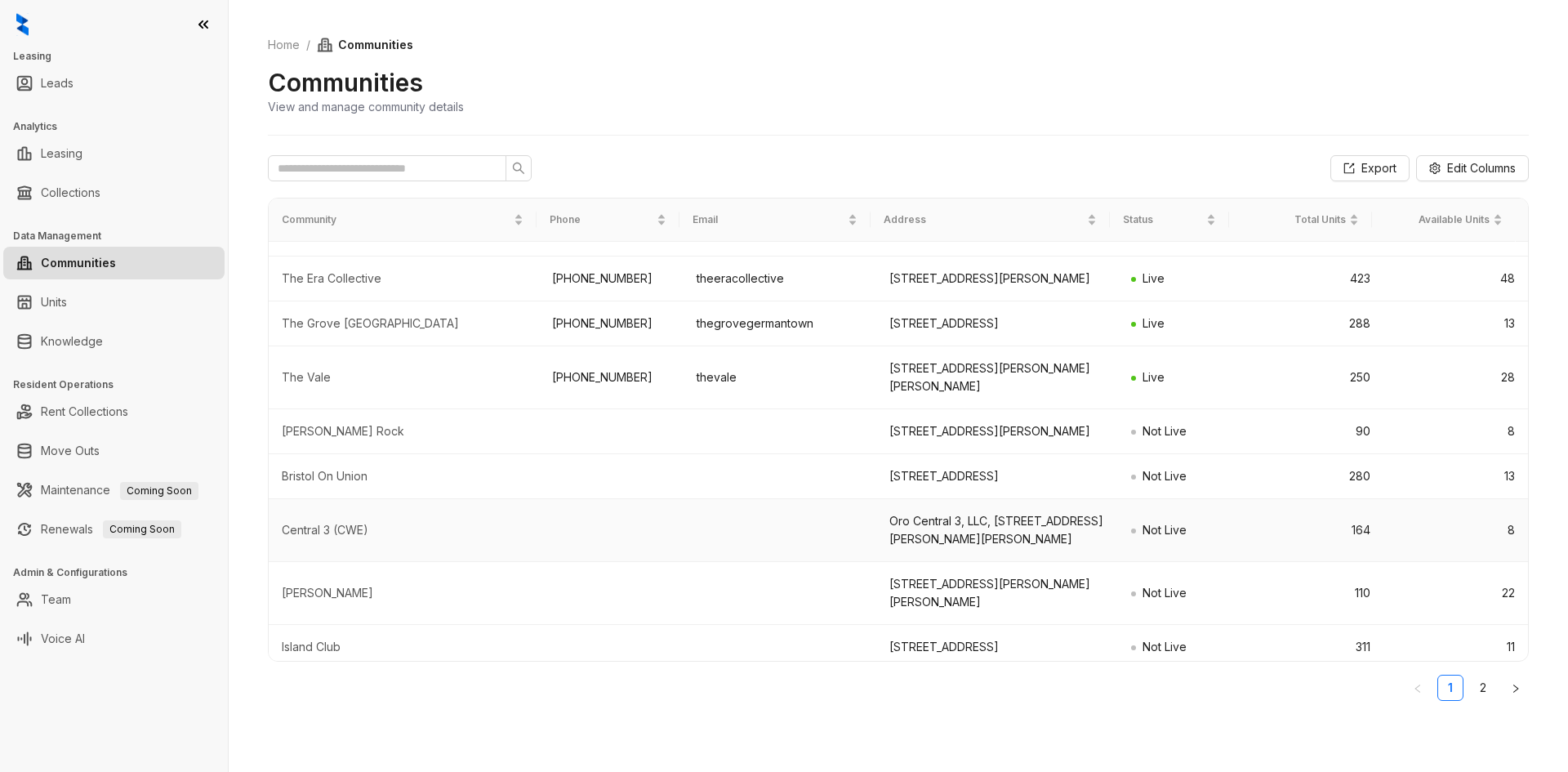
scroll to position [174, 0]
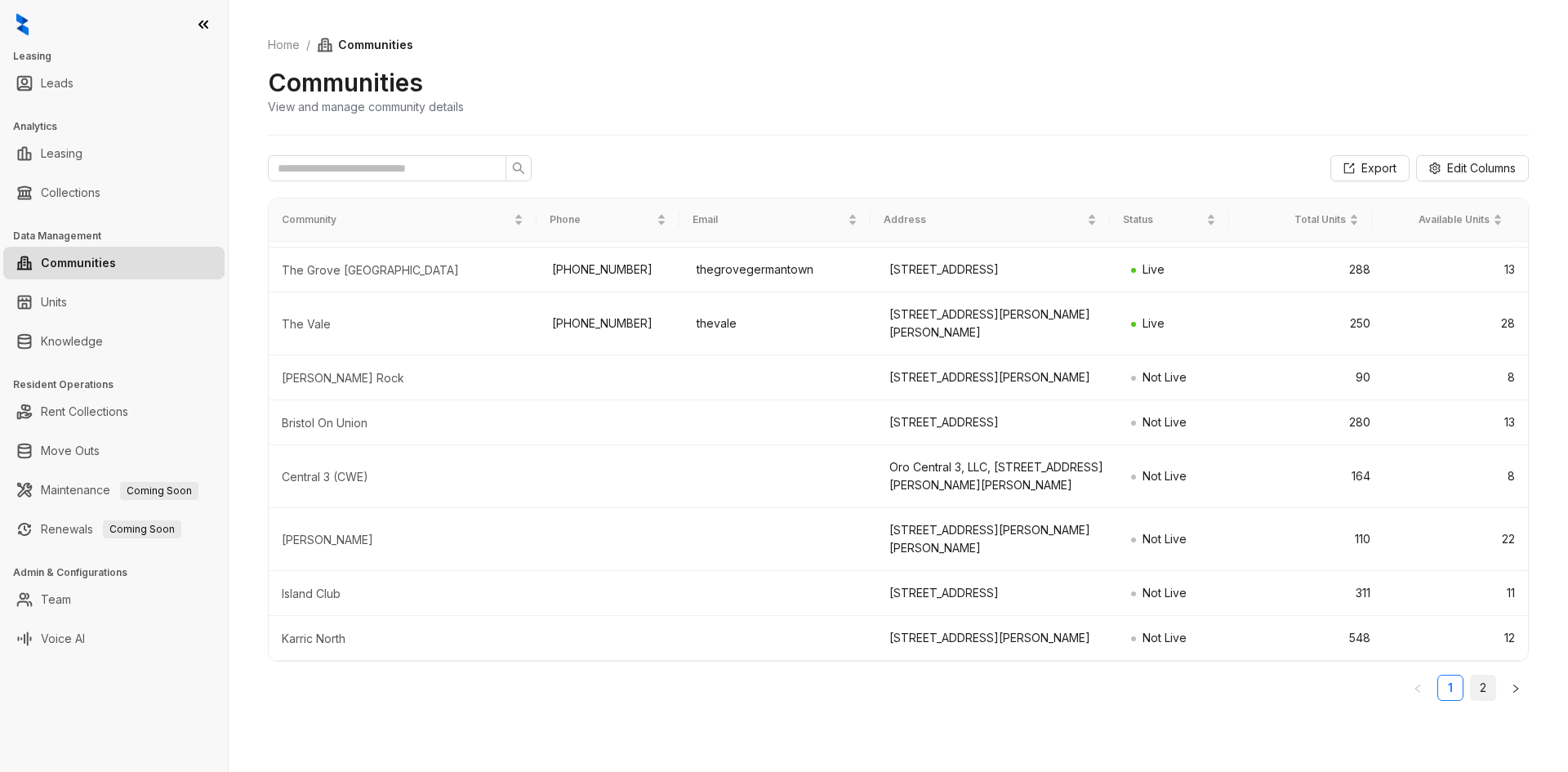
click at [1485, 695] on link "2" at bounding box center [1483, 687] width 25 height 25
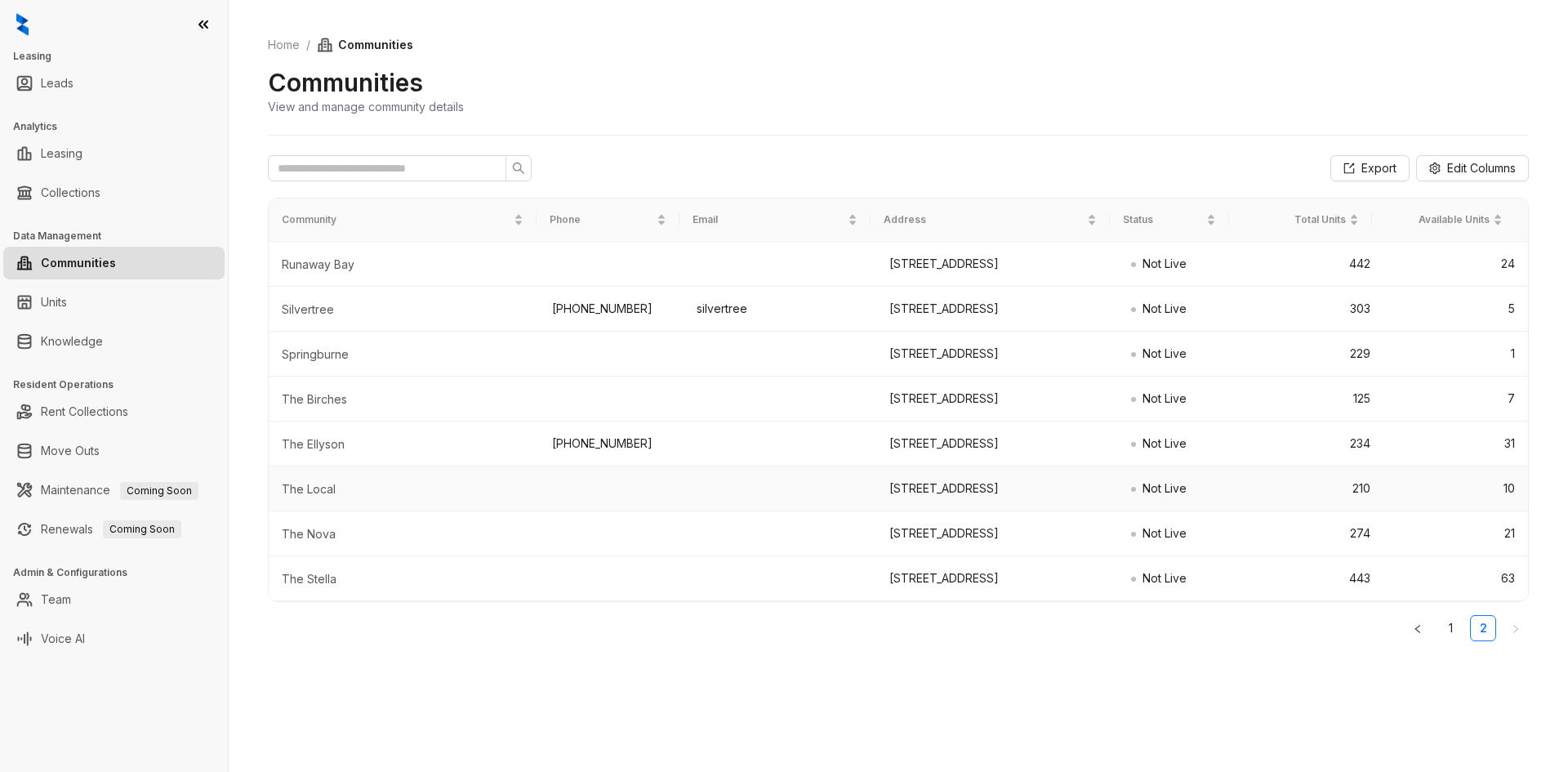
scroll to position [84, 0]
click at [318, 587] on div "The Stella" at bounding box center [403, 579] width 244 height 16
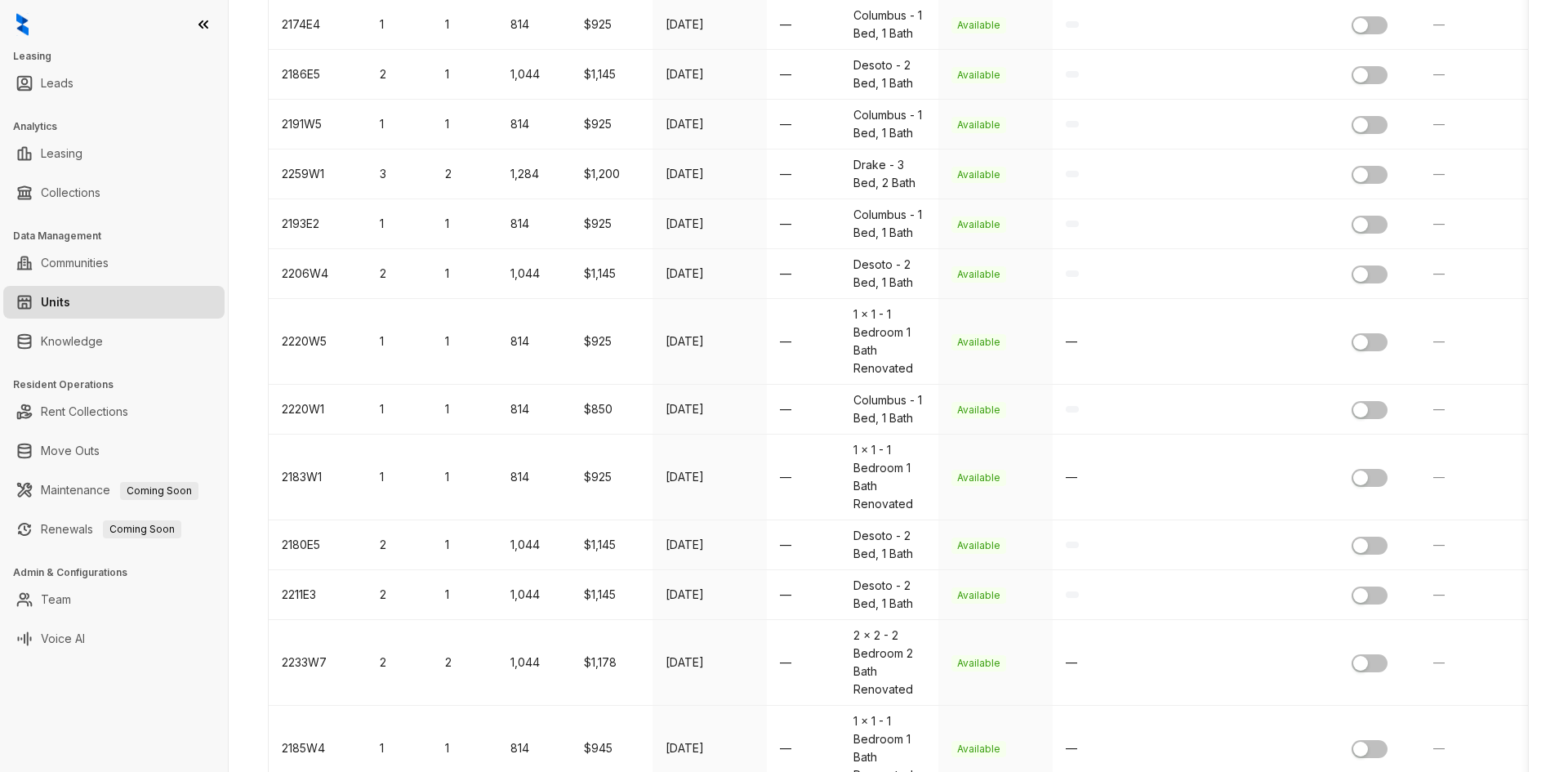
scroll to position [2304, 0]
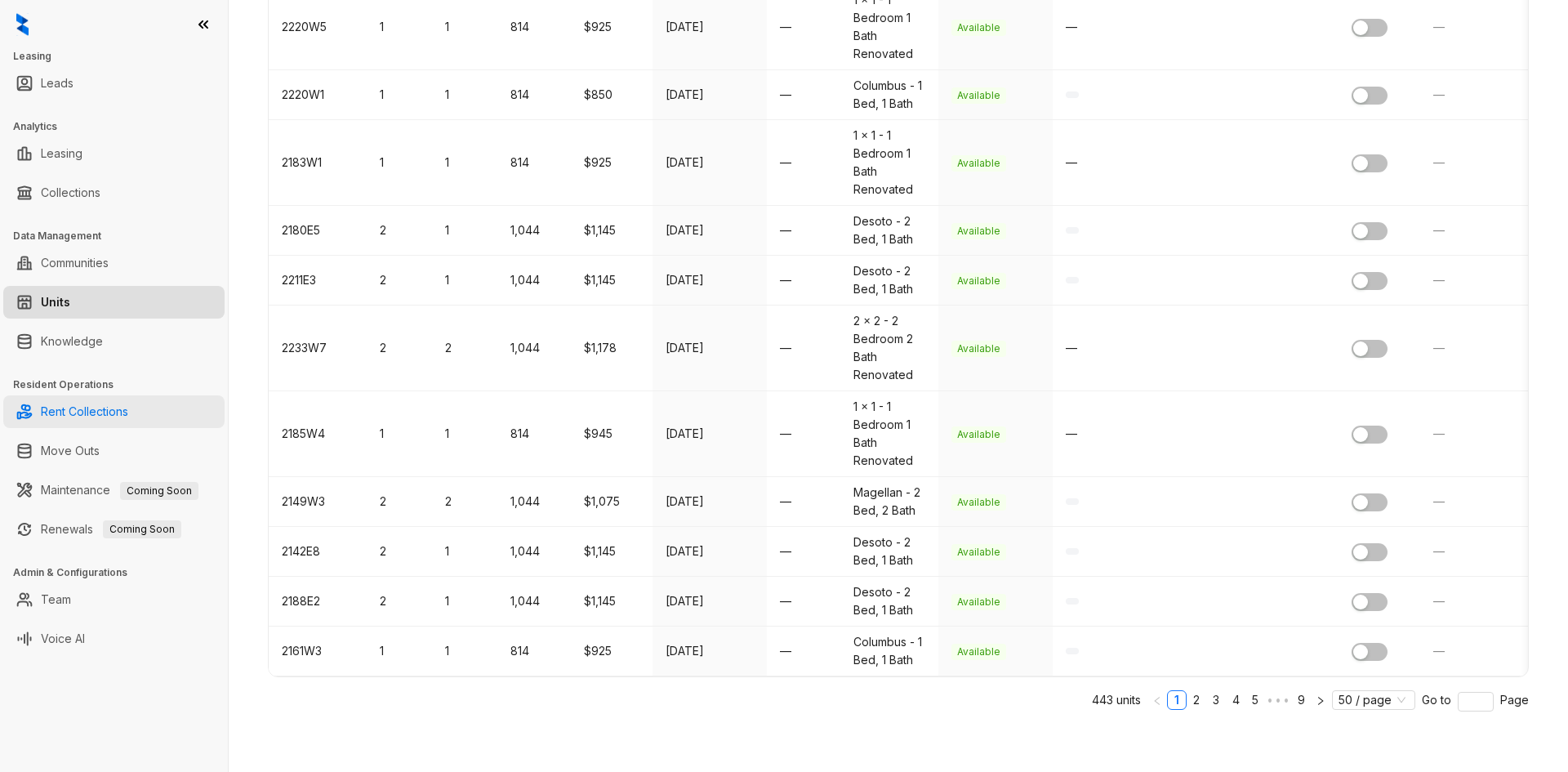
click at [128, 415] on link "Rent Collections" at bounding box center [84, 411] width 88 height 33
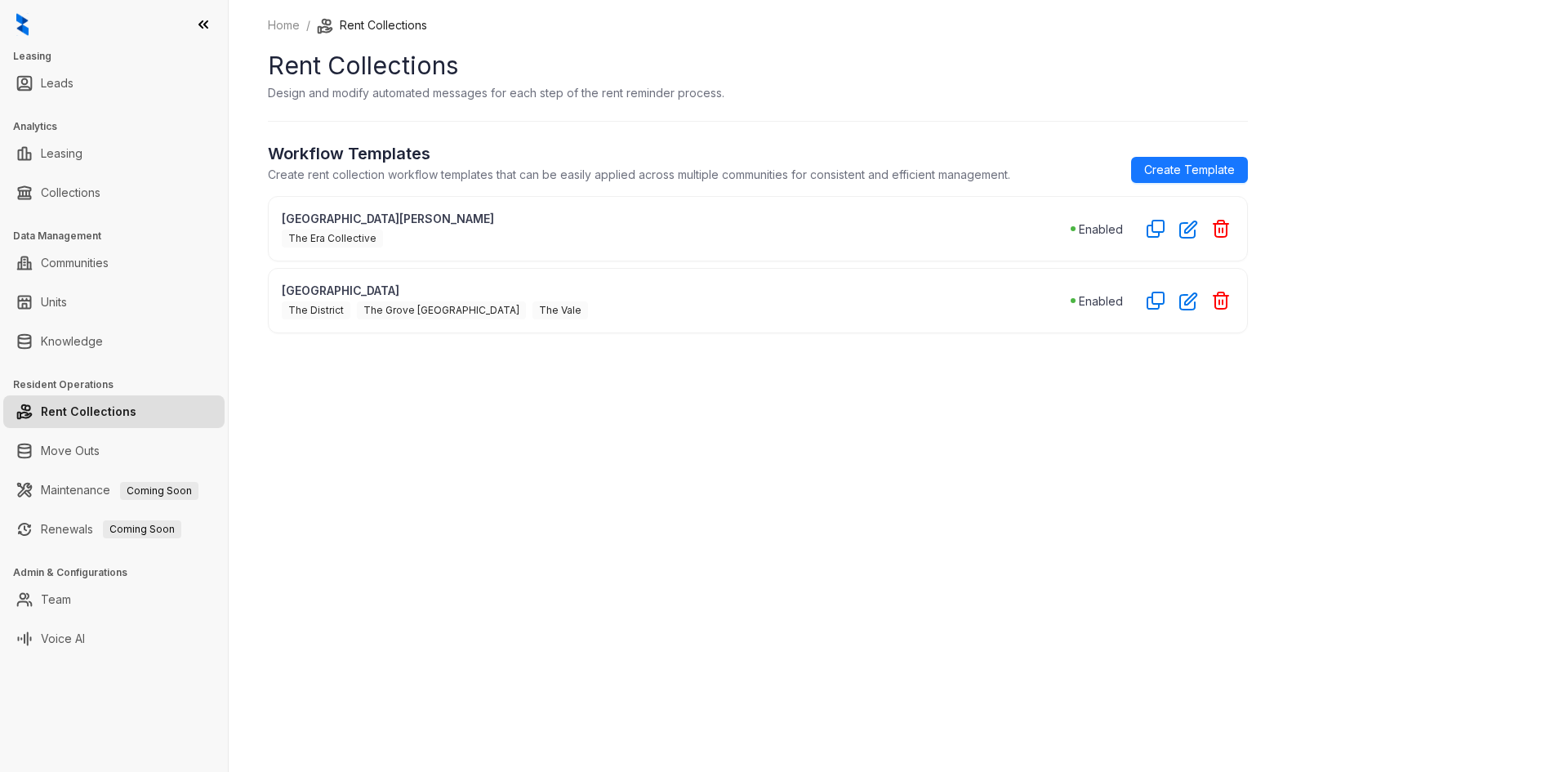
click at [598, 296] on p "Memphis" at bounding box center [676, 290] width 789 height 17
click at [287, 299] on p "Memphis" at bounding box center [676, 290] width 789 height 17
click at [1104, 299] on p "Enabled" at bounding box center [1101, 301] width 44 height 17
click at [1156, 298] on icon "button" at bounding box center [1155, 300] width 20 height 20
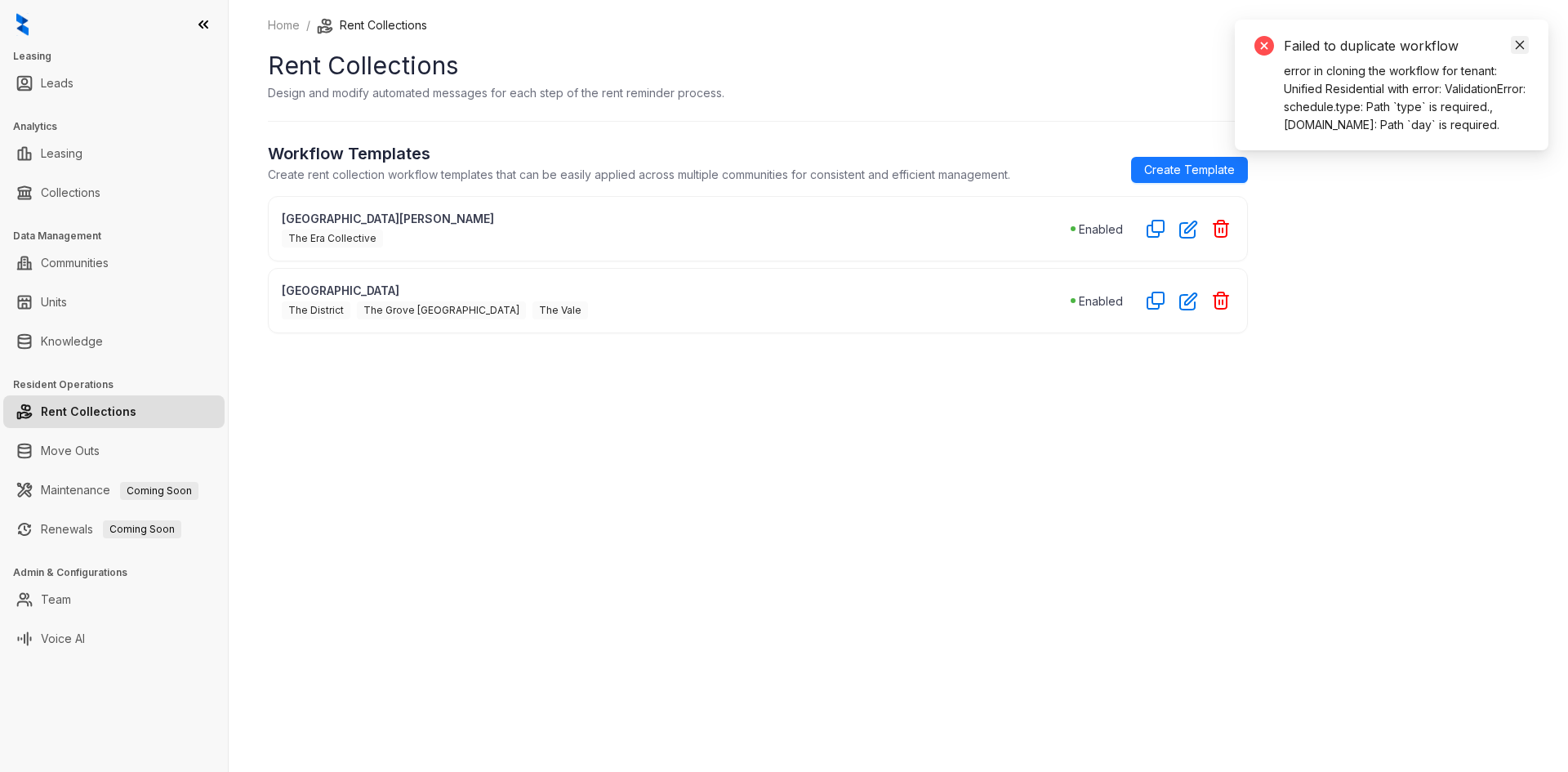
click at [1520, 42] on icon "close" at bounding box center [1520, 45] width 11 height 11
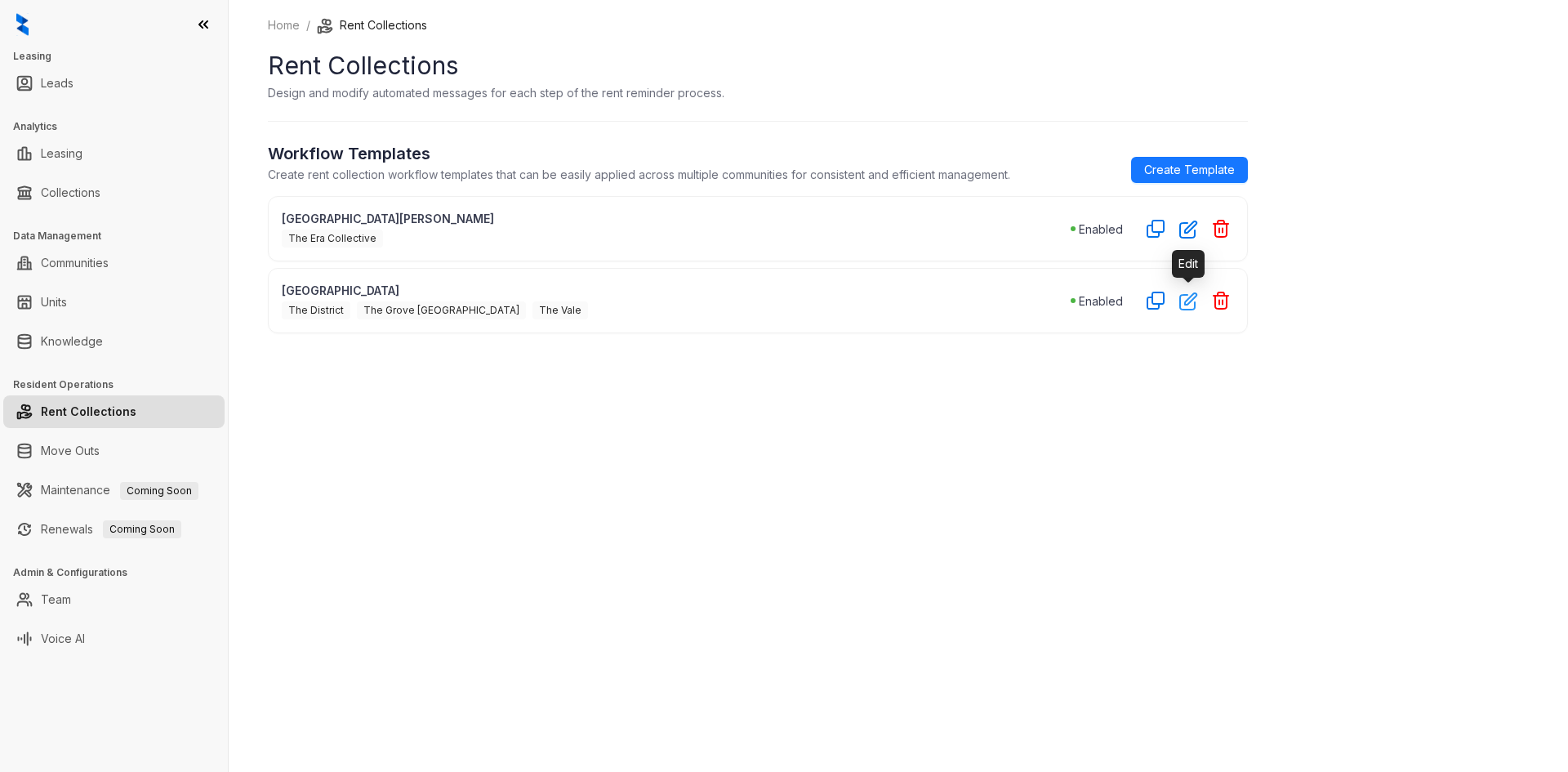
click at [1184, 302] on icon "button" at bounding box center [1189, 301] width 19 height 19
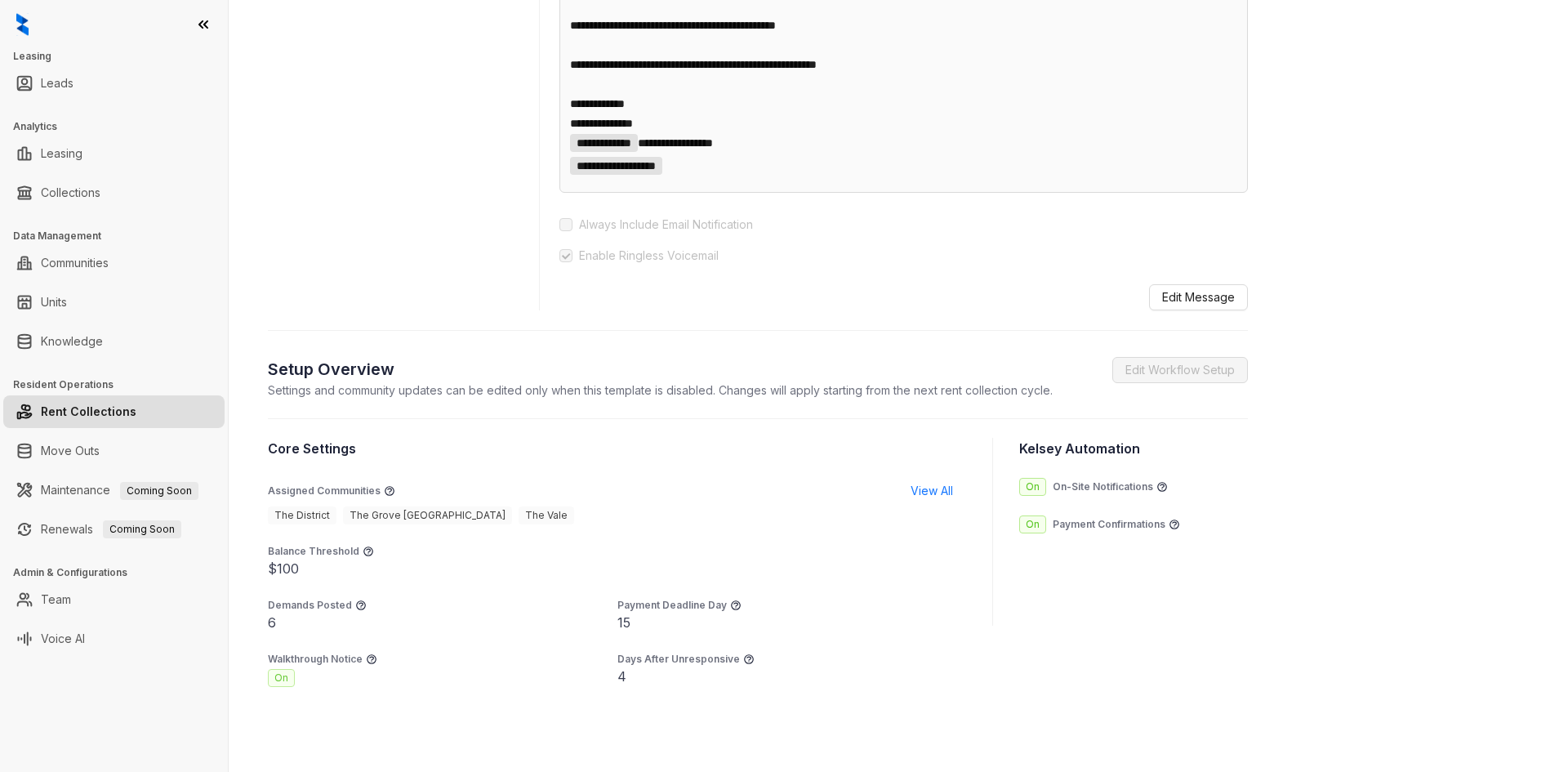
scroll to position [964, 0]
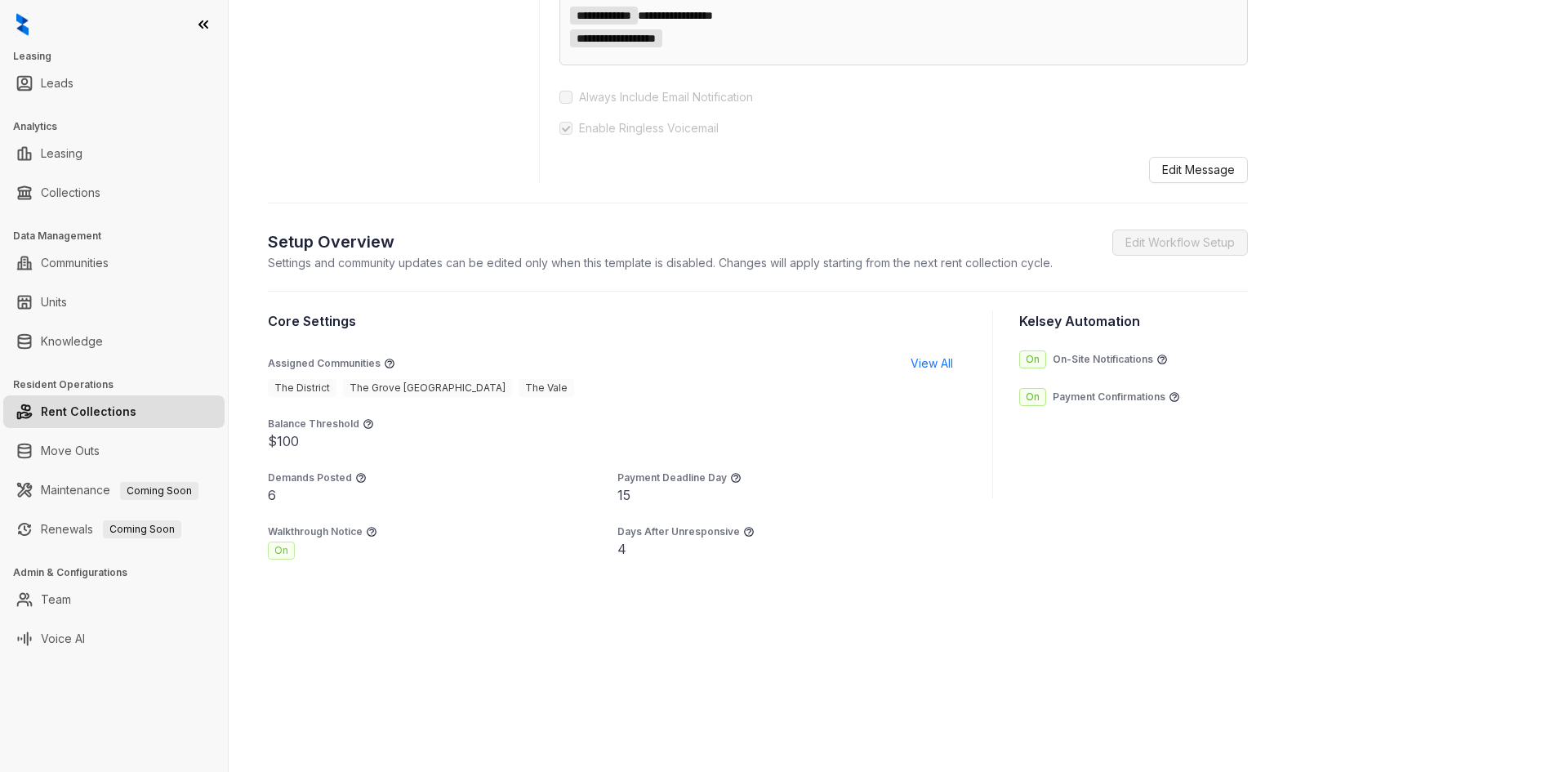
click at [660, 479] on p "Payment Deadline Day" at bounding box center [672, 478] width 110 height 15
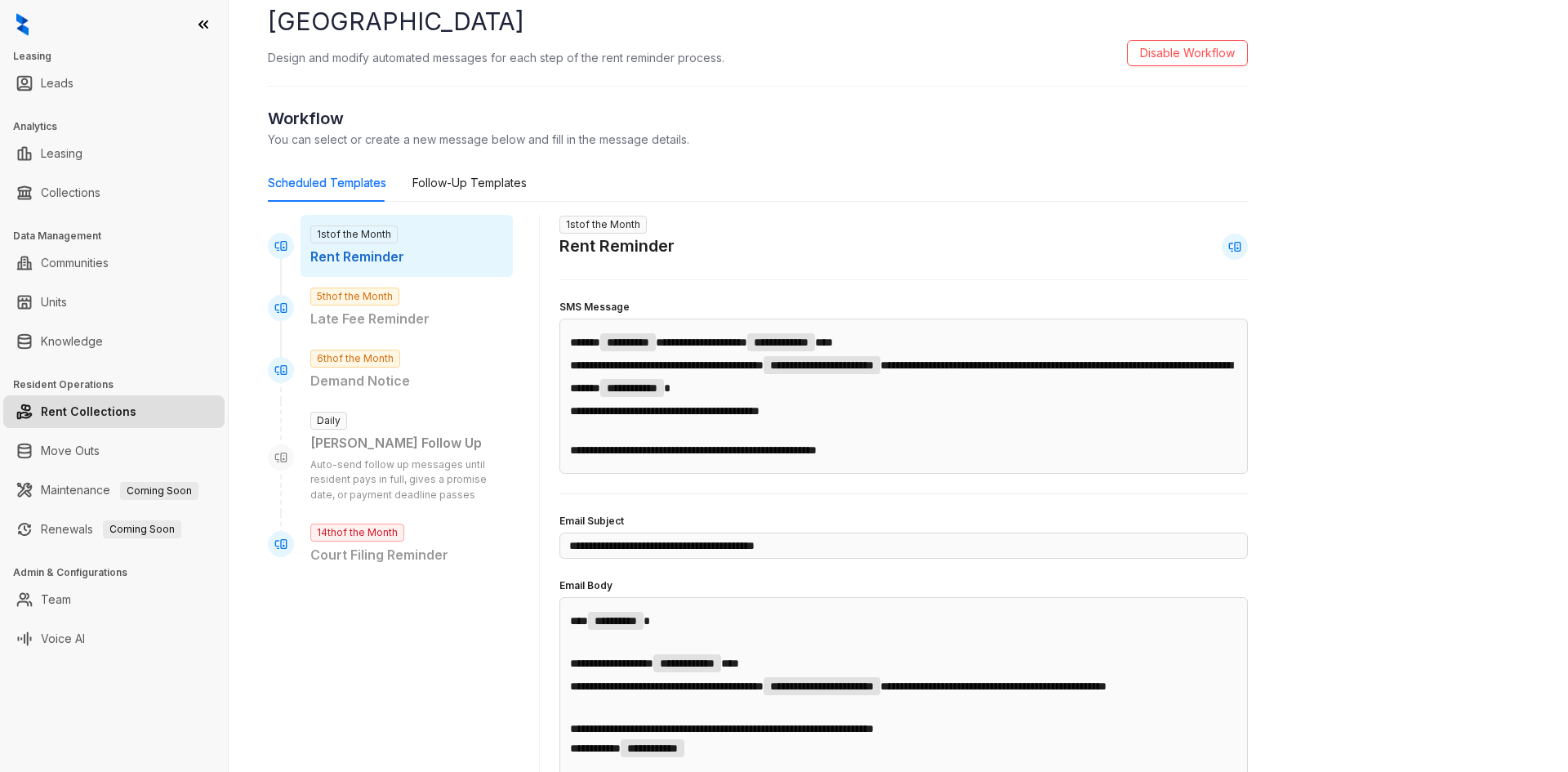
scroll to position [0, 0]
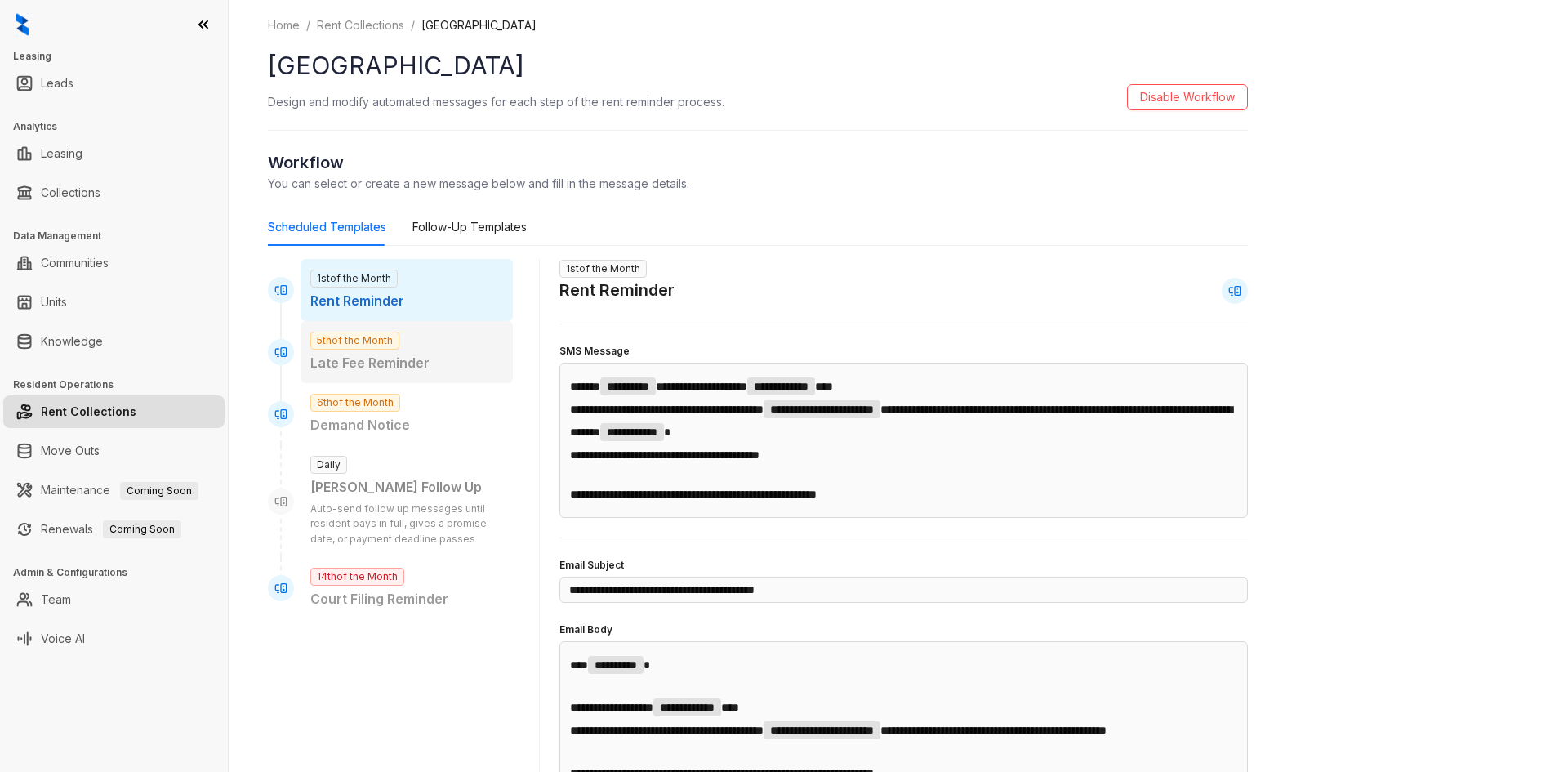
click at [392, 357] on p "Late Fee Reminder" at bounding box center [407, 363] width 193 height 21
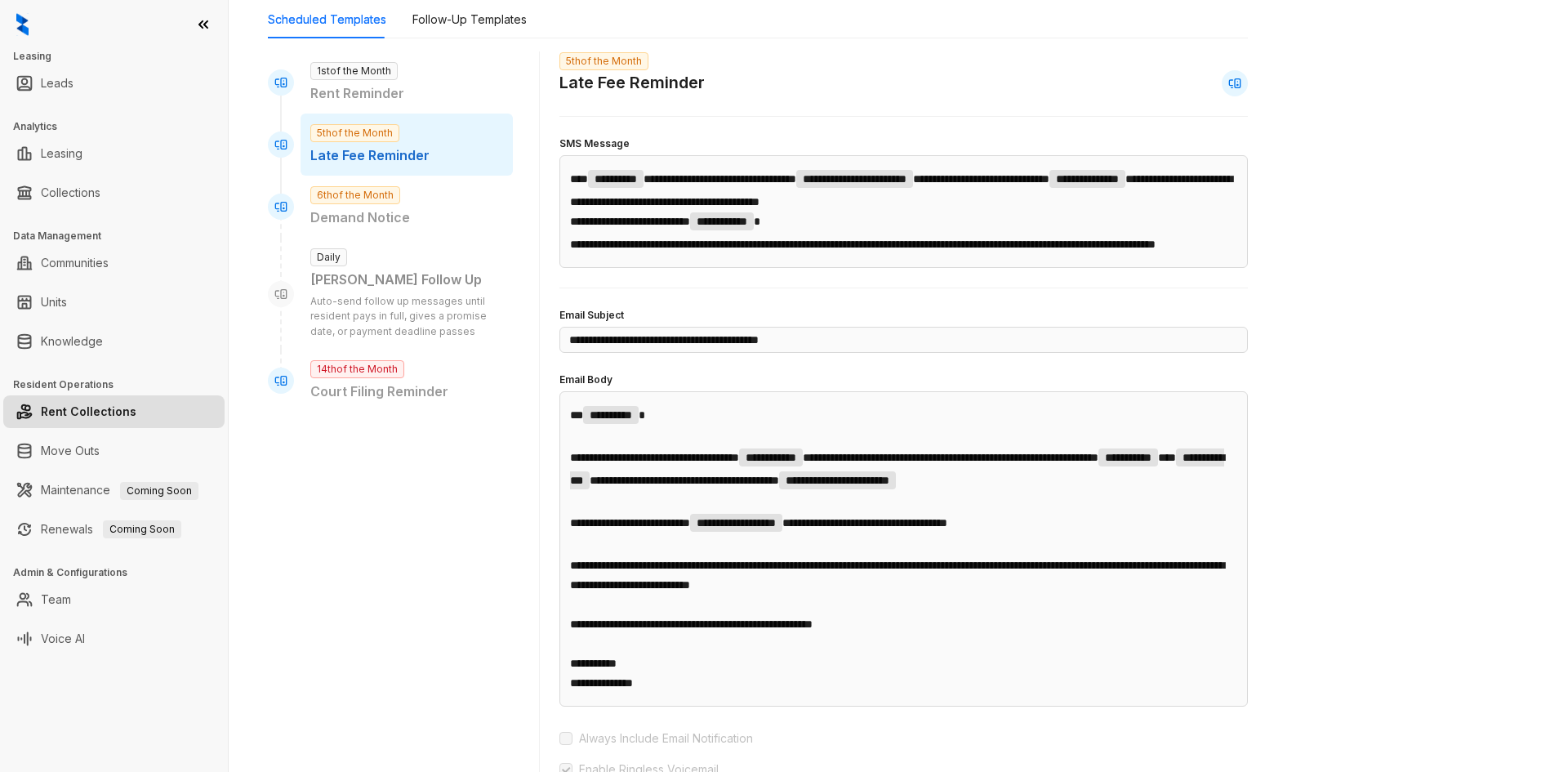
scroll to position [245, 0]
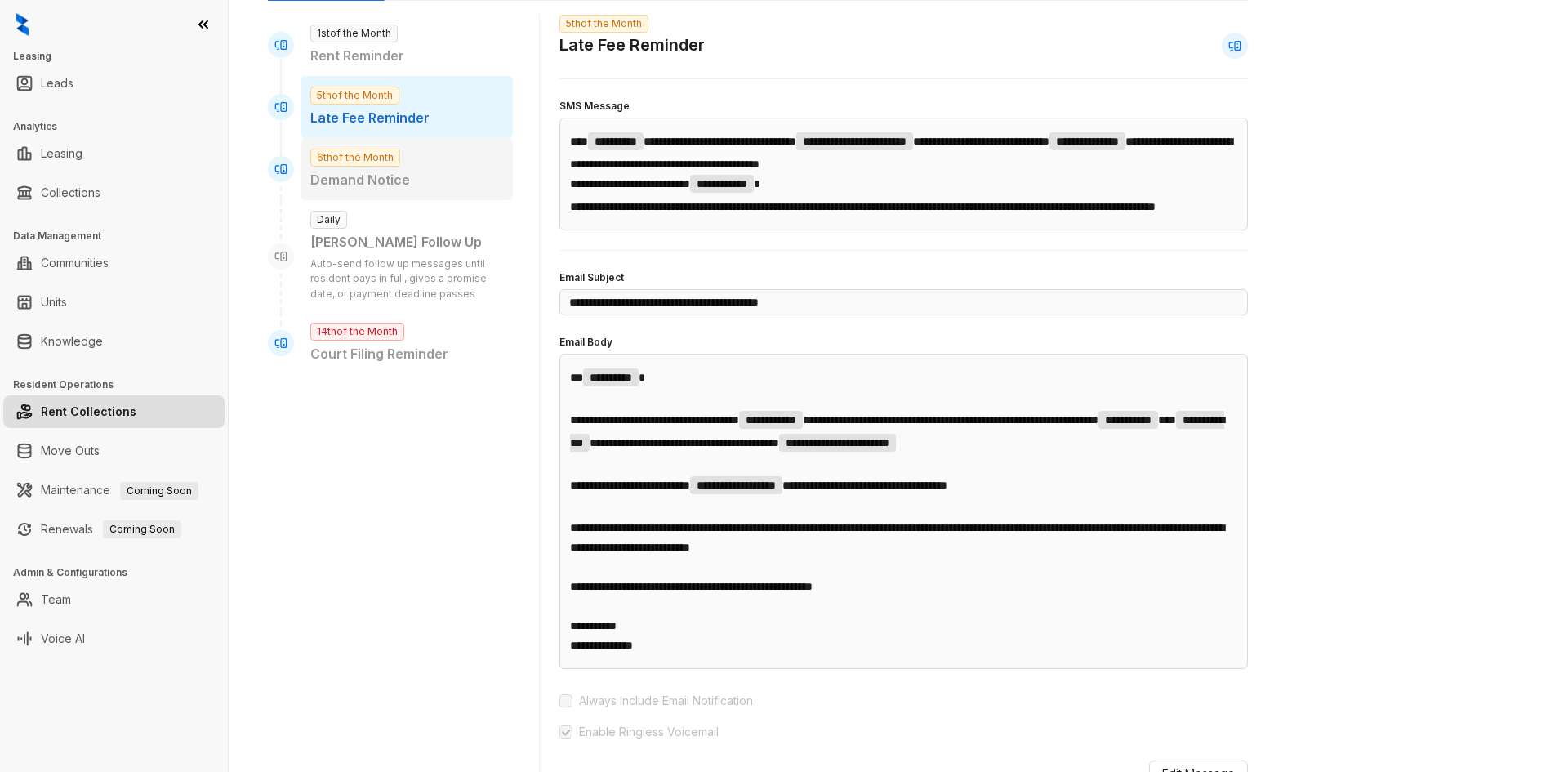
click at [404, 191] on div "6th of the Month Demand Notice" at bounding box center [406, 169] width 212 height 62
type input "**********"
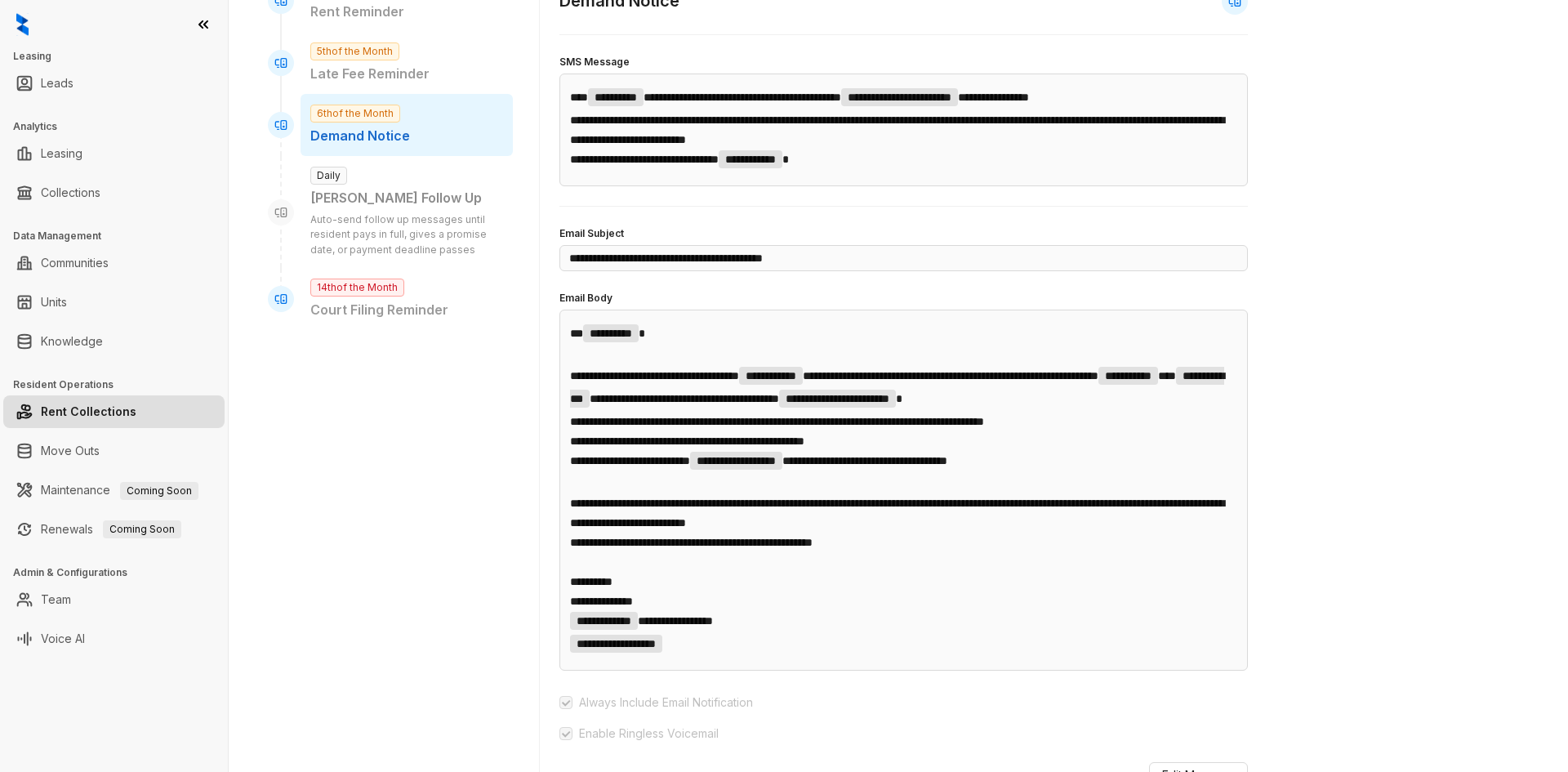
scroll to position [327, 0]
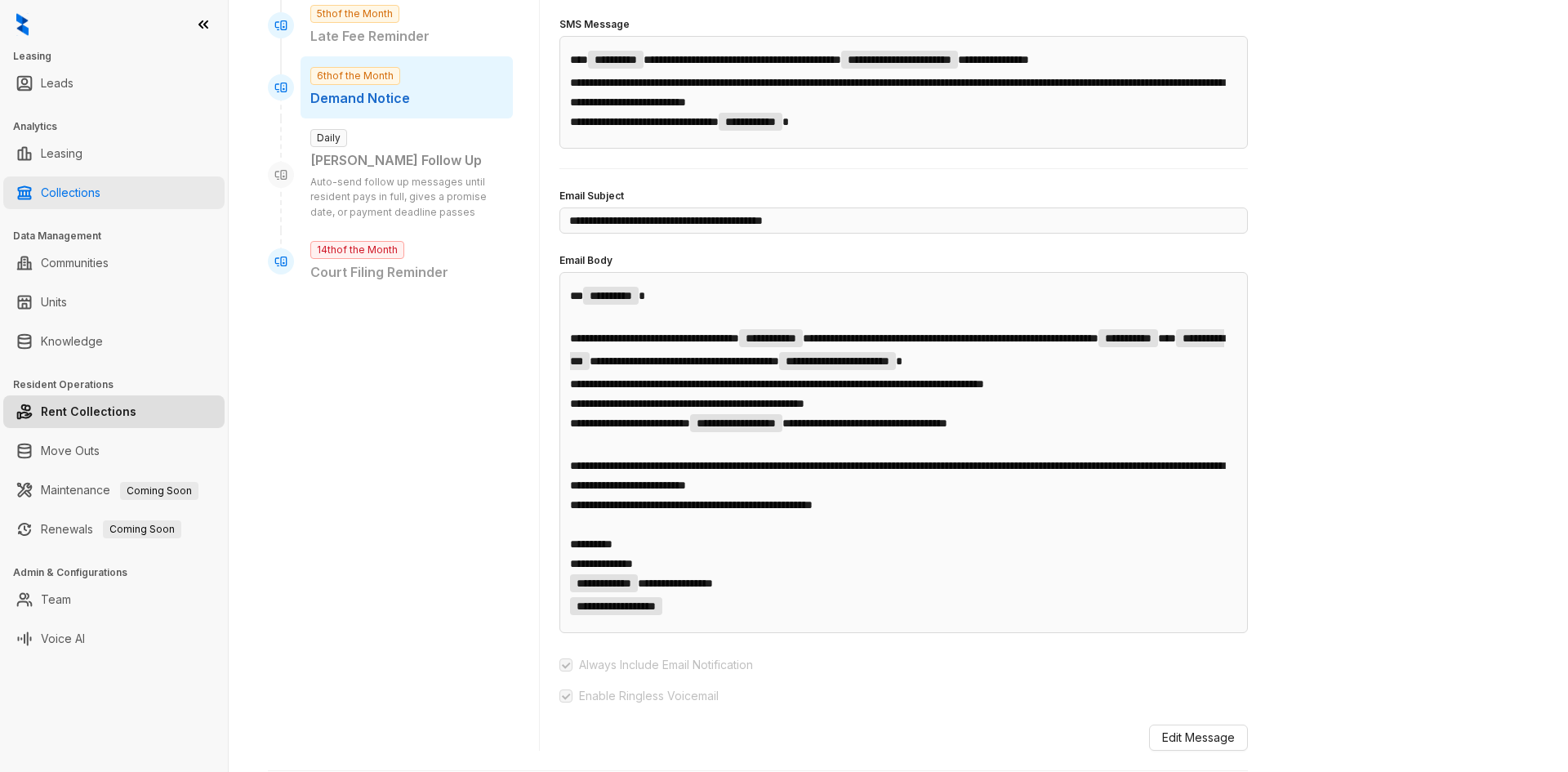
click at [66, 201] on link "Collections" at bounding box center [70, 193] width 59 height 33
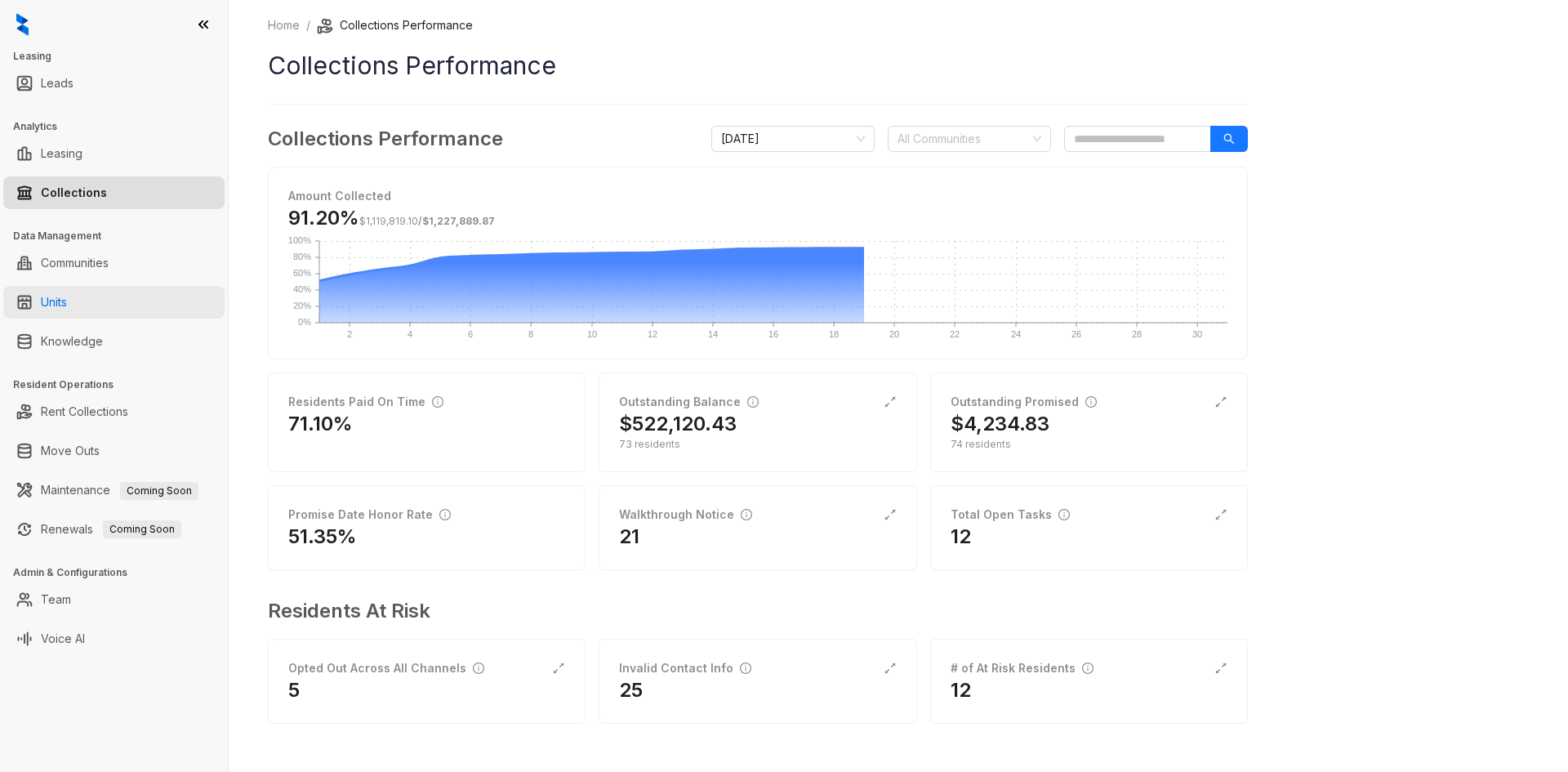
click at [67, 298] on link "Units" at bounding box center [54, 302] width 26 height 33
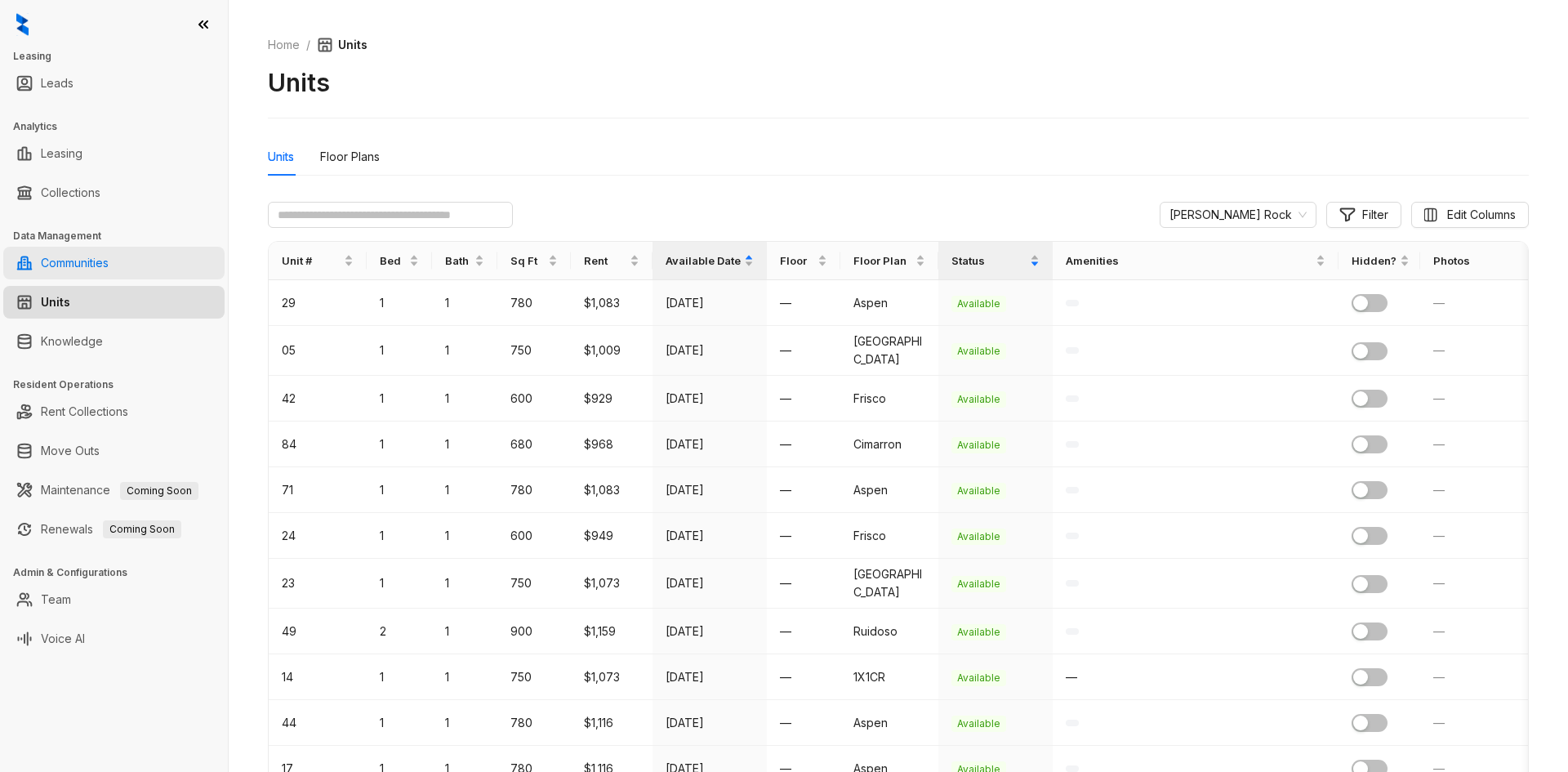
click at [97, 271] on link "Communities" at bounding box center [75, 262] width 68 height 33
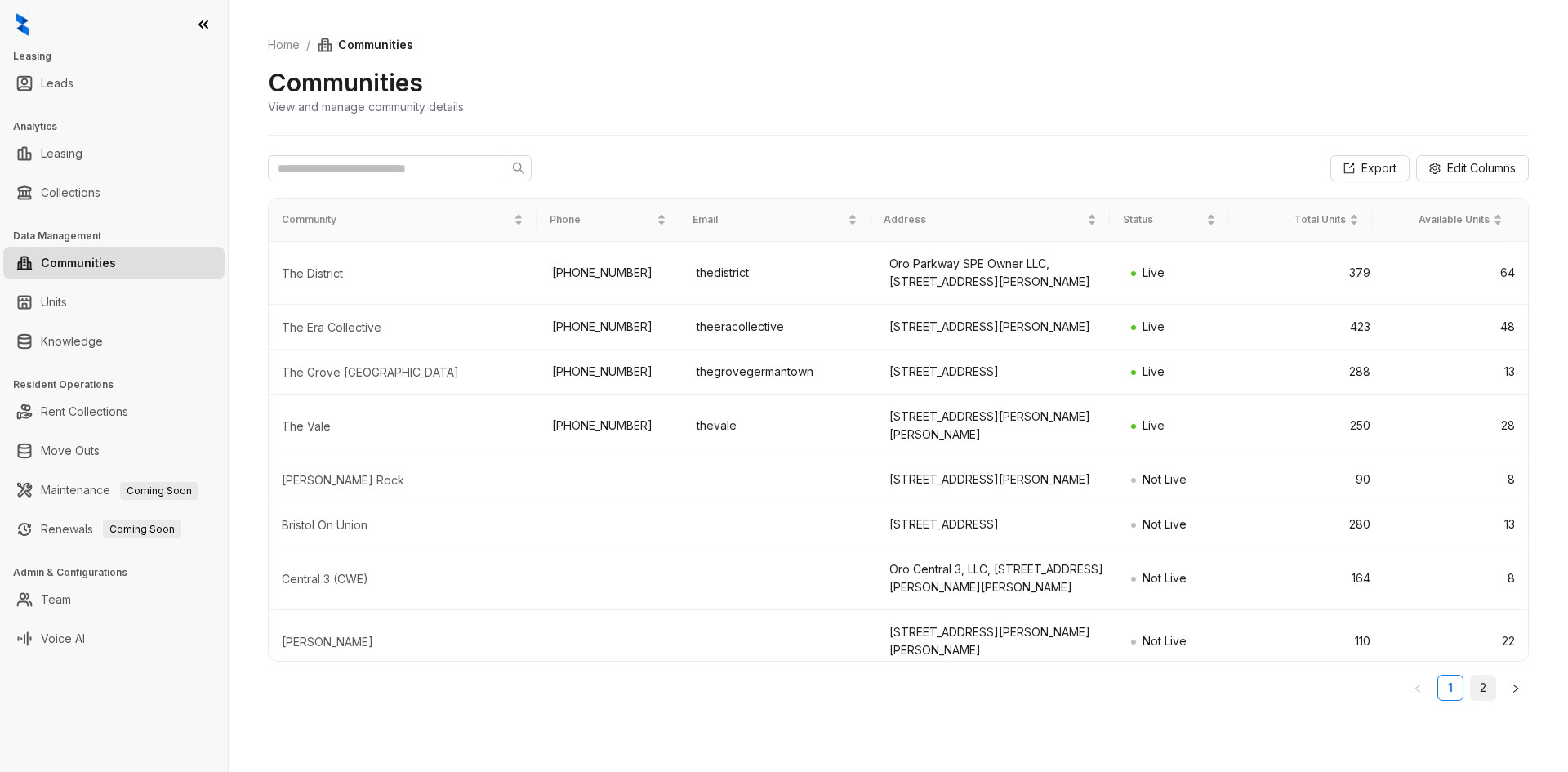
click at [1475, 691] on link "2" at bounding box center [1483, 687] width 25 height 25
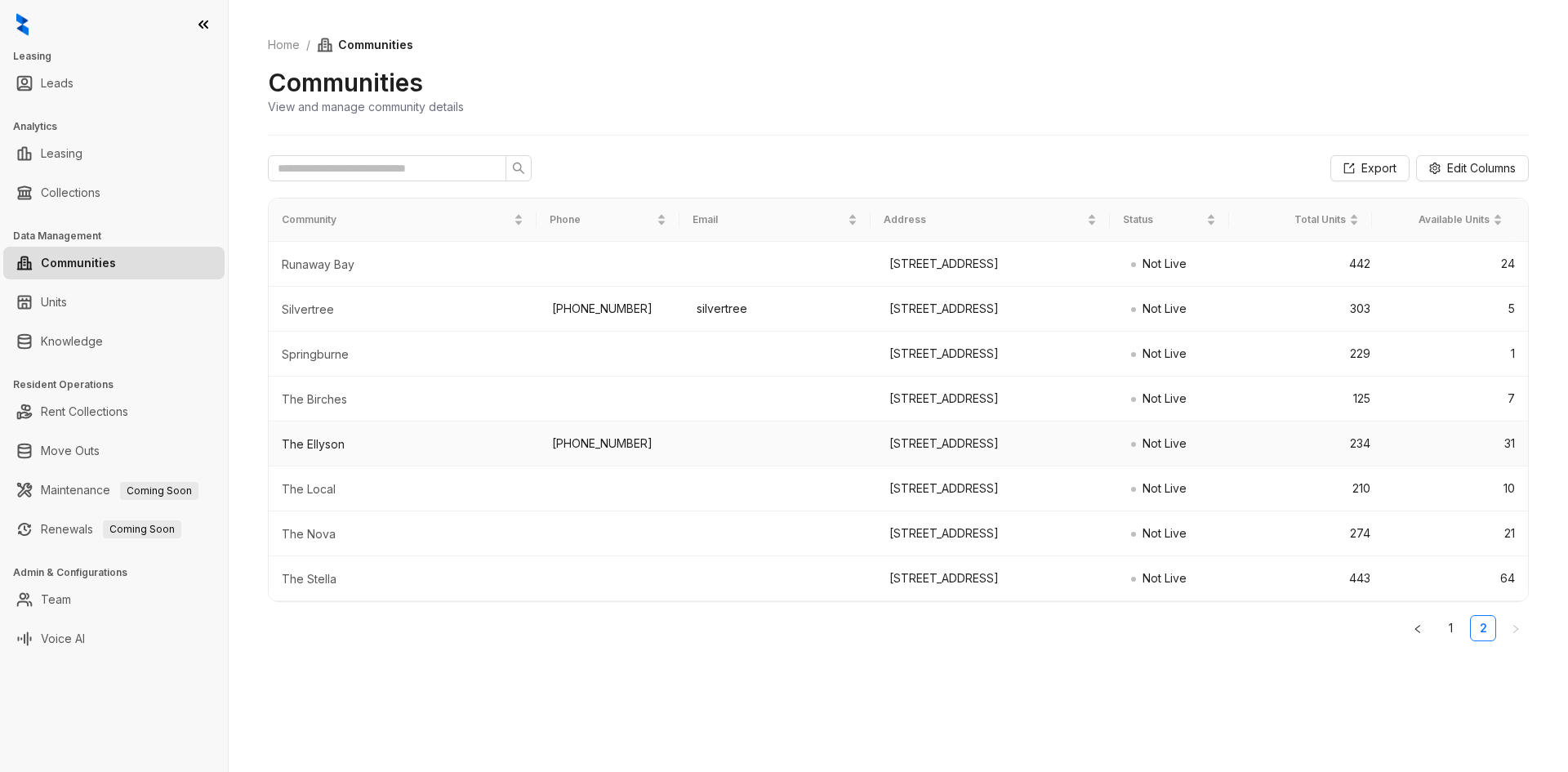
scroll to position [84, 0]
click at [1456, 640] on link "1" at bounding box center [1450, 628] width 25 height 25
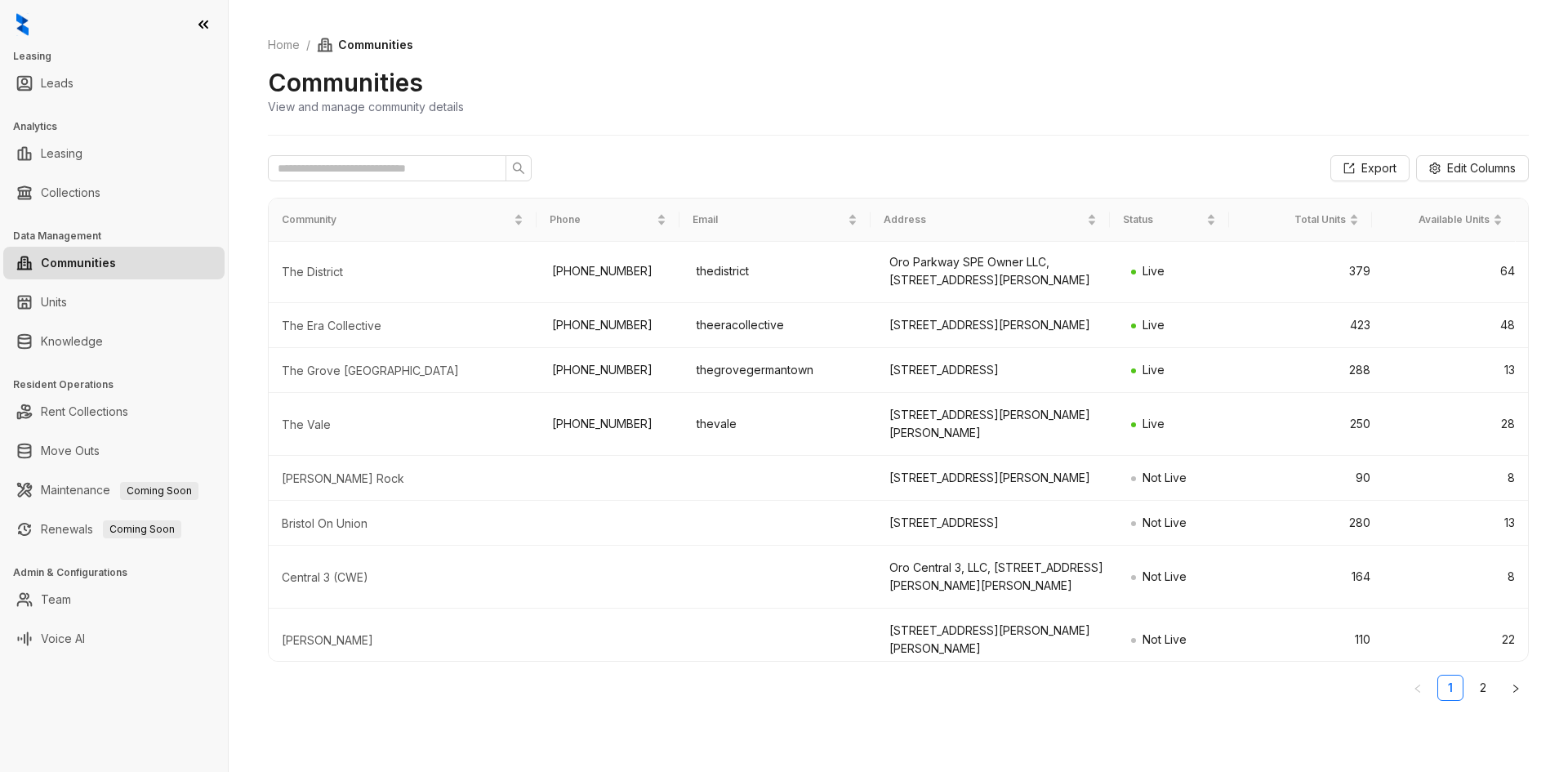
scroll to position [0, 0]
click at [296, 533] on div "Bristol On Union" at bounding box center [403, 525] width 244 height 16
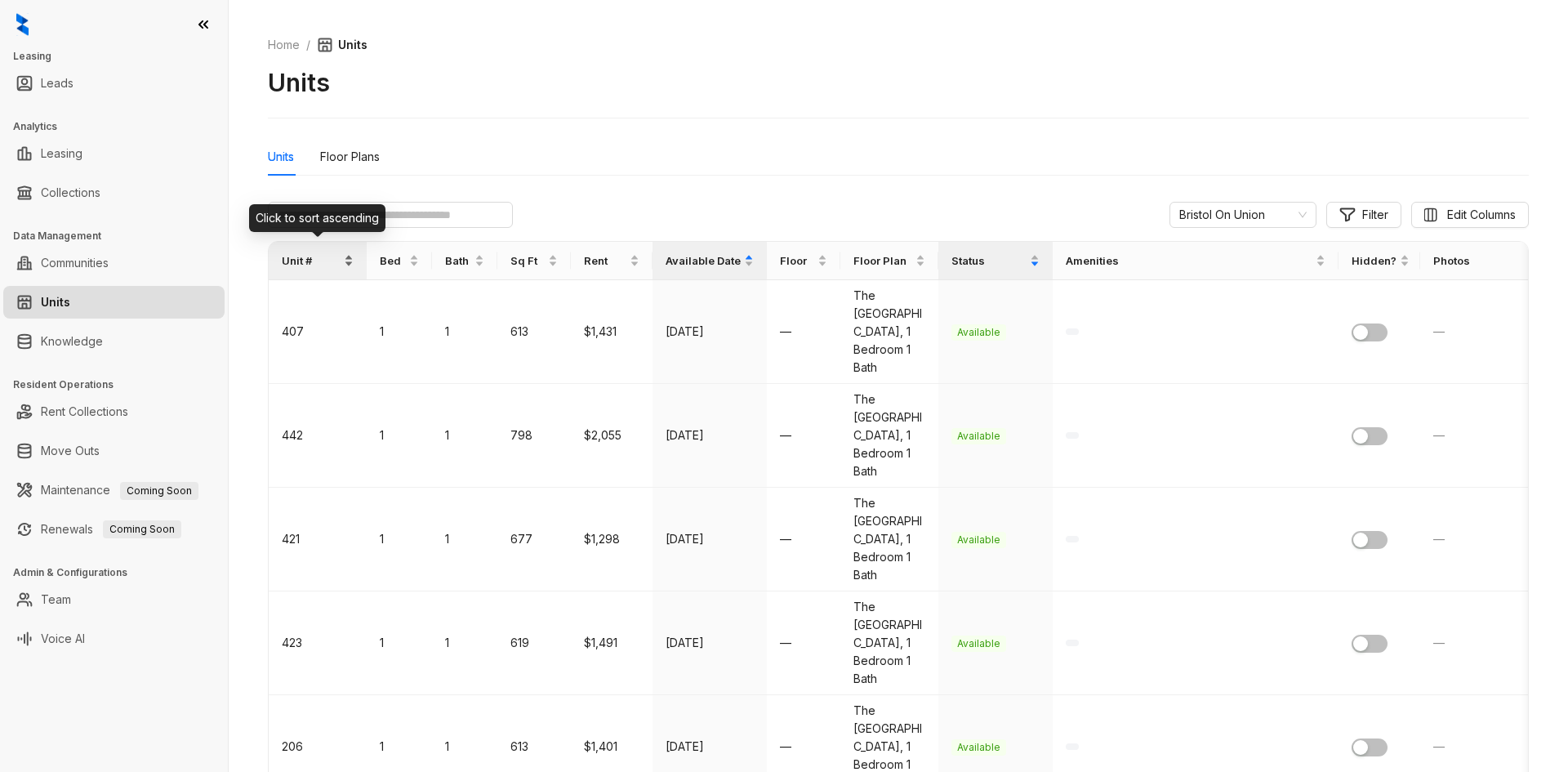
click at [354, 258] on div "Unit #" at bounding box center [317, 260] width 72 height 38
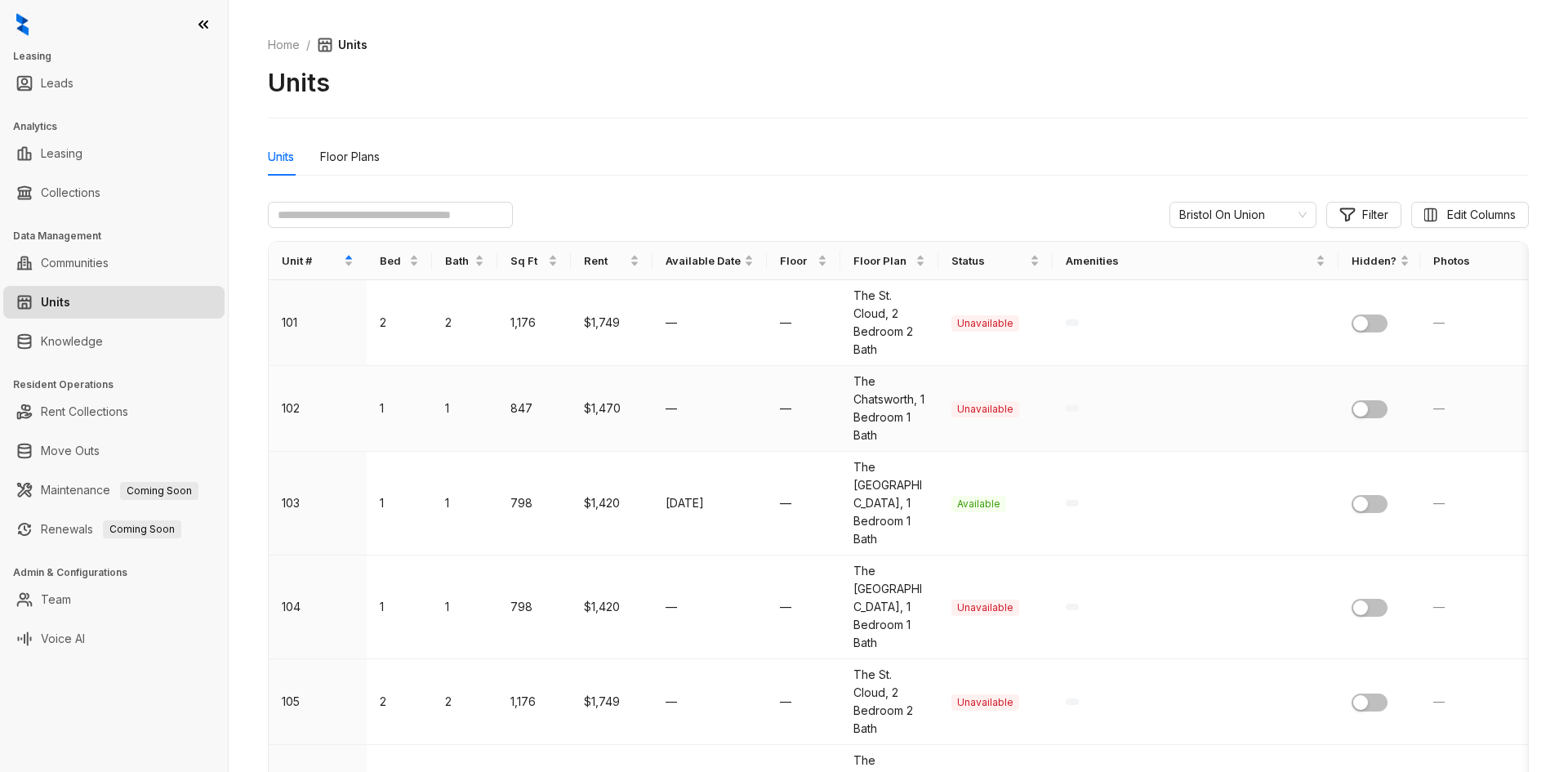
click at [289, 409] on td "102" at bounding box center [318, 409] width 98 height 86
click at [966, 401] on span "Unavailable" at bounding box center [986, 409] width 68 height 16
click at [1063, 404] on td at bounding box center [1195, 409] width 286 height 86
click at [583, 415] on td "$1,470" at bounding box center [612, 409] width 82 height 86
click at [586, 400] on td "$1,470" at bounding box center [612, 409] width 82 height 86
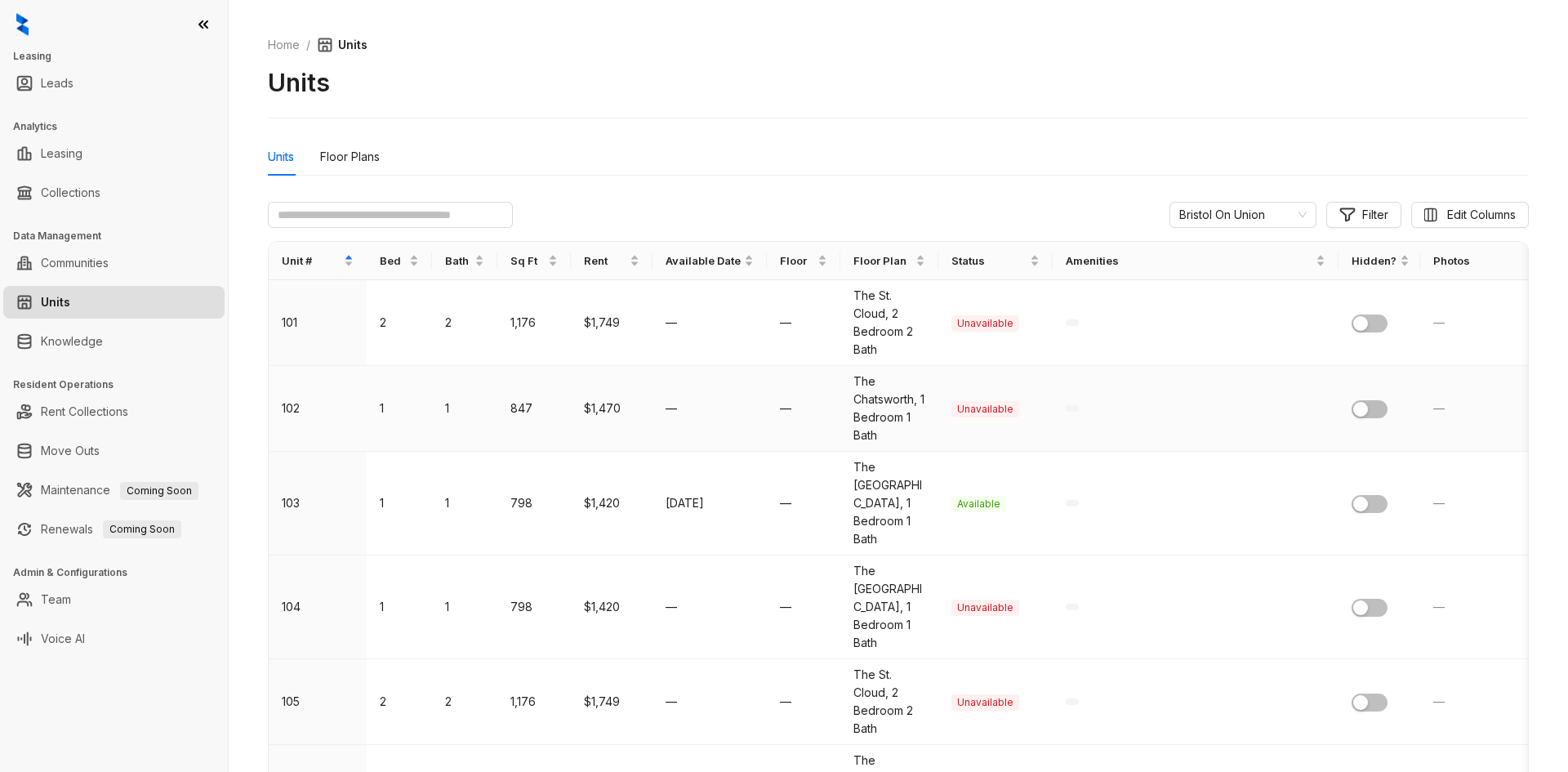
click at [283, 405] on td "102" at bounding box center [318, 409] width 98 height 86
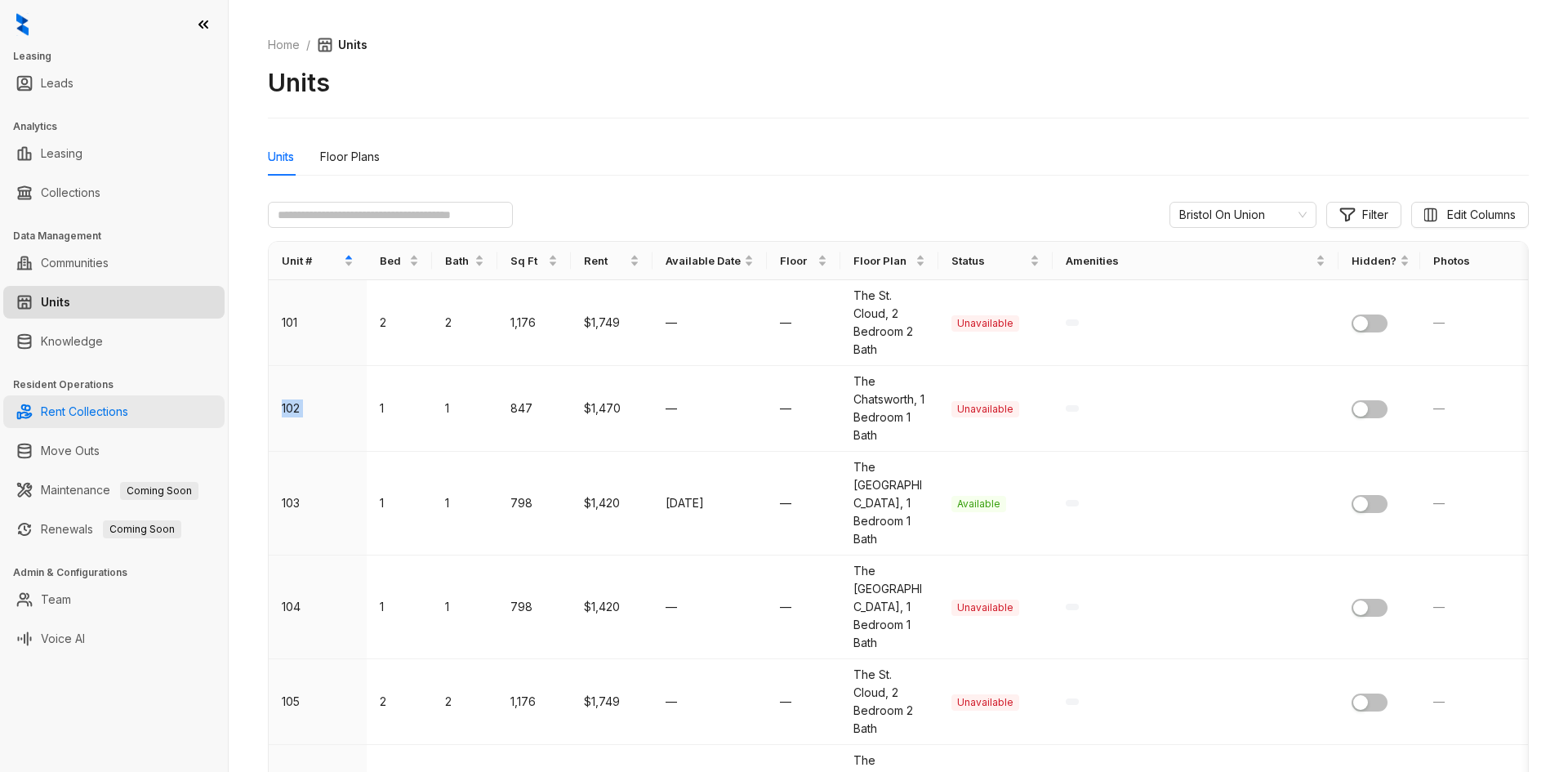
click at [100, 420] on link "Rent Collections" at bounding box center [84, 411] width 88 height 33
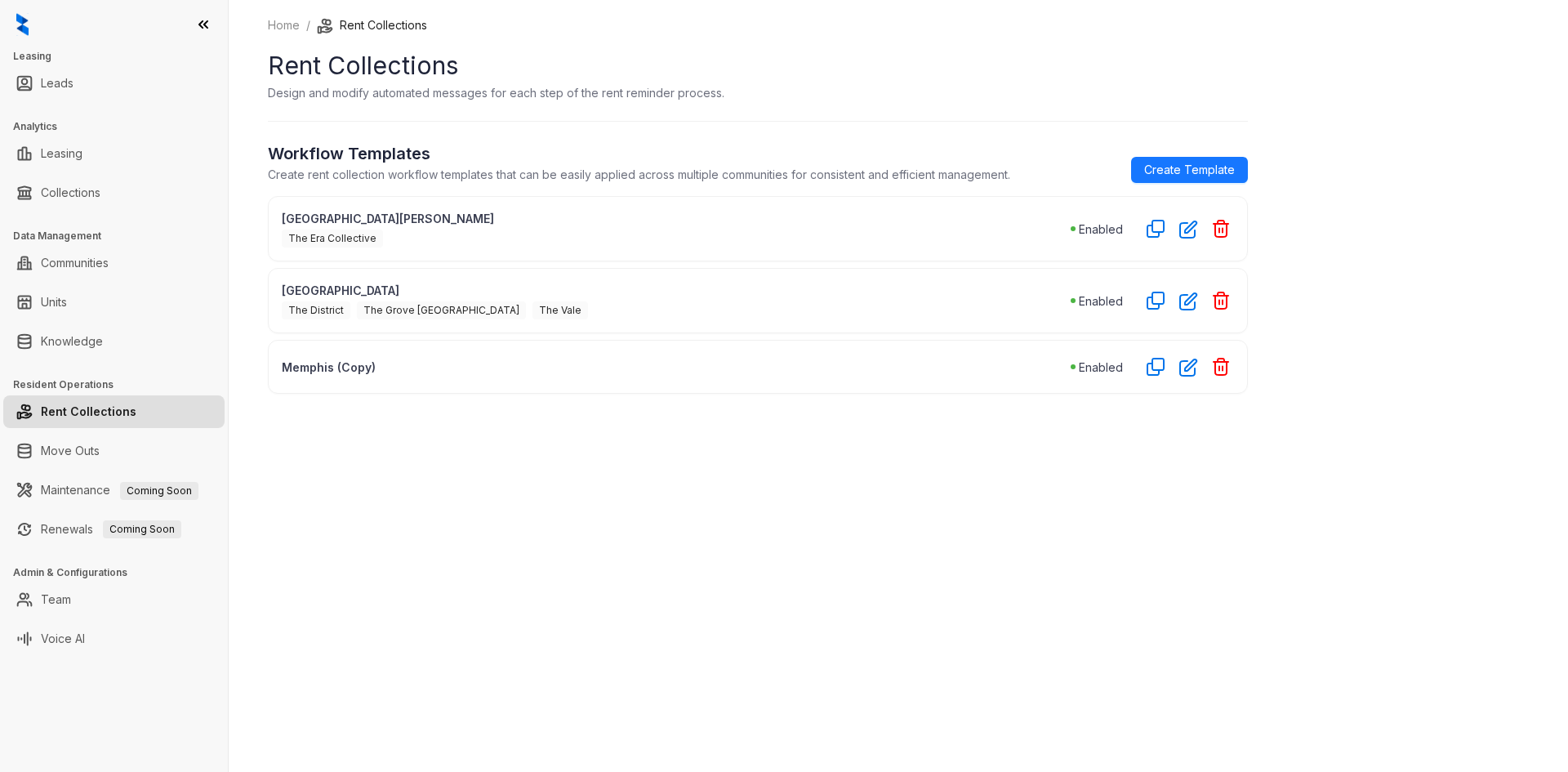
click at [324, 366] on p "Memphis (Copy)" at bounding box center [676, 367] width 789 height 17
click at [378, 371] on p "Memphis (Copy)" at bounding box center [676, 367] width 789 height 17
click at [377, 371] on p "Memphis (Copy)" at bounding box center [676, 367] width 789 height 17
click at [376, 371] on p "Memphis (Copy)" at bounding box center [676, 367] width 789 height 17
click at [1211, 368] on icon "button" at bounding box center [1221, 366] width 20 height 20
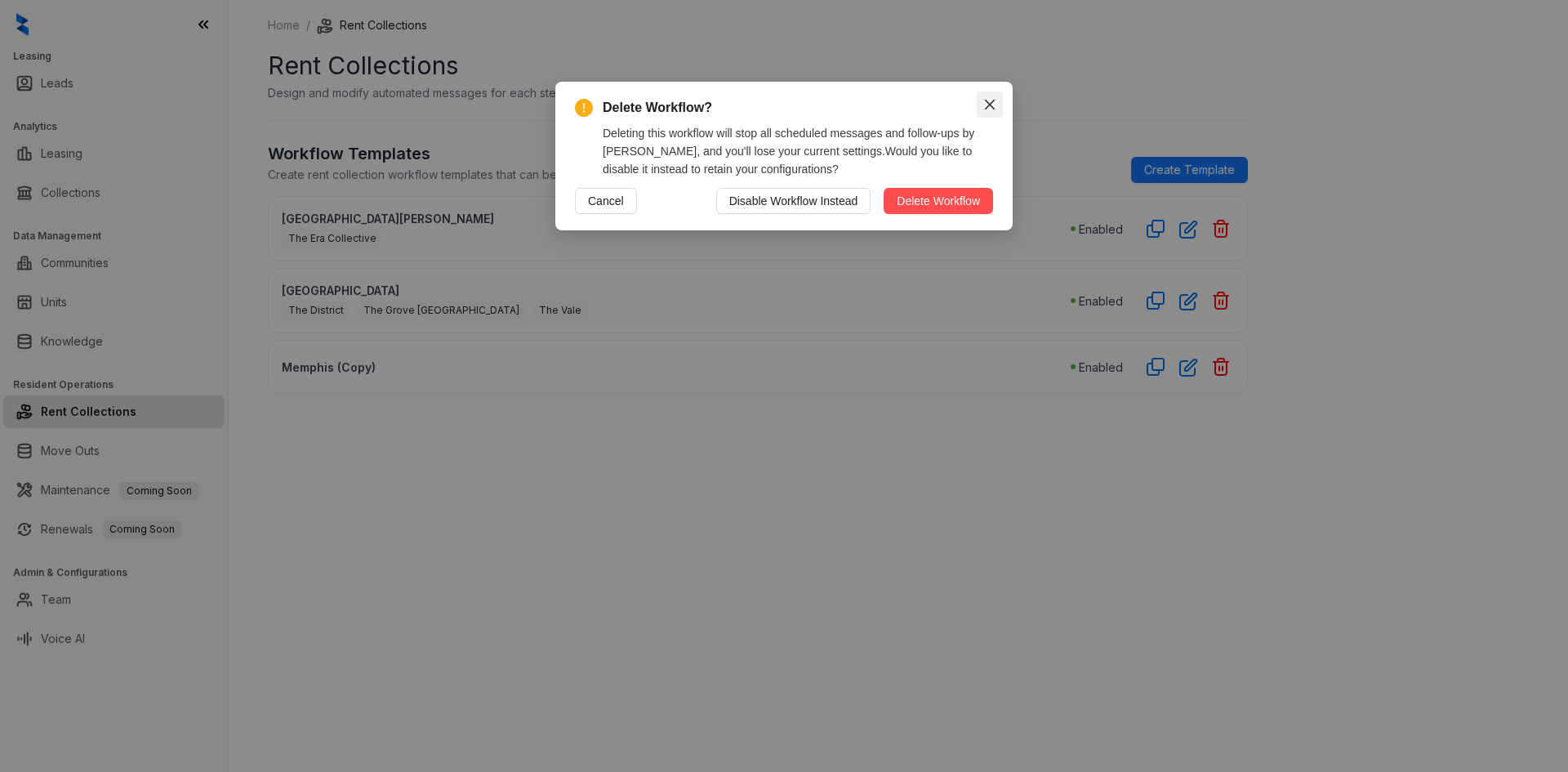
click at [989, 100] on icon "close" at bounding box center [990, 105] width 13 height 13
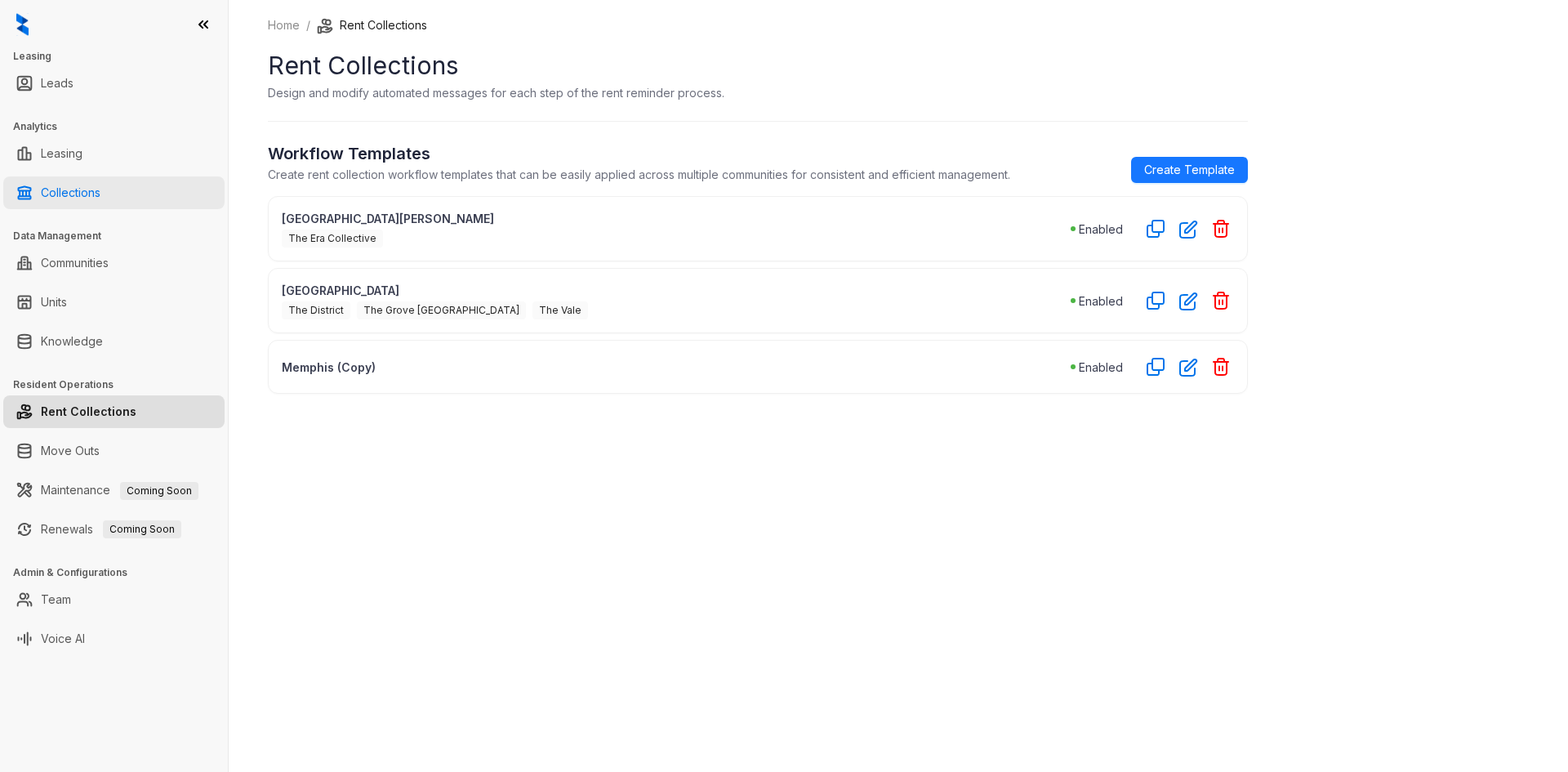
click at [100, 189] on link "Collections" at bounding box center [70, 193] width 59 height 33
